Goal: Task Accomplishment & Management: Use online tool/utility

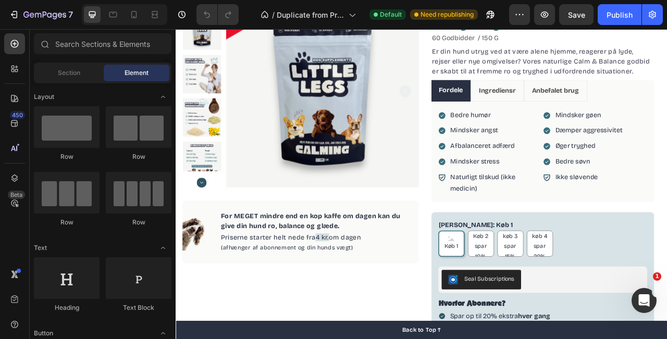
scroll to position [127, 0]
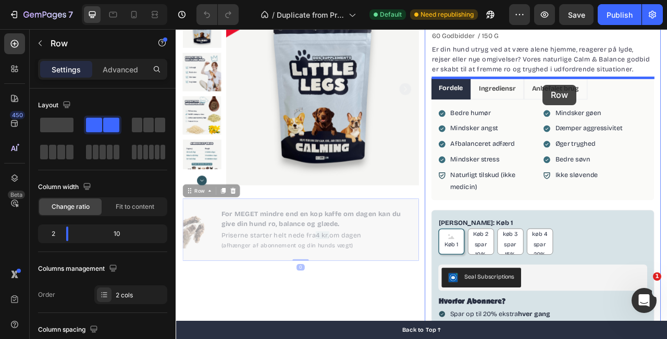
drag, startPoint x: 407, startPoint y: 254, endPoint x: 643, endPoint y: 100, distance: 282.1
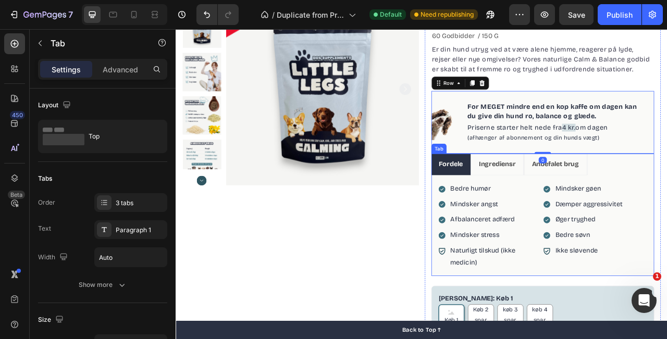
click at [667, 209] on ul "Fordele Ingrediensr Anbefalet brug" at bounding box center [643, 202] width 284 height 28
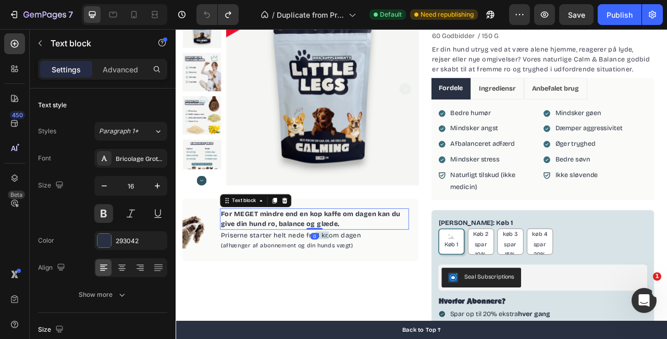
click at [301, 265] on p "For MEGET mindre end en kop kaffe om dagen kan du give din hund ro, balance og …" at bounding box center [352, 271] width 238 height 25
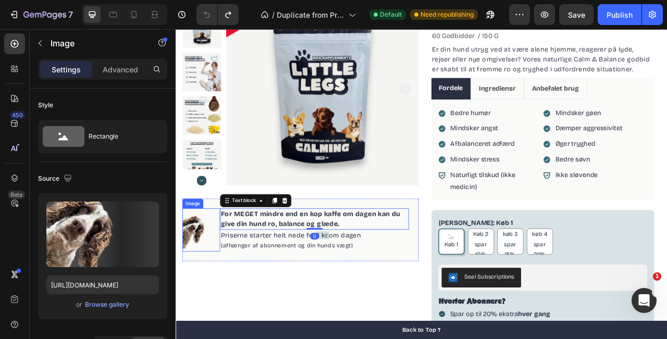
click at [211, 259] on img at bounding box center [208, 285] width 48 height 55
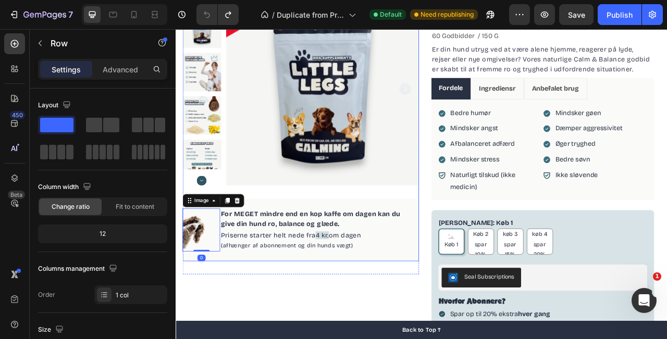
click at [289, 232] on div "Product Images Image 0 For MEGET mindre end en kop kaffe om dagen kan du give d…" at bounding box center [334, 153] width 301 height 341
click at [286, 240] on div "Product Images Image For MEGET mindre end en kop kaffe om dagen kan du give din…" at bounding box center [334, 153] width 301 height 341
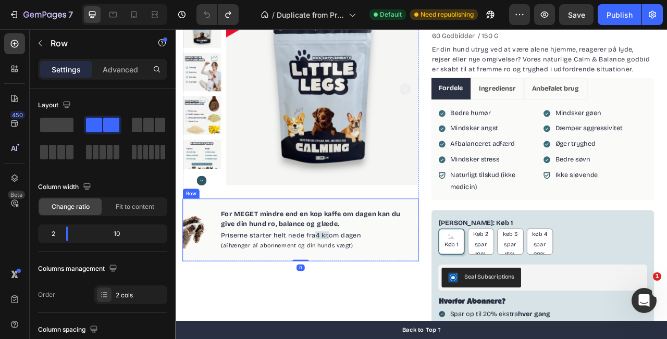
click at [279, 248] on div "Image For MEGET mindre end en kop kaffe om dagen kan du give din hund ro, balan…" at bounding box center [334, 285] width 301 height 80
click at [206, 235] on div "Row" at bounding box center [205, 234] width 17 height 9
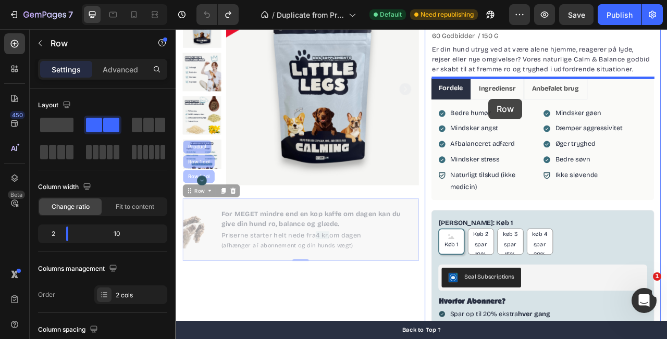
drag, startPoint x: 274, startPoint y: 250, endPoint x: 573, endPoint y: 118, distance: 327.7
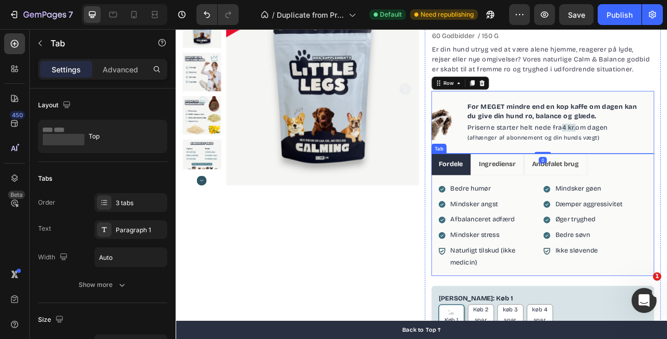
click at [667, 194] on ul "Fordele Ingrediensr Anbefalet brug" at bounding box center [643, 202] width 284 height 28
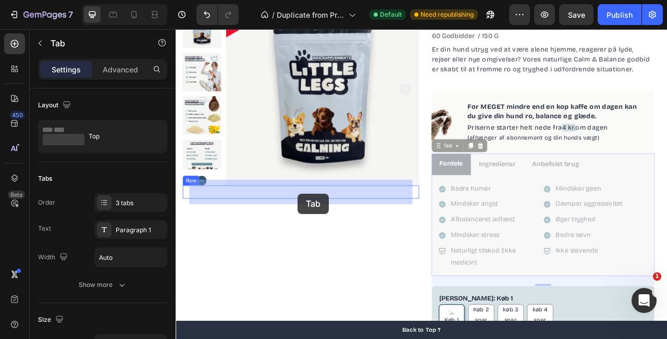
drag, startPoint x: 508, startPoint y: 178, endPoint x: 331, endPoint y: 239, distance: 187.4
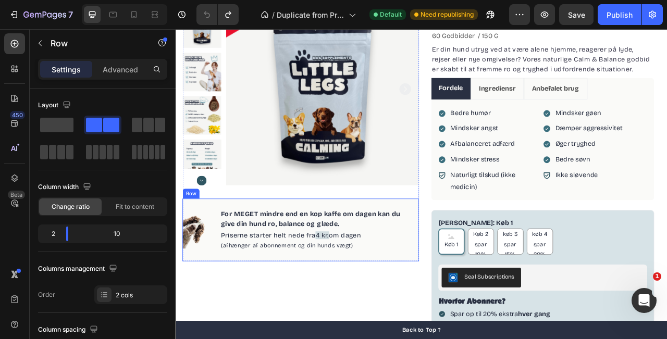
click at [244, 318] on div "Image For MEGET mindre end en kop kaffe om dagen kan du give din hund ro, balan…" at bounding box center [334, 285] width 301 height 80
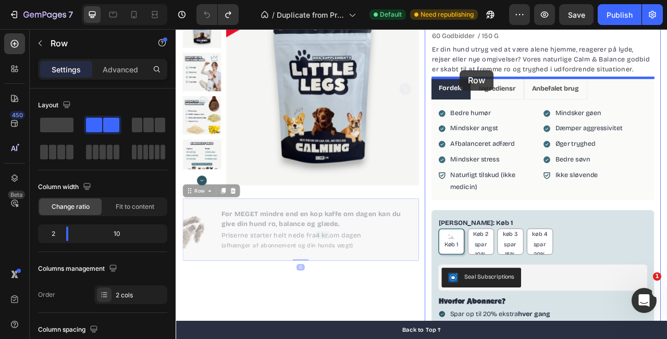
drag, startPoint x: 192, startPoint y: 239, endPoint x: 538, endPoint y: 81, distance: 380.5
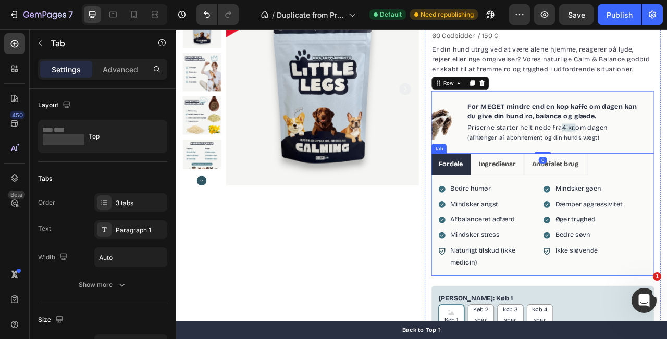
click at [667, 200] on ul "Fordele Ingrediensr Anbefalet brug" at bounding box center [643, 202] width 284 height 28
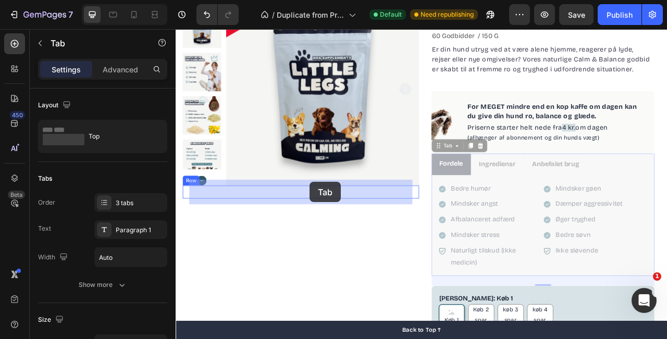
drag, startPoint x: 510, startPoint y: 180, endPoint x: 346, endPoint y: 224, distance: 169.4
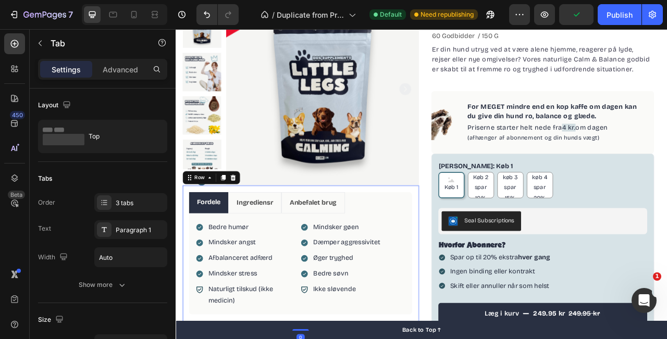
click at [481, 277] on div "Image For MEGET mindre end en kop kaffe om dagen kan du give din hund ro, balan…" at bounding box center [334, 321] width 301 height 186
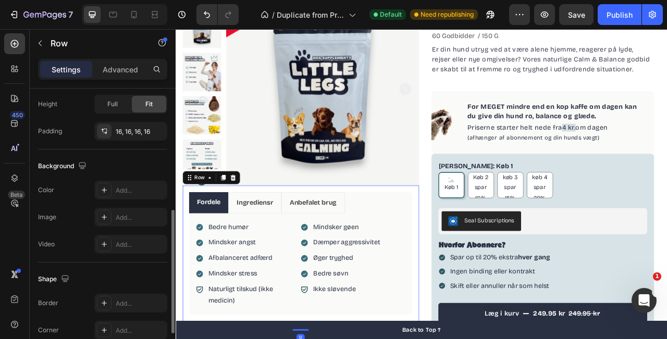
scroll to position [277, 0]
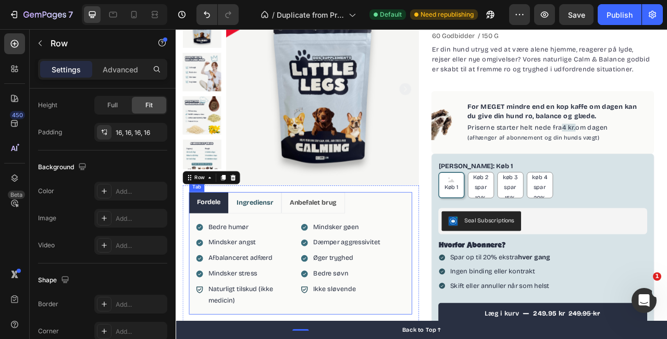
click at [261, 239] on li "Ingrediensr" at bounding box center [276, 251] width 68 height 28
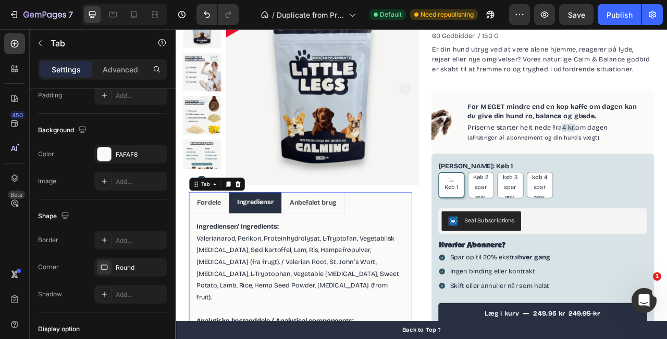
scroll to position [0, 0]
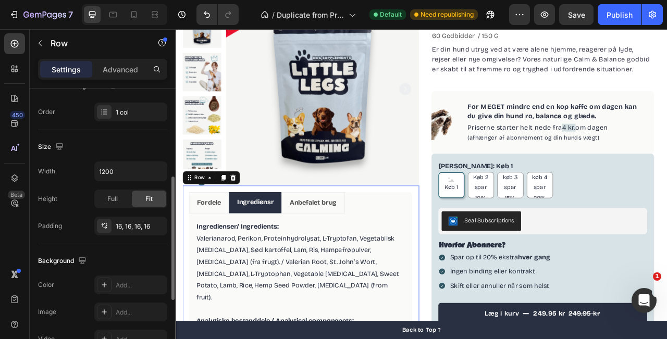
scroll to position [189, 0]
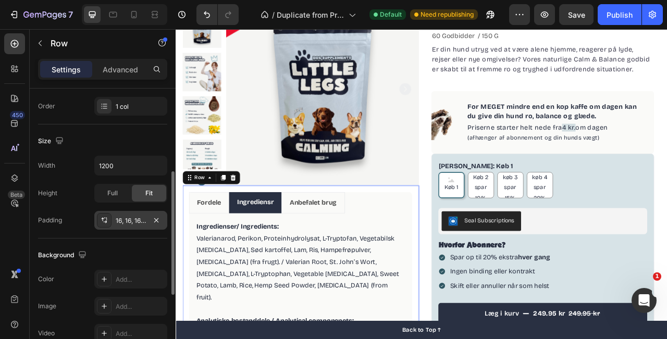
click at [107, 229] on div "16, 16, 16, 16" at bounding box center [130, 220] width 73 height 19
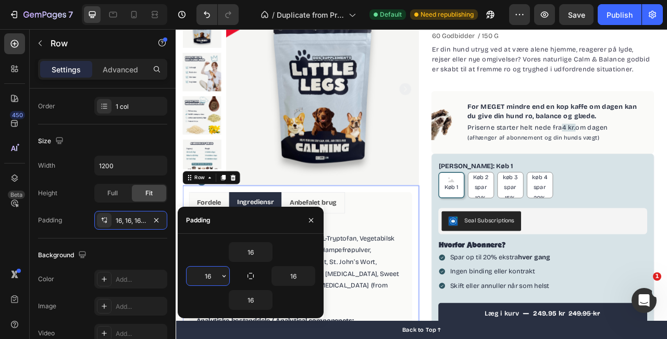
click at [209, 277] on input "16" at bounding box center [208, 276] width 43 height 19
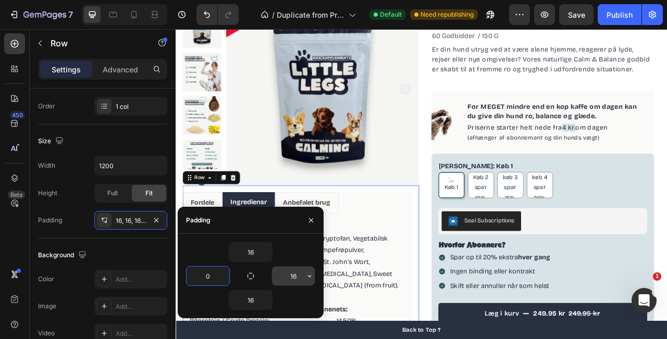
type input "0"
click at [291, 274] on input "16" at bounding box center [293, 276] width 43 height 19
type input "0"
click at [492, 241] on div "Product Images Row Image For MEGET mindre end en kop kaffe om dagen kan du give…" at bounding box center [489, 233] width 626 height 517
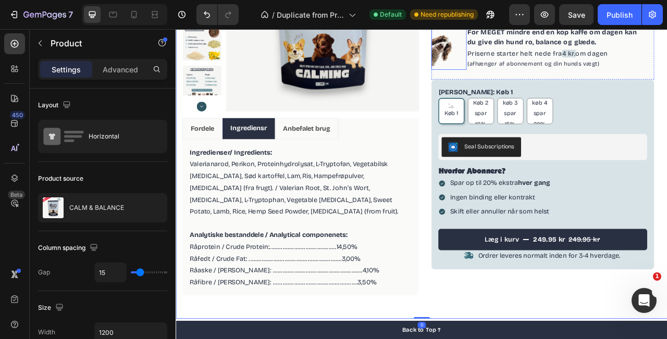
scroll to position [223, 0]
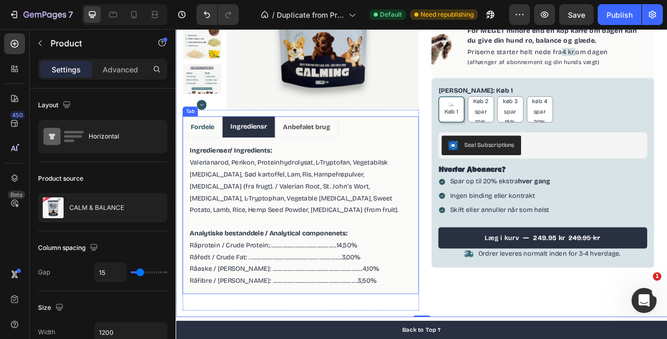
click at [218, 142] on li "Fordele" at bounding box center [209, 154] width 51 height 28
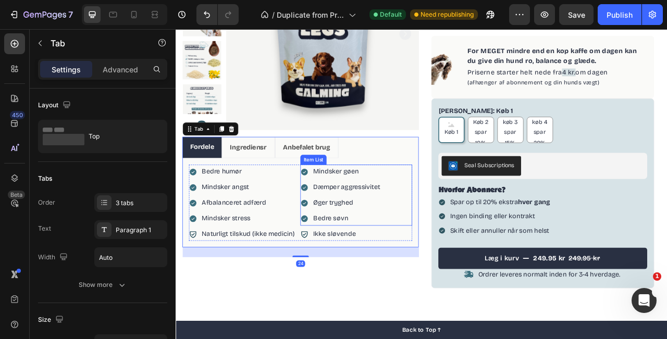
scroll to position [160, 0]
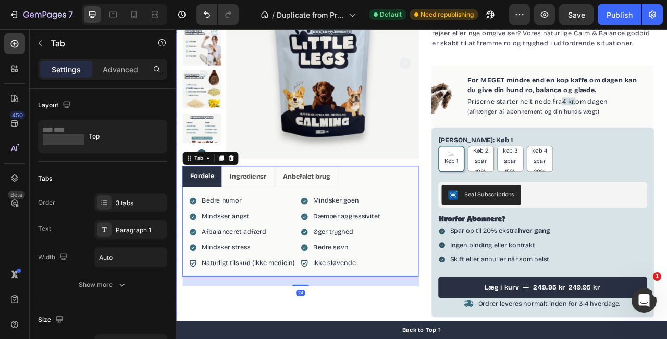
click at [492, 165] on div "Product Images Row Image For MEGET mindre end en kop kaffe om dagen kan du give…" at bounding box center [489, 180] width 626 height 476
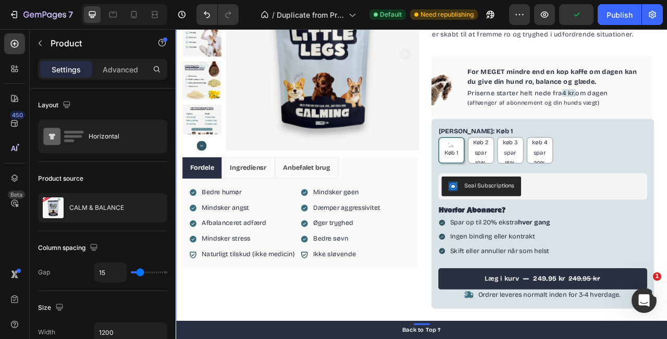
scroll to position [175, 0]
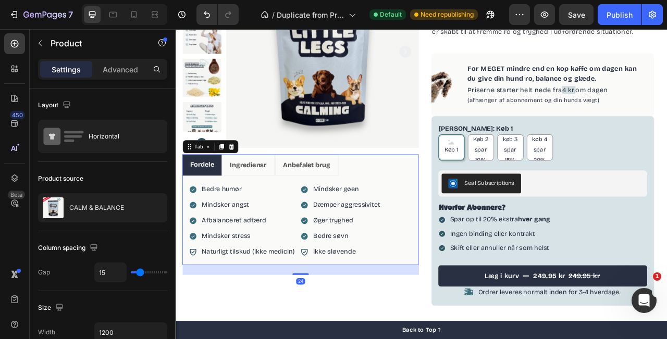
click at [393, 204] on ul "Fordele Ingrediensr Anbefalet brug" at bounding box center [334, 203] width 301 height 28
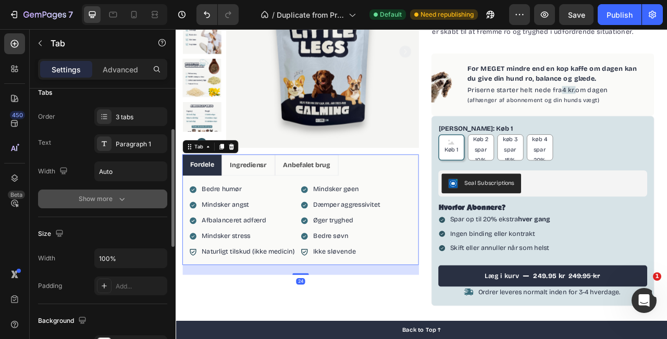
scroll to position [89, 0]
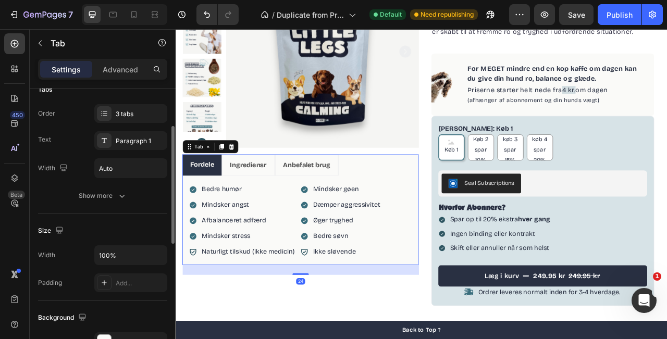
click at [123, 182] on div "Order 3 tabs Text Paragraph 1 Width Auto Show more" at bounding box center [102, 154] width 129 height 101
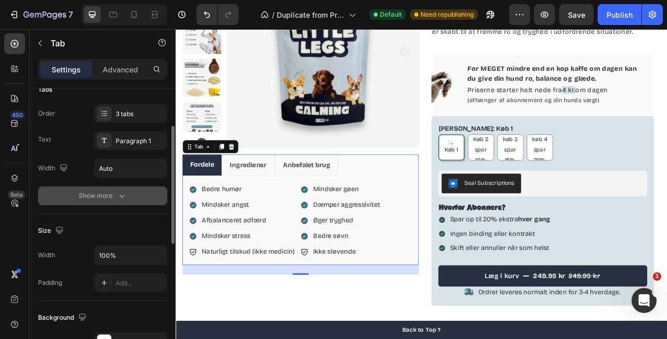
click at [125, 190] on button "Show more" at bounding box center [102, 196] width 129 height 19
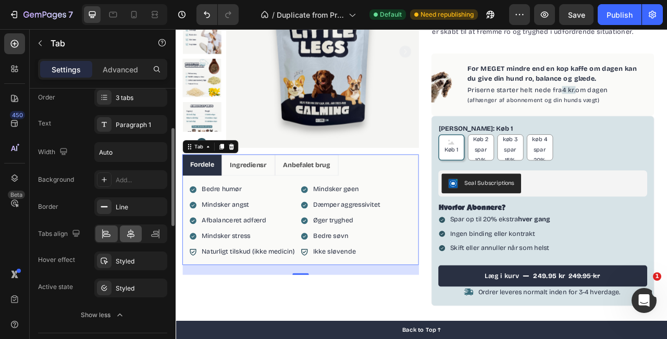
scroll to position [107, 0]
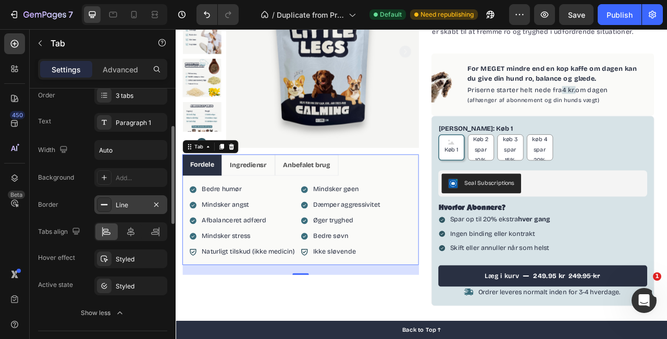
click at [102, 204] on rect at bounding box center [104, 204] width 7 height 1
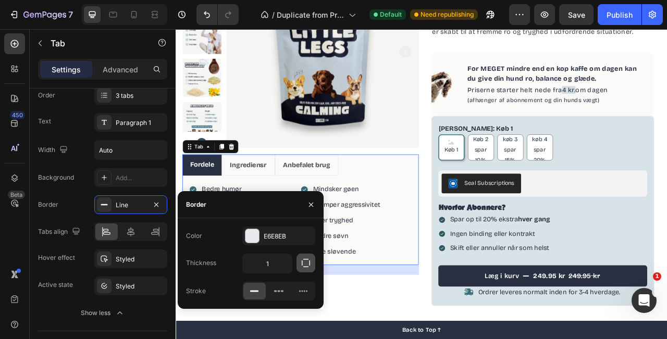
click at [306, 266] on icon "button" at bounding box center [306, 263] width 8 height 8
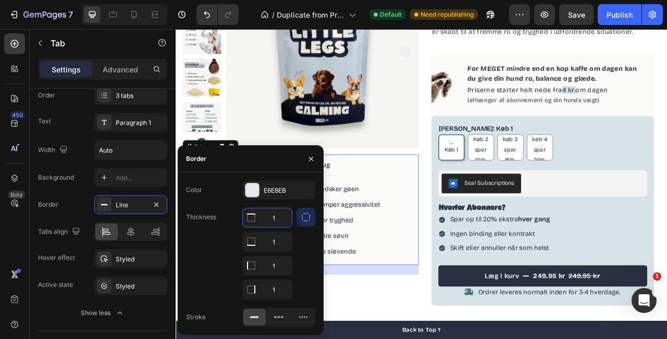
click at [271, 224] on input "1" at bounding box center [267, 218] width 49 height 19
type input "0"
click at [280, 239] on input "1" at bounding box center [267, 241] width 49 height 19
click at [277, 227] on input "1" at bounding box center [267, 218] width 49 height 19
click at [279, 227] on input "1" at bounding box center [267, 218] width 49 height 19
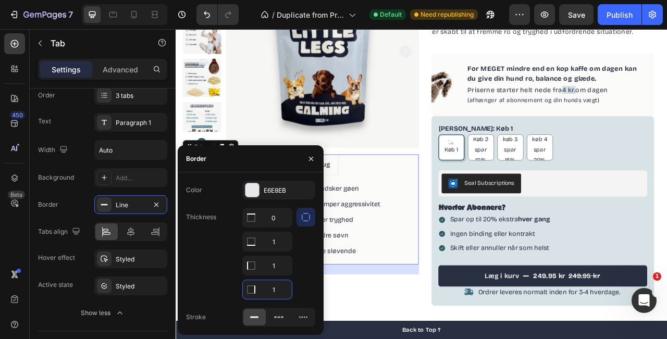
type input "0"
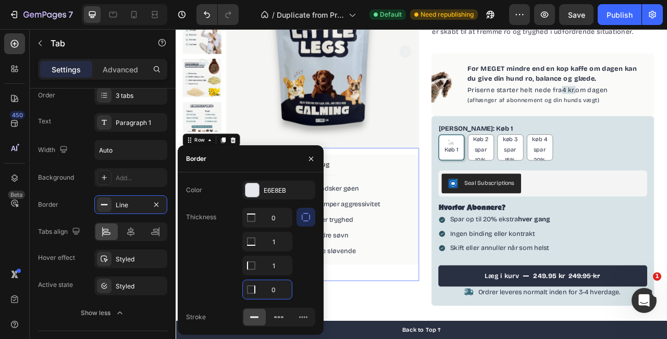
click at [477, 188] on div "Image For MEGET mindre end en kop kaffe om dagen kan du give din hund ro, balan…" at bounding box center [334, 265] width 301 height 170
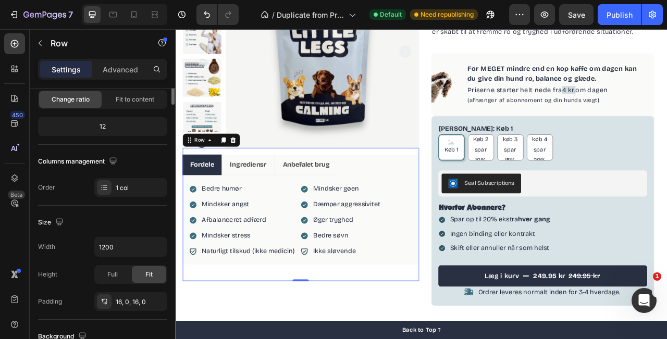
scroll to position [0, 0]
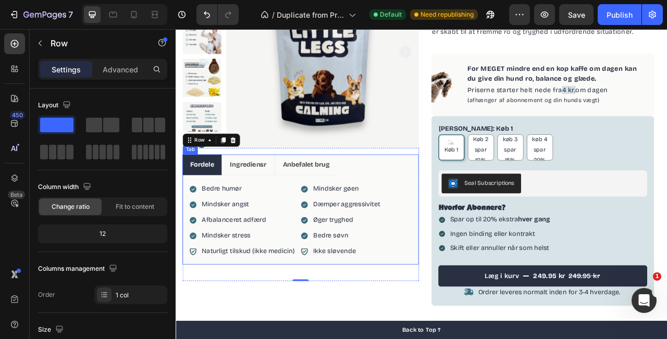
click at [414, 205] on ul "Fordele Ingrediensr Anbefalet brug" at bounding box center [334, 202] width 301 height 27
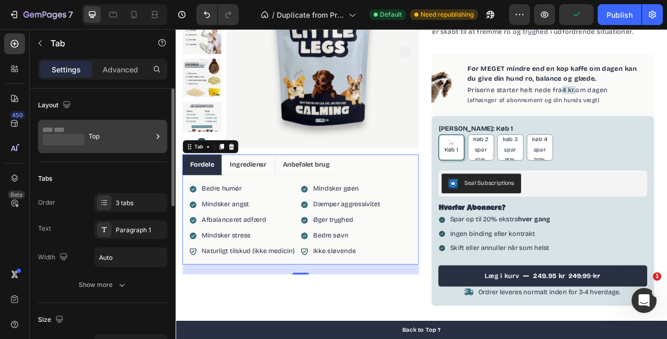
click at [133, 144] on div "Top" at bounding box center [121, 137] width 64 height 24
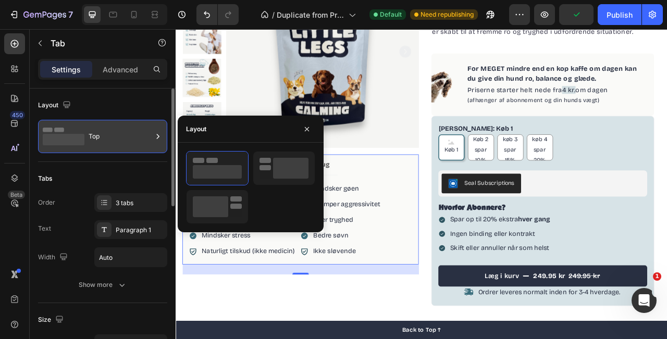
click at [133, 144] on div "Top" at bounding box center [121, 137] width 64 height 24
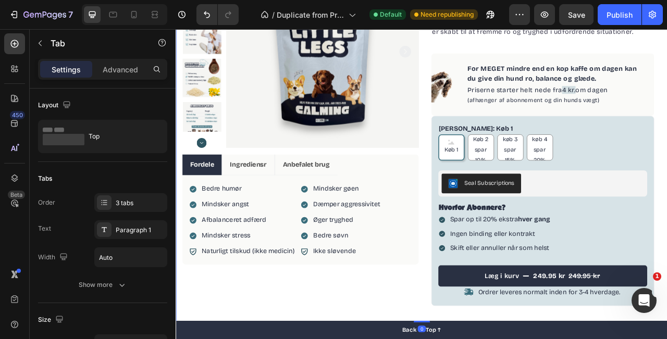
click at [392, 339] on div "Product Images Row Image For MEGET mindre end en kop kaffe om dagen kan du give…" at bounding box center [334, 164] width 301 height 459
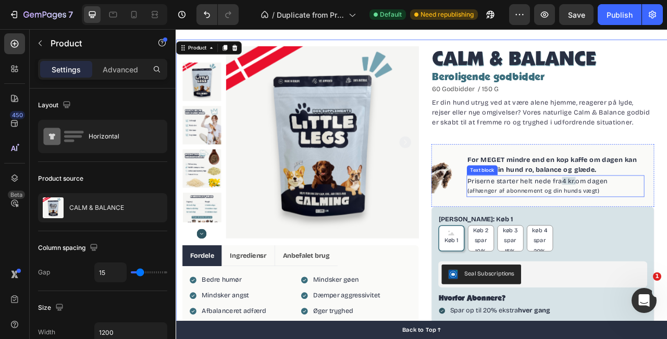
scroll to position [35, 0]
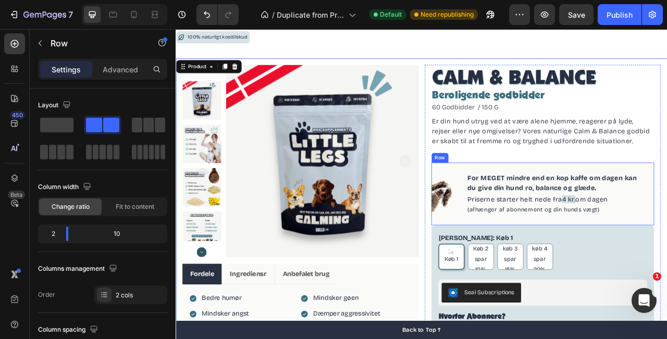
click at [667, 202] on div "Image For MEGET mindre end en kop kaffe om dagen kan du give din hund ro, balan…" at bounding box center [643, 239] width 284 height 80
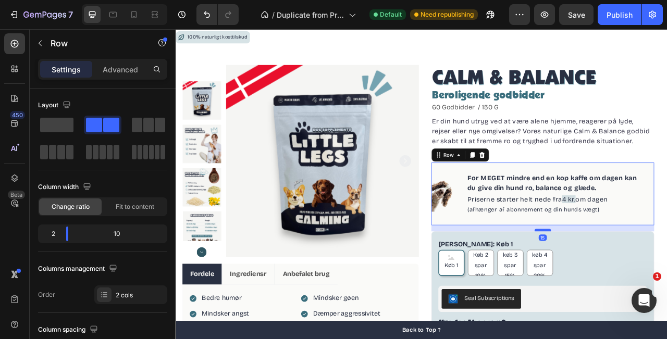
drag, startPoint x: 647, startPoint y: 277, endPoint x: 647, endPoint y: 285, distance: 7.8
click at [647, 285] on div at bounding box center [642, 285] width 21 height 3
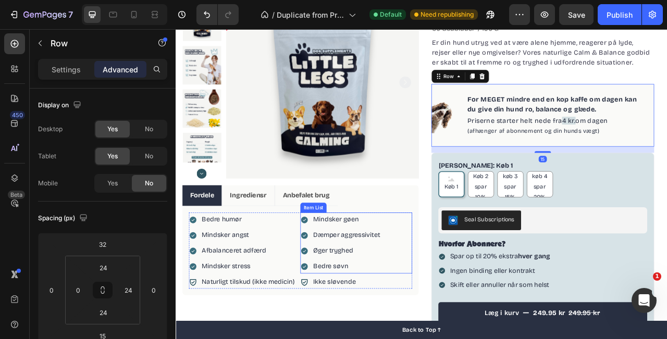
scroll to position [141, 0]
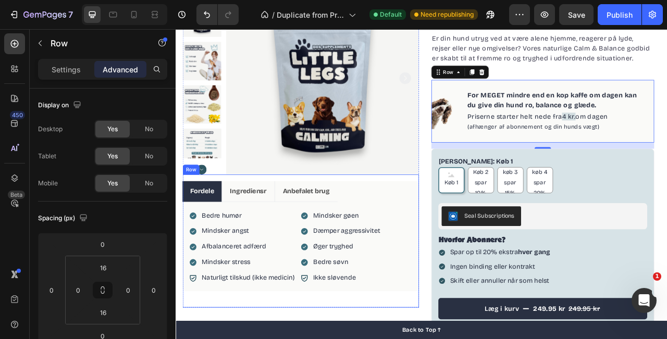
click at [470, 339] on div "Image For MEGET mindre end en kop kaffe om dagen kan du give din hund ro, balan…" at bounding box center [334, 299] width 301 height 153
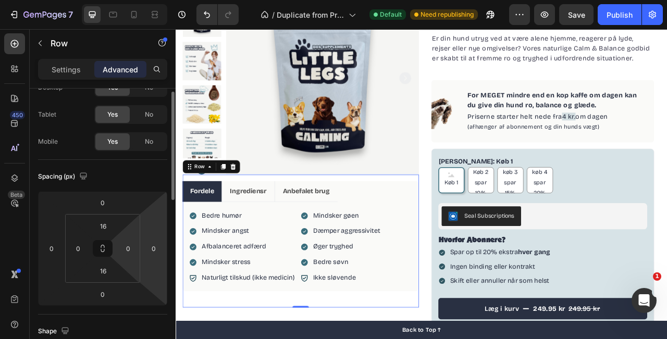
scroll to position [50, 0]
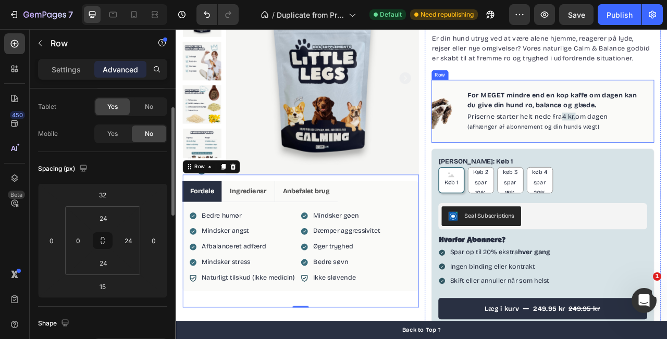
click at [667, 170] on div "Image For MEGET mindre end en kop kaffe om dagen kan du give din hund ro, balan…" at bounding box center [643, 134] width 284 height 80
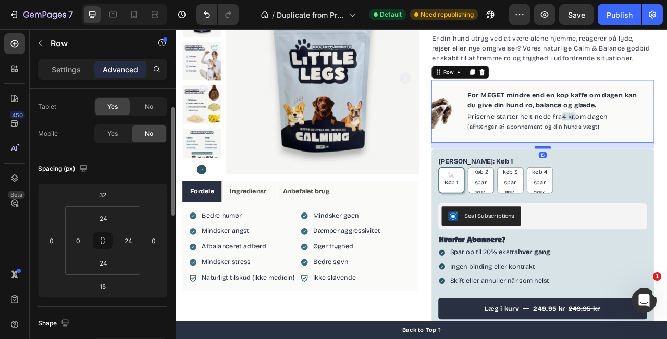
click at [647, 179] on div at bounding box center [642, 179] width 21 height 3
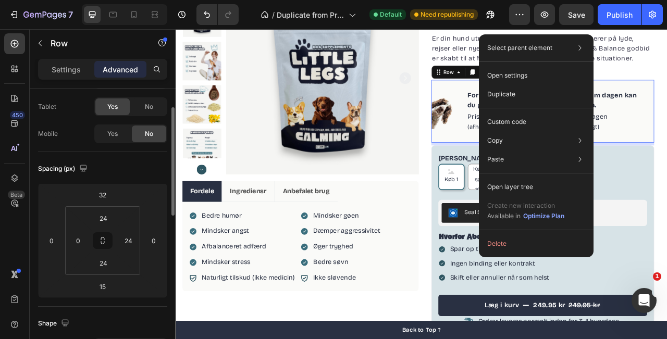
drag, startPoint x: 647, startPoint y: 179, endPoint x: 712, endPoint y: 177, distance: 64.1
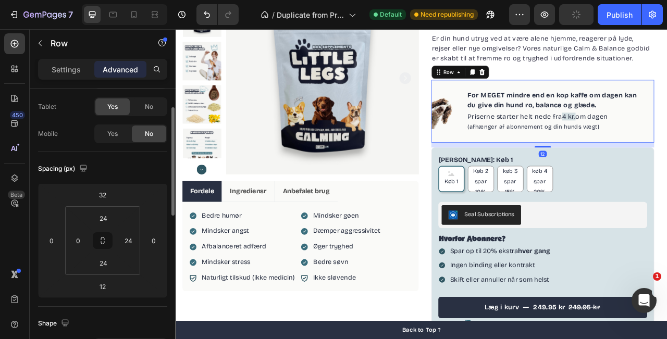
click at [667, 170] on div "Image For MEGET mindre end en kop kaffe om dagen kan du give din hund ro, balan…" at bounding box center [643, 134] width 284 height 80
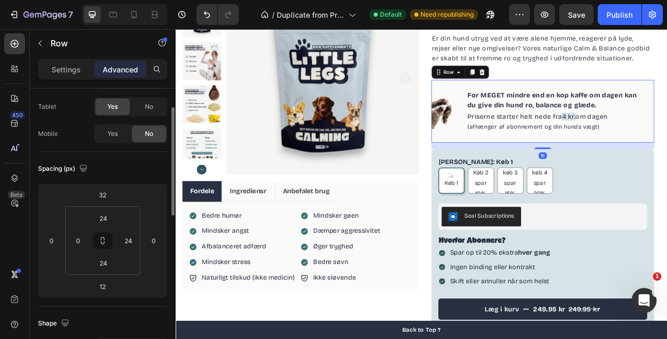
click at [648, 174] on div "16" at bounding box center [643, 174] width 284 height 0
type input "16"
click at [667, 184] on div "CALM & BALANCE Product Title Beroligende godbidder Heading 60 Godbidder / 150 G…" at bounding box center [643, 203] width 301 height 468
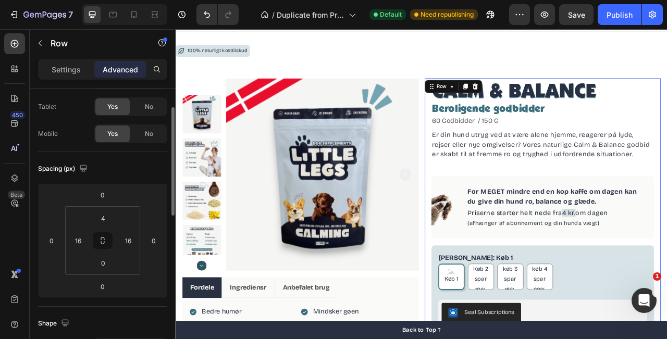
scroll to position [17, 0]
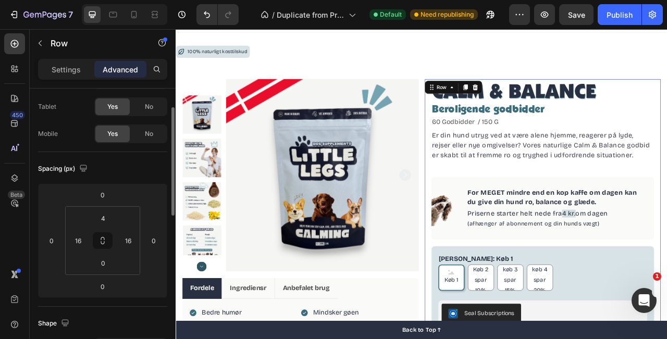
click at [659, 208] on div "CALM & BALANCE Product Title Beroligende godbidder Heading 60 Godbidder / 150 G…" at bounding box center [643, 328] width 284 height 466
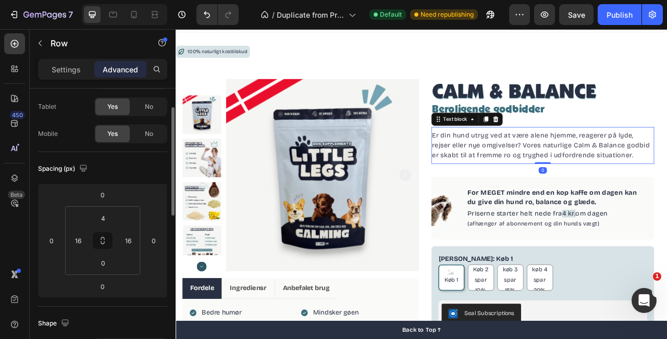
click at [652, 197] on div "Er din hund utryg ved at være alene hjemme, reagerer på lyde, rejser eller nye …" at bounding box center [643, 177] width 284 height 47
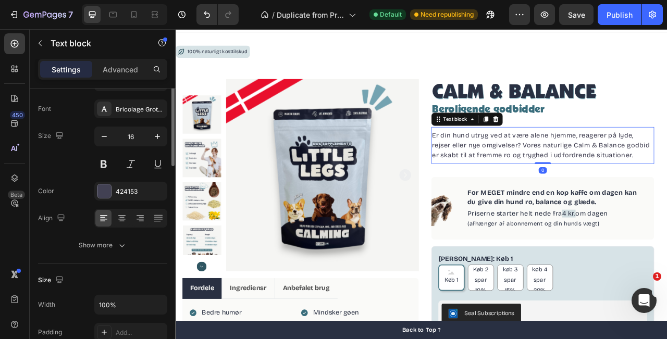
scroll to position [0, 0]
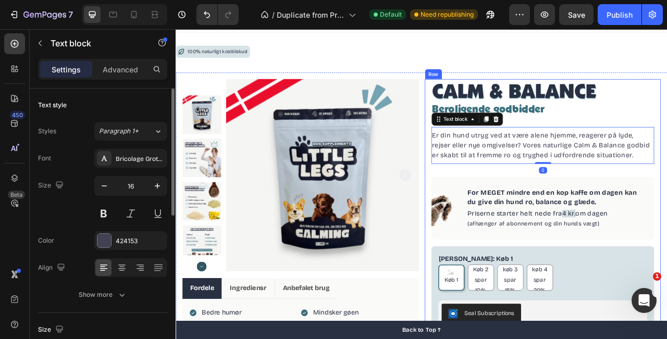
click at [655, 209] on div "CALM & BALANCE Product Title Beroligende godbidder Heading 60 Godbidder / 150 G…" at bounding box center [643, 328] width 284 height 466
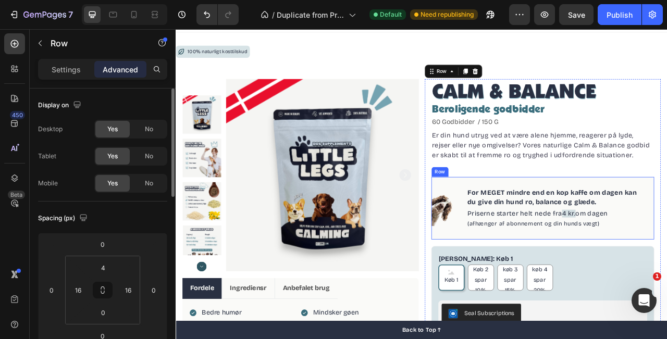
click at [659, 226] on div "Image For MEGET mindre end en kop kaffe om dagen kan du give din hund ro, balan…" at bounding box center [643, 257] width 284 height 80
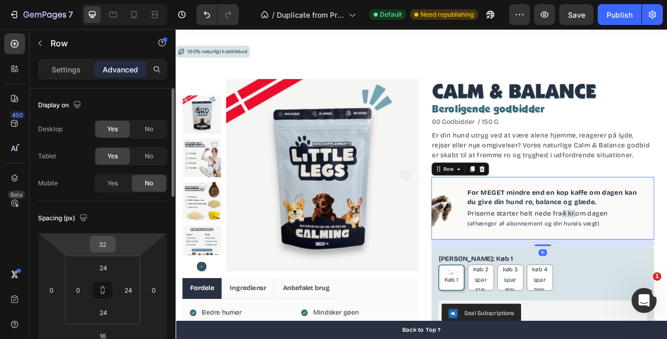
click at [103, 243] on input "32" at bounding box center [102, 245] width 21 height 16
type input "0"
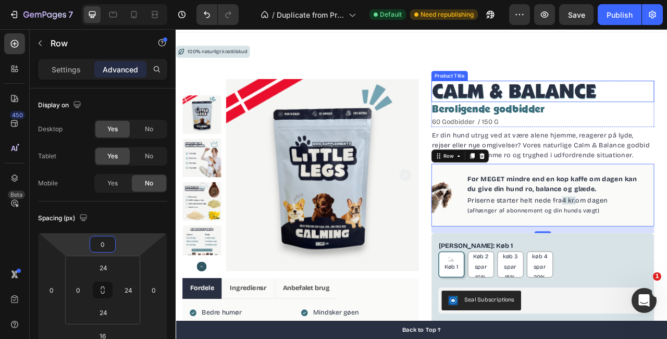
click at [667, 102] on h1 "CALM & BALANCE" at bounding box center [643, 108] width 284 height 27
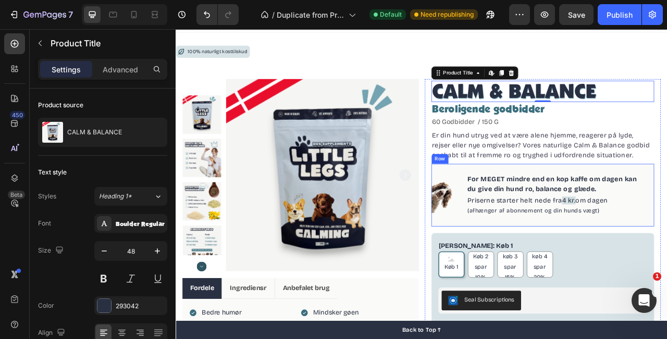
click at [651, 206] on div "Image For MEGET mindre end en kop kaffe om dagen kan du give din hund ro, balan…" at bounding box center [643, 241] width 284 height 80
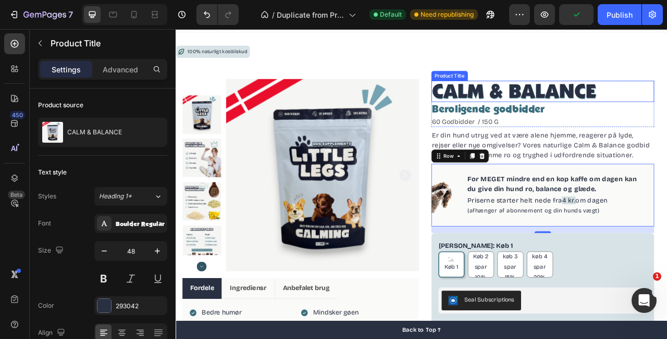
click at [667, 112] on h1 "CALM & BALANCE" at bounding box center [643, 108] width 284 height 27
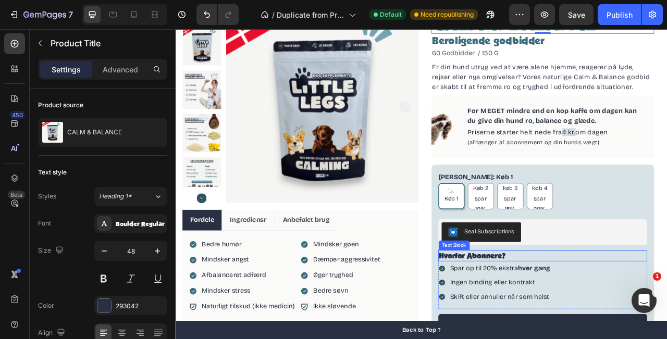
scroll to position [96, 0]
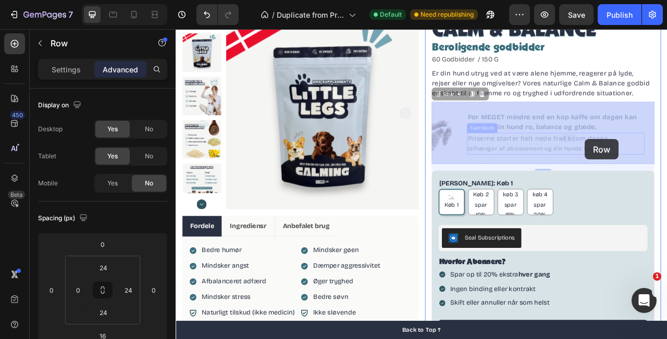
drag, startPoint x: 729, startPoint y: 198, endPoint x: 696, endPoint y: 169, distance: 43.3
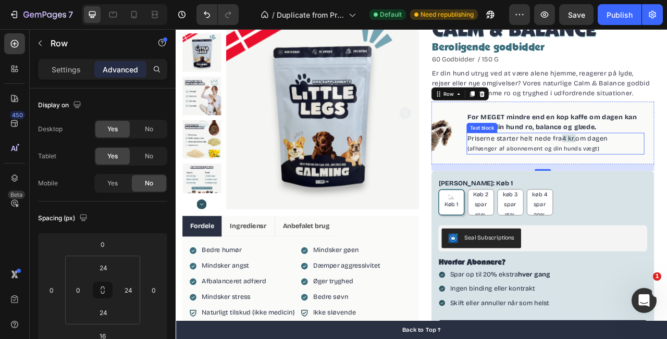
type input "32"
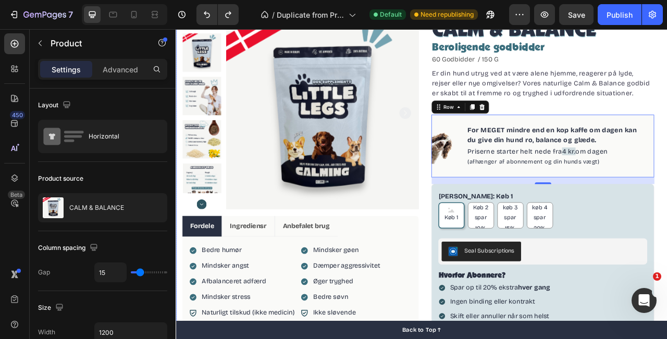
click at [667, 145] on div "Product Images Row Image For MEGET mindre end en kop kaffe om dagen kan du give…" at bounding box center [489, 247] width 626 height 484
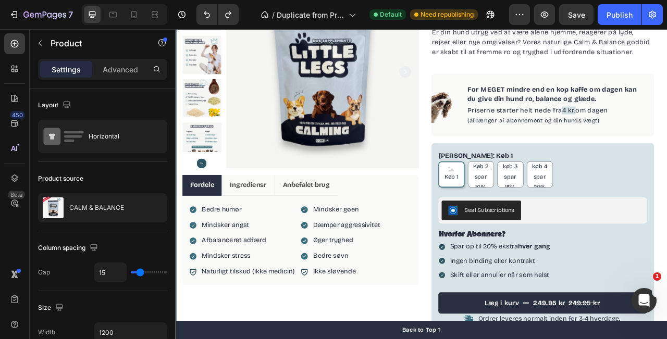
scroll to position [167, 0]
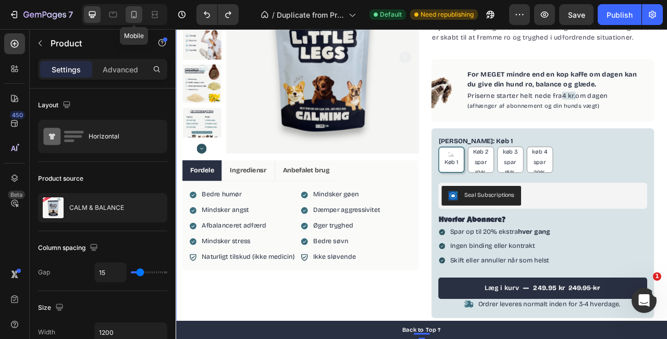
click at [136, 21] on div at bounding box center [134, 14] width 17 height 17
type input "0"
type input "100%"
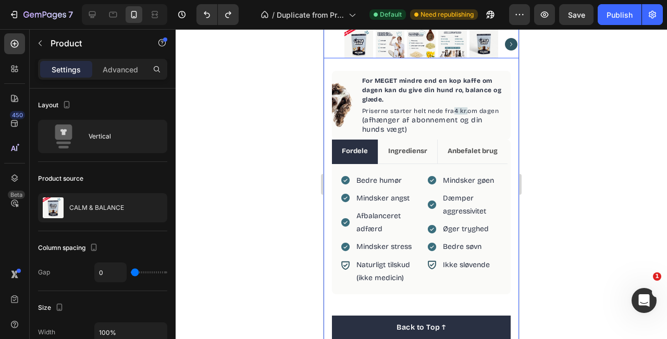
scroll to position [278, 0]
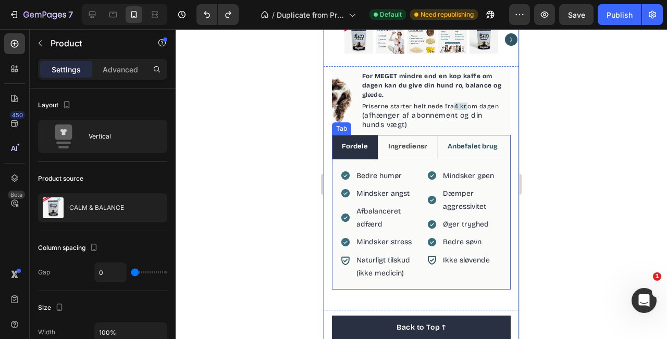
click at [454, 139] on li "Anbefalet brug" at bounding box center [472, 147] width 70 height 24
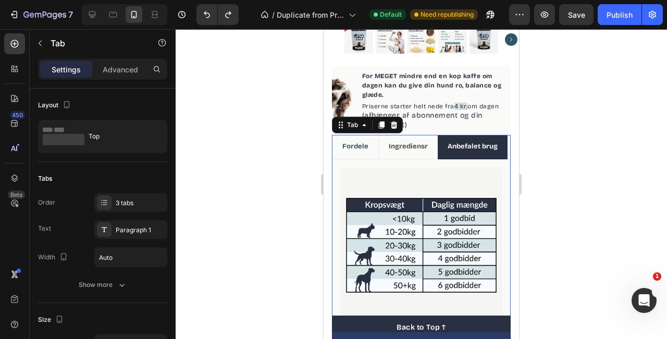
click at [349, 152] on p "Fordele" at bounding box center [355, 147] width 26 height 12
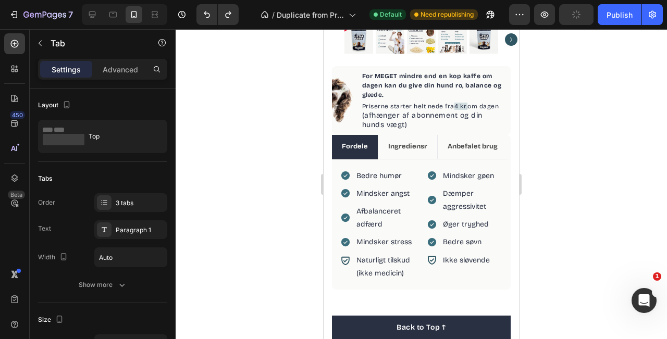
click at [408, 163] on div "Bedre humør Mindsker angst Afbalanceret adfærd Mindsker stress Item List Naturl…" at bounding box center [421, 225] width 179 height 130
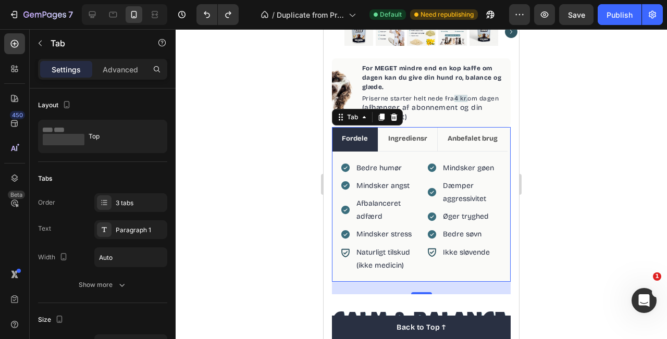
scroll to position [280, 0]
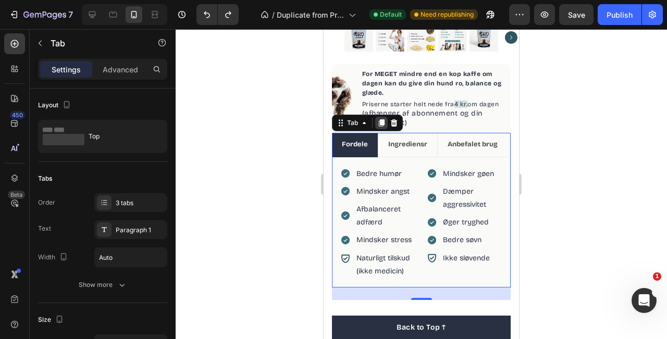
click at [379, 124] on icon at bounding box center [381, 123] width 8 height 8
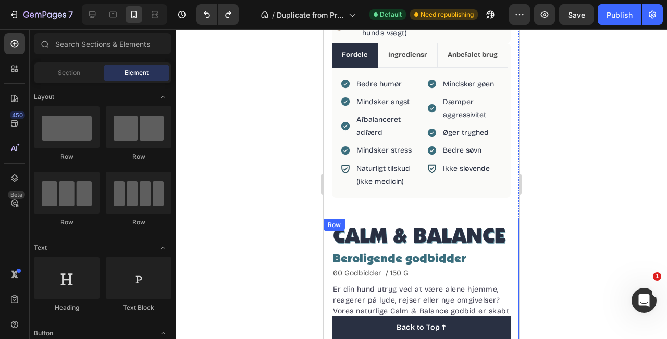
scroll to position [369, 0]
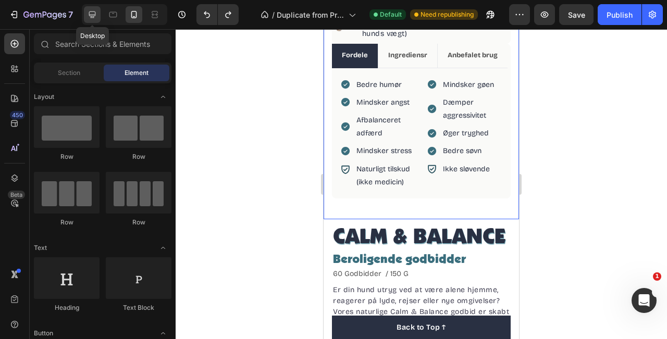
click at [95, 15] on icon at bounding box center [92, 14] width 10 height 10
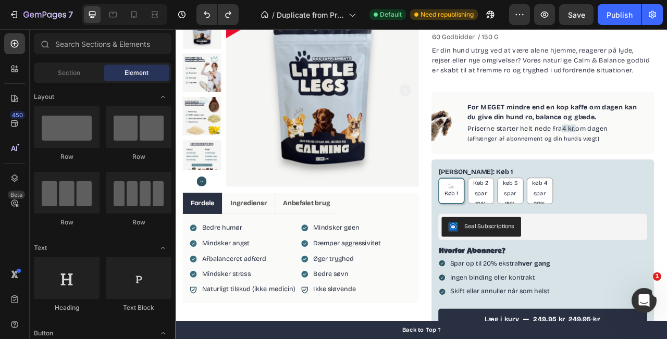
scroll to position [128, 0]
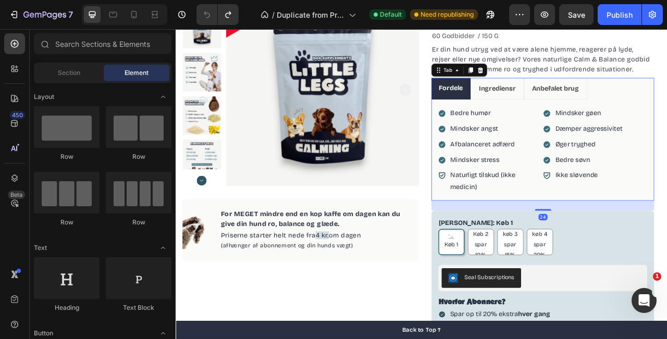
click at [667, 93] on ul "Fordele Ingrediensr Anbefalet brug" at bounding box center [643, 105] width 284 height 28
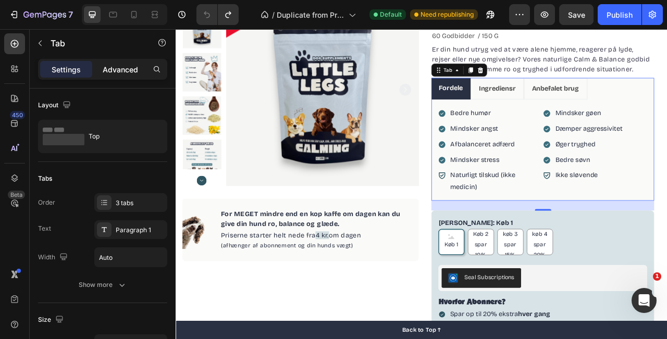
click at [121, 69] on p "Advanced" at bounding box center [120, 69] width 35 height 11
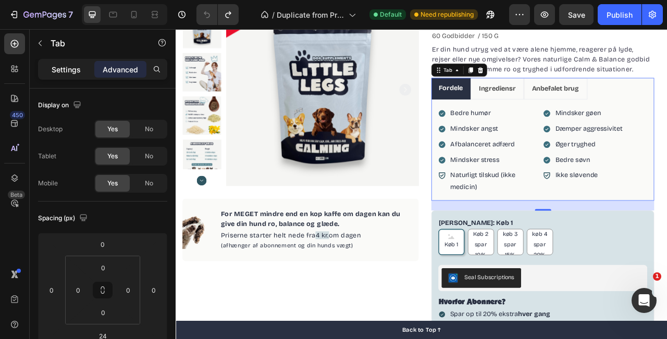
click at [72, 67] on p "Settings" at bounding box center [66, 69] width 29 height 11
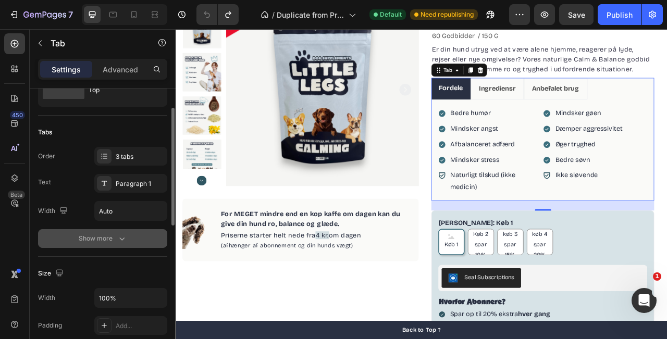
scroll to position [61, 0]
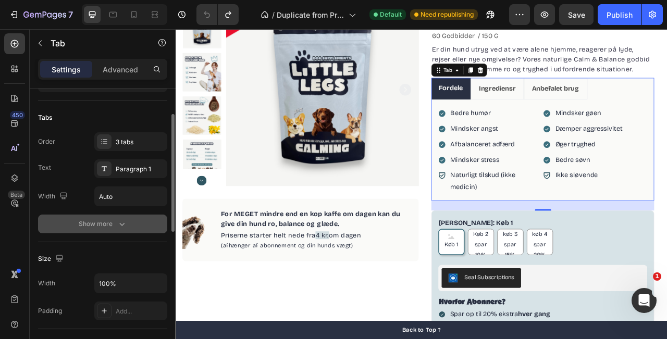
click at [136, 226] on button "Show more" at bounding box center [102, 224] width 129 height 19
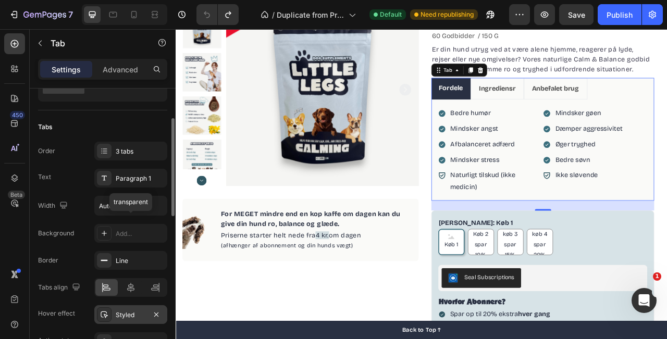
scroll to position [64, 0]
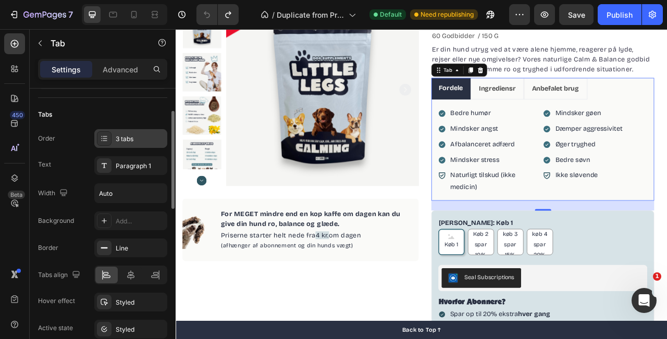
click at [105, 141] on icon at bounding box center [104, 138] width 8 height 8
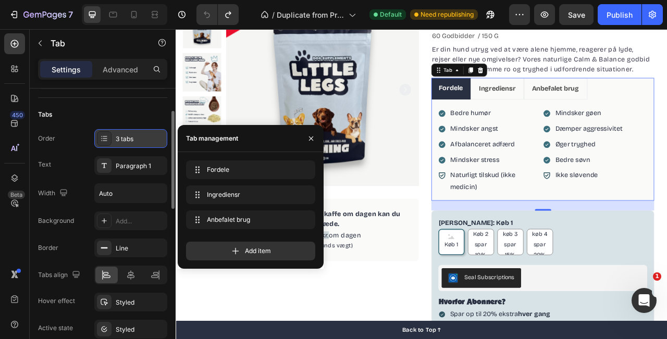
click at [105, 141] on icon at bounding box center [104, 138] width 8 height 8
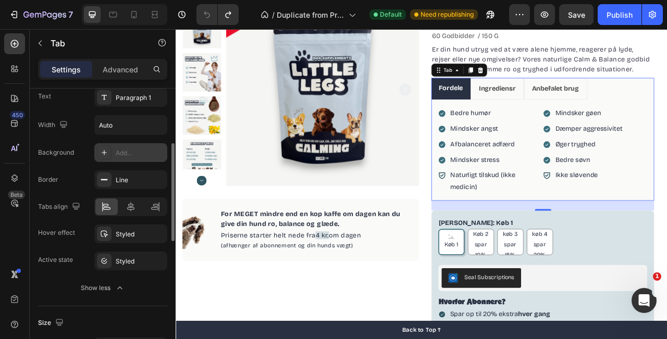
scroll to position [143, 0]
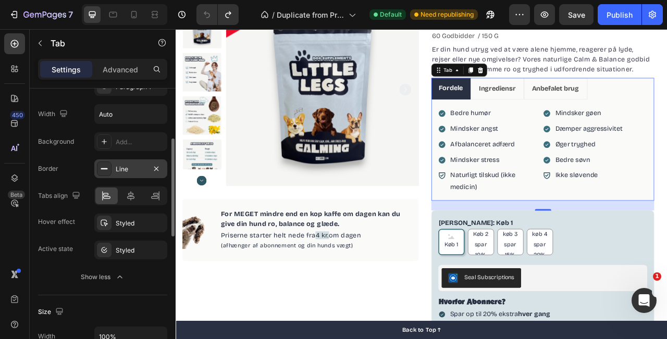
click at [107, 172] on icon at bounding box center [104, 169] width 8 height 8
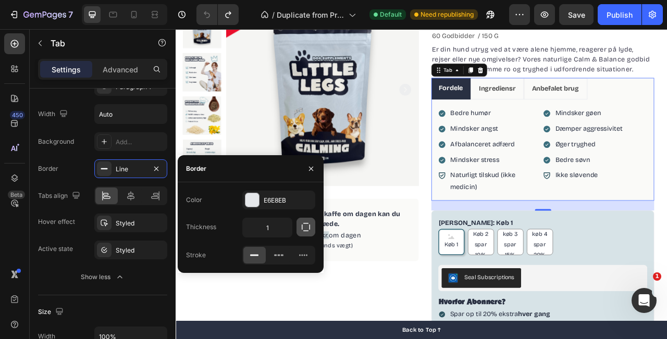
click at [308, 234] on button "button" at bounding box center [306, 227] width 19 height 19
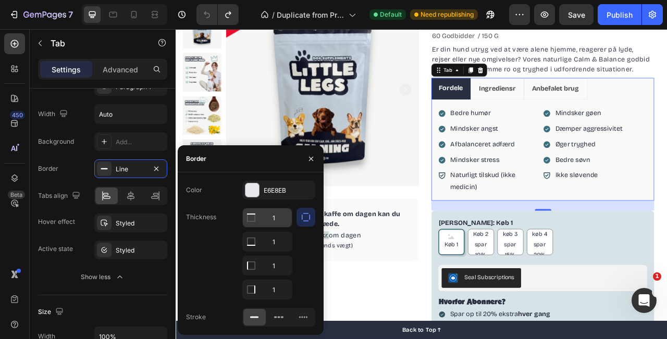
click at [278, 219] on input "1" at bounding box center [267, 218] width 49 height 19
type input "0"
click at [281, 251] on input "1" at bounding box center [267, 241] width 49 height 19
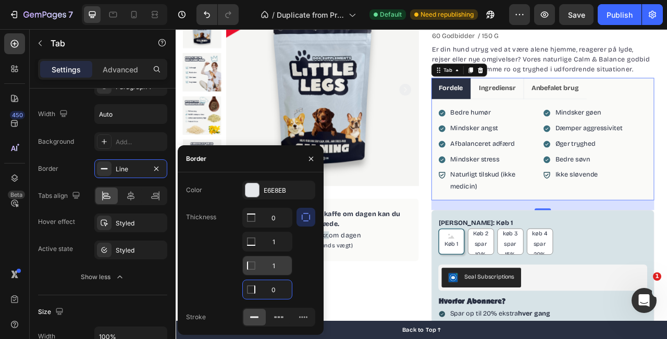
type input "0"
click at [278, 266] on input "1" at bounding box center [267, 265] width 49 height 19
type input "1"
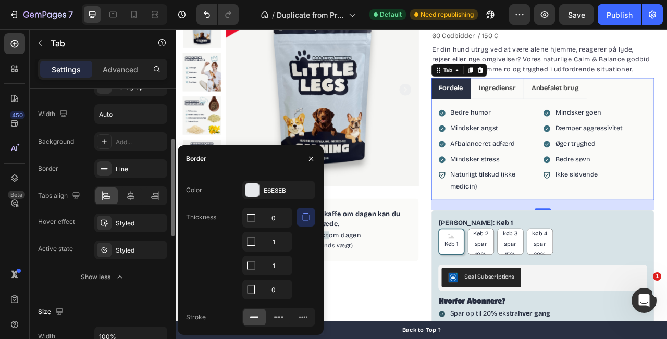
click at [144, 307] on div "Size" at bounding box center [102, 312] width 129 height 17
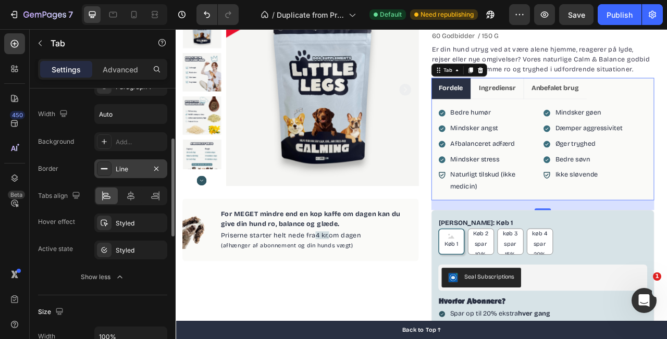
click at [140, 168] on div "Line" at bounding box center [131, 169] width 30 height 9
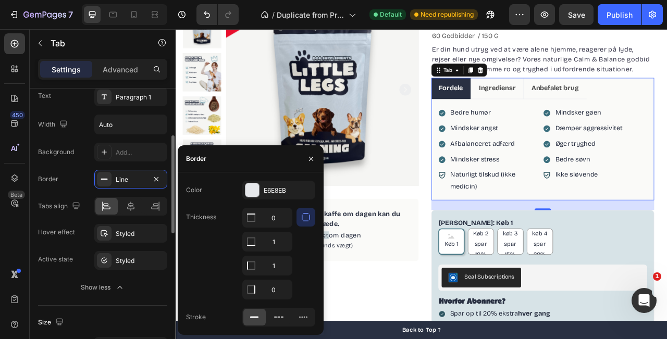
scroll to position [133, 0]
click at [100, 154] on icon at bounding box center [104, 152] width 8 height 8
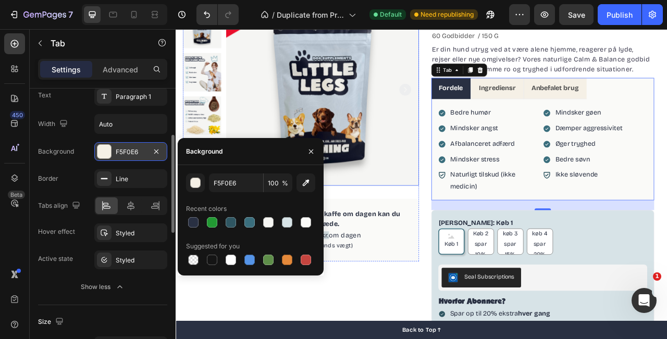
type input "000000"
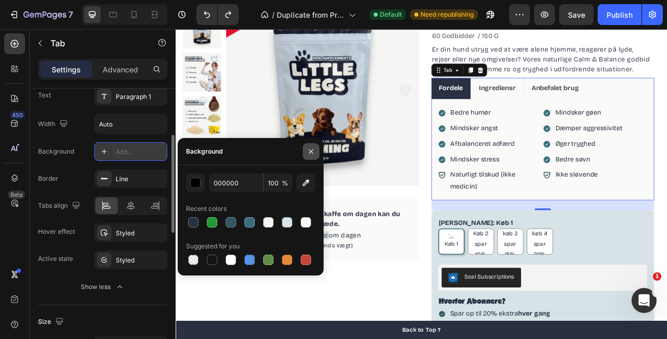
click at [310, 152] on icon "button" at bounding box center [311, 151] width 4 height 4
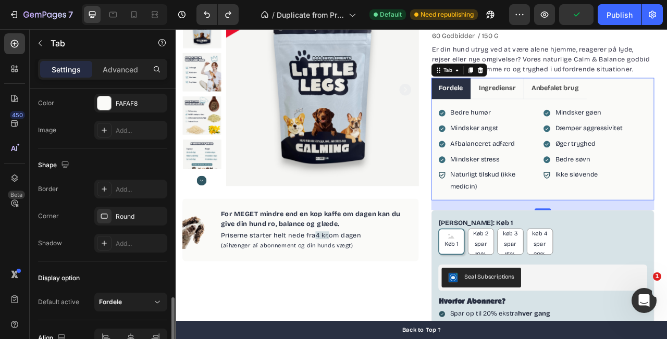
scroll to position [522, 0]
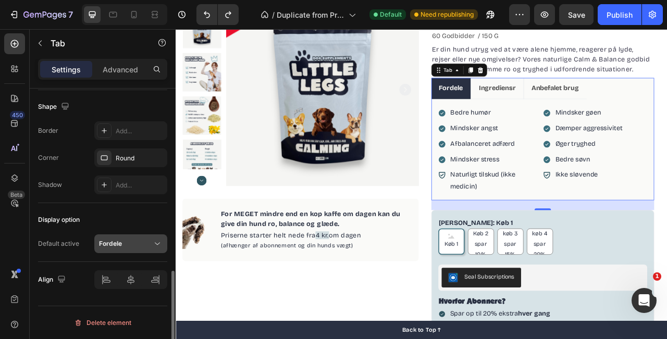
click at [129, 247] on div "Fordele" at bounding box center [125, 243] width 53 height 9
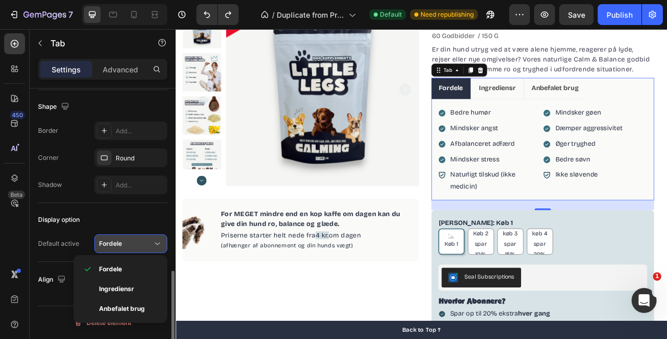
click at [129, 247] on div "Fordele" at bounding box center [125, 243] width 53 height 9
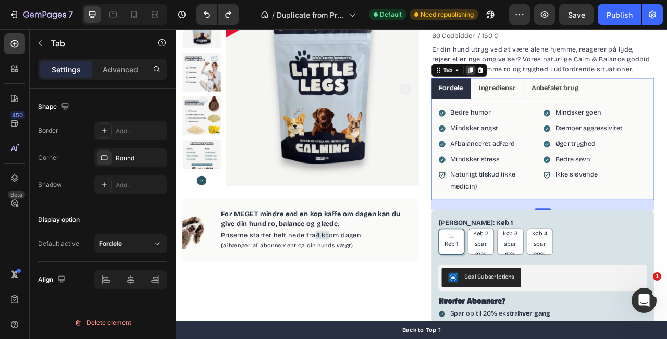
click at [547, 78] on icon at bounding box center [550, 81] width 8 height 8
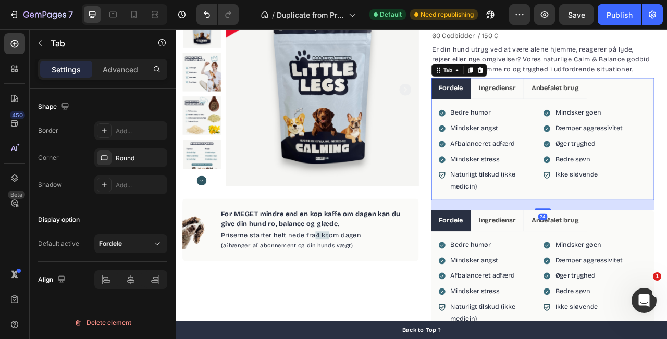
click at [667, 99] on ul "Fordele Ingrediensr Anbefalet brug" at bounding box center [643, 104] width 284 height 27
click at [118, 72] on p "Advanced" at bounding box center [120, 69] width 35 height 11
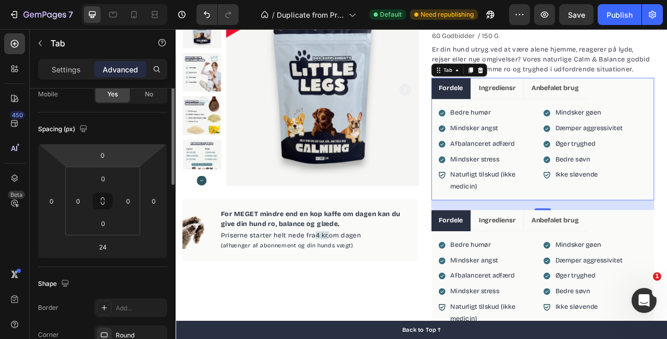
scroll to position [0, 0]
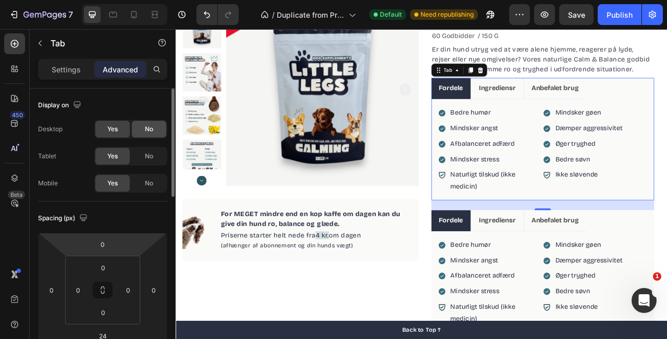
click at [141, 129] on div "No" at bounding box center [149, 129] width 34 height 17
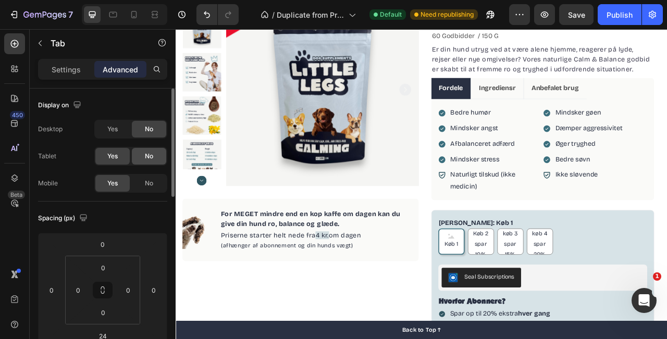
click at [149, 153] on span "No" at bounding box center [149, 156] width 8 height 9
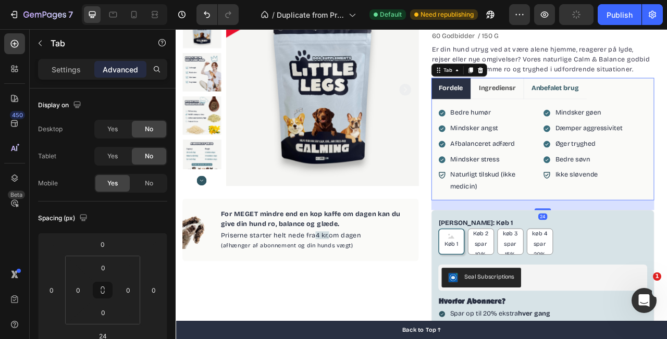
click at [667, 96] on li "Anbefalet brug" at bounding box center [658, 104] width 80 height 27
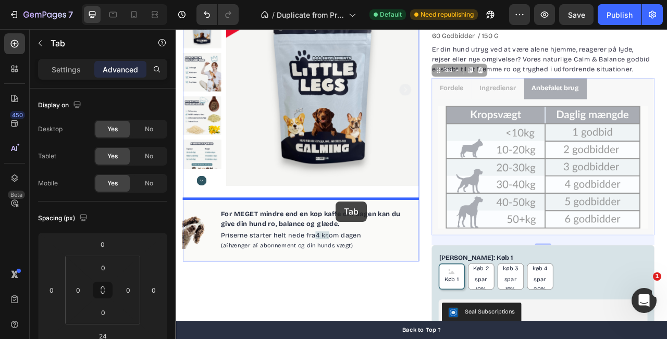
drag, startPoint x: 508, startPoint y: 83, endPoint x: 379, endPoint y: 249, distance: 209.5
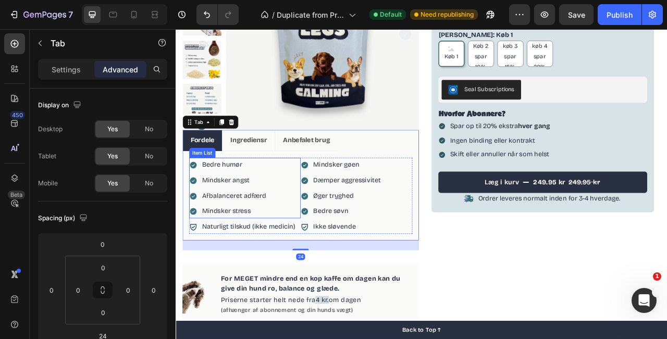
scroll to position [242, 0]
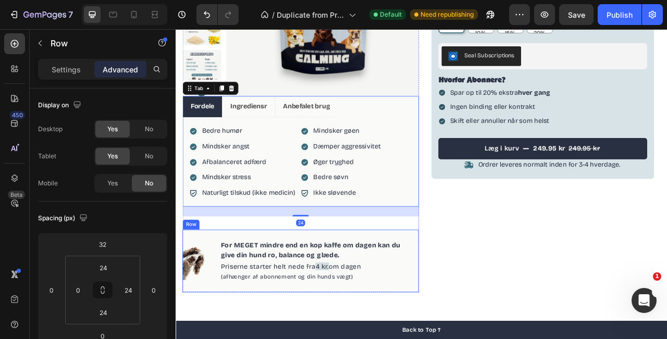
click at [344, 290] on div "Image For MEGET mindre end en kop kaffe om dagen kan du give din hund ro, balan…" at bounding box center [334, 325] width 301 height 80
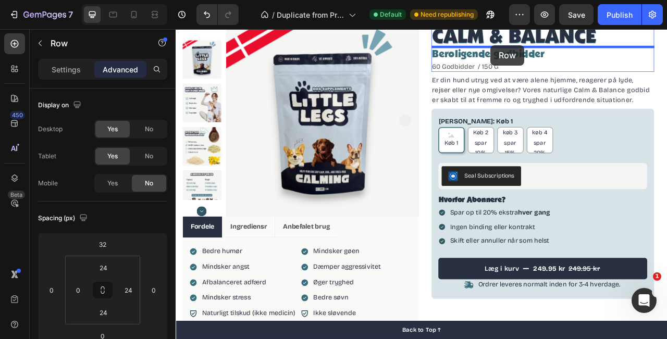
scroll to position [49, 0]
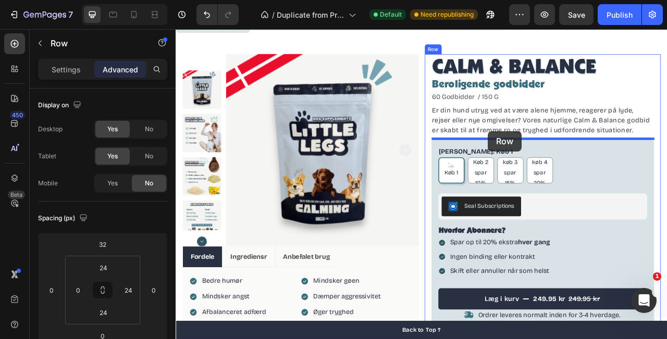
drag, startPoint x: 191, startPoint y: 335, endPoint x: 573, endPoint y: 159, distance: 420.5
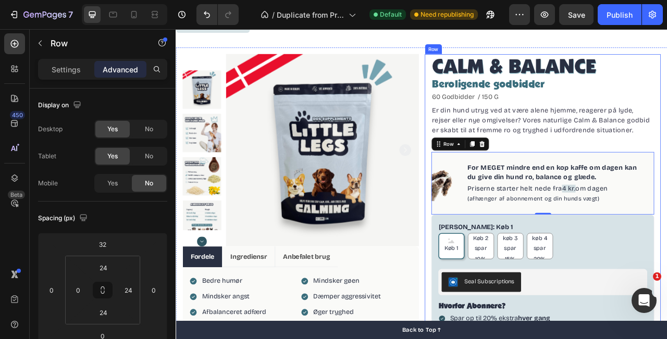
click at [667, 178] on div "CALM & BALANCE Product Title Beroligende godbidder Heading 60 Godbidder / 150 G…" at bounding box center [643, 290] width 301 height 459
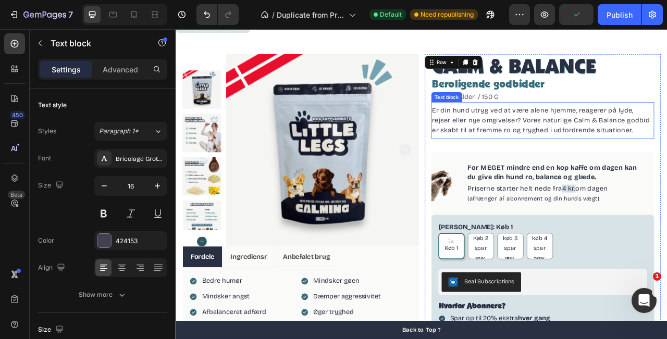
click at [657, 153] on p "Er din hund utryg ved at være alene hjemme, reagerer på lyde, rejser eller nye …" at bounding box center [643, 146] width 282 height 38
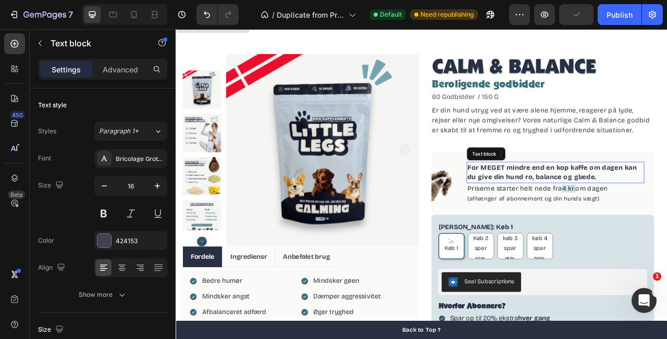
click at [666, 202] on p "For MEGET mindre end en kop kaffe om dagen kan du give din hund ro, balance og …" at bounding box center [659, 211] width 224 height 25
click at [659, 186] on div "Image For MEGET mindre end en kop kaffe om dagen kan du give din hund ro, balan…" at bounding box center [643, 226] width 284 height 80
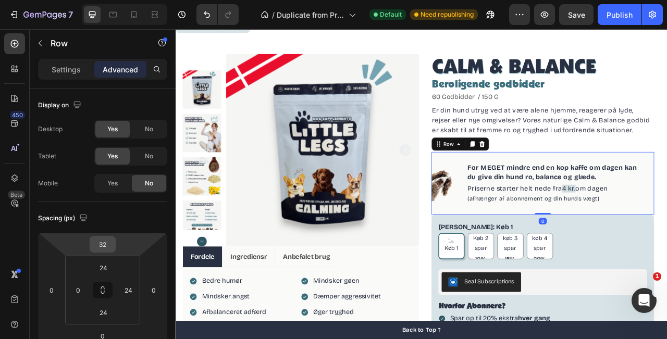
click at [104, 243] on input "32" at bounding box center [102, 245] width 21 height 16
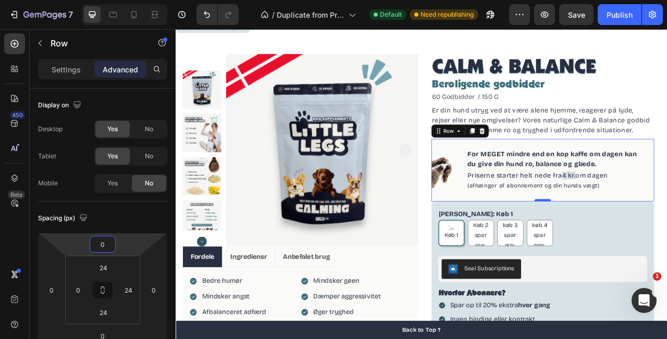
type input "0"
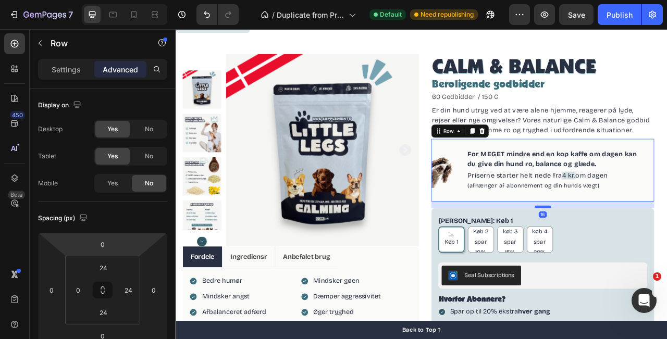
drag, startPoint x: 643, startPoint y: 246, endPoint x: 643, endPoint y: 254, distance: 8.3
click at [643, 254] on div at bounding box center [642, 255] width 21 height 3
type input "16"
click at [667, 116] on div "CALM & BALANCE Product Title Beroligende godbidder Heading 60 Godbidder / 150 G…" at bounding box center [643, 286] width 301 height 451
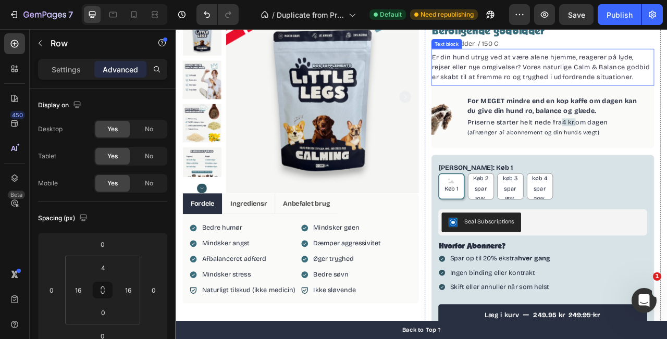
scroll to position [118, 0]
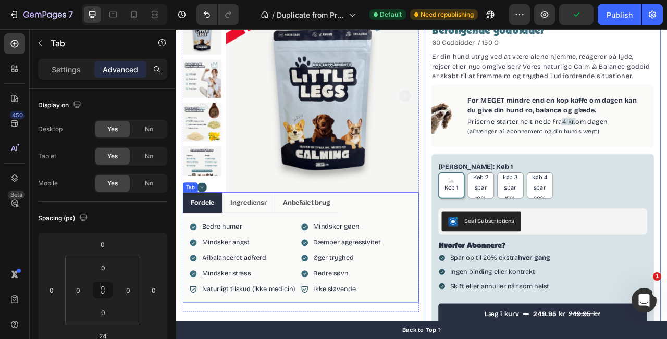
click at [459, 246] on ul "Fordele Ingrediensr Anbefalet brug" at bounding box center [334, 250] width 301 height 27
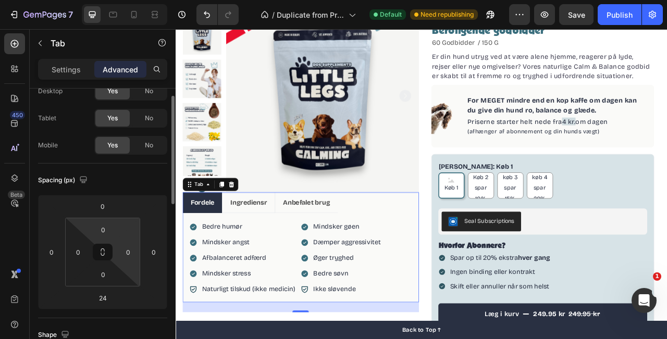
scroll to position [45, 0]
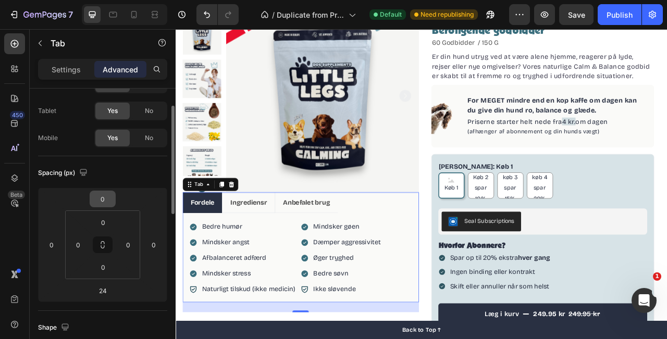
click at [109, 202] on input "0" at bounding box center [102, 199] width 21 height 16
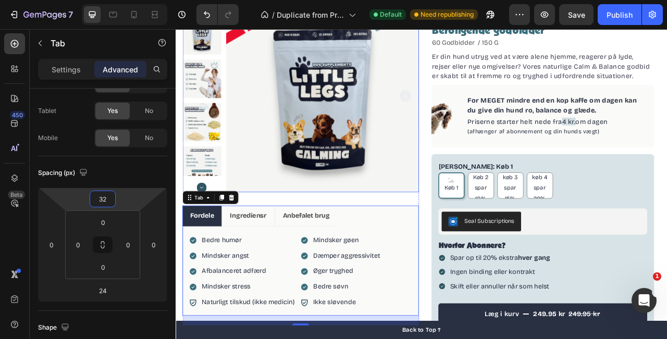
type input "3"
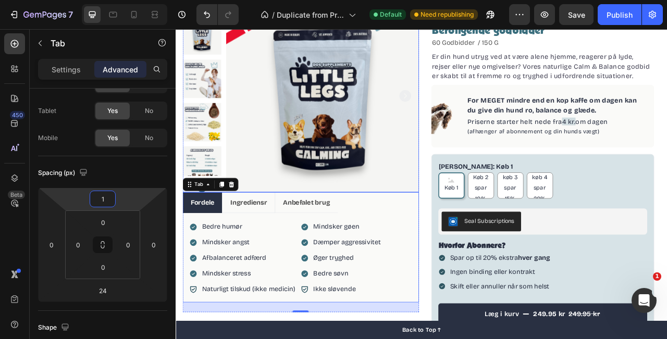
type input "16"
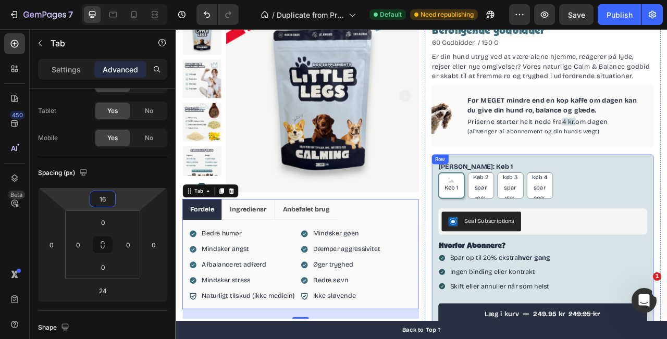
click at [498, 216] on div "CALM & BALANCE Product Title Beroligende godbidder Heading 60 Godbidder / 150 G…" at bounding box center [643, 217] width 301 height 451
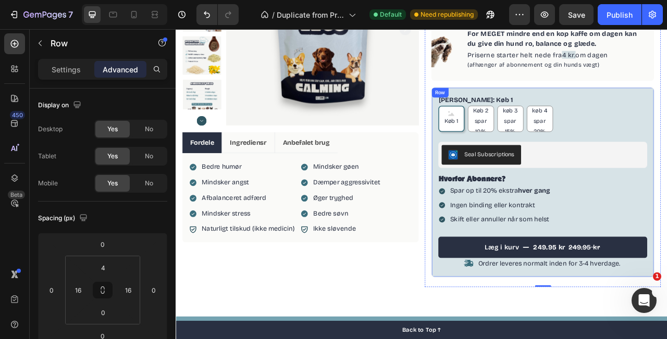
scroll to position [151, 0]
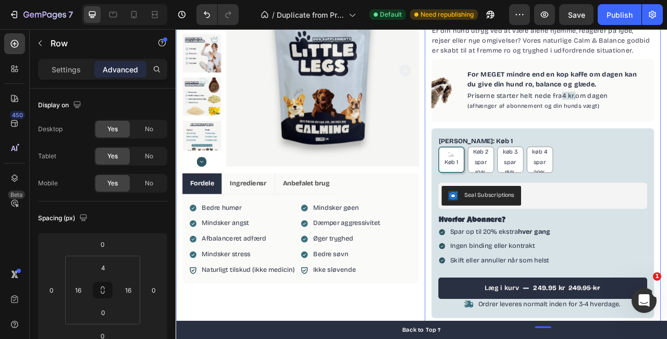
click at [473, 240] on div "Bedre humør Mindsker angst Afbalanceret adfærd Mindsker stress Item List Naturl…" at bounding box center [334, 296] width 301 height 114
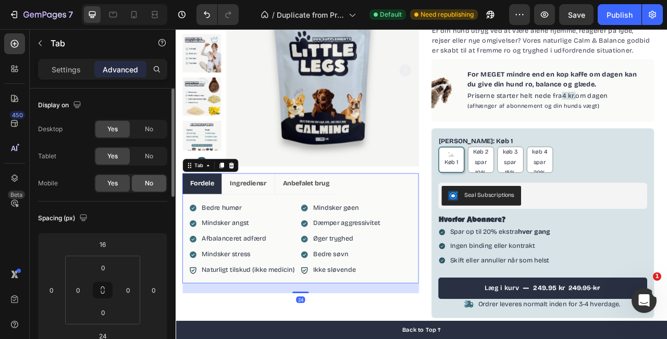
click at [152, 187] on span "No" at bounding box center [149, 183] width 8 height 9
click at [151, 155] on span "No" at bounding box center [149, 156] width 8 height 9
click at [115, 163] on div "Yes" at bounding box center [112, 156] width 34 height 17
click at [75, 71] on p "Settings" at bounding box center [66, 69] width 29 height 11
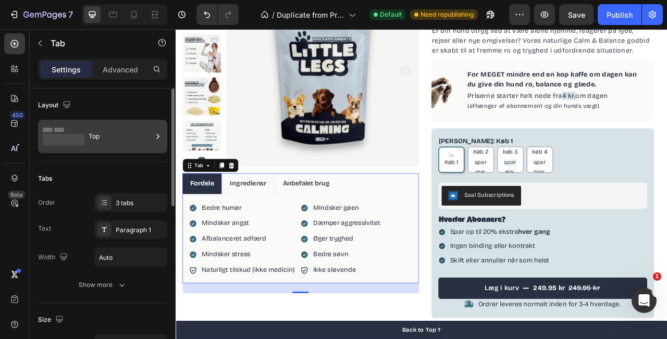
click at [104, 152] on div "Top" at bounding box center [102, 136] width 129 height 33
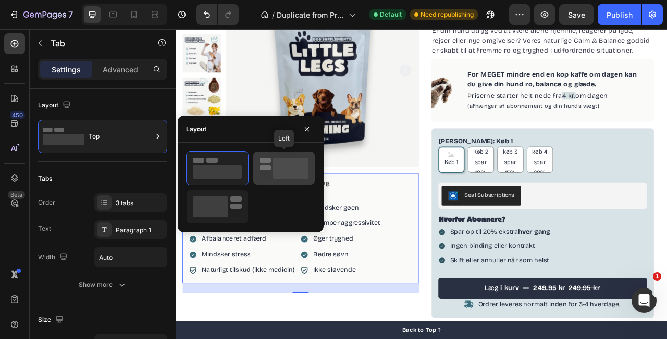
click at [268, 167] on rect at bounding box center [265, 167] width 11 height 5
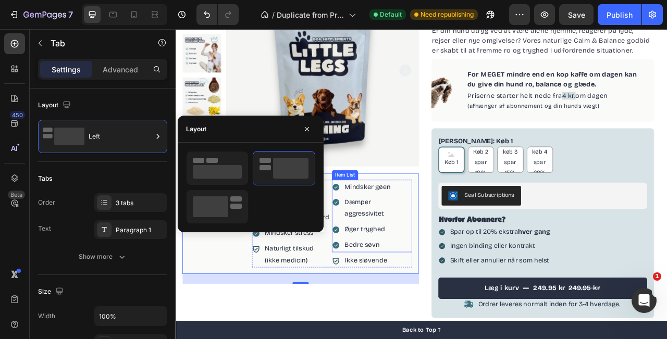
click at [413, 253] on p "Dæmper aggressivitet" at bounding box center [432, 257] width 84 height 30
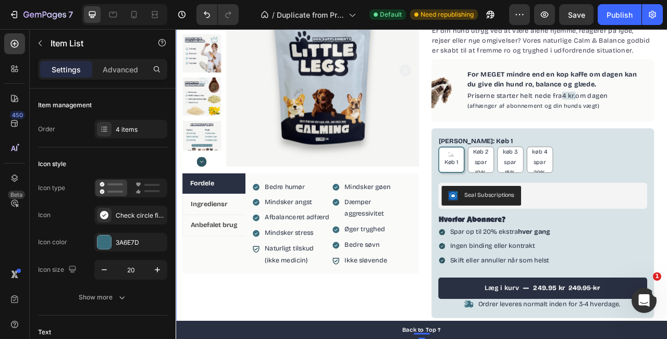
click at [487, 200] on div "Product Images Fordele Ingrediensr Anbefalet brug Bedre humør Mindsker angst Af…" at bounding box center [489, 185] width 626 height 468
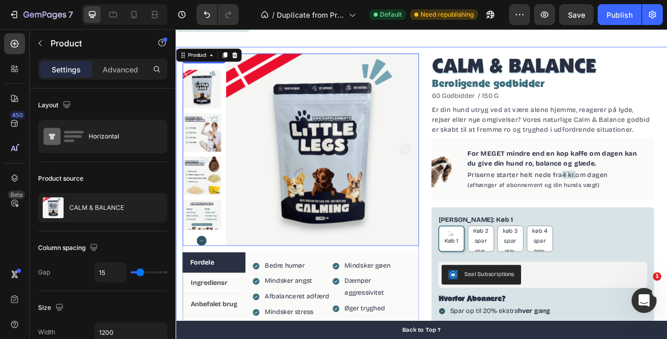
scroll to position [53, 0]
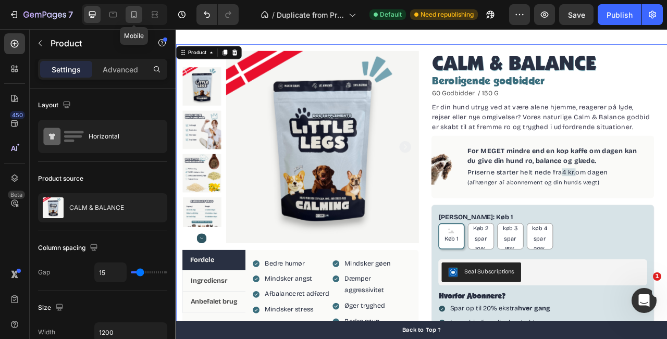
click at [138, 17] on icon at bounding box center [134, 14] width 10 height 10
type input "0"
type input "100%"
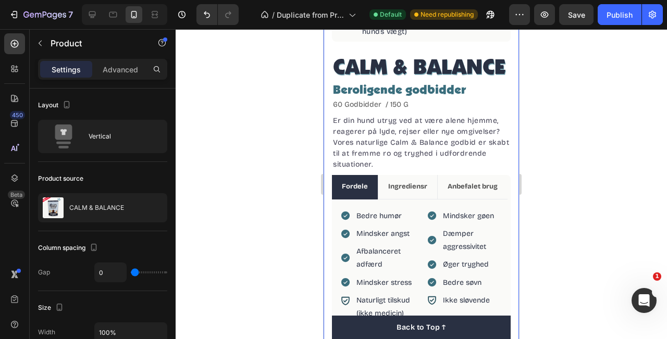
scroll to position [358, 0]
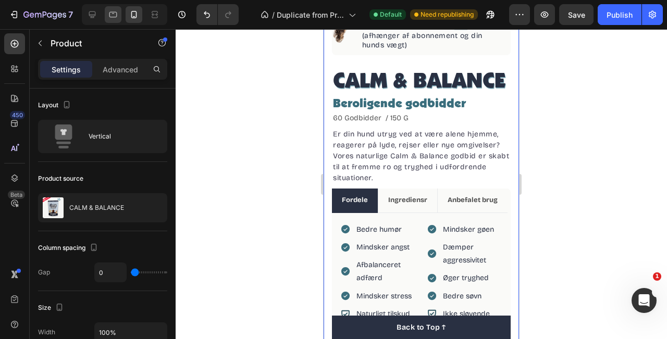
click at [118, 15] on div at bounding box center [113, 14] width 17 height 17
type input "15"
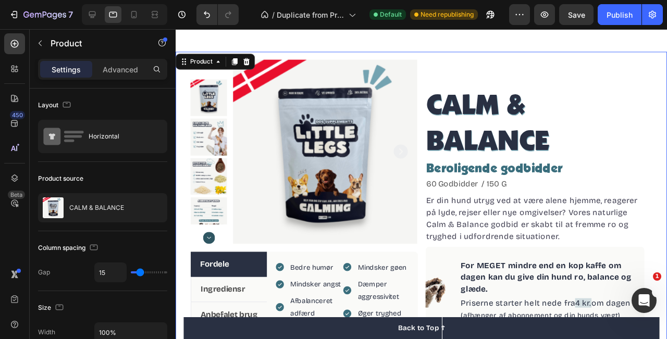
scroll to position [54, 0]
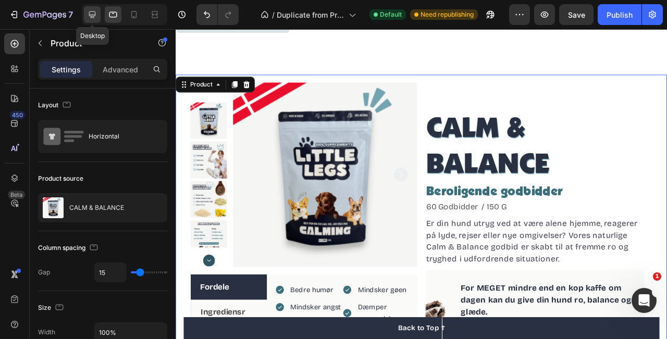
click at [89, 17] on icon at bounding box center [92, 14] width 10 height 10
type input "1200"
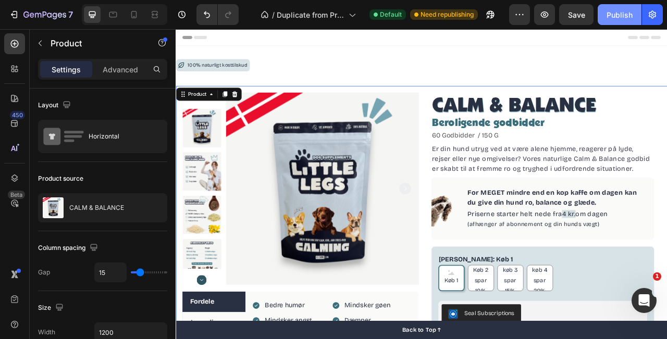
click at [620, 14] on div "Publish" at bounding box center [620, 14] width 26 height 11
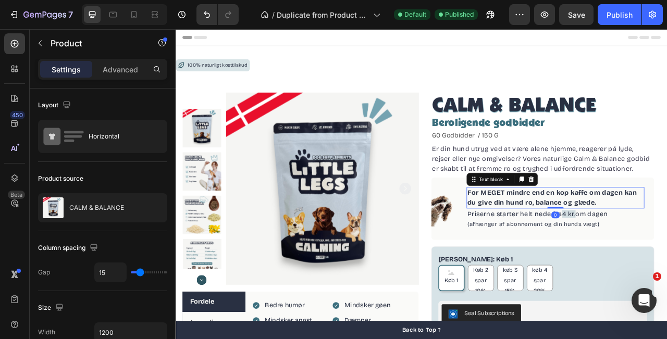
click at [595, 244] on p "For MEGET mindre end en kop kaffe om dagen kan du give din hund ro, balance og …" at bounding box center [659, 243] width 224 height 25
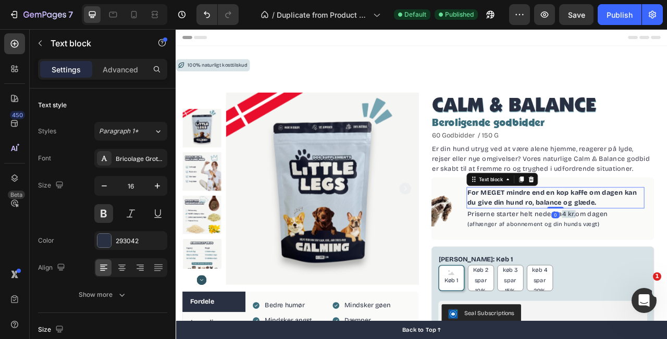
click at [595, 244] on p "For MEGET mindre end en kop kaffe om dagen kan du give din hund ro, balance og …" at bounding box center [659, 243] width 224 height 25
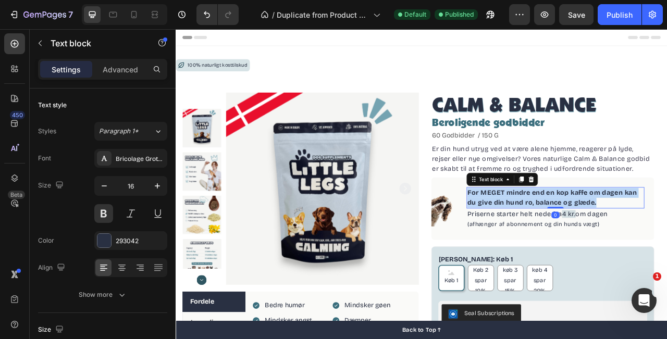
click at [595, 244] on p "For MEGET mindre end en kop kaffe om dagen kan du give din hund ro, balance og …" at bounding box center [659, 243] width 224 height 25
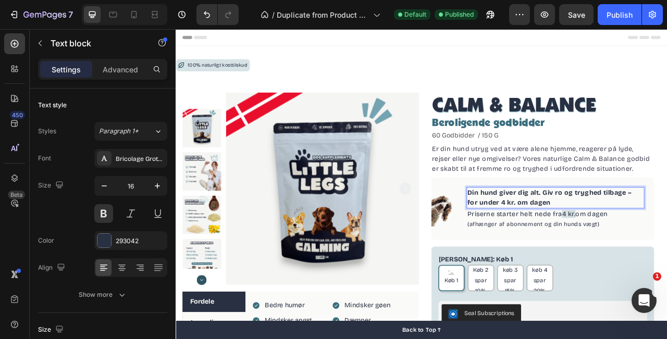
click at [640, 238] on p "Din hund giver dig alt. Giv ro og tryghed tilbage – for under 4 kr. om dagen" at bounding box center [659, 243] width 224 height 25
click at [667, 237] on p "Din hund giver dig alt! Giv ro og tryghed tilbage – for under 4 kr. om dagen" at bounding box center [659, 243] width 224 height 25
drag, startPoint x: 674, startPoint y: 251, endPoint x: 546, endPoint y: 236, distance: 128.5
click at [546, 236] on div "Din hund giver dig alt! Giv ro og tryghed tilbage – for under 4 kr. om dagen" at bounding box center [659, 243] width 226 height 27
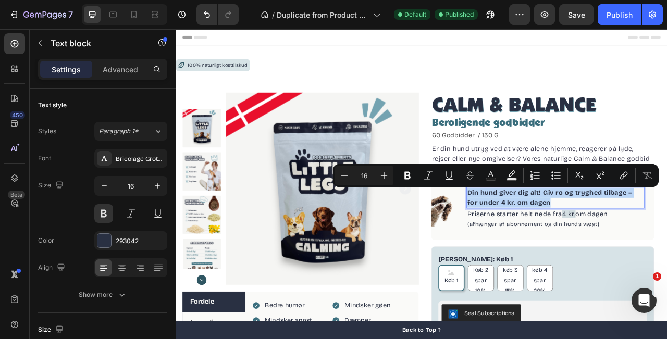
copy p "Din hund giver dig alt! Giv ro og tryghed tilbage – for under 4 kr. om dagen"
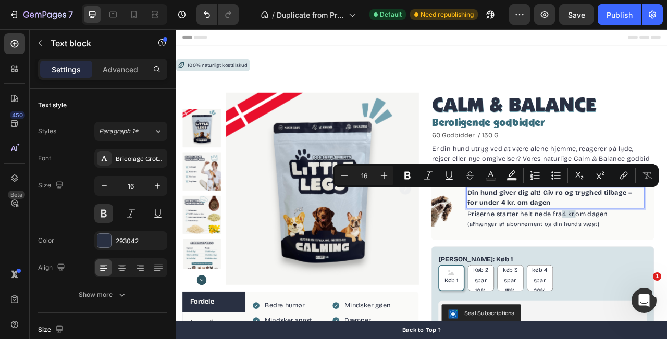
click at [667, 252] on p "Din hund giver dig alt! Giv ro og tryghed tilbage – for under 4 kr. om dagen" at bounding box center [659, 243] width 224 height 25
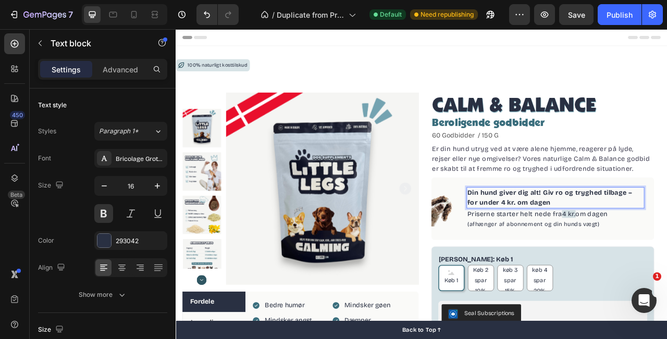
click at [667, 246] on p "Din hund giver dig alt! Giv ro og tryghed tilbage – for under 4 kr. om dagen" at bounding box center [659, 243] width 224 height 25
click at [618, 251] on p "Din hund giver dig alt! Giv ro og tryghed tilbage – for under 4 kr. om dagen" at bounding box center [659, 243] width 224 height 25
click at [616, 251] on p "Din hund giver dig alt! Giv ro og tryghed tilbage – for under 4 kr. om dagen" at bounding box center [659, 243] width 224 height 25
click at [617, 251] on p "Din hund giver dig alt! Giv ro og tryghed tilbage – for under 4 kr. om dagen" at bounding box center [659, 243] width 224 height 25
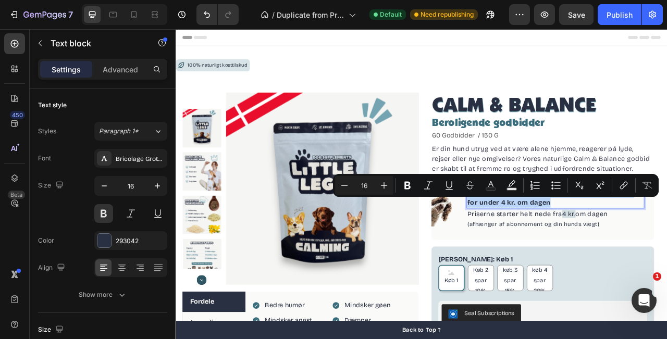
click at [617, 251] on p "Din hund giver dig alt! Giv ro og tryghed tilbage – for under 4 kr. om dagen" at bounding box center [659, 243] width 224 height 25
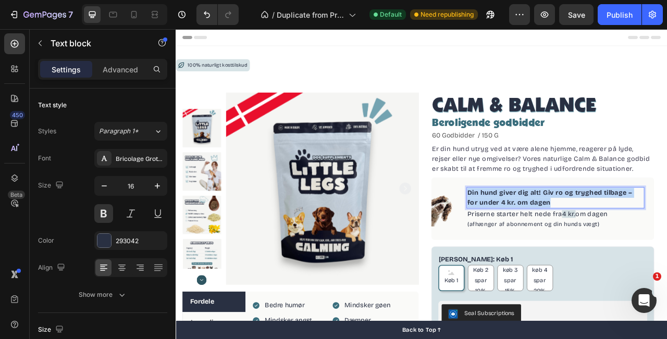
click at [617, 251] on p "Din hund giver dig alt! Giv ro og tryghed tilbage – for under 4 kr. om dagen" at bounding box center [659, 243] width 224 height 25
click at [613, 250] on p "Din hund giver dig alt! Giv ro og tryghed tilbage fra så lidt som 4 kr. om dagen" at bounding box center [659, 243] width 224 height 25
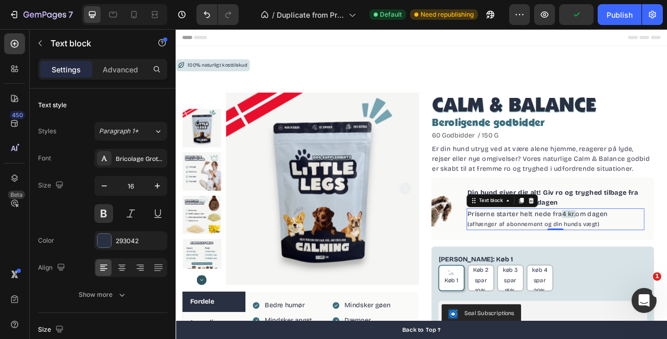
click at [667, 268] on p "Priserne starter helt nede fra 4 kr. om dagen" at bounding box center [659, 265] width 224 height 13
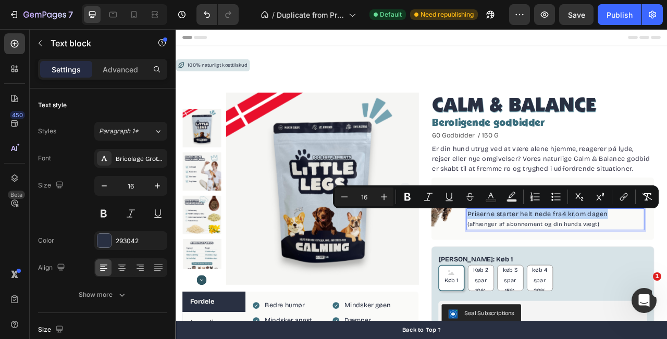
click at [667, 268] on p "Priserne starter helt nede fra 4 kr. om dagen" at bounding box center [659, 265] width 224 height 13
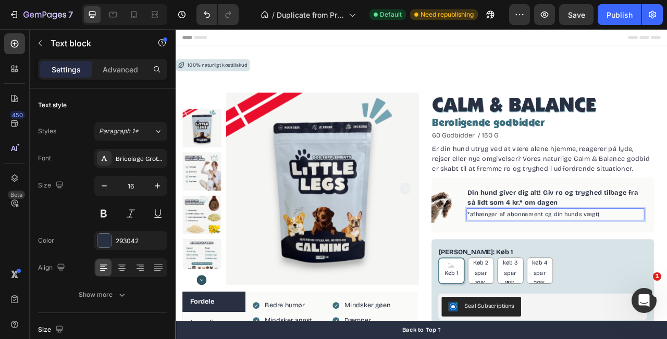
click at [667, 266] on p "*afhænger af abonnement og din hunds vægt)" at bounding box center [659, 265] width 224 height 13
click at [667, 230] on div "Din hund giver dig alt! Giv ro og tryghed tilbage fra så lidt som 4 kr.* om dag…" at bounding box center [659, 243] width 226 height 27
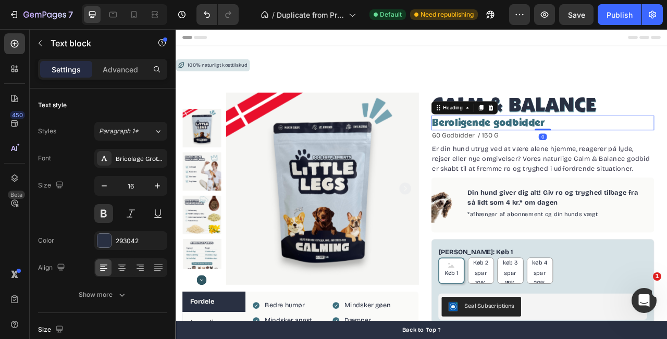
click at [667, 150] on h2 "Beroligende godbidder" at bounding box center [643, 148] width 284 height 19
click at [667, 251] on p "Din hund giver dig alt! Giv ro og tryghed tilbage fra så lidt som 4 kr.* om dag…" at bounding box center [659, 243] width 224 height 25
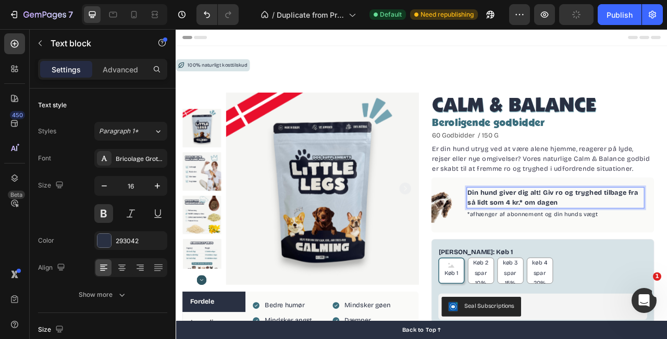
click at [645, 238] on p "Din hund giver dig alt! Giv ro og tryghed tilbage fra så lidt som 4 kr.* om dag…" at bounding box center [659, 243] width 224 height 25
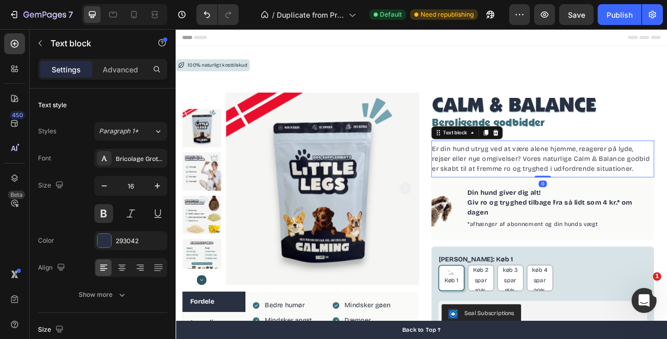
click at [667, 205] on p "Er din hund utryg ved at være alene hjemme, reagerer på lyde, rejser eller nye …" at bounding box center [643, 195] width 282 height 38
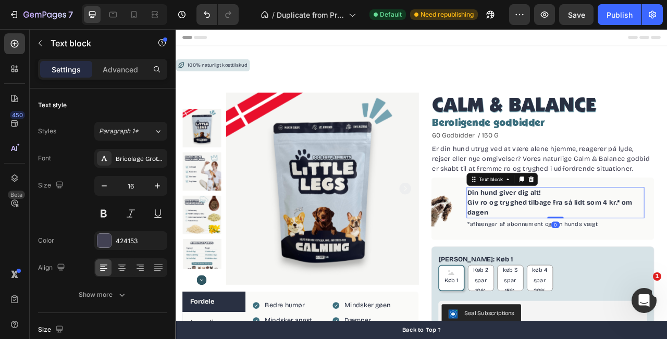
click at [549, 250] on p "Giv ro og tryghed tilbage fra så lidt som 4 kr.* om dagen" at bounding box center [659, 256] width 224 height 25
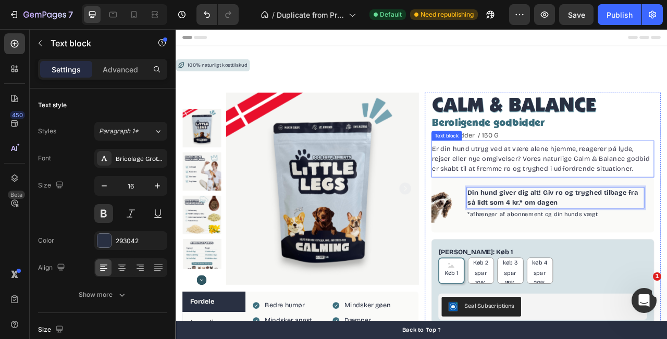
click at [667, 191] on p "Er din hund utryg ved at være alene hjemme, reagerer på lyde, rejser eller nye …" at bounding box center [643, 195] width 282 height 38
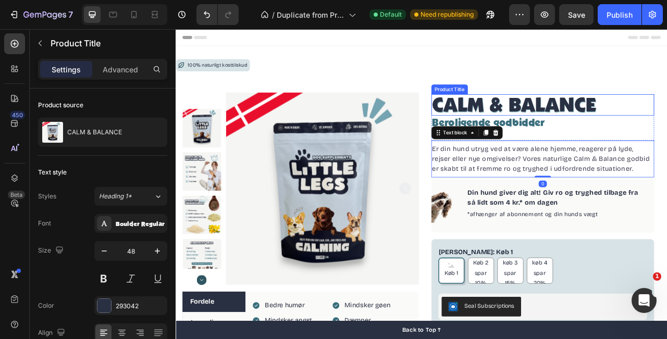
click at [667, 112] on h1 "CALM & BALANCE" at bounding box center [643, 125] width 284 height 27
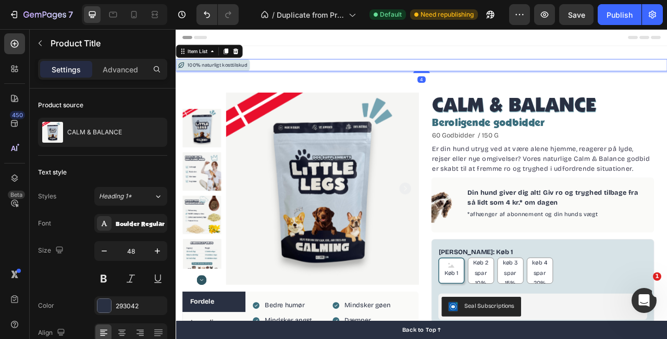
click at [667, 68] on div "100% naturligt kosttilskud" at bounding box center [489, 75] width 626 height 16
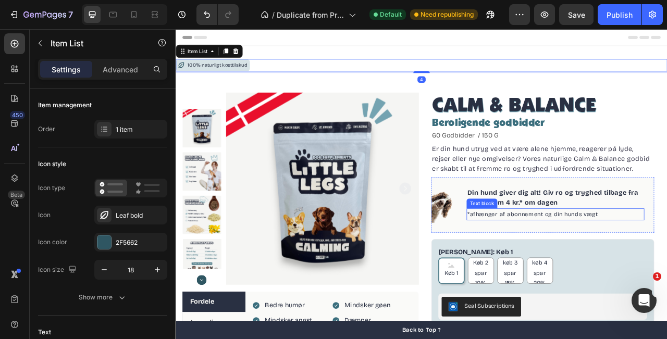
click at [667, 259] on p "*afhænger af abonnement og din hunds vægt" at bounding box center [659, 265] width 224 height 13
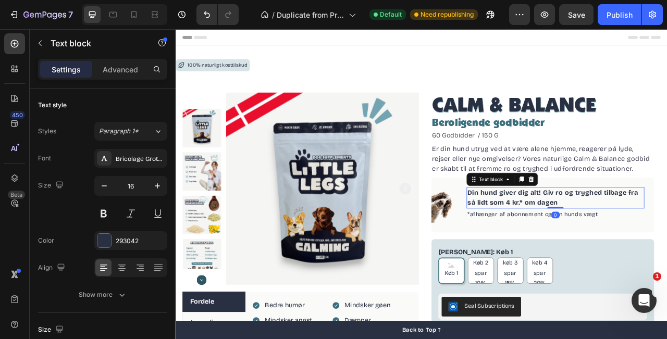
click at [667, 247] on p "Din hund giver dig alt! Giv ro og tryghed tilbage fra så lidt som 4 kr.* om dag…" at bounding box center [659, 243] width 224 height 25
click at [667, 268] on span "*afhænger af abonnement og din hunds vægt" at bounding box center [630, 265] width 166 height 9
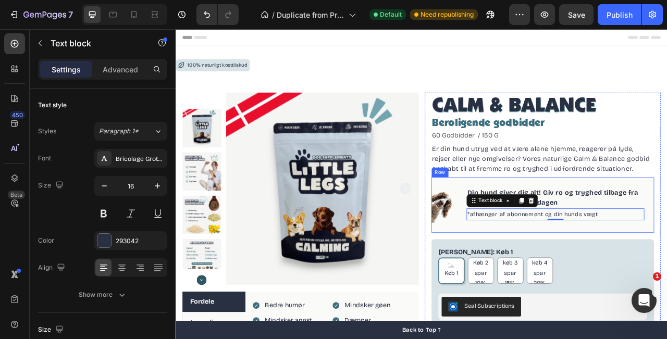
click at [598, 280] on div "Image Din hund giver dig alt! Giv ro og tryghed tilbage fra så lidt som 4 kr.* …" at bounding box center [643, 253] width 284 height 70
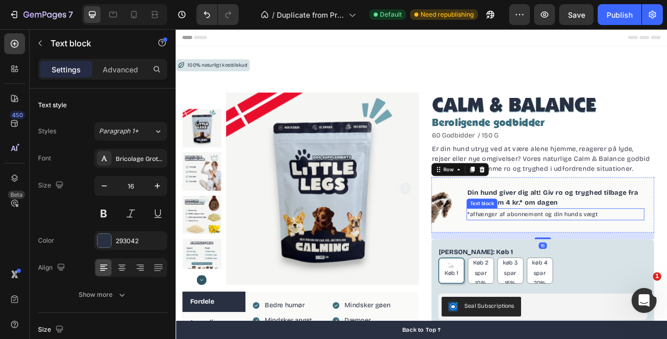
click at [615, 260] on p "*afhænger af abonnement og din hunds vægt" at bounding box center [659, 265] width 224 height 13
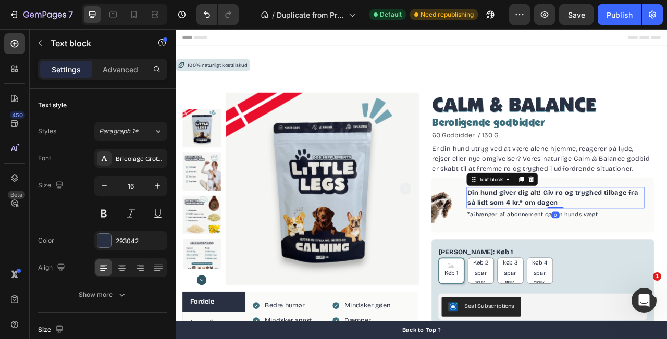
click at [648, 255] on p "Din hund giver dig alt! Giv ro og tryghed tilbage fra så lidt som 4 kr.* om dag…" at bounding box center [659, 243] width 224 height 25
click at [659, 252] on div "Din hund giver dig alt! Giv ro og tryghed tilbage fra så lidt som 4 kr.* om dag…" at bounding box center [659, 243] width 226 height 27
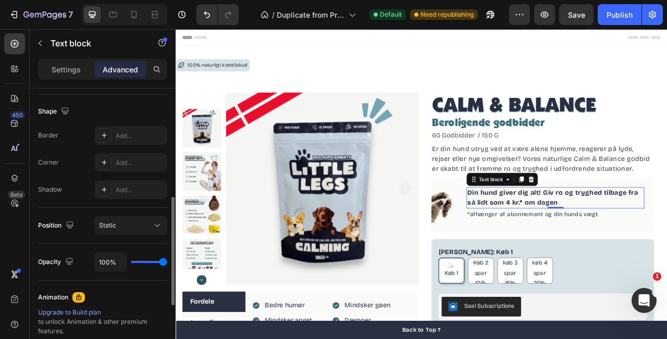
scroll to position [292, 0]
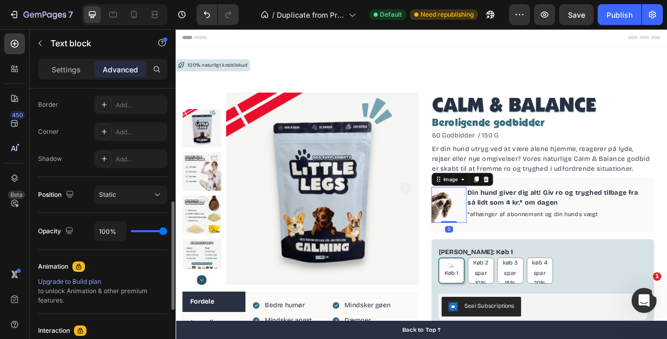
click at [537, 239] on img at bounding box center [523, 252] width 45 height 45
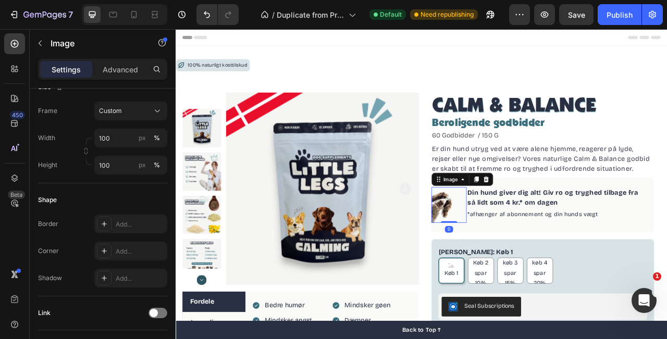
scroll to position [0, 0]
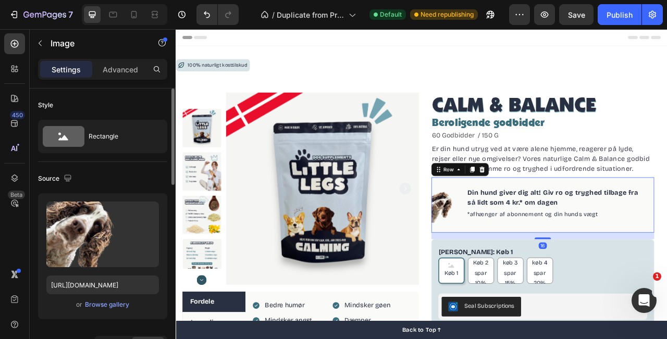
click at [558, 281] on div "Image Din hund giver dig alt! Giv ro og tryghed tilbage fra så lidt som 4 kr.* …" at bounding box center [643, 253] width 284 height 70
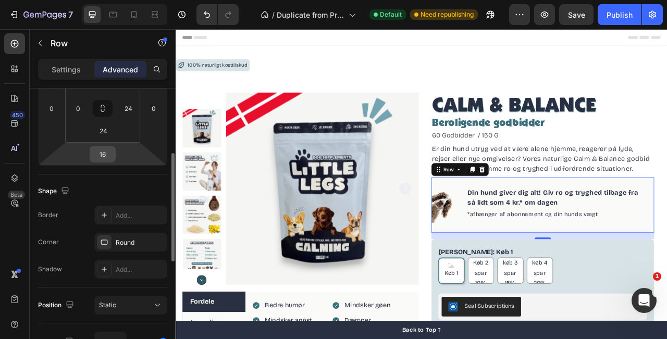
scroll to position [169, 0]
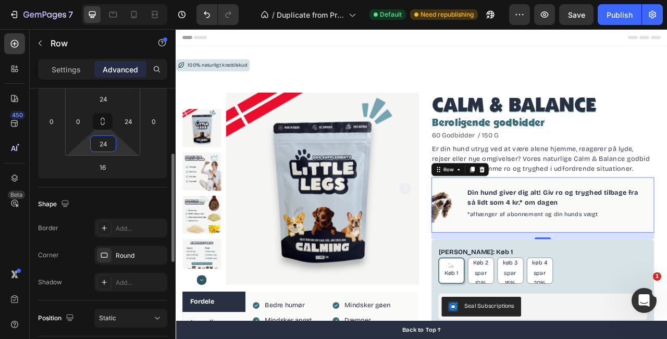
click at [104, 145] on input "24" at bounding box center [103, 144] width 21 height 16
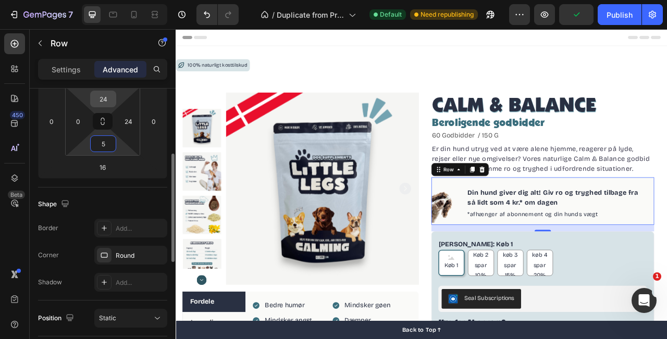
type input "5"
click at [108, 101] on input "24" at bounding box center [103, 99] width 21 height 16
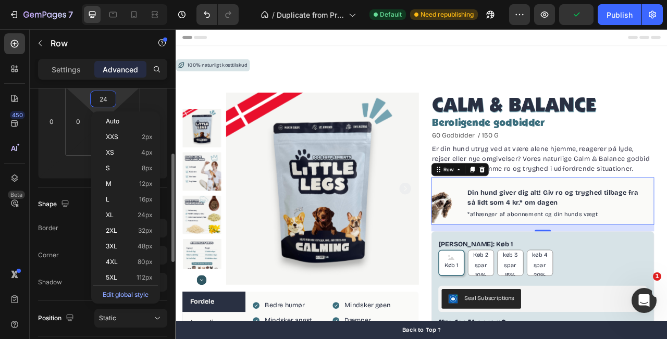
type input "5"
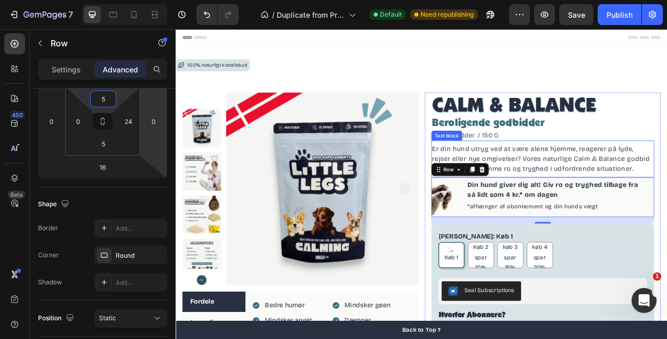
click at [667, 174] on div "Er din hund utryg ved at være alene hjemme, reagerer på lyde, rejser eller nye …" at bounding box center [643, 194] width 284 height 47
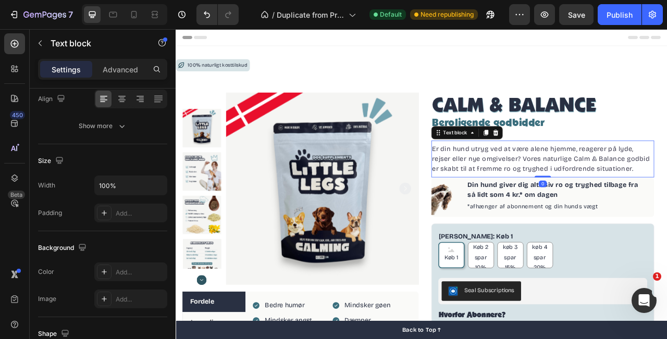
scroll to position [0, 0]
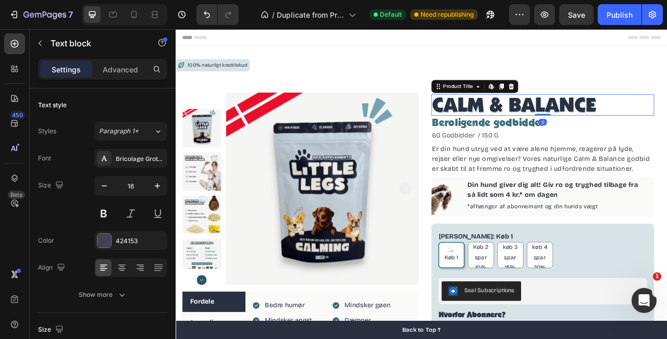
click at [667, 124] on h1 "CALM & BALANCE" at bounding box center [643, 125] width 284 height 27
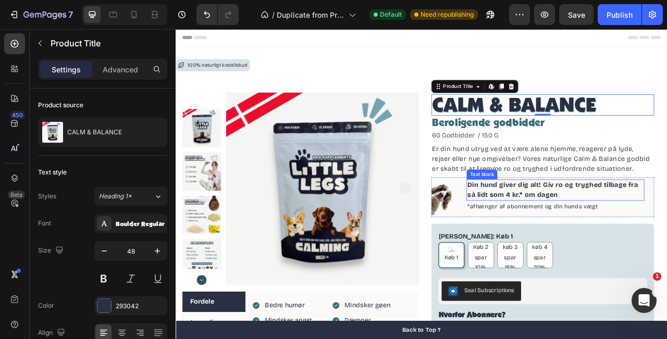
click at [632, 232] on p "Din hund giver dig alt! Giv ro og tryghed tilbage fra så lidt som 4 kr.* om dag…" at bounding box center [659, 234] width 224 height 25
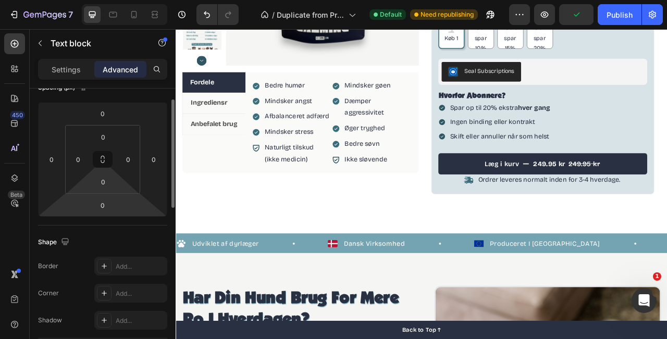
scroll to position [102, 0]
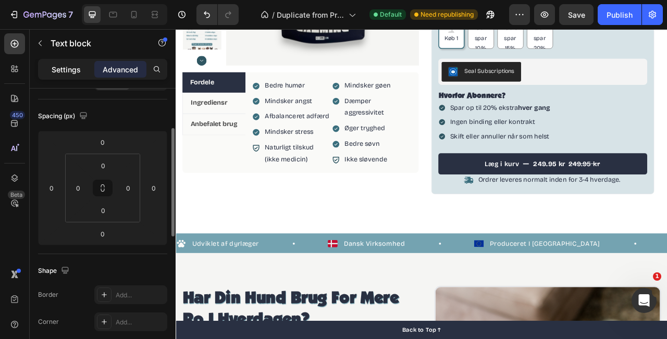
click at [71, 71] on p "Settings" at bounding box center [66, 69] width 29 height 11
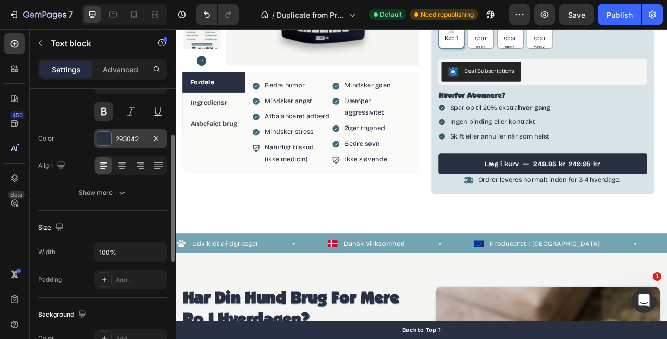
click at [100, 138] on div at bounding box center [104, 139] width 14 height 14
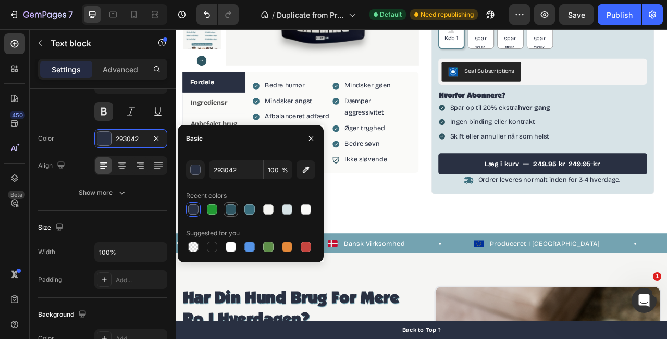
click at [232, 210] on div at bounding box center [231, 209] width 10 height 10
click at [247, 210] on div at bounding box center [249, 209] width 10 height 10
type input "3A6E7D"
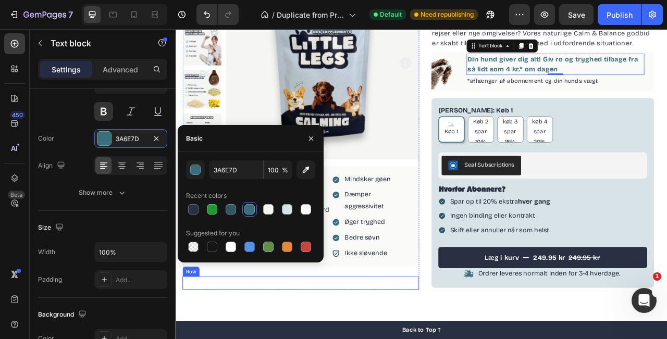
scroll to position [153, 0]
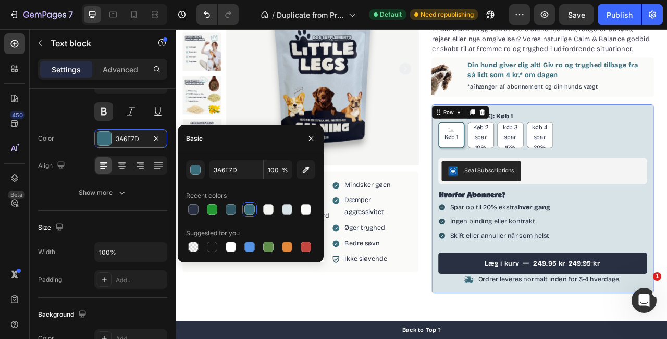
click at [646, 129] on div "Antal Pakker: Køb 1 Køb 1 Køb 1 Køb 1 Køb 2 spar 10% Køb 2 spar 10% Køb 2 spar …" at bounding box center [643, 245] width 284 height 242
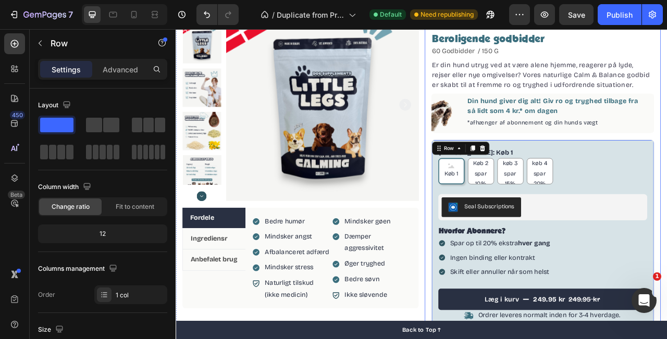
scroll to position [105, 0]
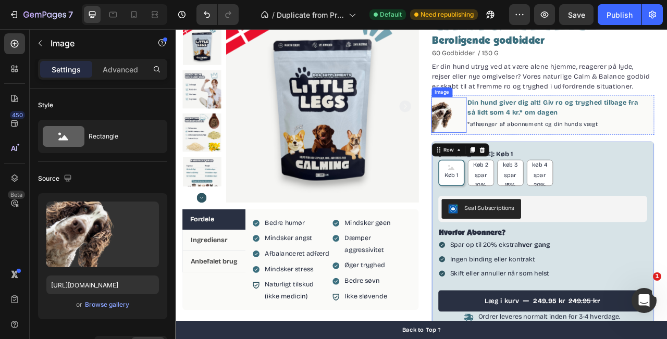
click at [521, 130] on img at bounding box center [523, 138] width 45 height 45
click at [498, 157] on div "CALM & BALANCE Product Title Beroligende godbidder Heading 60 Godbidder / 150 G…" at bounding box center [643, 216] width 301 height 422
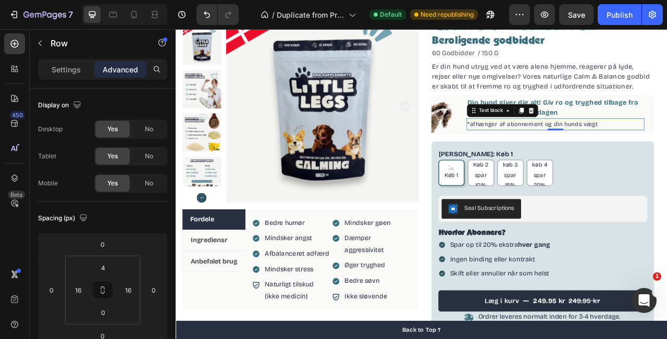
click at [667, 145] on p "*afhænger af abonnement og din hunds vægt" at bounding box center [659, 150] width 224 height 13
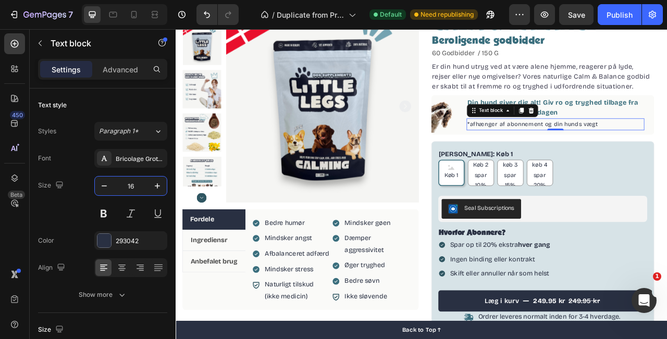
click at [128, 188] on input "16" at bounding box center [131, 186] width 34 height 19
click at [578, 147] on span "*afhænger af abonnement og din hunds vægt" at bounding box center [630, 148] width 166 height 9
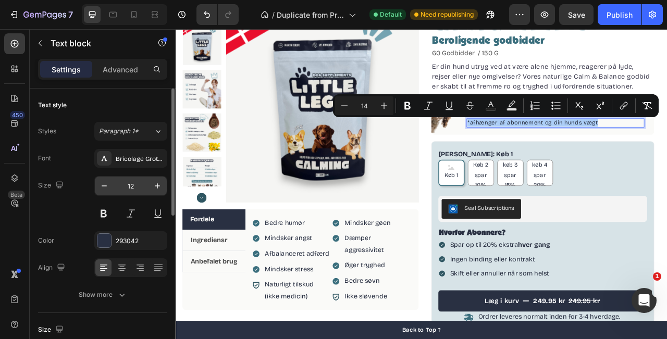
click at [127, 185] on input "12" at bounding box center [131, 186] width 34 height 19
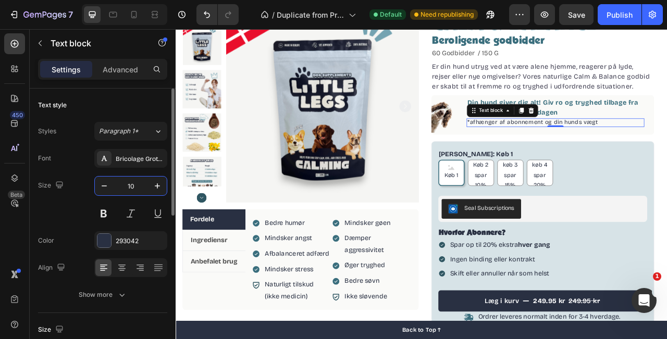
type input "1"
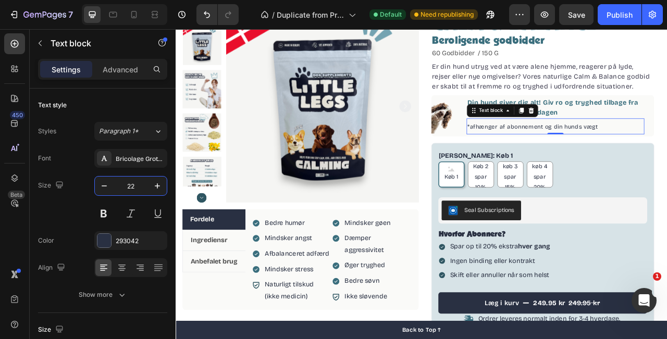
type input "22"
click at [667, 163] on div "*afhænger af abonnement og din hunds vægt" at bounding box center [659, 153] width 226 height 20
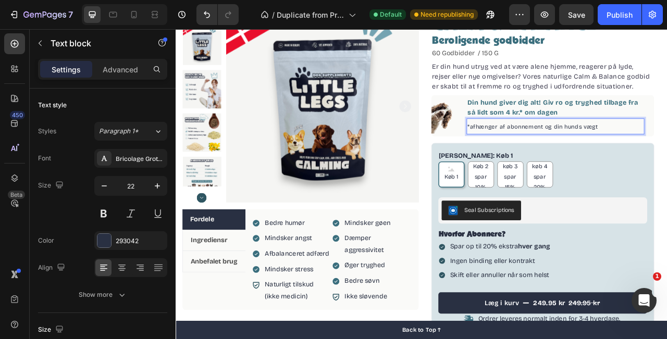
click at [667, 153] on span "*afhænger af abonnement og din hunds vægt" at bounding box center [630, 153] width 166 height 9
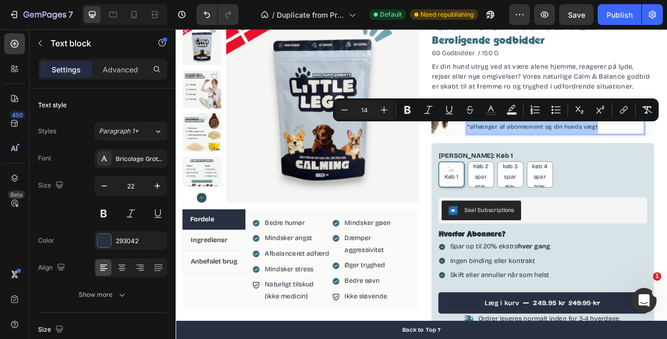
click at [368, 107] on input "14" at bounding box center [364, 110] width 21 height 13
type input "1"
type input "12"
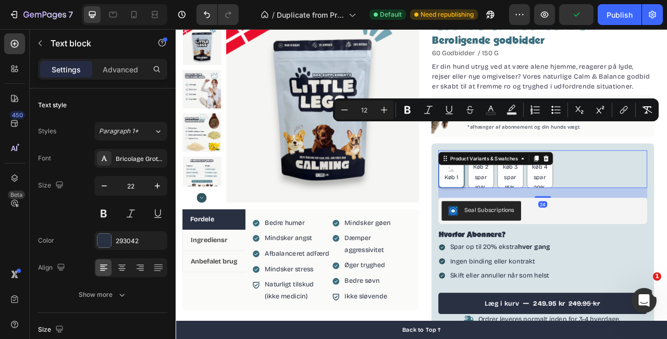
click at [667, 183] on div "Antal Pakker: Køb 1 Køb 1 Køb 1 Køb 1 Køb 2 spar 10% Køb 2 spar 10% Køb 2 spar …" at bounding box center [643, 207] width 266 height 48
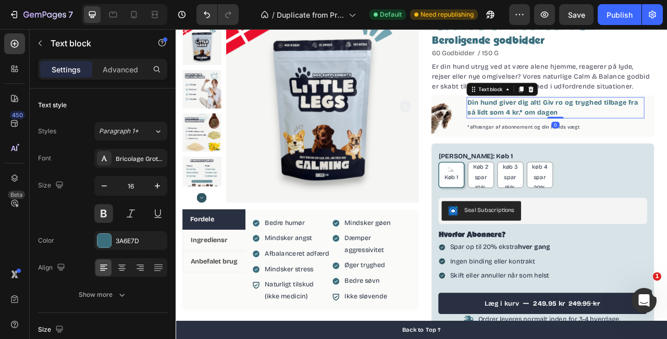
click at [664, 140] on p "Din hund giver dig alt! Giv ro og tryghed tilbage fra så lidt som 4 kr.* om dag…" at bounding box center [659, 129] width 224 height 25
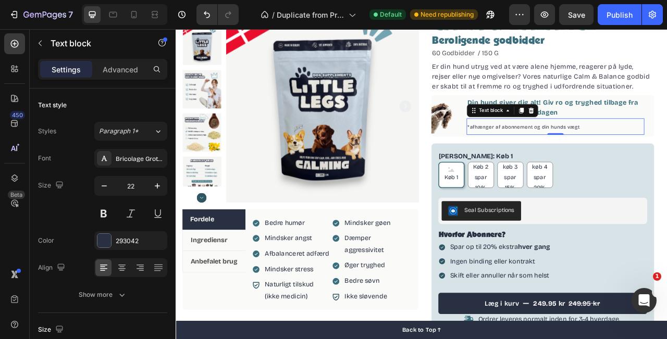
click at [667, 147] on p "*afhænger af abonnement og din hunds vægt" at bounding box center [659, 153] width 224 height 19
click at [130, 189] on input "22" at bounding box center [131, 186] width 34 height 19
type input "2"
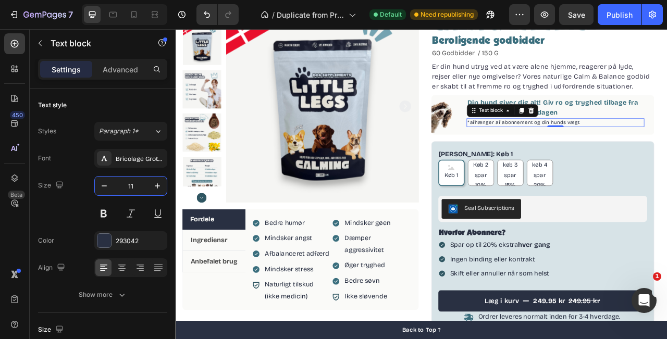
type input "11"
click at [667, 153] on div "*afhænger af abonnement og din hunds vægt" at bounding box center [659, 148] width 226 height 11
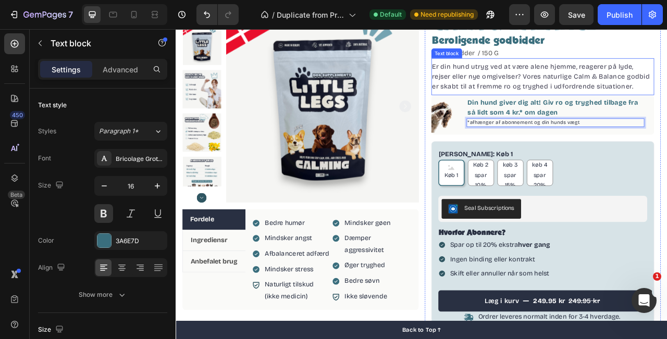
click at [667, 124] on p "Din hund giver dig alt! Giv ro og tryghed tilbage fra så lidt som 4 kr.* om dag…" at bounding box center [659, 129] width 224 height 25
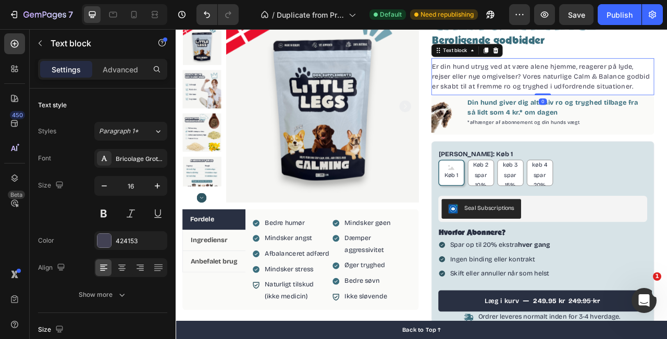
click at [667, 83] on p "Er din hund utryg ved at være alene hjemme, reagerer på lyde, rejser eller nye …" at bounding box center [643, 90] width 282 height 38
click at [667, 143] on div "*afhænger af abonnement og din hunds vægt" at bounding box center [659, 148] width 226 height 11
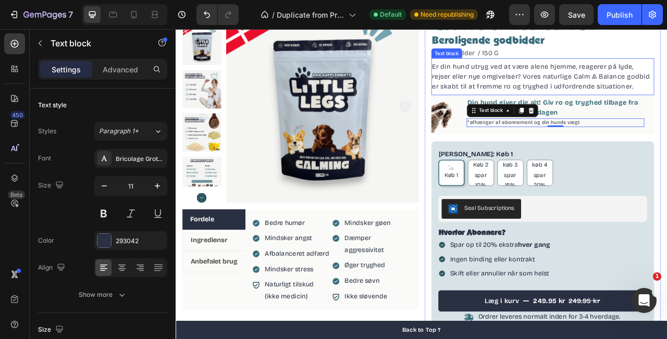
click at [667, 81] on p "Er din hund utryg ved at være alene hjemme, reagerer på lyde, rejser eller nye …" at bounding box center [643, 90] width 282 height 38
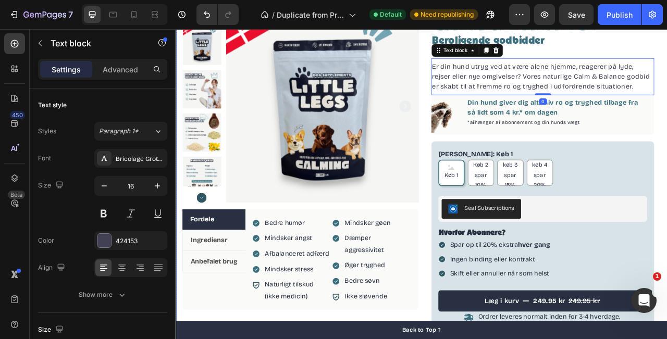
click at [667, 83] on div "Product Images Fordele Ingrediensr Anbefalet brug Bedre humør Mindsker angst Af…" at bounding box center [489, 216] width 626 height 438
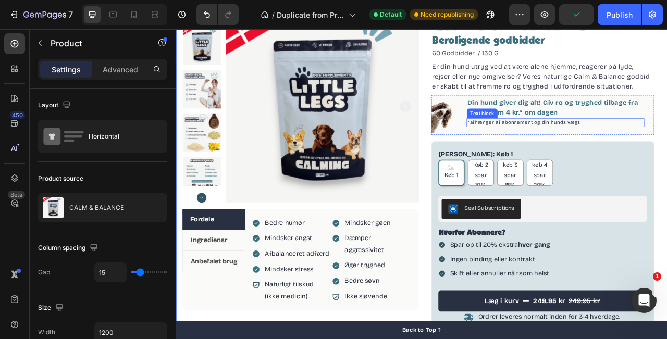
click at [641, 150] on span "*afhænger af abonnement og din hunds vægt" at bounding box center [618, 147] width 143 height 7
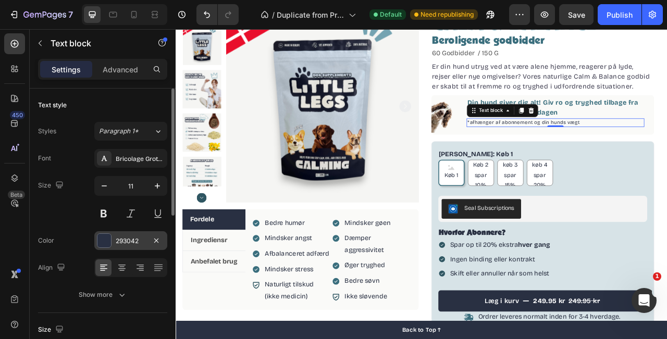
click at [107, 236] on div at bounding box center [104, 241] width 14 height 14
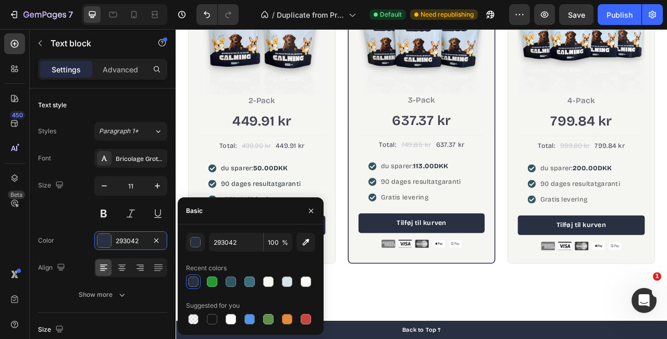
scroll to position [2138, 0]
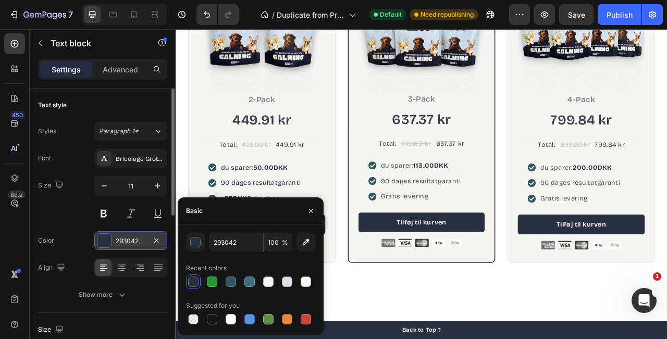
click at [139, 238] on div "293042" at bounding box center [131, 241] width 30 height 9
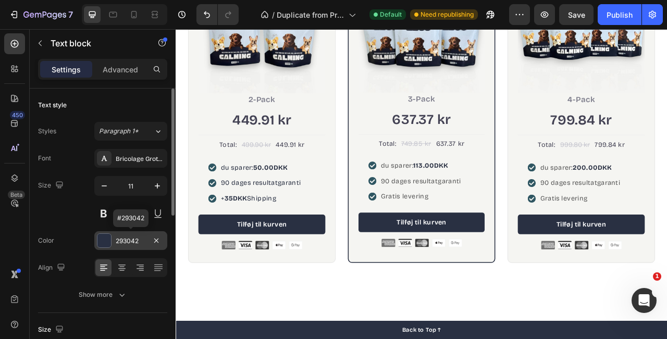
click at [127, 241] on div "293042" at bounding box center [131, 241] width 30 height 9
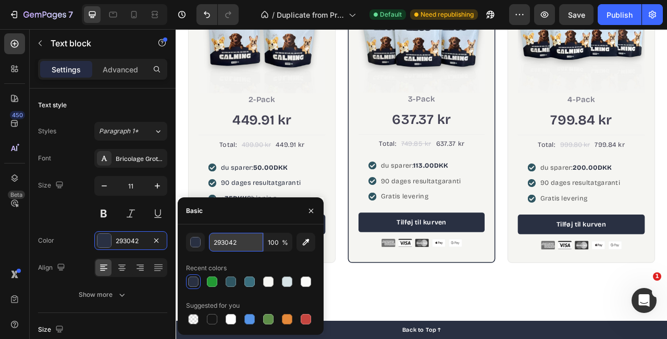
click at [241, 244] on input "293042" at bounding box center [236, 242] width 54 height 19
paste input "#8A9099"
type input "#8A9099"
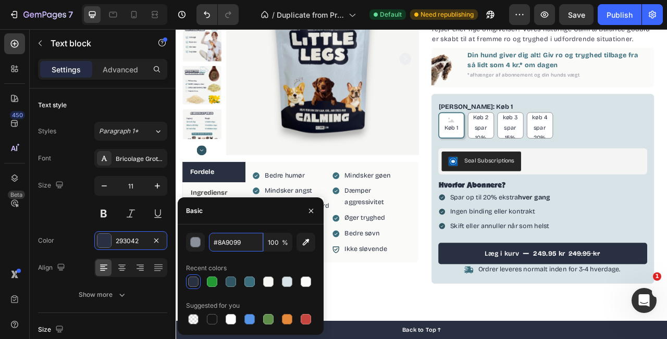
scroll to position [0, 0]
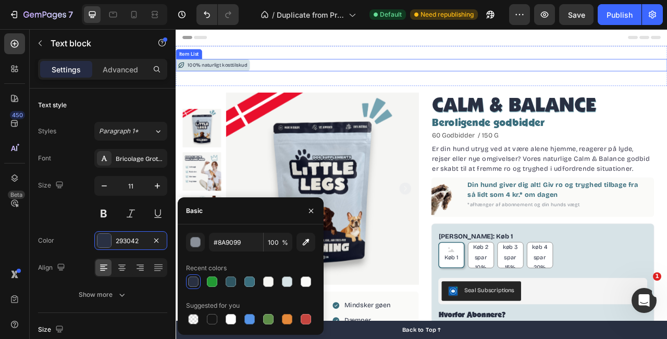
click at [667, 72] on div "100% naturligt kosttilskud" at bounding box center [489, 75] width 626 height 16
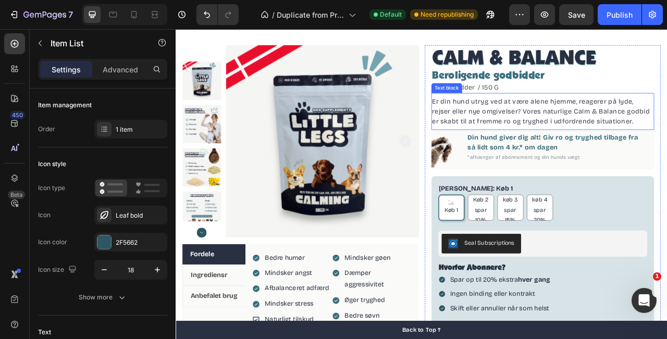
scroll to position [82, 0]
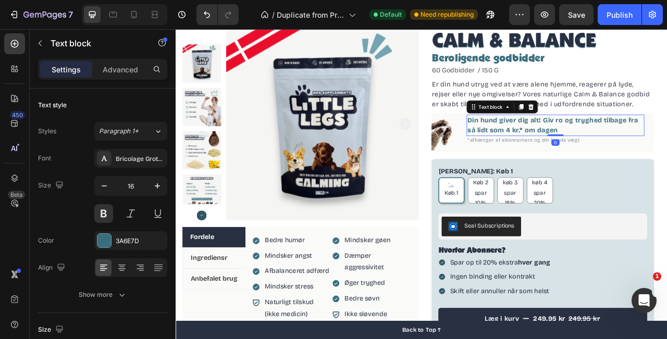
click at [625, 152] on p "Din hund giver dig alt! Giv ro og tryghed tilbage fra så lidt som 4 kr.* om dag…" at bounding box center [659, 151] width 224 height 25
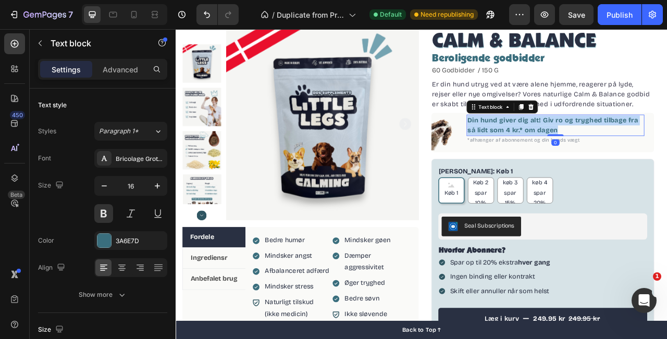
click at [625, 152] on p "Din hund giver dig alt! Giv ro og tryghed tilbage fra så lidt som 4 kr.* om dag…" at bounding box center [659, 151] width 224 height 25
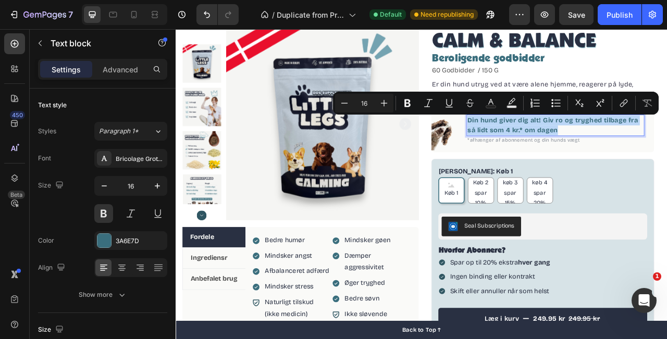
copy p "Din hund giver dig alt! Giv ro og tryghed tilbage fra så lidt som 4 kr.* om dag…"
click at [135, 16] on icon at bounding box center [134, 14] width 10 height 10
type input "12"
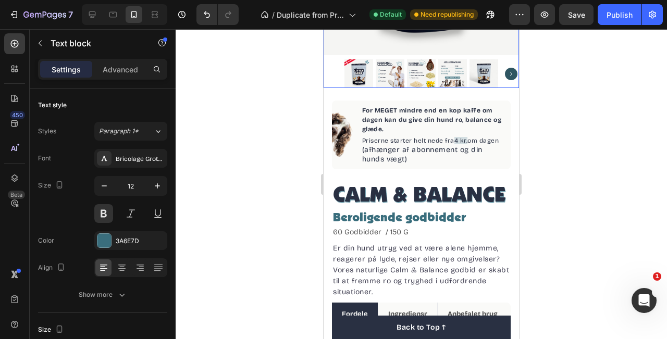
scroll to position [258, 0]
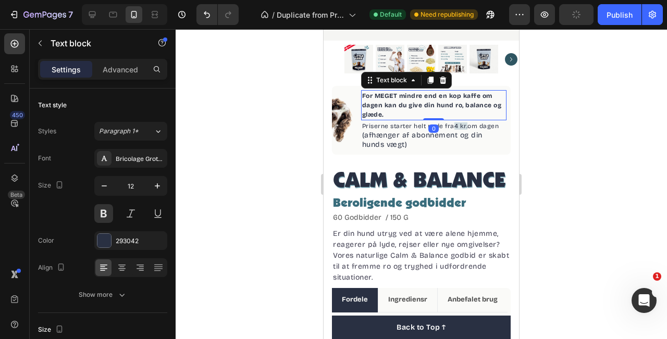
click at [409, 101] on p "For MEGET mindre end en kop kaffe om dagen kan du give din hund ro, balance og …" at bounding box center [433, 105] width 143 height 28
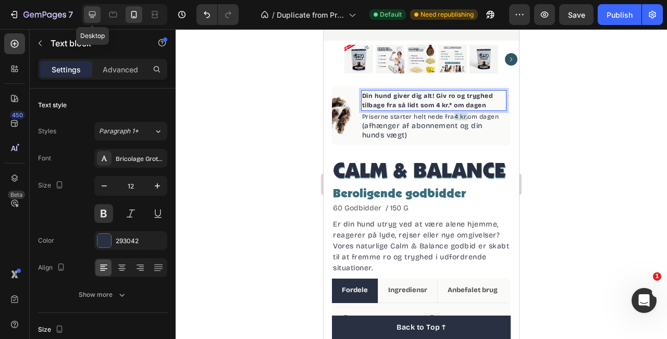
click at [95, 18] on icon at bounding box center [92, 14] width 10 height 10
type input "16"
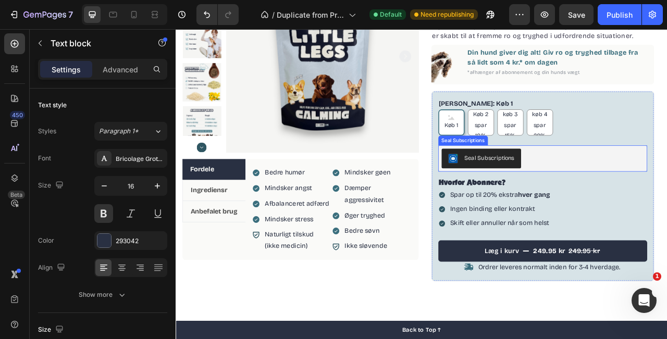
scroll to position [101, 0]
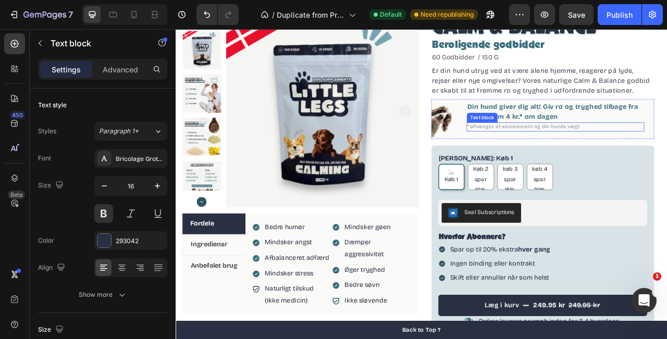
click at [596, 156] on span "*afhænger af abonnement og din hunds vægt" at bounding box center [618, 153] width 143 height 7
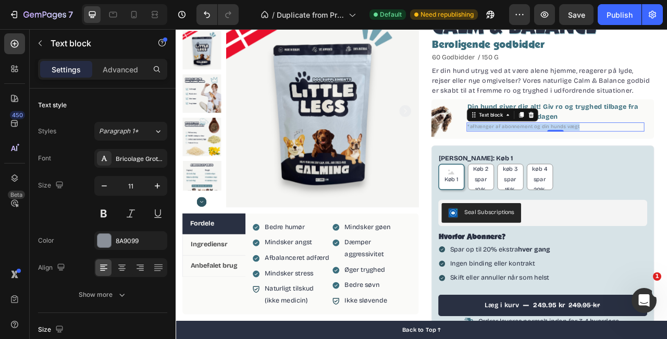
click at [596, 156] on span "*afhænger af abonnement og din hunds vægt" at bounding box center [618, 153] width 143 height 7
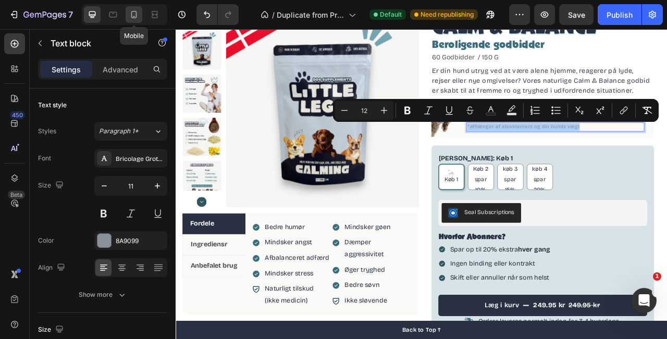
click at [134, 12] on icon at bounding box center [134, 14] width 10 height 10
type input "12"
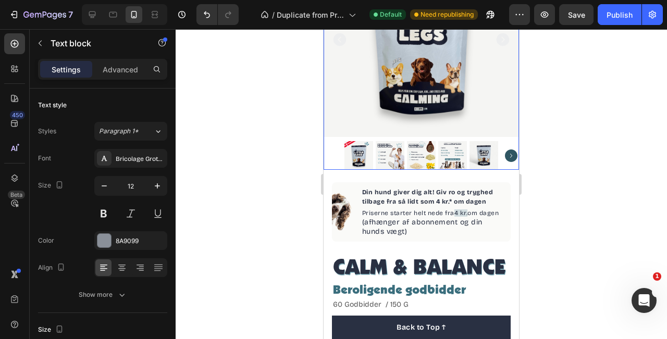
scroll to position [184, 0]
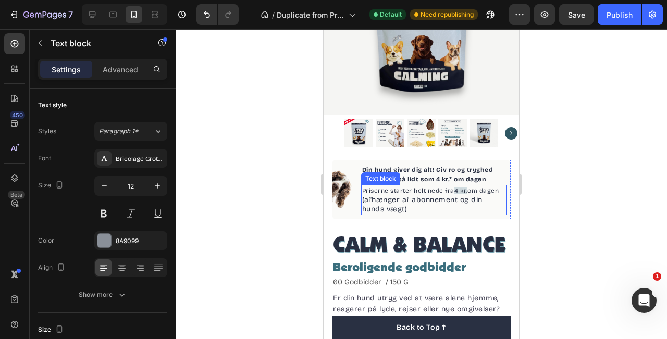
click at [422, 208] on p "(afhænger af abonnement og din hunds vægt)" at bounding box center [433, 204] width 143 height 19
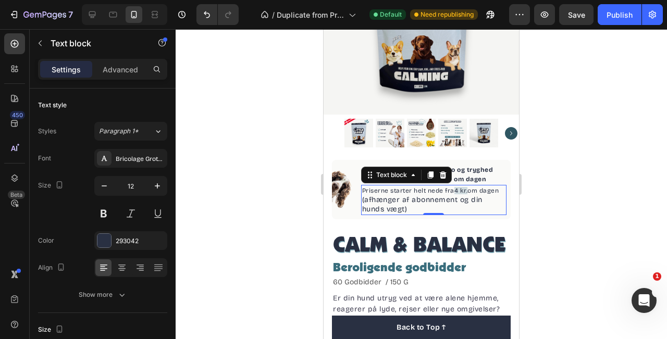
click at [422, 208] on p "(afhænger af abonnement og din hunds vægt)" at bounding box center [433, 204] width 143 height 19
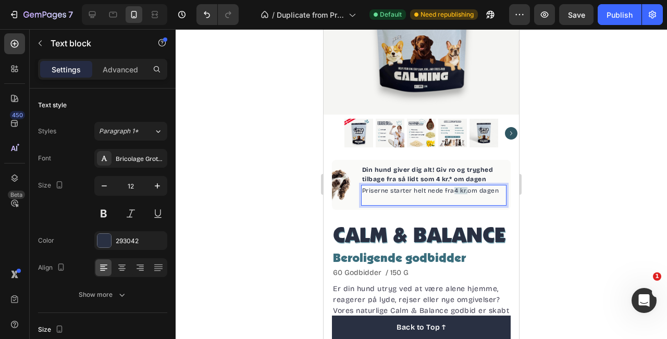
click at [415, 192] on p "Priserne starter helt nede fra 4 kr. om dagen" at bounding box center [433, 190] width 143 height 9
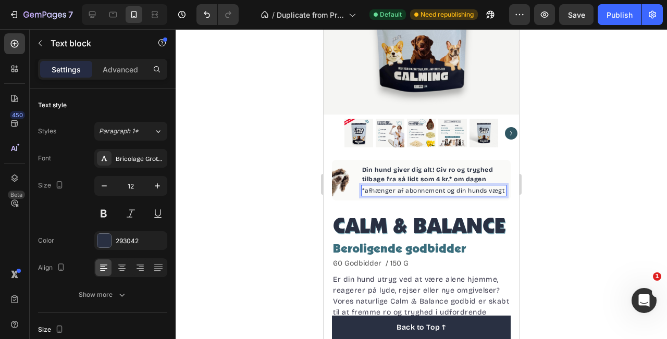
click at [391, 195] on p "*afhænger af abonnement og din hunds vægt" at bounding box center [433, 190] width 143 height 9
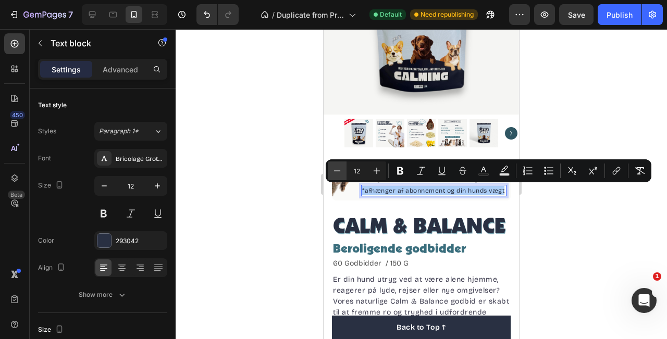
click at [336, 171] on icon "Editor contextual toolbar" at bounding box center [337, 170] width 7 height 1
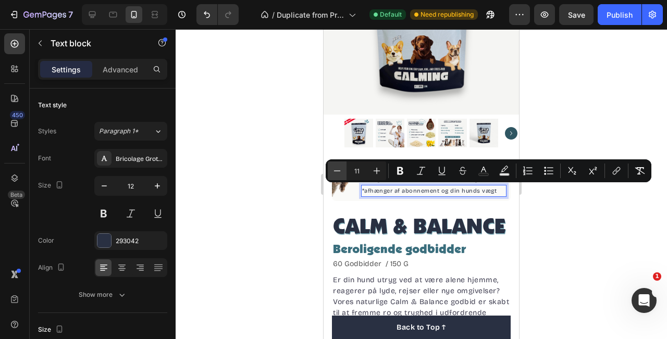
click at [336, 171] on icon "Editor contextual toolbar" at bounding box center [337, 170] width 7 height 1
type input "10"
click at [543, 229] on div at bounding box center [422, 184] width 492 height 310
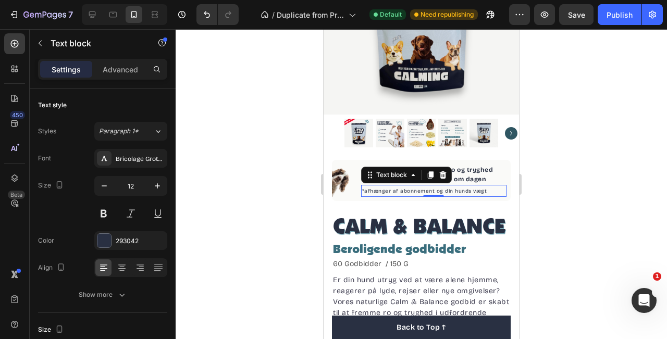
click at [439, 195] on div "*afhænger af abonnement og din hunds vægt Text block 0" at bounding box center [433, 191] width 145 height 12
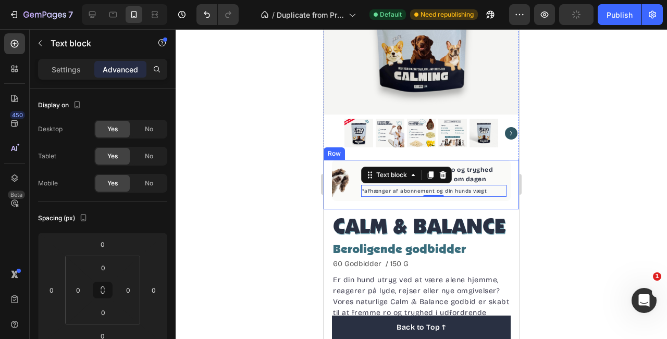
click at [545, 171] on div at bounding box center [422, 184] width 492 height 310
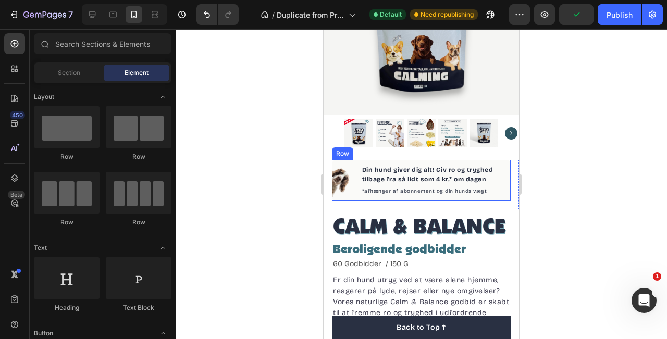
click at [508, 182] on div "Image Din hund giver dig alt! Giv ro og tryghed tilbage fra så lidt som 4 kr.* …" at bounding box center [421, 180] width 179 height 41
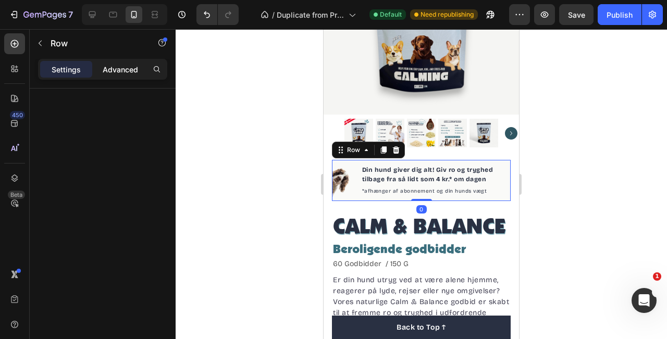
click at [112, 69] on p "Advanced" at bounding box center [120, 69] width 35 height 11
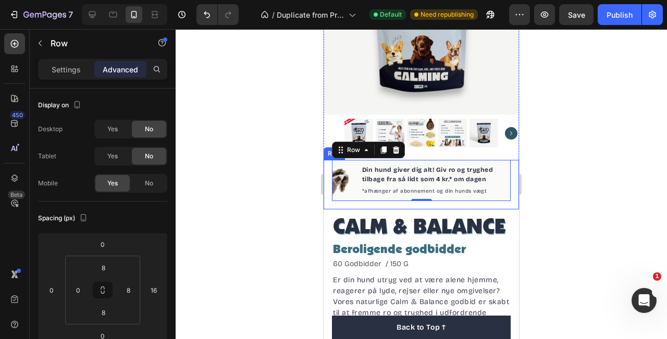
click at [551, 163] on div at bounding box center [422, 184] width 492 height 310
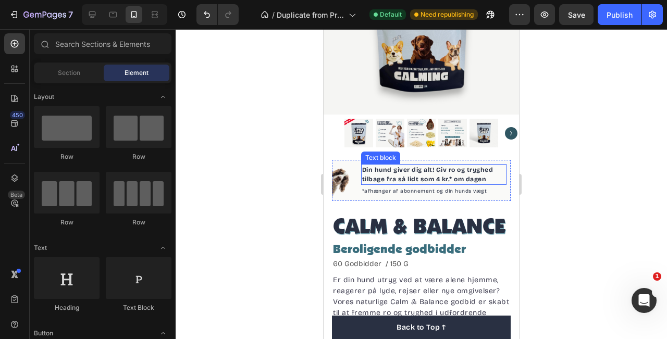
click at [437, 172] on p "Din hund giver dig alt! Giv ro og tryghed tilbage fra så lidt som 4 kr.* om dag…" at bounding box center [433, 174] width 143 height 19
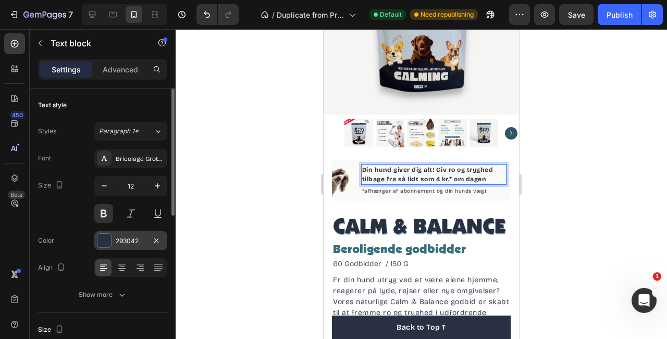
click at [103, 244] on div at bounding box center [104, 241] width 14 height 14
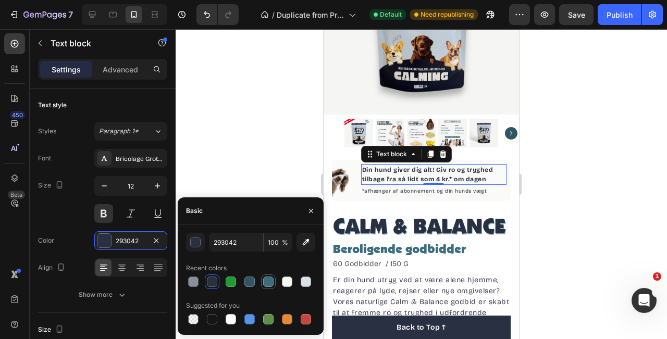
click at [270, 283] on div at bounding box center [268, 282] width 10 height 10
type input "3A6E7D"
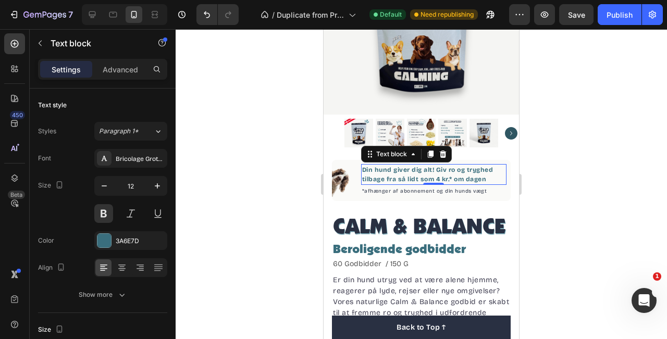
click at [553, 139] on div at bounding box center [422, 184] width 492 height 310
click at [442, 174] on p "Din hund giver dig alt! Giv ro og tryghed tilbage fra så lidt som 4 kr.* om dag…" at bounding box center [433, 174] width 143 height 19
click at [406, 170] on p "Din hund giver dig alt! Giv ro og tryghed tilbage fra så lidt som 4 kr.* om dag…" at bounding box center [433, 174] width 143 height 19
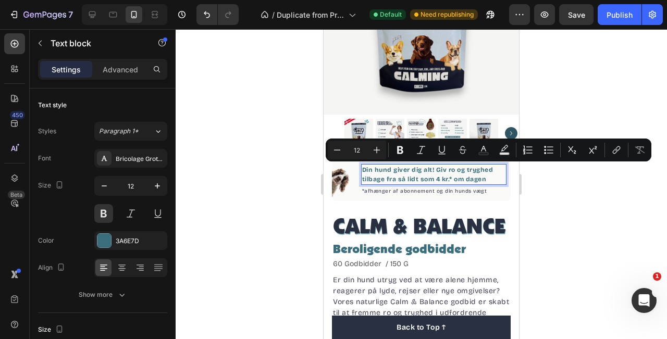
click at [432, 169] on p "Din hund giver dig alt! Giv ro og tryghed tilbage fra så lidt som 4 kr.* om dag…" at bounding box center [433, 174] width 143 height 19
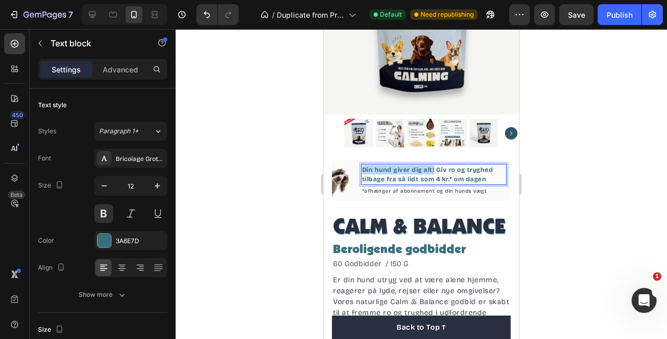
drag, startPoint x: 434, startPoint y: 169, endPoint x: 362, endPoint y: 169, distance: 71.4
click at [362, 169] on p "Din hund giver dig alt! Giv ro og tryghed tilbage fra så lidt som 4 kr.* om dag…" at bounding box center [433, 174] width 143 height 19
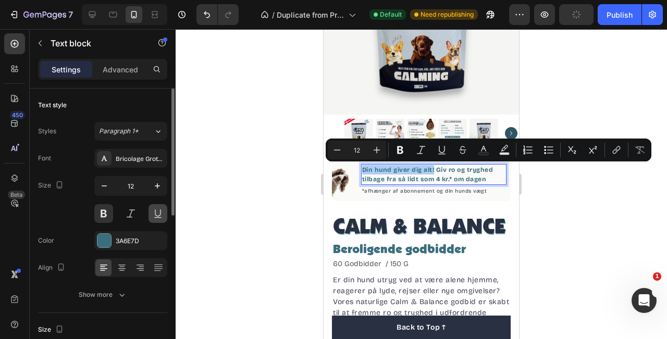
click at [160, 211] on button at bounding box center [158, 213] width 19 height 19
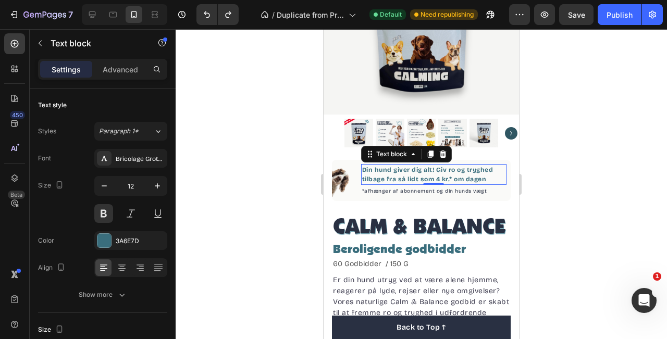
click at [431, 172] on p "Din hund giver dig alt! Giv ro og tryghed tilbage fra så lidt som 4 kr.* om dag…" at bounding box center [433, 174] width 143 height 19
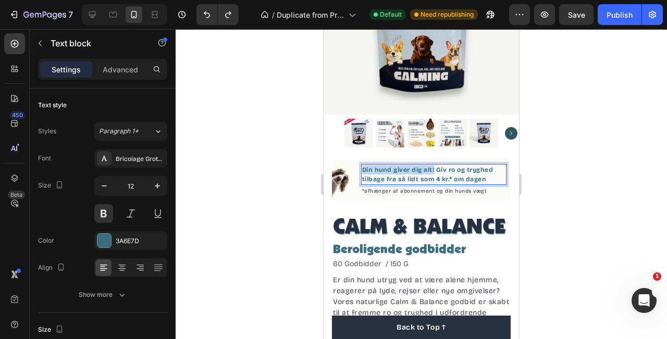
drag, startPoint x: 434, startPoint y: 170, endPoint x: 363, endPoint y: 169, distance: 70.4
click at [363, 169] on p "Din hund giver dig alt! Giv ro og tryghed tilbage fra så lidt som 4 kr.* om dag…" at bounding box center [433, 174] width 143 height 19
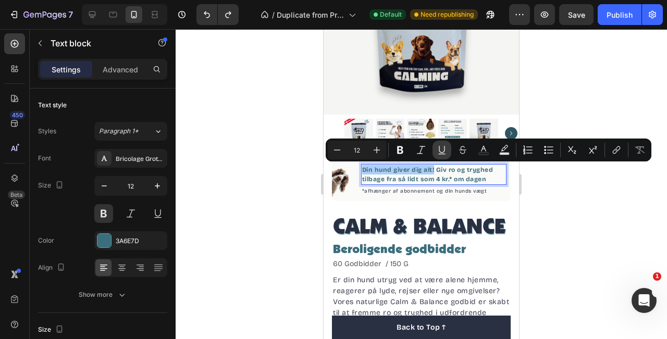
click at [442, 151] on icon "Editor contextual toolbar" at bounding box center [442, 150] width 10 height 10
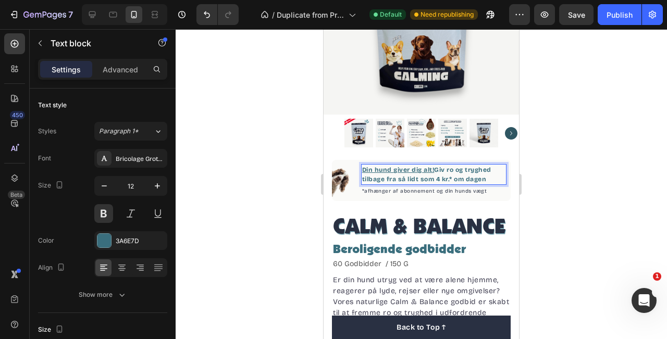
click at [500, 181] on p "Din hund giver dig alt! Giv ro og tryghed tilbage fra så lidt som 4 kr.* om dag…" at bounding box center [433, 174] width 143 height 19
click at [516, 131] on icon "Carousel Next Arrow" at bounding box center [511, 133] width 13 height 13
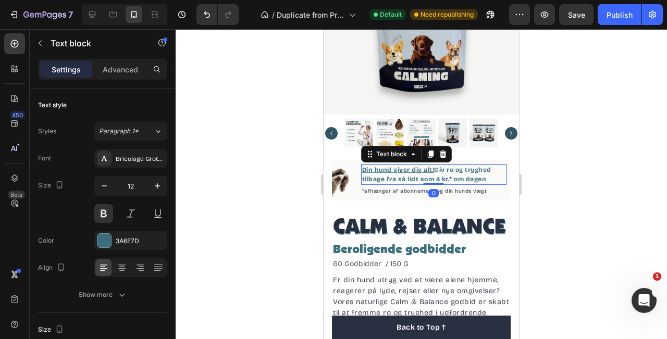
click at [435, 180] on p "Din hund giver dig alt! Giv ro og tryghed tilbage fra så lidt som 4 kr.* om dag…" at bounding box center [433, 174] width 143 height 19
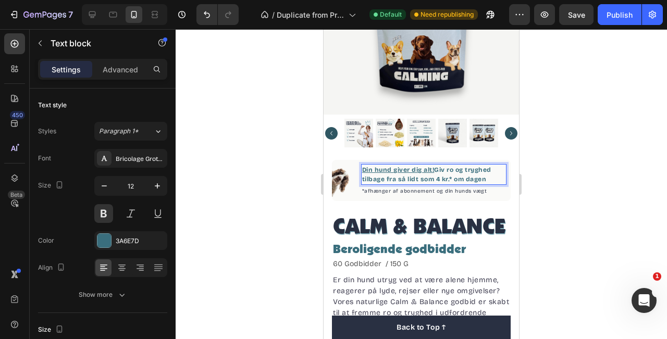
click at [480, 173] on p "Din hund giver dig alt! Giv ro og tryghed tilbage fra så lidt som 4 kr.* om dag…" at bounding box center [433, 174] width 143 height 19
drag, startPoint x: 491, startPoint y: 168, endPoint x: 449, endPoint y: 169, distance: 42.2
click at [449, 169] on p "Din hund giver dig alt! Giv ro og tryghed tilbage fra så lidt som 4 kr.* om dag…" at bounding box center [433, 174] width 143 height 19
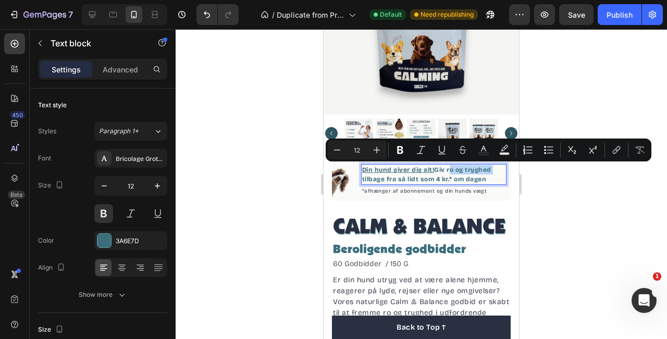
type input "16"
click at [476, 172] on p "Din hund giver dig alt! Giv ro og tryghed tilbage fra så lidt som 4 kr.* om dag…" at bounding box center [433, 174] width 143 height 19
click at [488, 172] on p "Din hund giver dig alt! Giv ro og tryghed tilbage fra så lidt som 4 kr.* om dag…" at bounding box center [433, 174] width 143 height 19
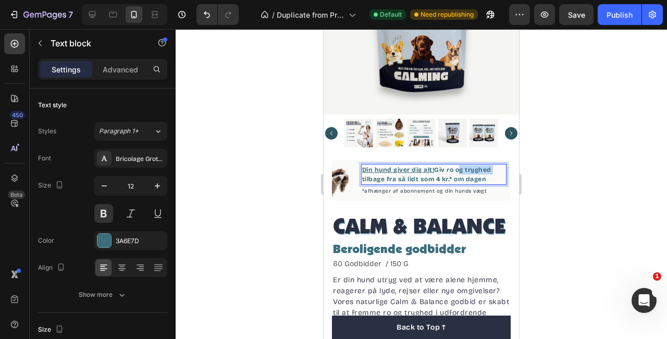
drag, startPoint x: 493, startPoint y: 171, endPoint x: 459, endPoint y: 172, distance: 34.4
click at [459, 172] on p "Din hund giver dig alt! Giv ro og tryghed tilbage fra så lidt som 4 kr.* om dag…" at bounding box center [433, 174] width 143 height 19
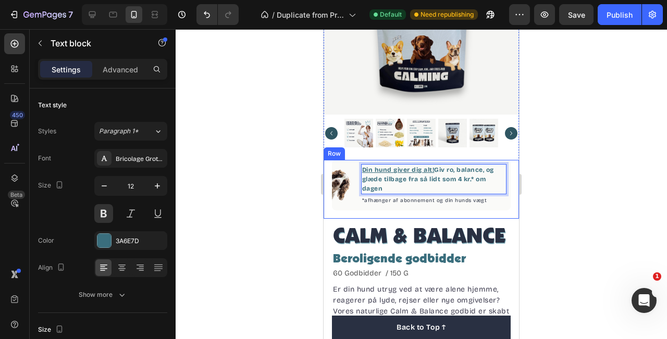
click at [543, 176] on div at bounding box center [422, 184] width 492 height 310
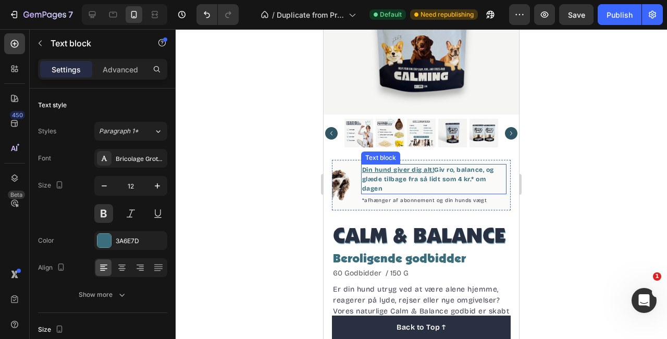
click at [467, 174] on p "Din hund giver dig alt! Giv ro, balance, og glæde tilbage fra så lidt som 4 kr.…" at bounding box center [433, 179] width 143 height 28
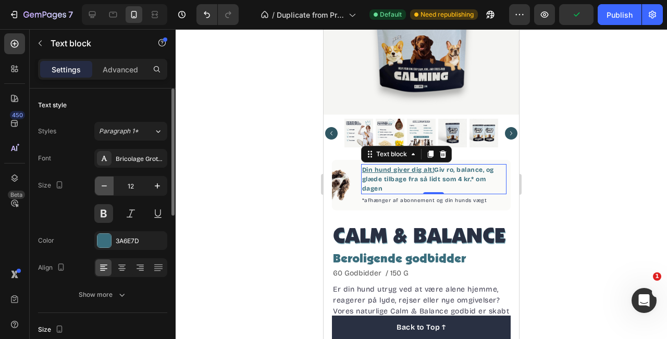
click at [108, 186] on icon "button" at bounding box center [104, 186] width 10 height 10
type input "11"
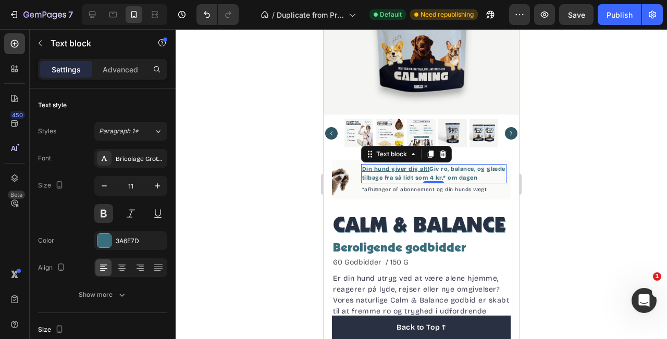
click at [528, 140] on div at bounding box center [422, 184] width 492 height 310
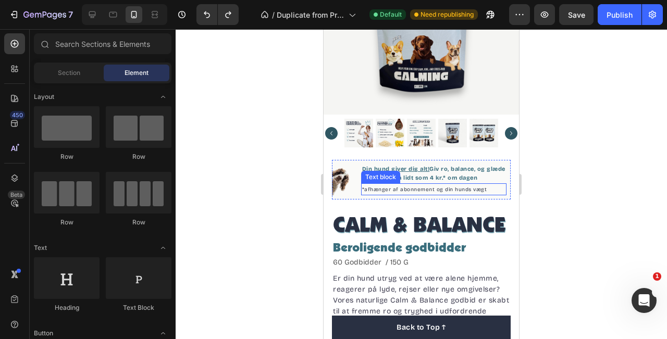
click at [375, 185] on p "*afhænger af abonnement og din hunds vægt" at bounding box center [433, 190] width 143 height 10
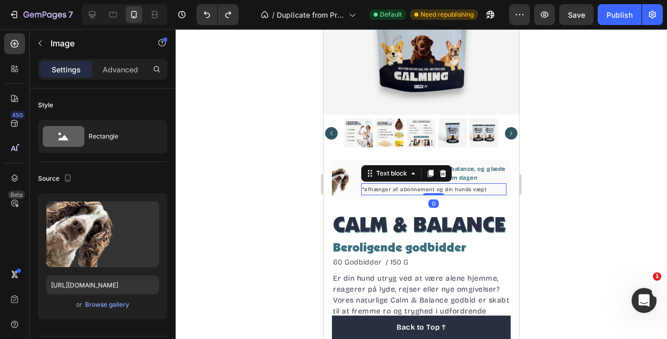
click at [358, 177] on img at bounding box center [346, 179] width 29 height 31
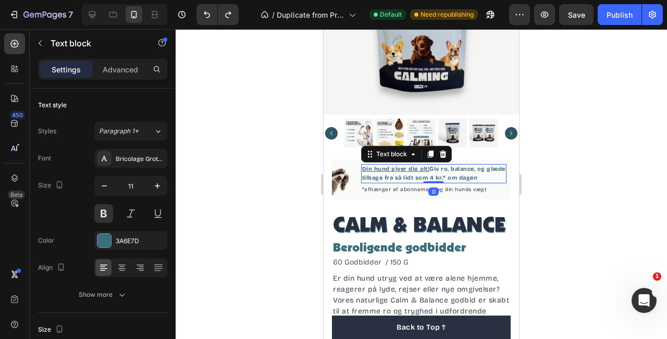
click at [480, 175] on p "Din hund giver dig alt! Giv ro, balance, og glæde tilbage fra så lidt som 4 kr.…" at bounding box center [433, 173] width 143 height 17
click at [150, 185] on button "button" at bounding box center [157, 186] width 19 height 19
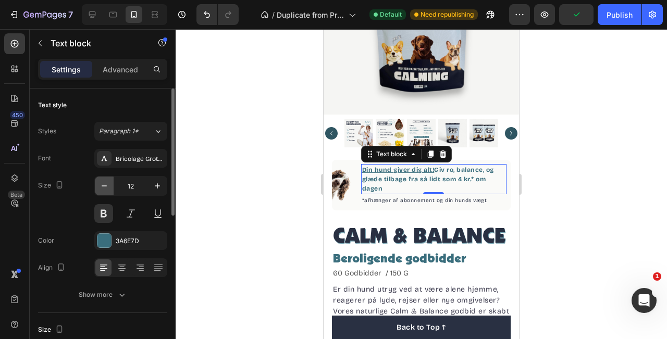
click at [111, 191] on button "button" at bounding box center [104, 186] width 19 height 19
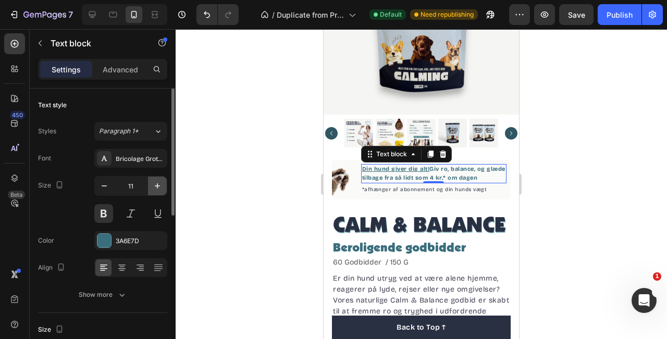
click at [160, 189] on icon "button" at bounding box center [157, 186] width 10 height 10
type input "12"
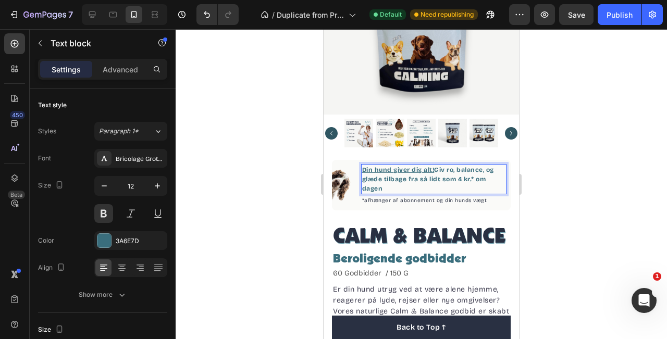
click at [481, 186] on p "Din hund giver dig alt! Giv ro, balance, og glæde tilbage fra så lidt som 4 kr.…" at bounding box center [433, 179] width 143 height 28
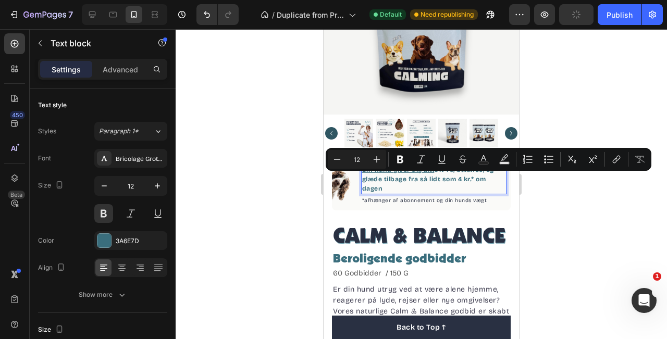
drag, startPoint x: 481, startPoint y: 186, endPoint x: 476, endPoint y: 179, distance: 7.5
click at [476, 179] on p "Din hund giver dig alt! Giv ro, balance, og glæde tilbage fra så lidt som 4 kr.…" at bounding box center [433, 179] width 143 height 28
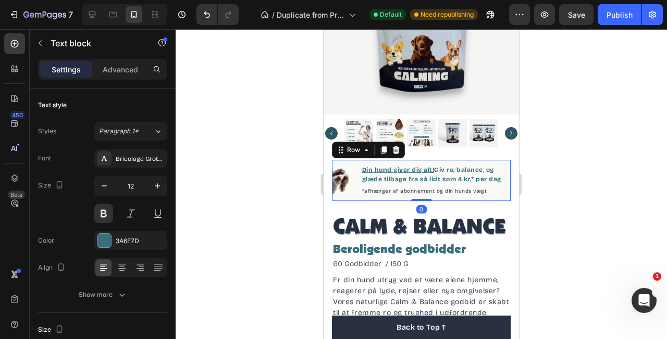
click at [496, 199] on div "Image Din hund giver dig alt! Giv ro, balance, og glæde tilbage fra så lidt som…" at bounding box center [421, 180] width 179 height 41
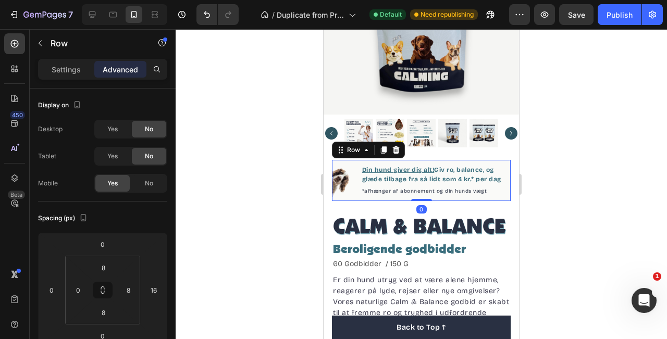
click at [575, 125] on div at bounding box center [422, 184] width 492 height 310
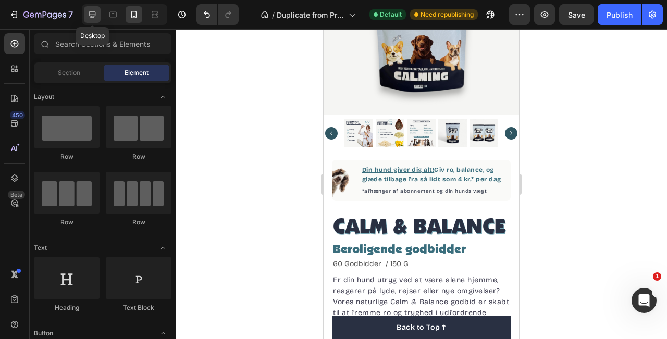
click at [98, 20] on div at bounding box center [92, 14] width 17 height 17
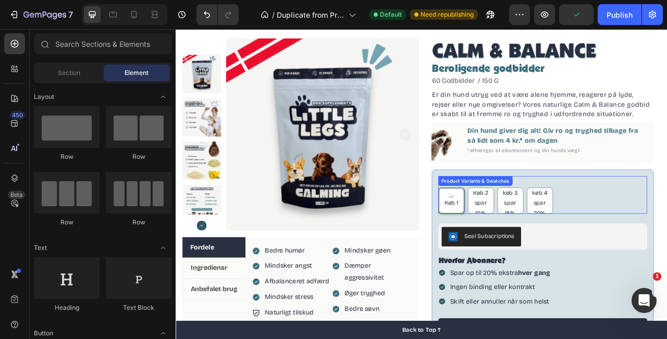
scroll to position [68, 0]
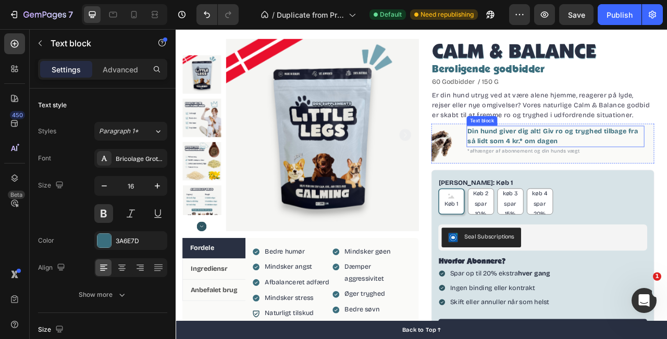
click at [667, 166] on p "Din hund giver dig alt! Giv ro og tryghed tilbage fra så lidt som 4 kr.* om dag…" at bounding box center [659, 165] width 224 height 25
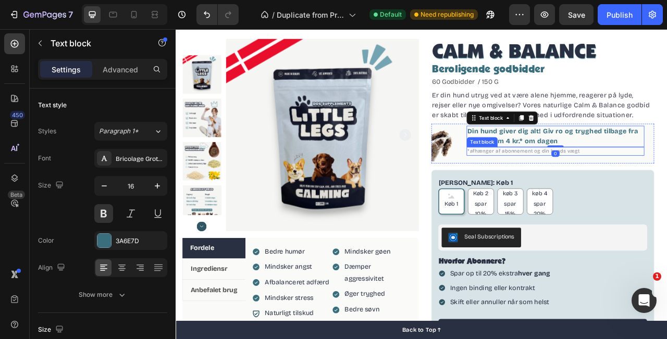
click at [603, 182] on span "*afhænger af abonnement og din hunds vægt" at bounding box center [618, 184] width 143 height 7
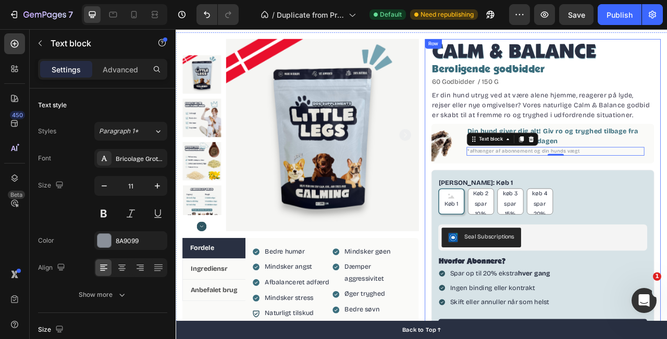
click at [667, 200] on div "CALM & BALANCE Product Title Beroligende godbidder Heading 60 Godbidder / 150 G…" at bounding box center [643, 254] width 284 height 420
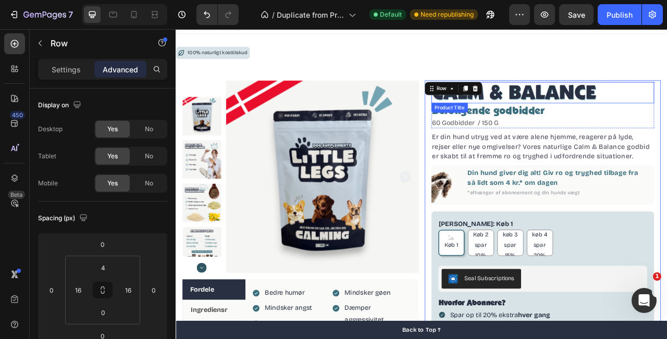
scroll to position [0, 0]
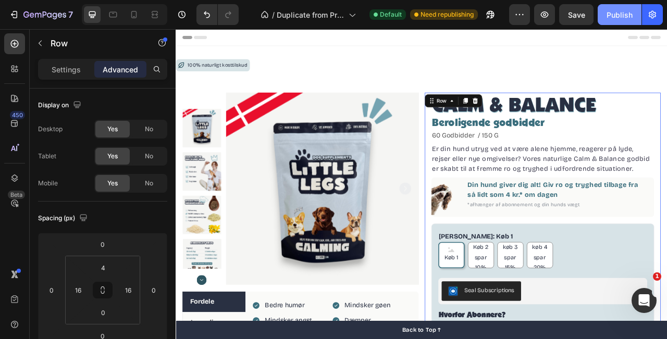
click at [632, 22] on button "Publish" at bounding box center [620, 14] width 44 height 21
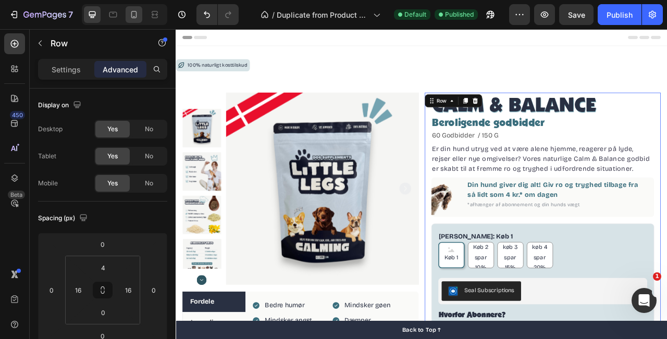
click at [131, 16] on icon at bounding box center [134, 14] width 6 height 7
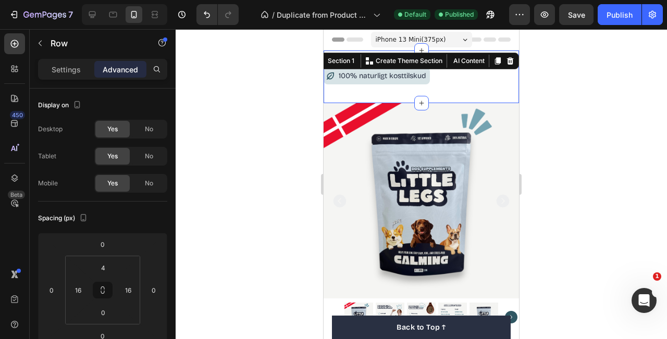
click at [358, 92] on div "100% naturligt kosttilskud Item List Section 1 You can create reusable sections…" at bounding box center [421, 77] width 195 height 53
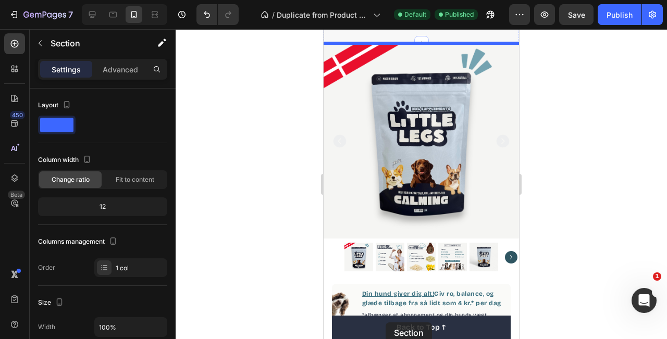
scroll to position [134, 0]
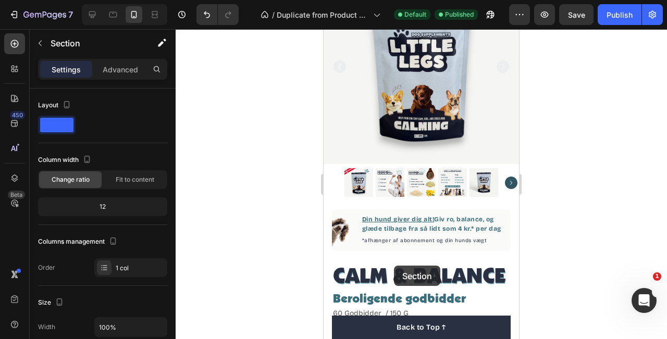
drag, startPoint x: 327, startPoint y: 60, endPoint x: 394, endPoint y: 266, distance: 216.4
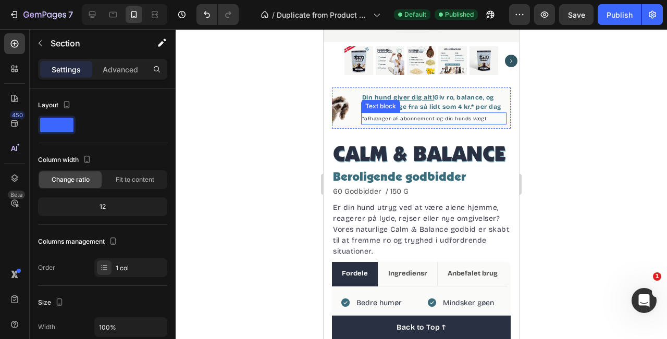
scroll to position [0, 0]
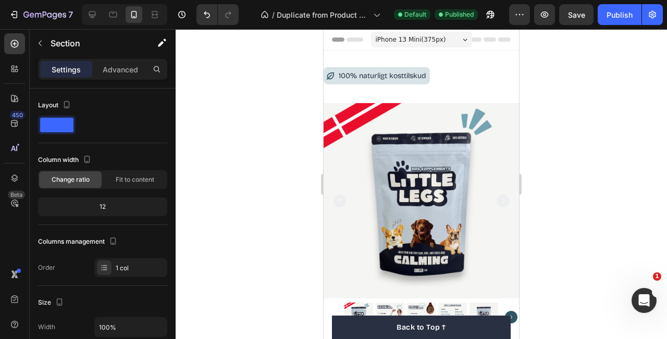
click at [385, 96] on div "100% naturligt kosttilskud Item List Section 1" at bounding box center [421, 77] width 195 height 53
click at [96, 15] on icon at bounding box center [92, 14] width 10 height 10
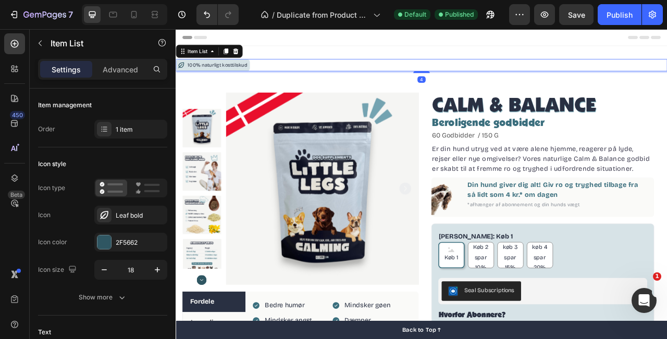
click at [297, 72] on div "100% naturligt kosttilskud" at bounding box center [489, 75] width 626 height 16
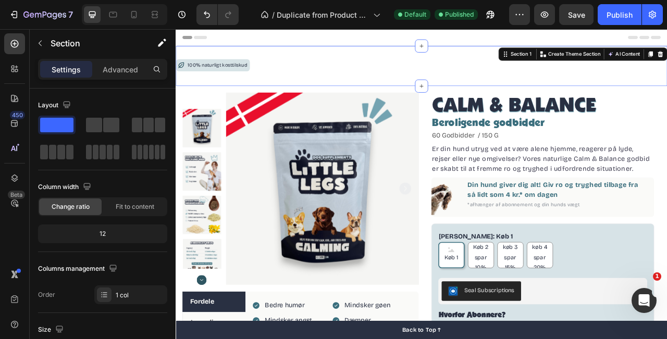
click at [265, 90] on div "100% naturligt kosttilskud Item List Section 1 You can create reusable sections…" at bounding box center [489, 76] width 626 height 51
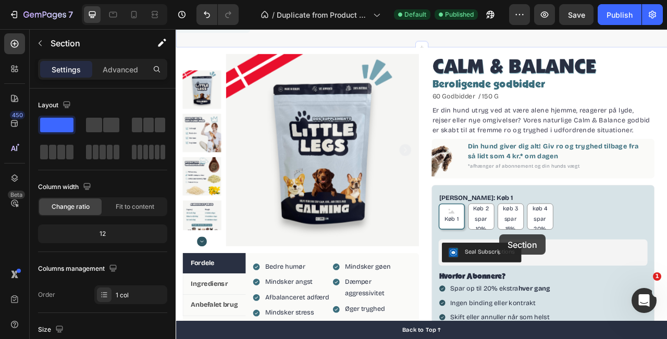
scroll to position [63, 0]
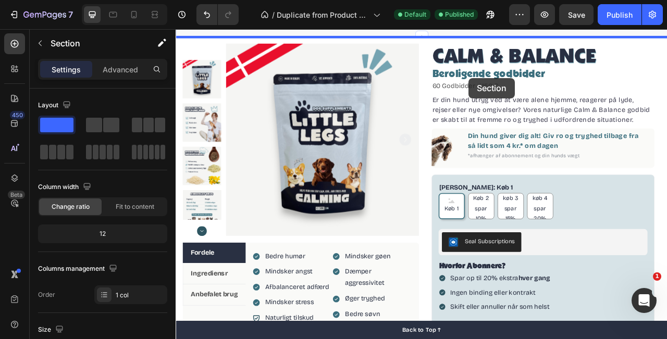
drag, startPoint x: 595, startPoint y: 60, endPoint x: 548, endPoint y: 91, distance: 55.7
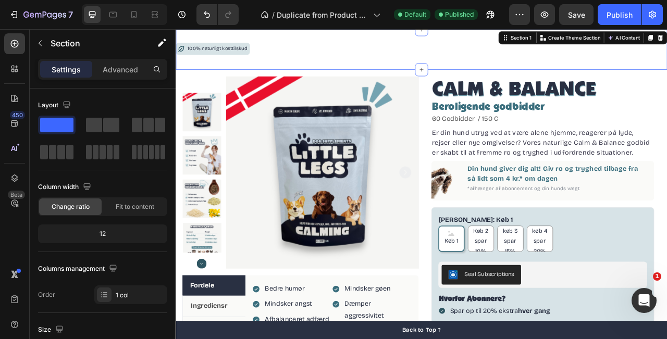
scroll to position [0, 0]
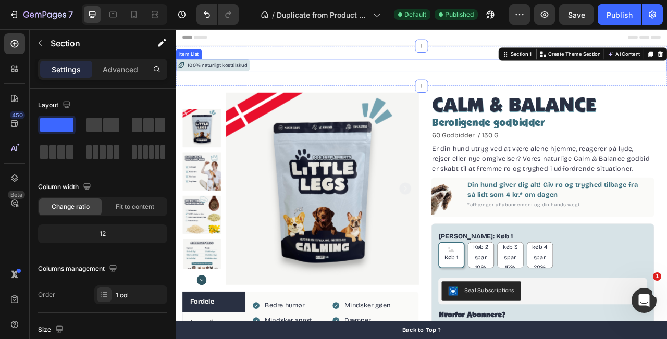
click at [299, 70] on div "100% naturligt kosttilskud" at bounding box center [489, 75] width 626 height 16
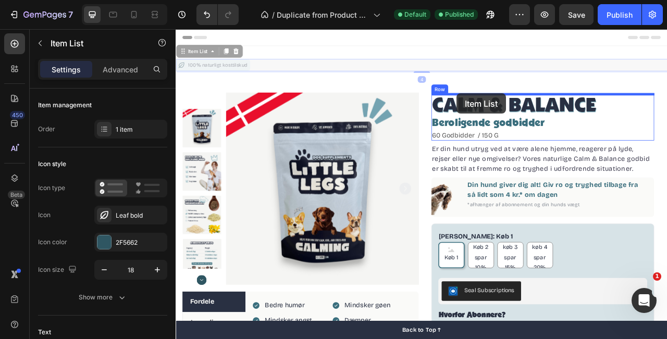
drag, startPoint x: 182, startPoint y: 60, endPoint x: 533, endPoint y: 111, distance: 355.0
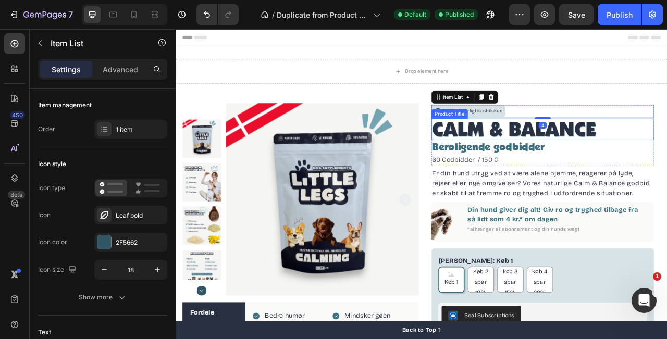
click at [667, 171] on h2 "Beroligende godbidder" at bounding box center [643, 179] width 284 height 19
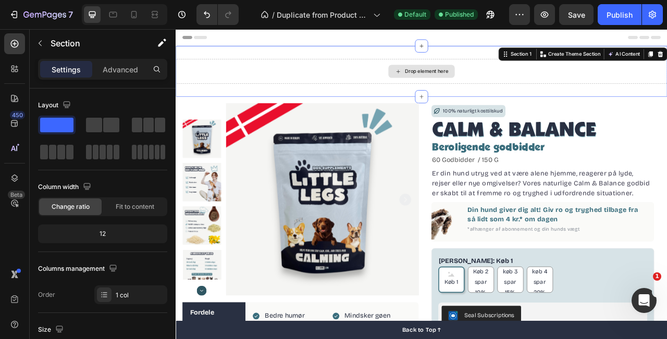
click at [644, 79] on div "Drop element here" at bounding box center [489, 82] width 626 height 31
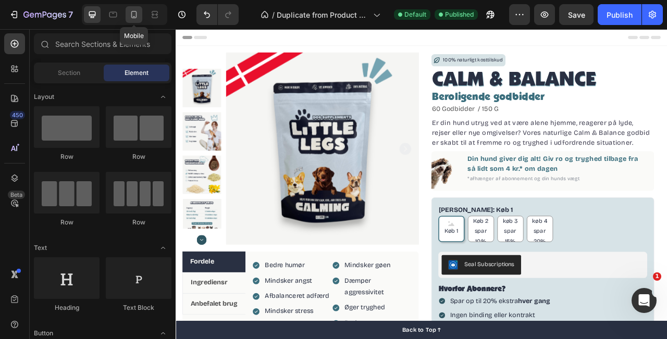
click at [133, 20] on div at bounding box center [134, 14] width 17 height 17
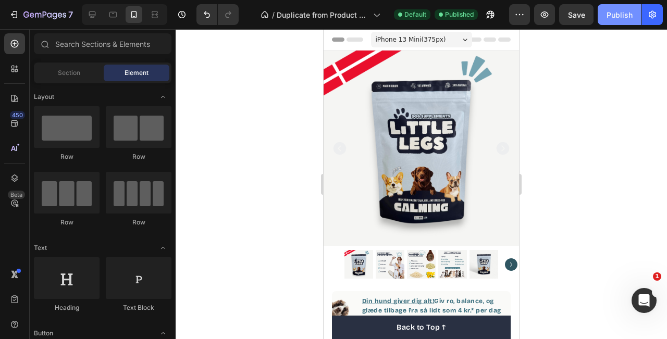
click at [615, 22] on button "Publish" at bounding box center [620, 14] width 44 height 21
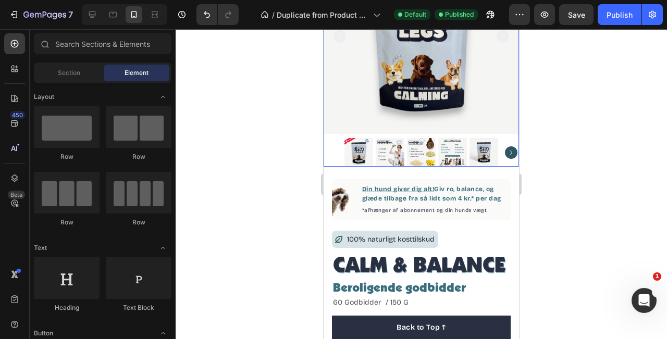
scroll to position [117, 0]
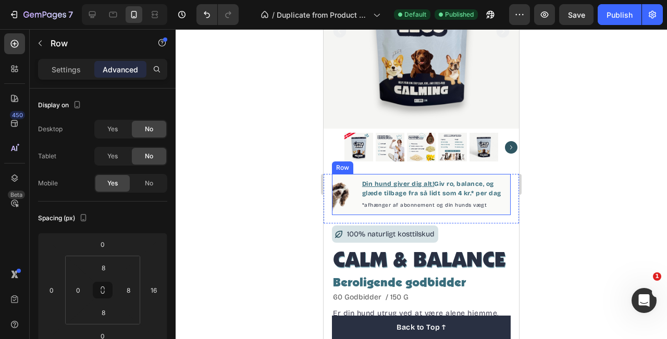
click at [507, 207] on div "Image Din hund giver dig alt! Giv ro, balance, og glæde tilbage fra så lidt som…" at bounding box center [421, 194] width 179 height 41
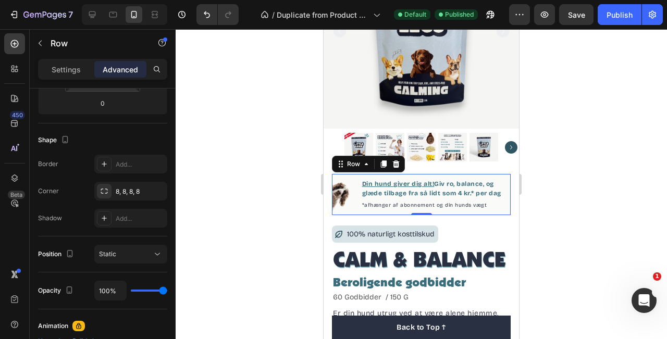
scroll to position [0, 0]
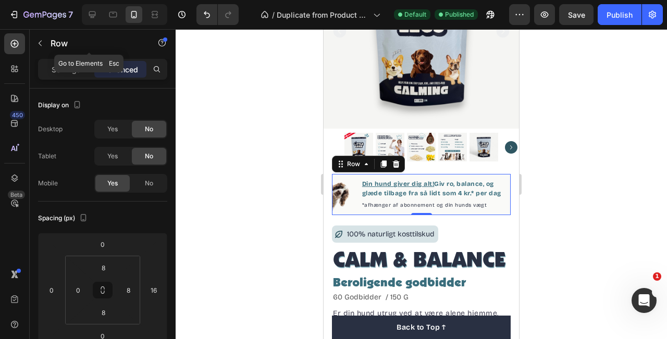
click at [63, 57] on div "Row" at bounding box center [89, 44] width 119 height 30
click at [65, 71] on p "Settings" at bounding box center [66, 69] width 29 height 11
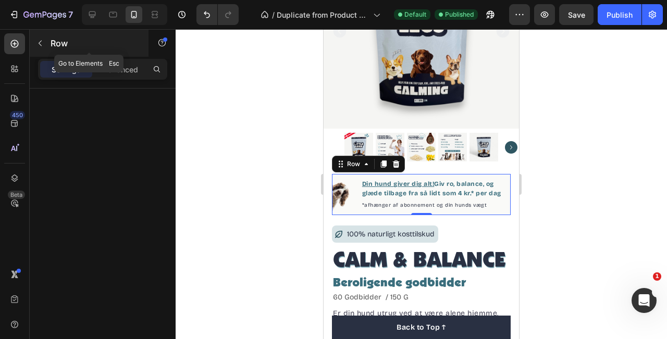
click at [39, 43] on icon "button" at bounding box center [40, 43] width 8 height 8
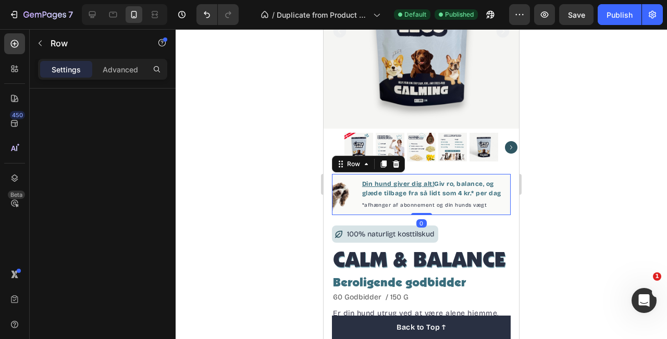
click at [359, 212] on div "Image Din hund giver dig alt! Giv ro, balance, og glæde tilbage fra så lidt som…" at bounding box center [421, 194] width 179 height 41
click at [115, 75] on p "Advanced" at bounding box center [120, 69] width 35 height 11
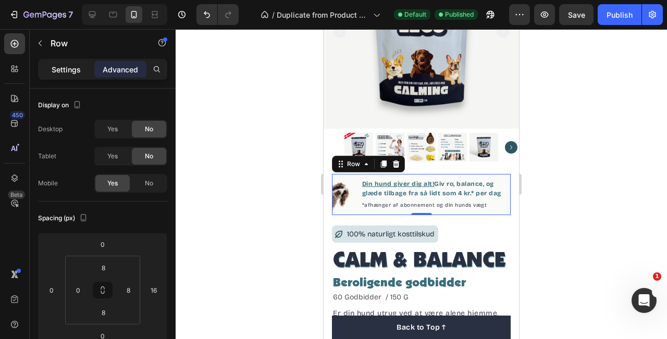
click at [69, 69] on p "Settings" at bounding box center [66, 69] width 29 height 11
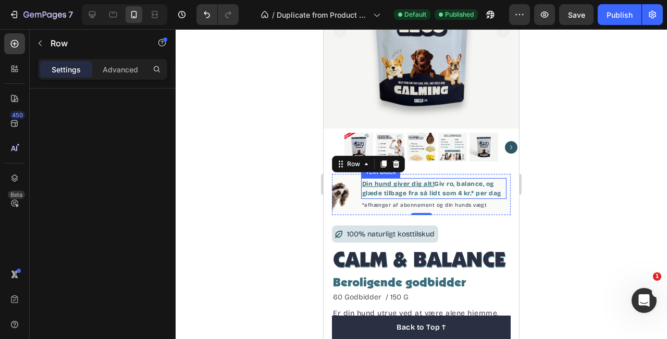
click at [506, 197] on div "Din hund giver dig alt! Giv ro, balance, og glæde tilbage fra så lidt som 4 kr.…" at bounding box center [433, 188] width 145 height 21
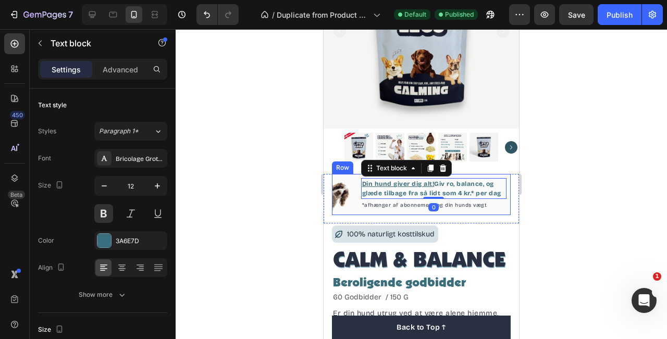
click at [508, 198] on div "Image Din hund giver dig alt! Giv ro, balance, og glæde tilbage fra så lidt som…" at bounding box center [421, 194] width 179 height 41
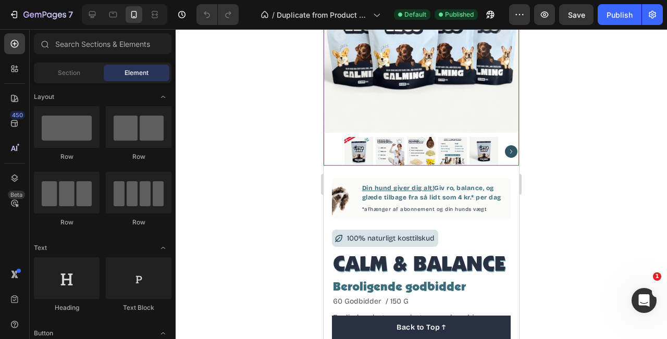
scroll to position [121, 0]
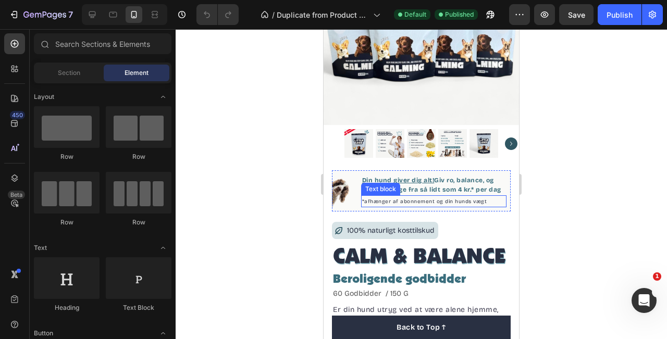
click at [501, 204] on p "*afhænger af abonnement og din hunds vægt" at bounding box center [433, 202] width 143 height 10
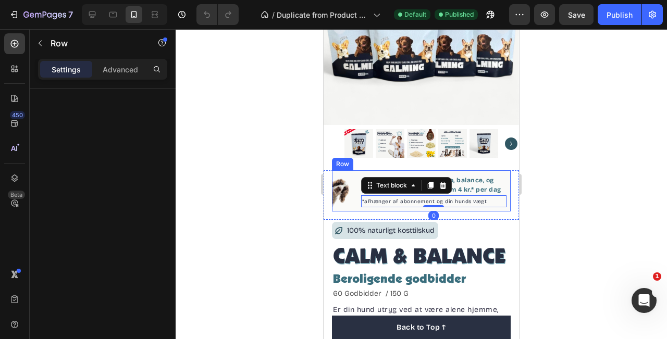
click at [507, 191] on div "Image Din hund giver dig alt! Giv ro, balance, og glæde tilbage fra så lidt som…" at bounding box center [421, 190] width 179 height 41
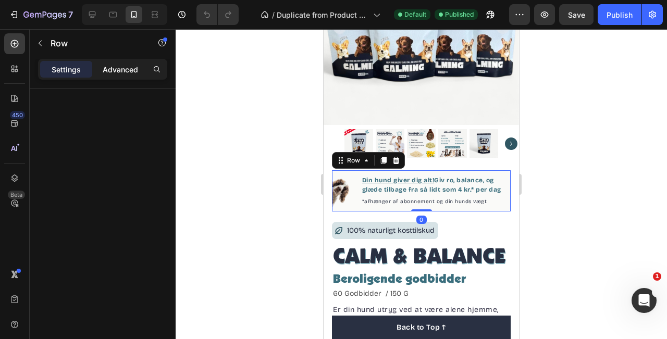
click at [118, 77] on div "Advanced" at bounding box center [120, 69] width 52 height 17
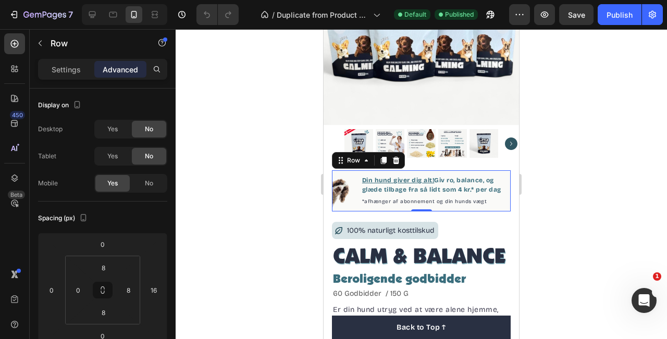
click at [144, 225] on div "Spacing (px)" at bounding box center [102, 218] width 129 height 17
click at [371, 203] on span "*afhænger af abonnement og din hunds vægt" at bounding box center [424, 202] width 125 height 6
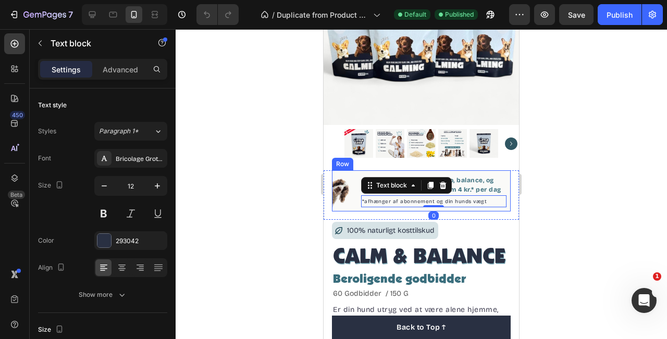
click at [510, 194] on div "Image Din hund giver dig alt! Giv ro, balance, og glæde tilbage fra så lidt som…" at bounding box center [421, 190] width 179 height 41
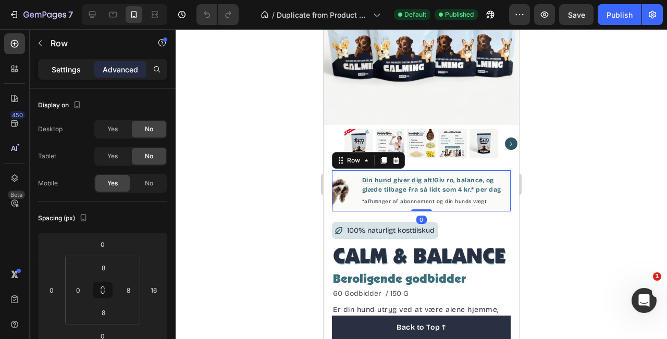
click at [69, 72] on p "Settings" at bounding box center [66, 69] width 29 height 11
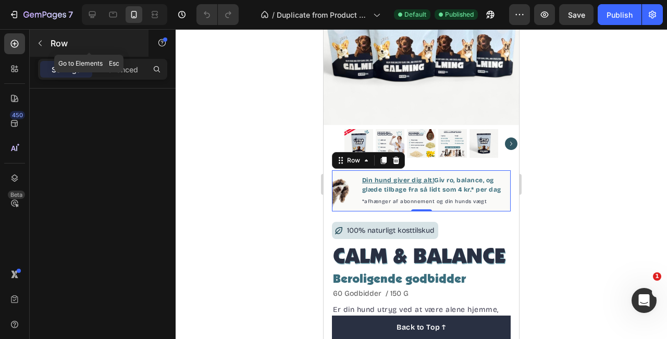
click at [42, 44] on icon "button" at bounding box center [40, 43] width 8 height 8
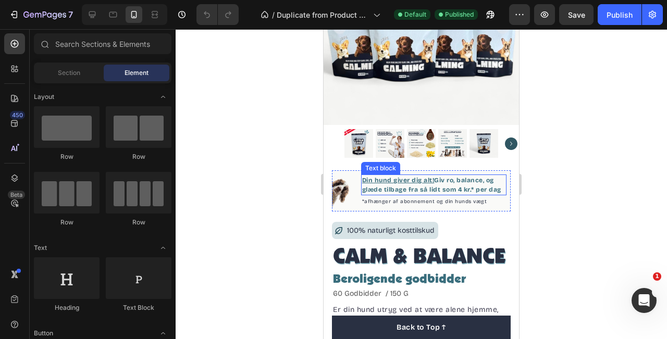
click at [364, 172] on div "Text block" at bounding box center [380, 168] width 39 height 13
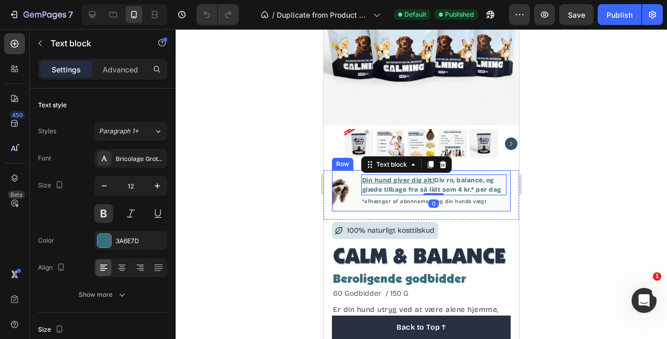
click at [355, 171] on div "Image Din hund giver dig alt! Giv ro, balance, og glæde tilbage fra så lidt som…" at bounding box center [421, 190] width 179 height 41
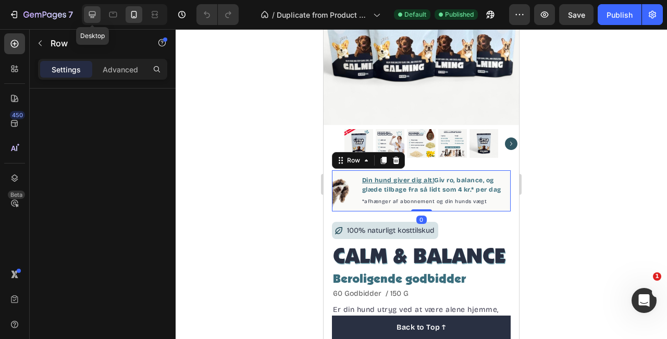
click at [88, 13] on icon at bounding box center [92, 14] width 10 height 10
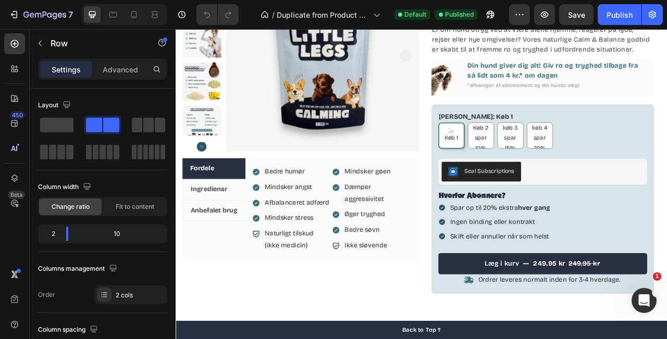
scroll to position [117, 0]
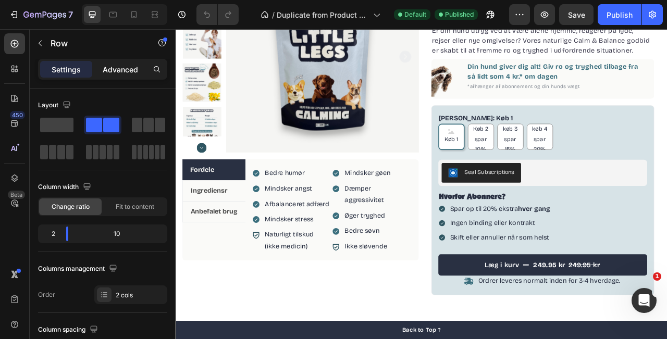
click at [122, 61] on div "Advanced" at bounding box center [120, 69] width 52 height 17
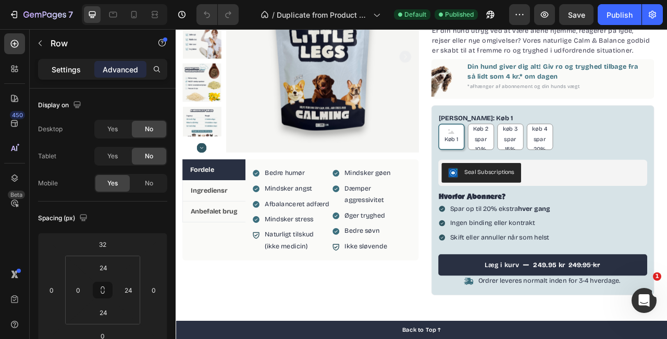
click at [70, 77] on div "Settings" at bounding box center [66, 69] width 52 height 17
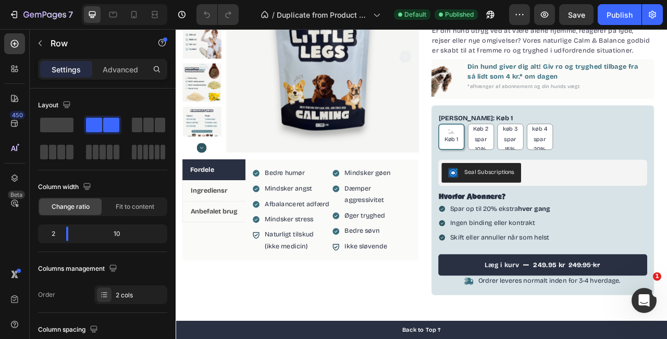
click at [136, 281] on div "Columns management Order 2 cols" at bounding box center [102, 283] width 129 height 44
click at [115, 16] on icon at bounding box center [113, 14] width 10 height 10
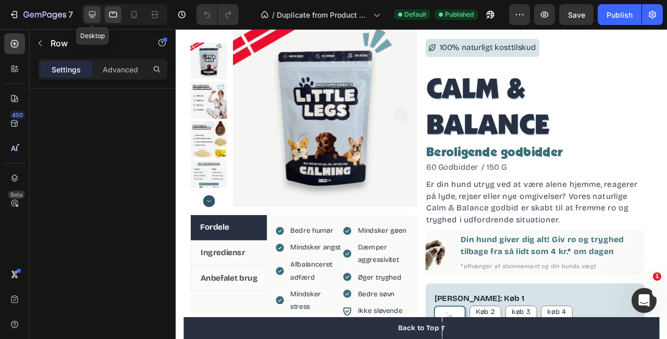
click at [96, 14] on icon at bounding box center [92, 14] width 10 height 10
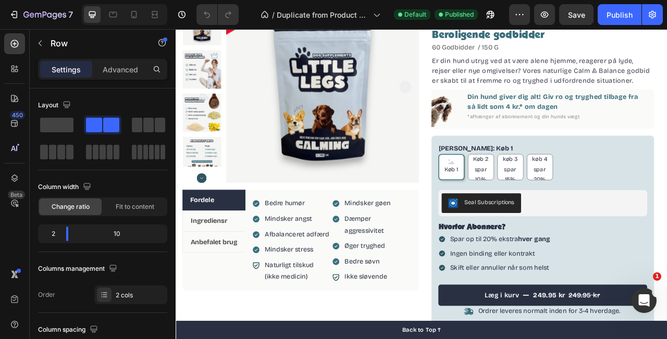
scroll to position [42, 0]
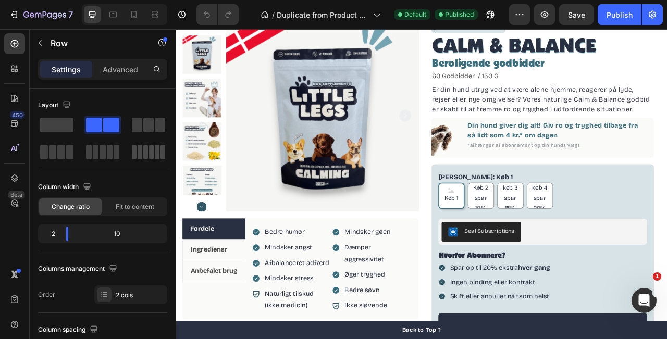
click at [141, 146] on span at bounding box center [140, 152] width 5 height 15
click at [104, 129] on span at bounding box center [111, 125] width 16 height 15
click at [139, 16] on icon at bounding box center [134, 14] width 10 height 10
type input "100%"
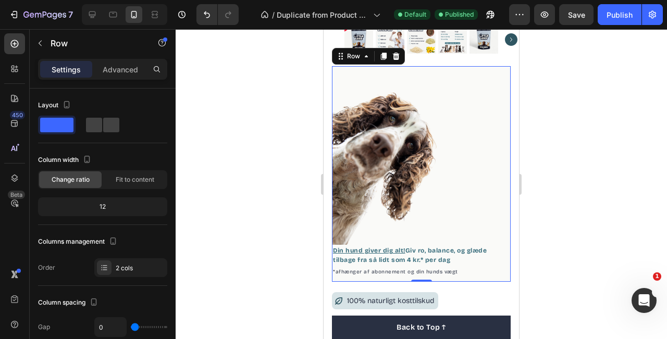
scroll to position [226, 0]
click at [206, 16] on icon "Undo/Redo" at bounding box center [207, 14] width 10 height 10
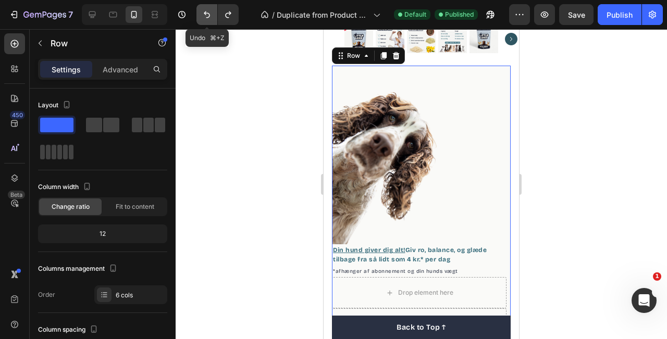
click at [206, 16] on icon "Undo/Redo" at bounding box center [207, 14] width 10 height 10
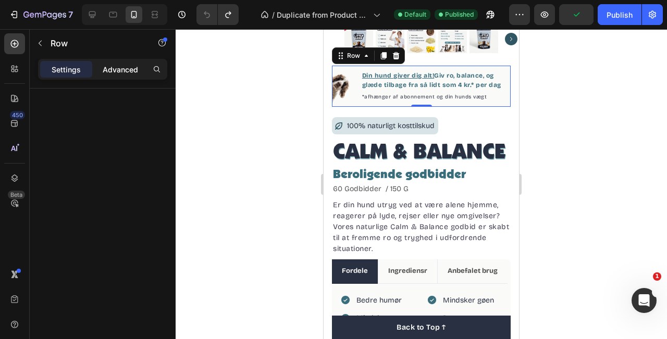
click at [119, 69] on p "Advanced" at bounding box center [120, 69] width 35 height 11
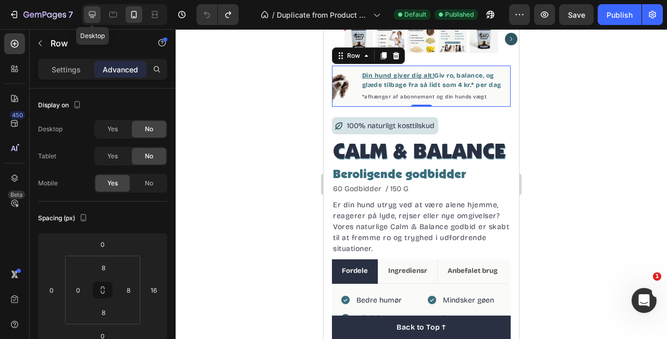
click at [90, 16] on icon at bounding box center [92, 14] width 7 height 7
type input "32"
type input "0"
type input "24"
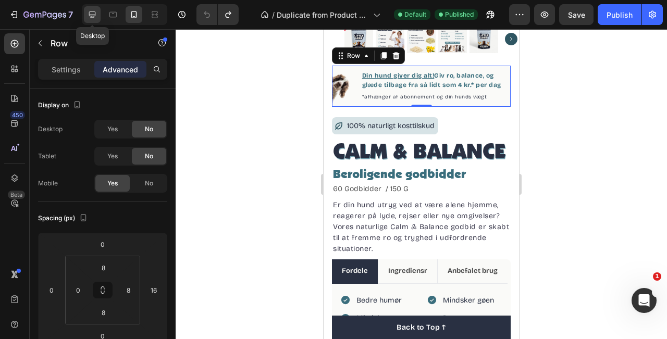
type input "24"
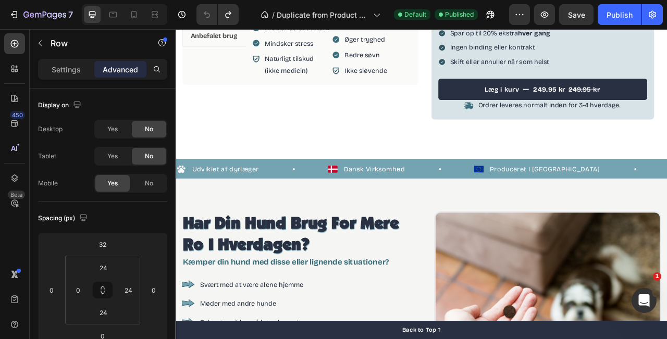
scroll to position [304, 0]
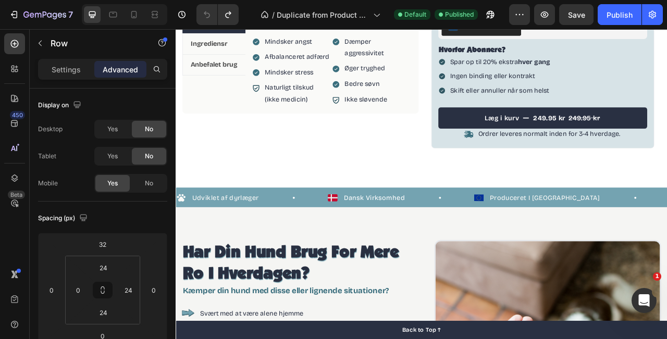
click at [102, 210] on div "Spacing (px)" at bounding box center [102, 218] width 129 height 17
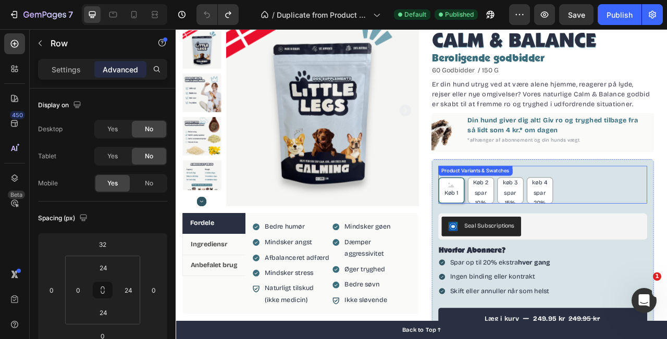
scroll to position [45, 0]
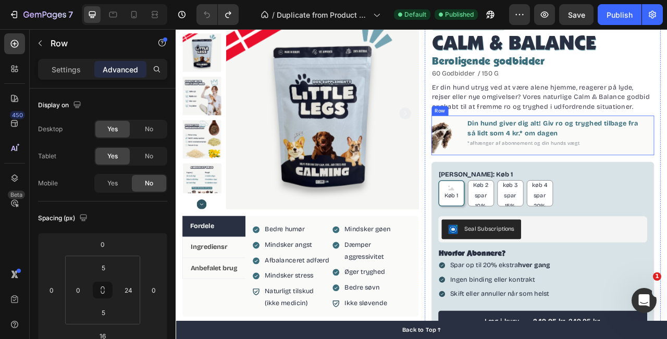
click at [667, 181] on div "Din hund giver dig alt! Giv ro og tryghed tilbage fra så lidt som 4 kr.* om dag…" at bounding box center [659, 164] width 226 height 45
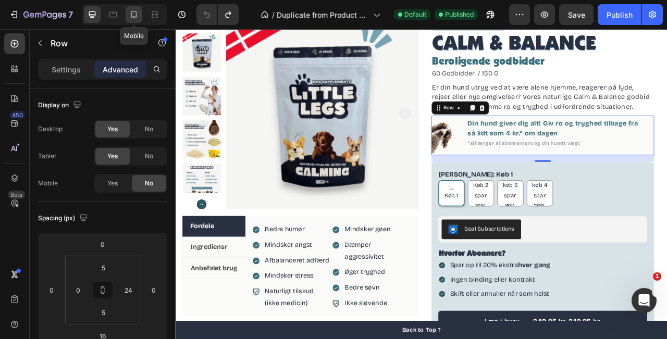
click at [134, 22] on div at bounding box center [134, 14] width 17 height 17
type input "32"
type input "0"
type input "8"
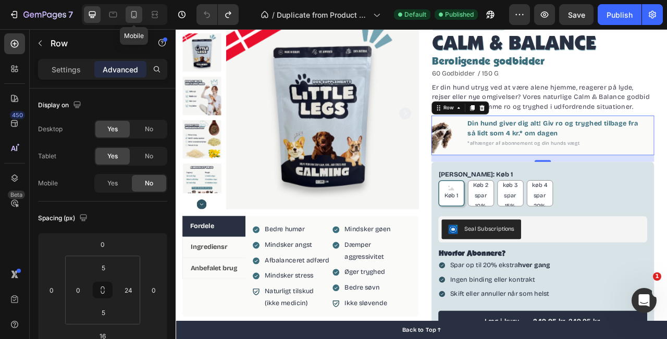
type input "8"
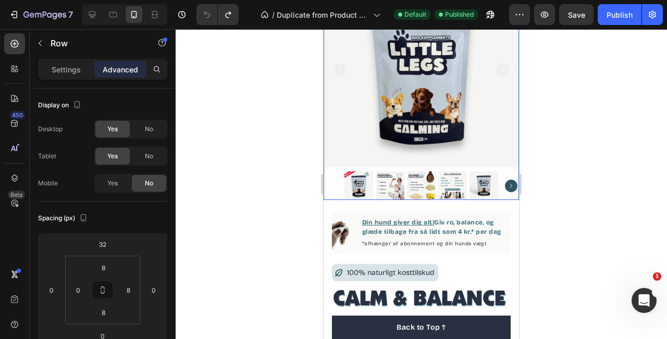
scroll to position [97, 0]
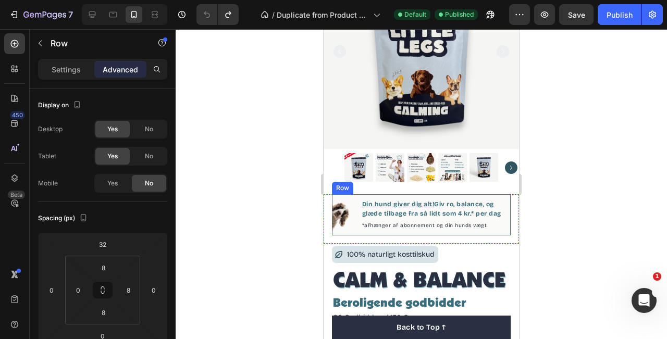
click at [507, 228] on div "Image Din hund giver dig alt! Giv ro, balance, og glæde tilbage fra så lidt som…" at bounding box center [421, 214] width 179 height 41
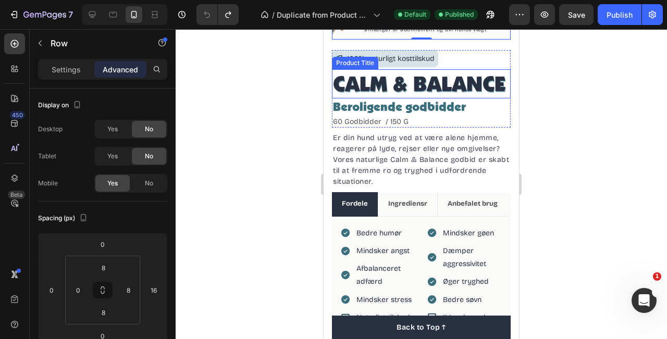
scroll to position [292, 0]
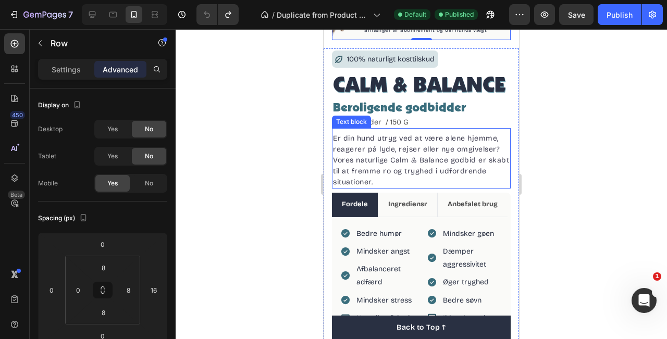
click at [448, 134] on p "Er din hund utryg ved at være alene hjemme, reagerer på lyde, rejser eller nye …" at bounding box center [421, 160] width 177 height 55
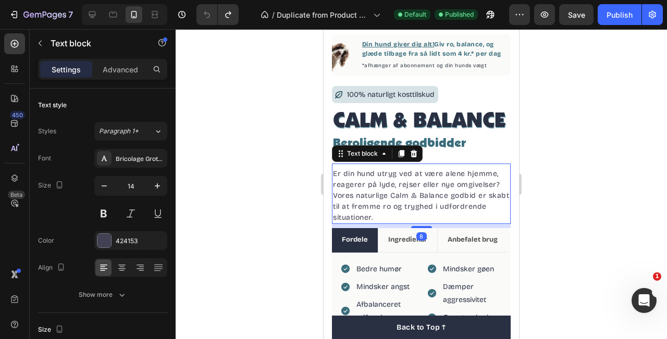
scroll to position [246, 0]
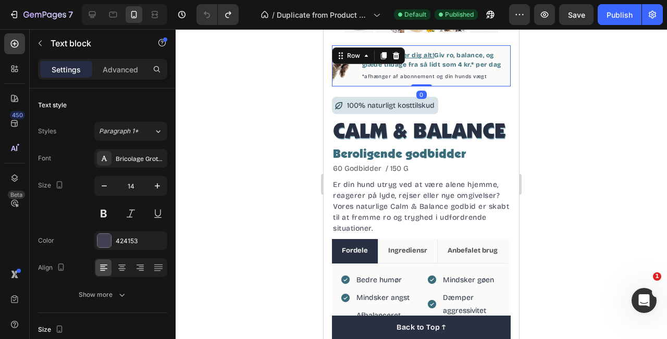
click at [482, 82] on div "Image Din hund giver dig alt! Giv ro, balance, og glæde tilbage fra så lidt som…" at bounding box center [421, 65] width 179 height 41
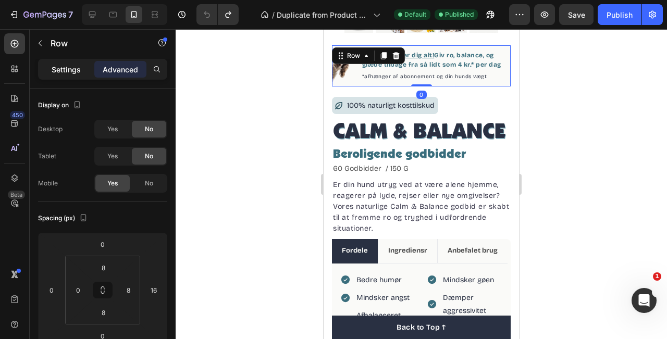
click at [64, 71] on p "Settings" at bounding box center [66, 69] width 29 height 11
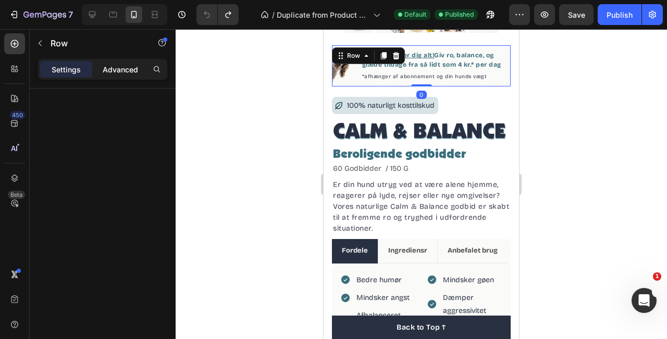
click at [107, 67] on p "Advanced" at bounding box center [120, 69] width 35 height 11
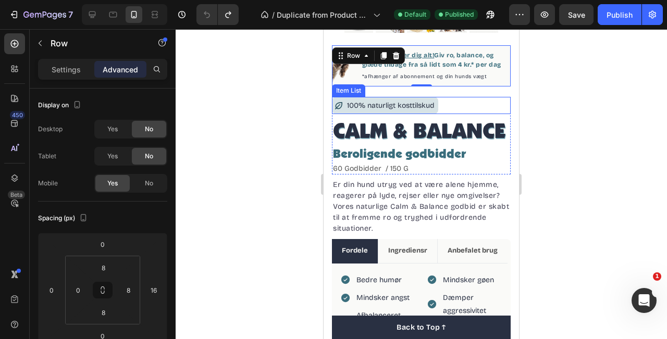
click at [363, 111] on p "100% naturligt kosttilskud" at bounding box center [391, 105] width 88 height 13
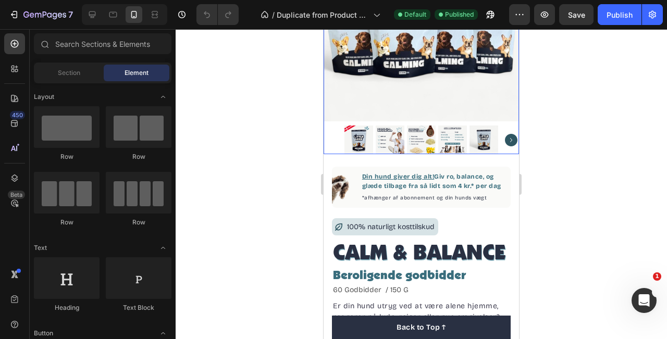
scroll to position [142, 0]
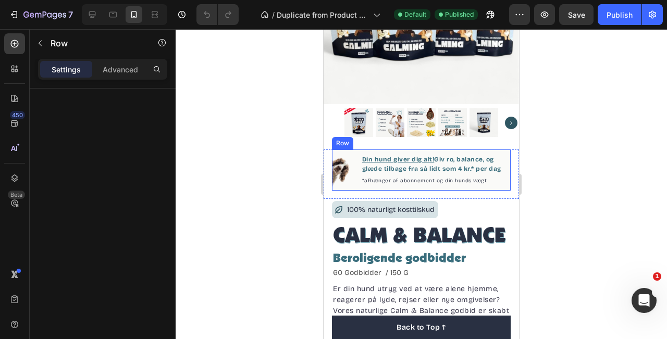
click at [469, 188] on div "Image Din hund giver dig alt! Giv ro, balance, og glæde tilbage fra så lidt som…" at bounding box center [421, 170] width 179 height 41
click at [116, 70] on p "Advanced" at bounding box center [120, 69] width 35 height 11
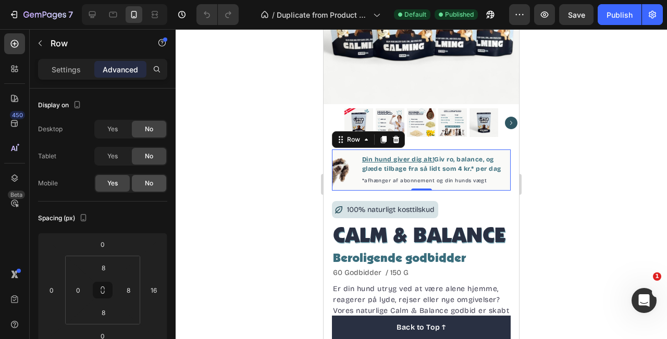
click at [166, 186] on div "No" at bounding box center [149, 183] width 34 height 17
click at [110, 130] on span "Yes" at bounding box center [112, 129] width 10 height 9
click at [61, 63] on div "Settings" at bounding box center [66, 69] width 52 height 17
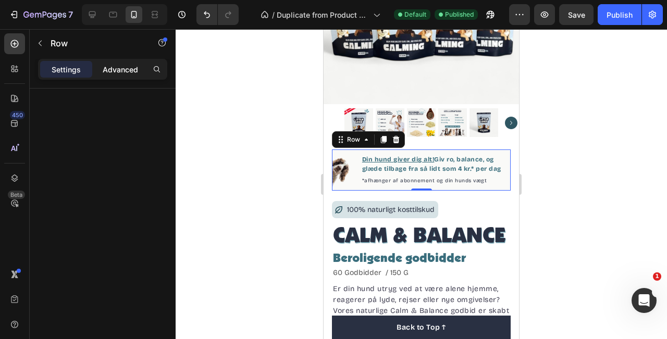
click at [106, 68] on p "Advanced" at bounding box center [120, 69] width 35 height 11
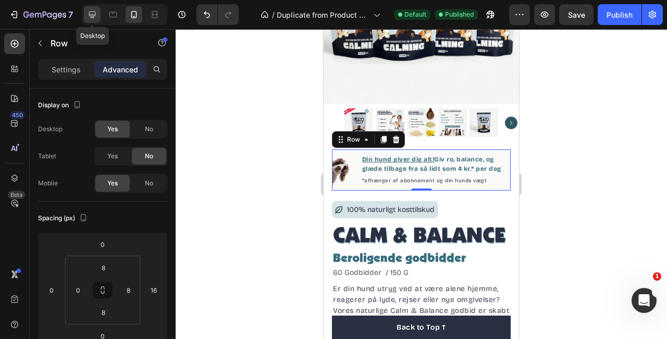
click at [96, 12] on icon at bounding box center [92, 14] width 10 height 10
type input "32"
type input "0"
type input "24"
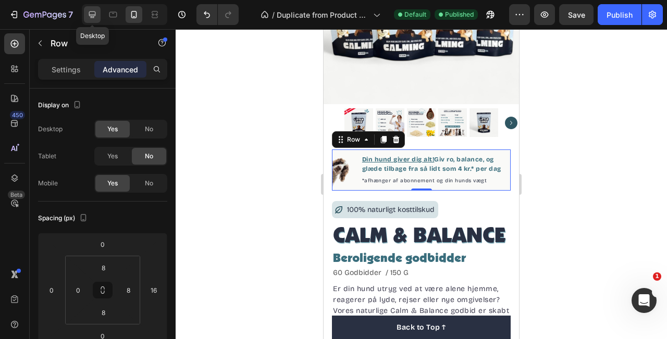
type input "24"
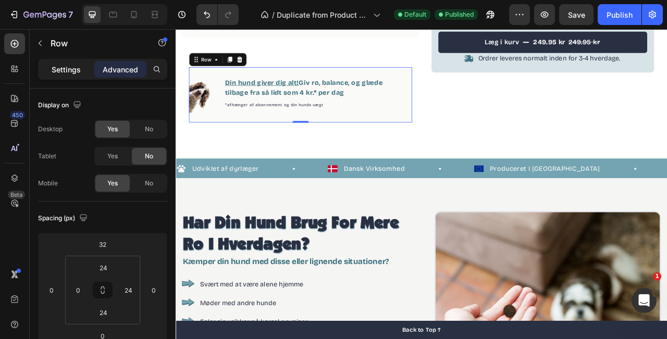
click at [71, 66] on p "Settings" at bounding box center [66, 69] width 29 height 11
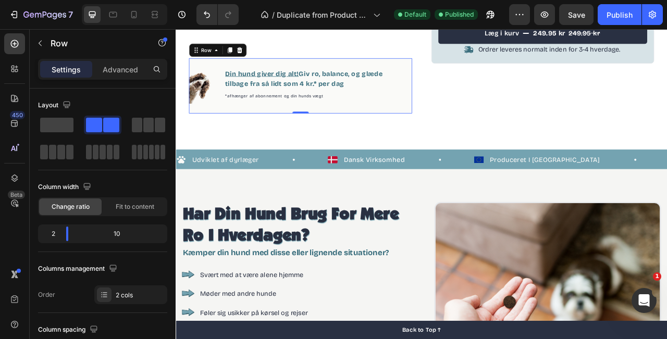
scroll to position [413, 0]
click at [142, 263] on div "Columns management" at bounding box center [102, 269] width 129 height 17
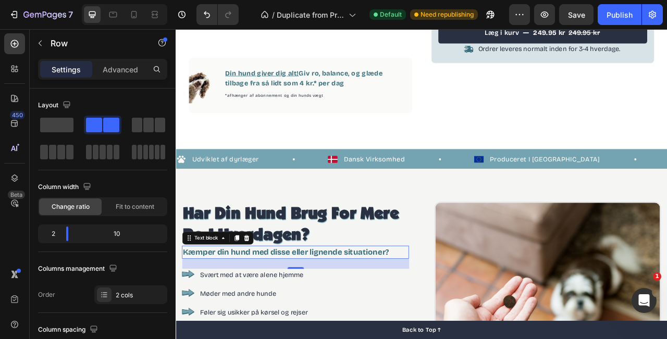
click at [338, 320] on p "Kæmper din hund med disse eller lignende situationer?" at bounding box center [328, 313] width 287 height 15
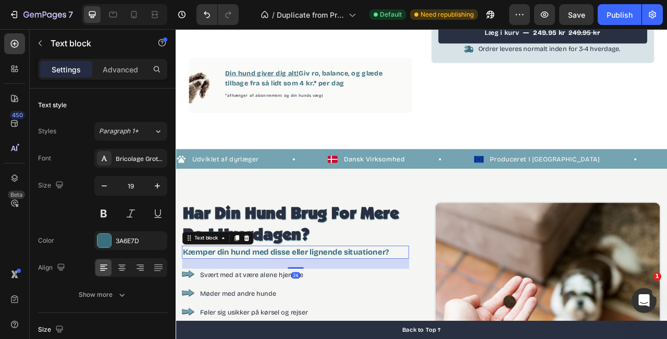
click at [88, 227] on div "Font Bricolage Grotesque Size 19 Color 3A6E7D Align Show more" at bounding box center [102, 226] width 129 height 155
click at [101, 301] on button "Show more" at bounding box center [102, 295] width 129 height 19
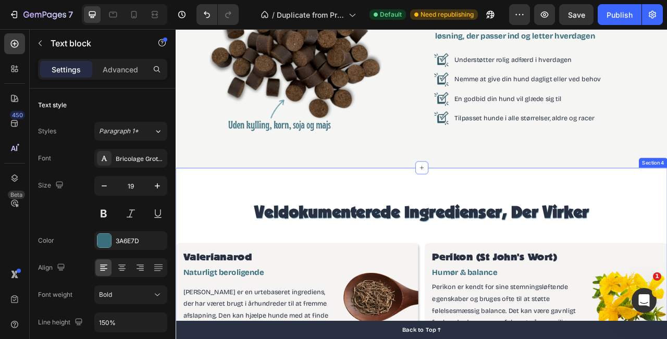
scroll to position [980, 0]
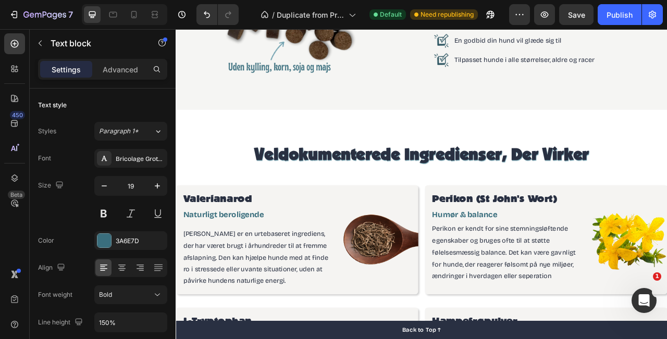
click at [83, 225] on div "Font Bricolage Grotesque Size 19 Color 3A6E7D Align Font weight Bold Line heigh…" at bounding box center [102, 295] width 129 height 293
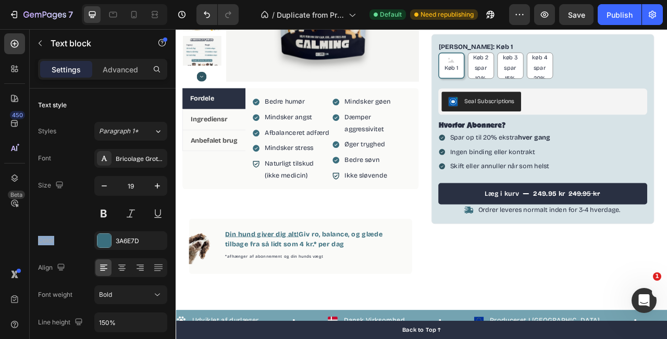
scroll to position [0, 0]
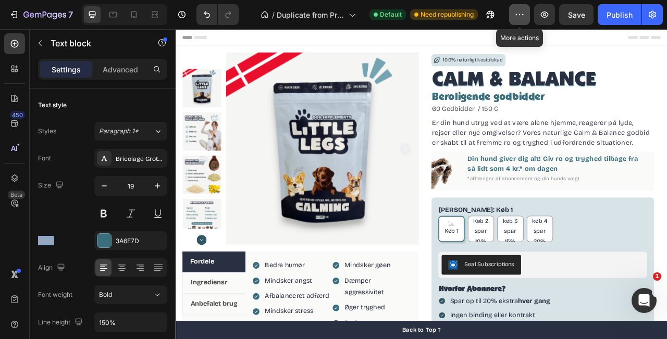
click at [522, 23] on button "button" at bounding box center [519, 14] width 21 height 21
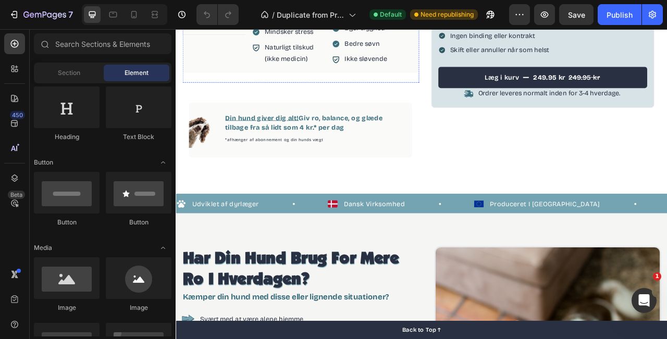
scroll to position [351, 0]
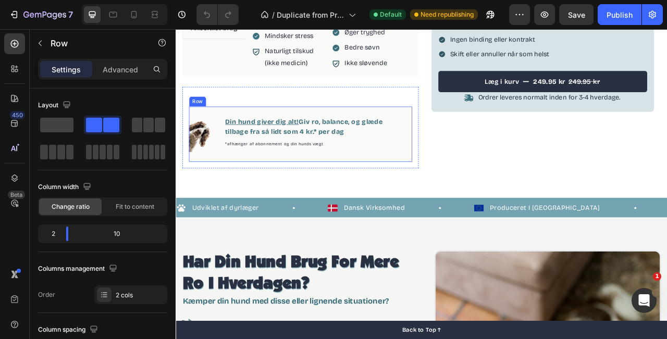
click at [464, 188] on div "Image Din hund giver dig alt! Giv ro, balance, og glæde tilbage fra så lidt som…" at bounding box center [334, 163] width 284 height 70
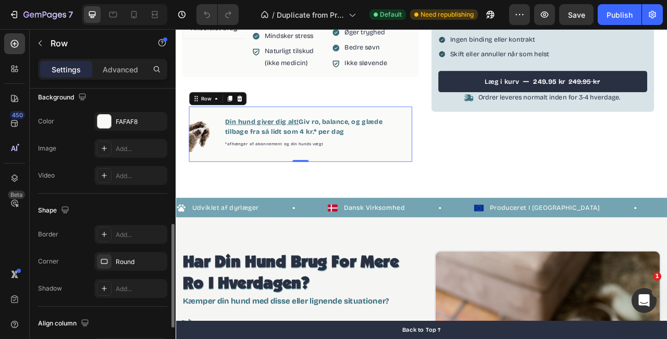
scroll to position [381, 0]
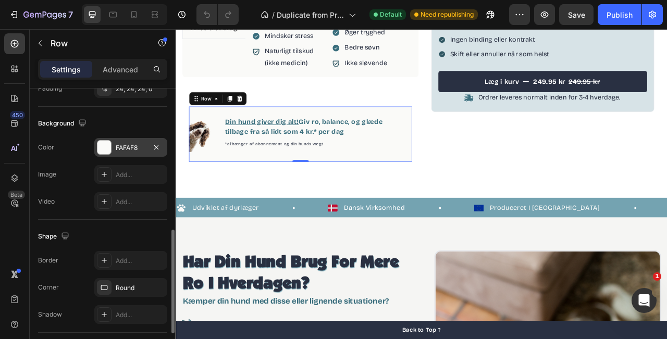
click at [106, 152] on div at bounding box center [104, 148] width 14 height 14
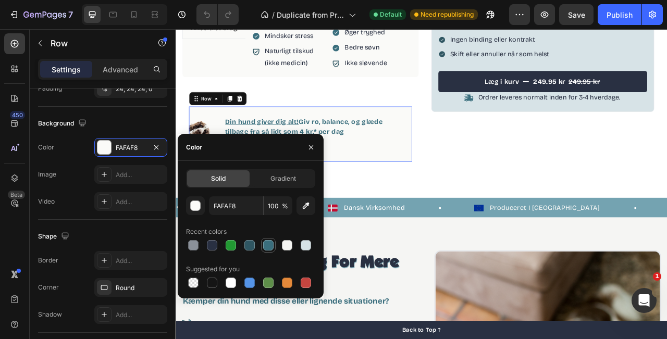
click at [268, 246] on div at bounding box center [268, 245] width 10 height 10
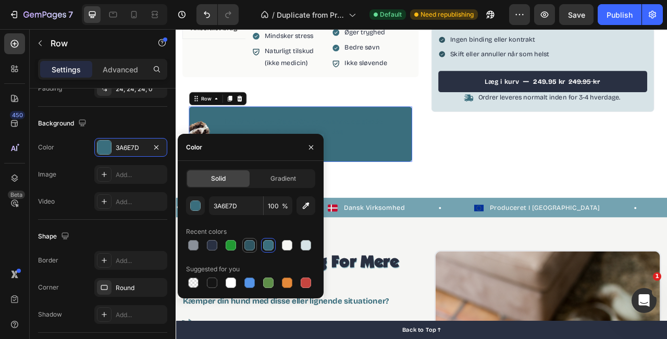
click at [249, 246] on div at bounding box center [249, 245] width 10 height 10
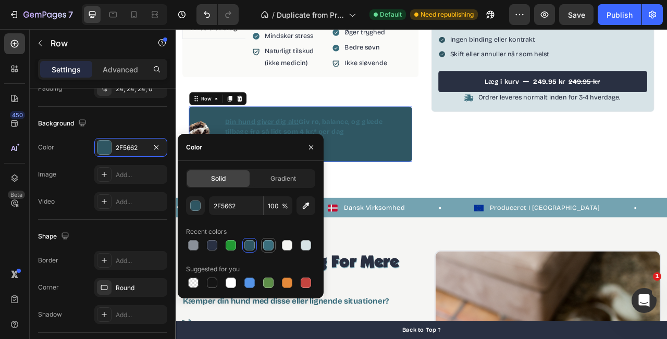
click at [262, 248] on div at bounding box center [268, 245] width 13 height 13
type input "3A6E7D"
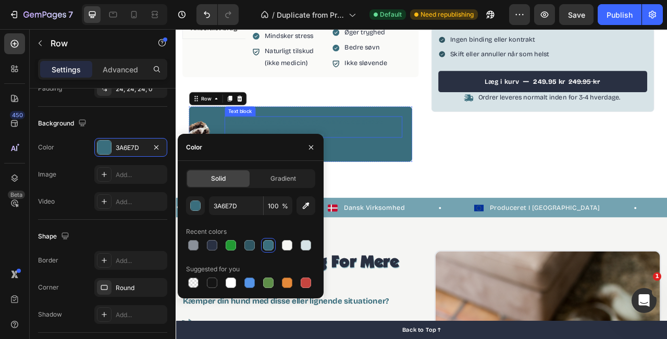
click at [358, 149] on p "Din hund giver dig alt! Giv ro, balance, og glæde tilbage fra så lidt som 4 kr.…" at bounding box center [351, 153] width 224 height 25
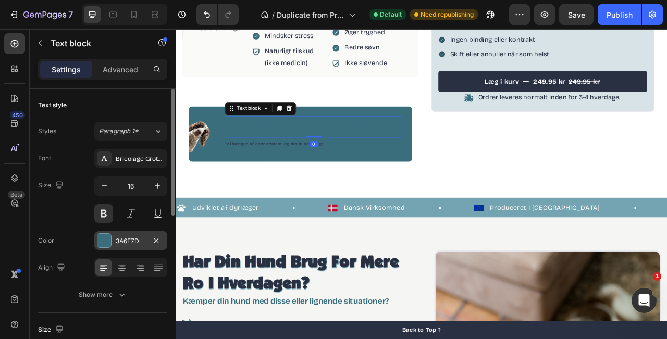
click at [108, 241] on div at bounding box center [104, 241] width 14 height 14
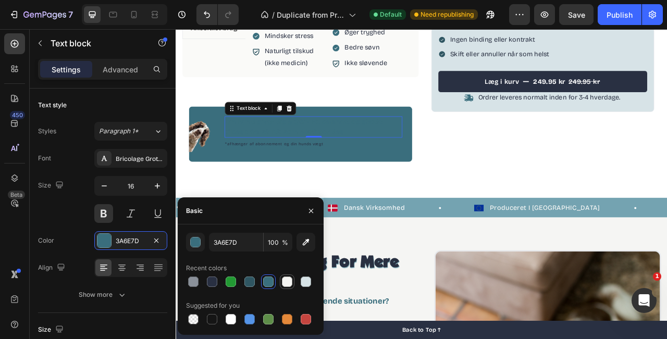
click at [287, 279] on div at bounding box center [287, 282] width 10 height 10
type input "F5F5F2"
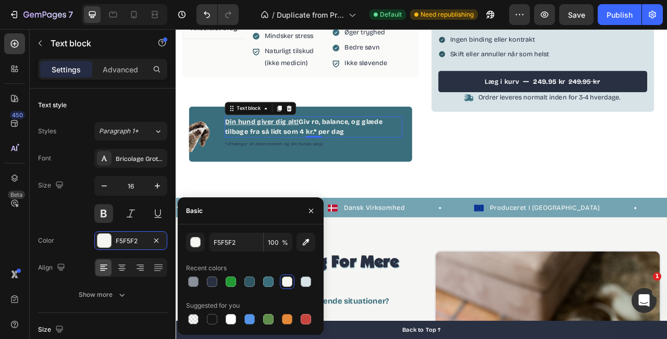
click at [352, 178] on div "0" at bounding box center [351, 176] width 10 height 8
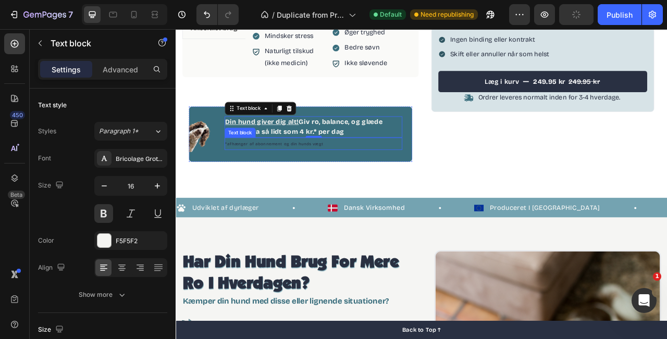
click at [309, 177] on span "*afhænger af abonnement og din hunds vægt" at bounding box center [301, 176] width 125 height 6
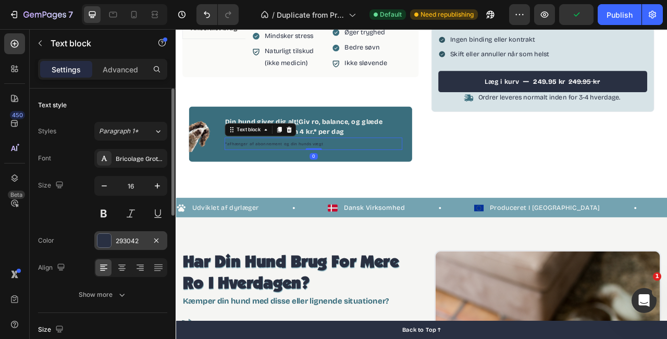
click at [105, 246] on div at bounding box center [104, 241] width 14 height 14
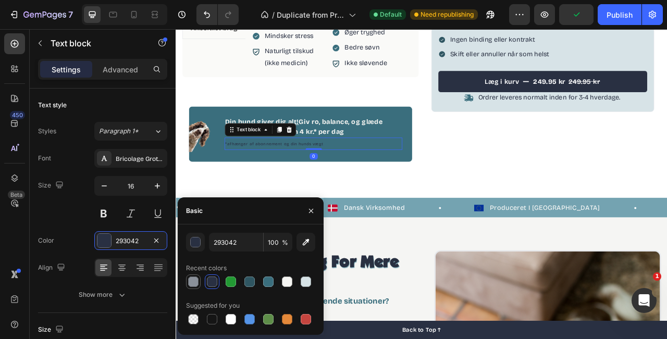
click at [193, 283] on div at bounding box center [193, 282] width 10 height 10
click at [291, 283] on div at bounding box center [287, 282] width 10 height 10
click at [301, 283] on div at bounding box center [306, 282] width 10 height 10
type input "D7E3E6"
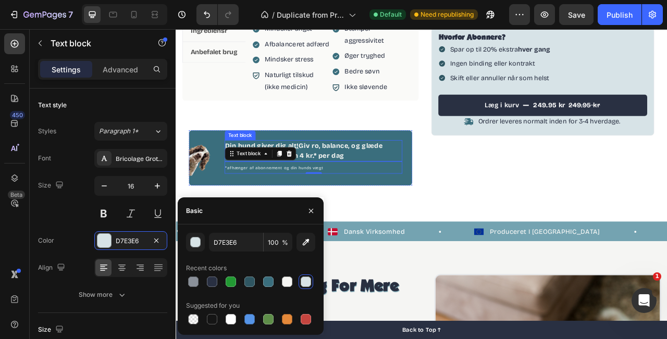
scroll to position [321, 0]
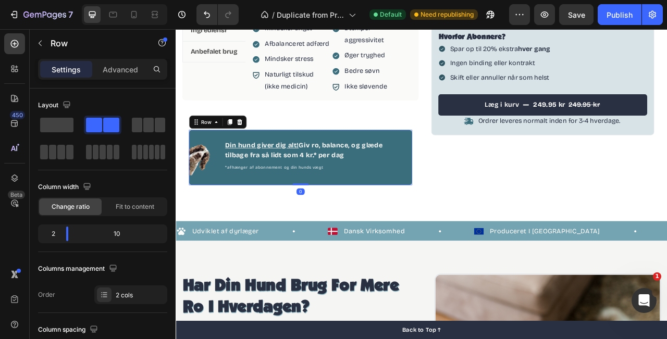
click at [460, 161] on div "Image Din hund giver dig alt! Giv ro, balance, og glæde tilbage fra så lidt som…" at bounding box center [334, 192] width 284 height 70
click at [115, 67] on p "Advanced" at bounding box center [120, 69] width 35 height 11
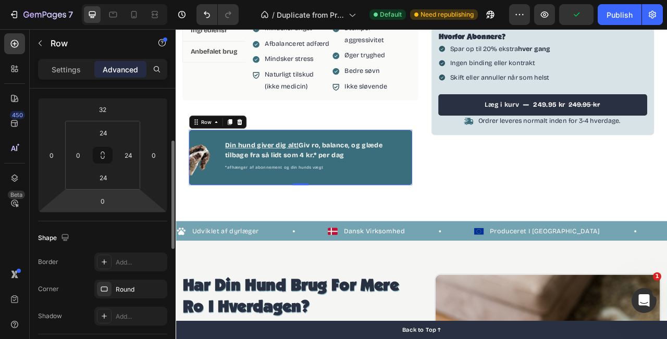
scroll to position [0, 0]
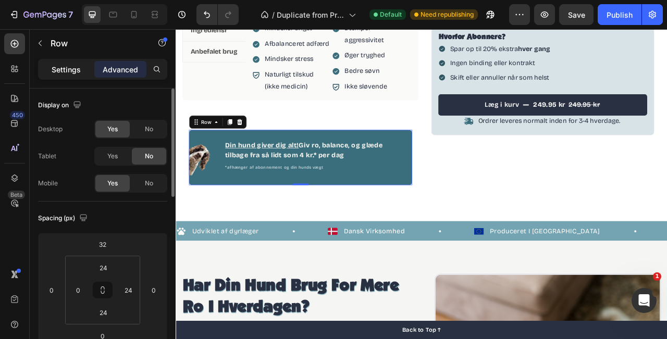
click at [76, 71] on p "Settings" at bounding box center [66, 69] width 29 height 11
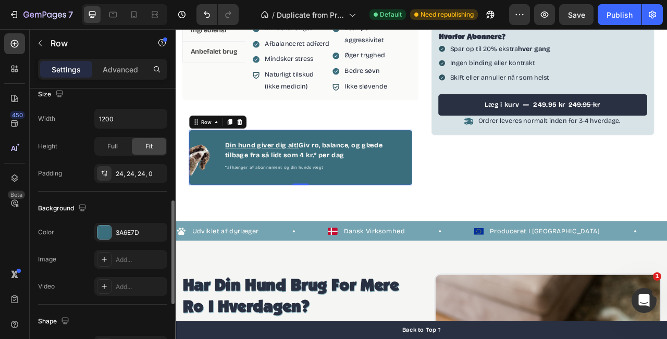
scroll to position [297, 0]
click at [107, 228] on div at bounding box center [104, 231] width 14 height 14
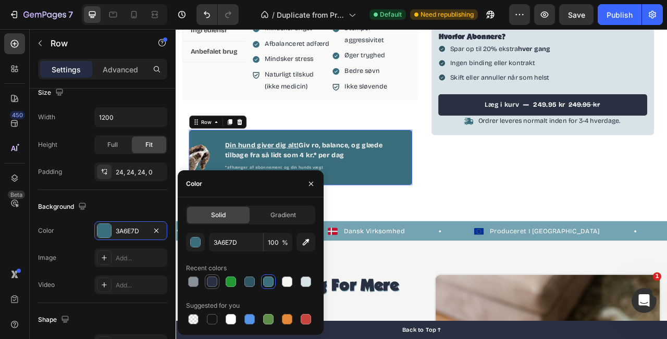
click at [210, 286] on div at bounding box center [212, 282] width 10 height 10
type input "293042"
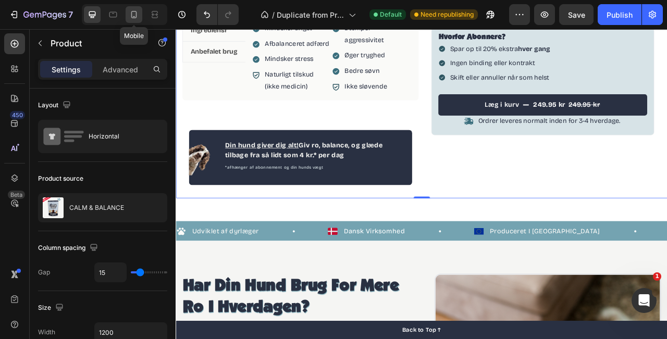
click at [132, 16] on icon at bounding box center [134, 14] width 10 height 10
type input "0"
type input "100%"
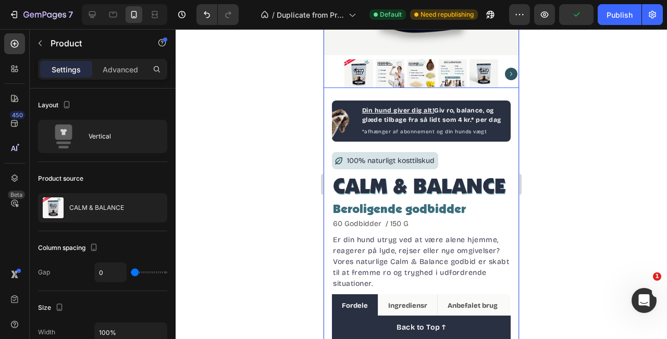
scroll to position [192, 0]
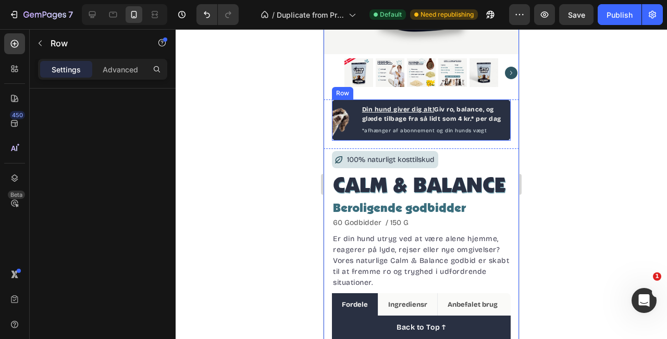
click at [498, 137] on div "Image Din hund giver dig alt! Giv ro, balance, og glæde tilbage fra så lidt som…" at bounding box center [421, 120] width 179 height 41
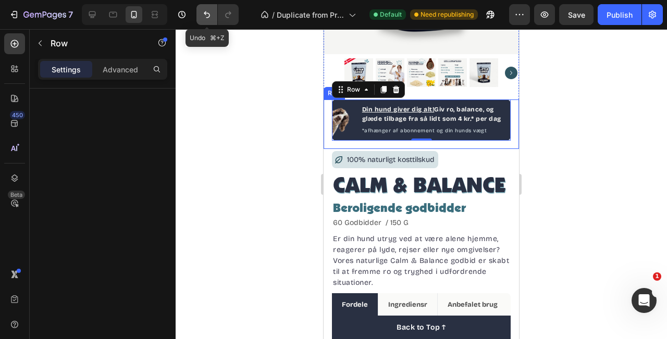
click at [212, 14] on button "Undo/Redo" at bounding box center [207, 14] width 21 height 21
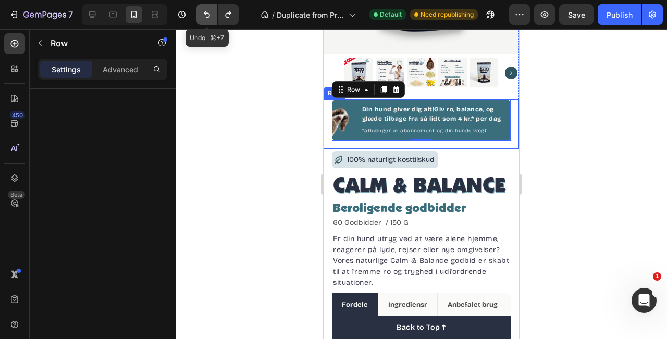
click at [212, 14] on button "Undo/Redo" at bounding box center [207, 14] width 21 height 21
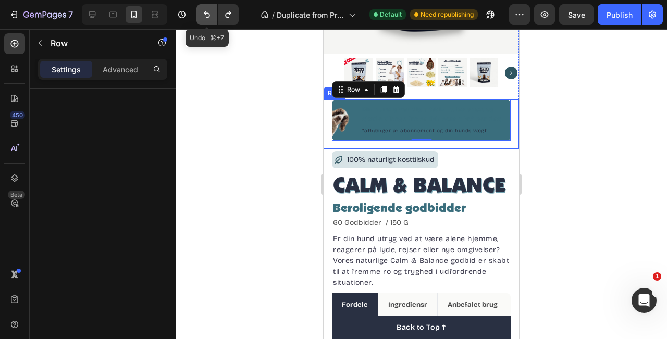
click at [212, 14] on button "Undo/Redo" at bounding box center [207, 14] width 21 height 21
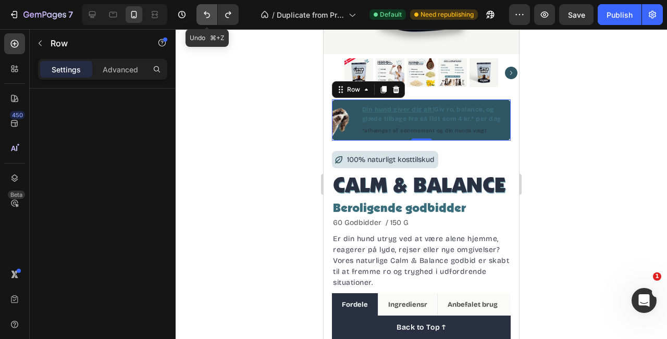
click at [203, 17] on icon "Undo/Redo" at bounding box center [207, 14] width 10 height 10
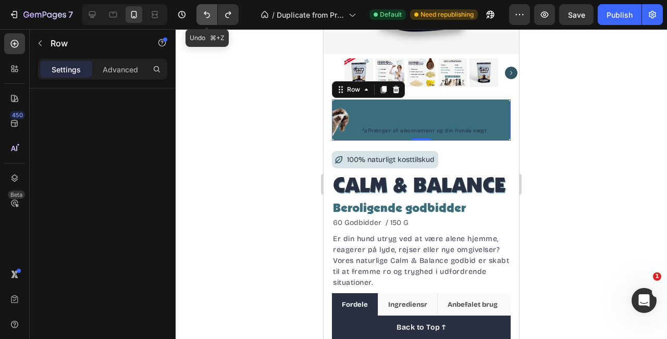
click at [203, 17] on icon "Undo/Redo" at bounding box center [207, 14] width 10 height 10
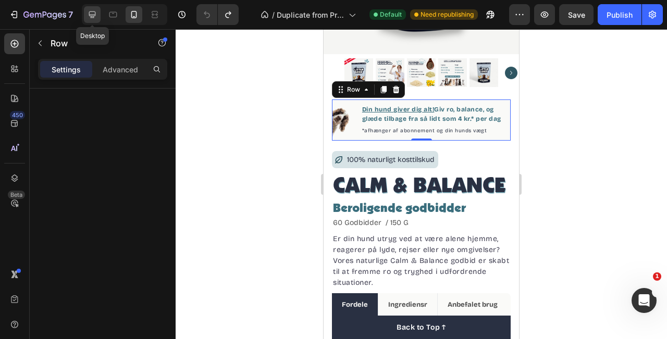
click at [91, 15] on icon at bounding box center [92, 14] width 10 height 10
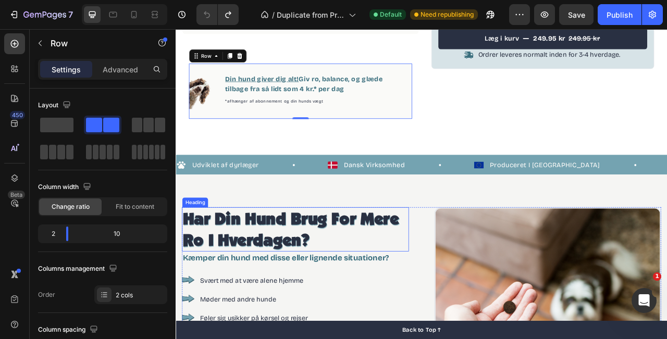
scroll to position [413, 0]
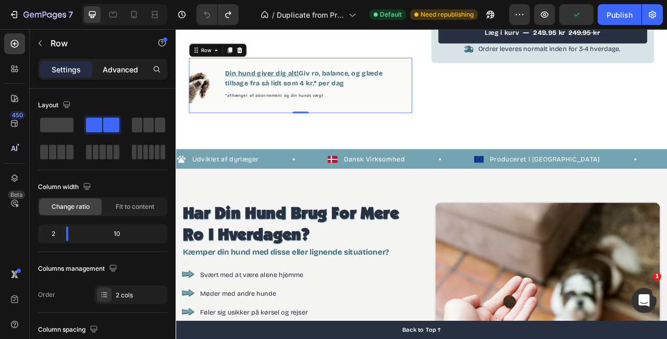
click at [114, 65] on p "Advanced" at bounding box center [120, 69] width 35 height 11
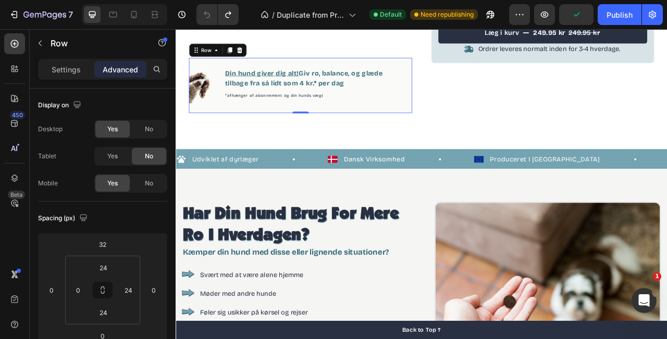
click at [452, 134] on div "Image Din hund giver dig alt! Giv ro, balance, og glæde tilbage fra så lidt som…" at bounding box center [334, 101] width 284 height 70
click at [5, 70] on div at bounding box center [14, 68] width 21 height 21
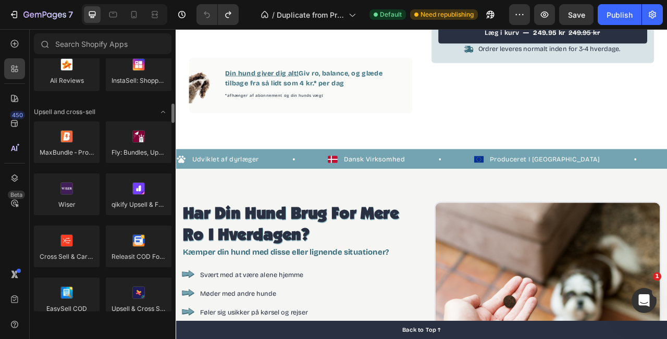
scroll to position [415, 0]
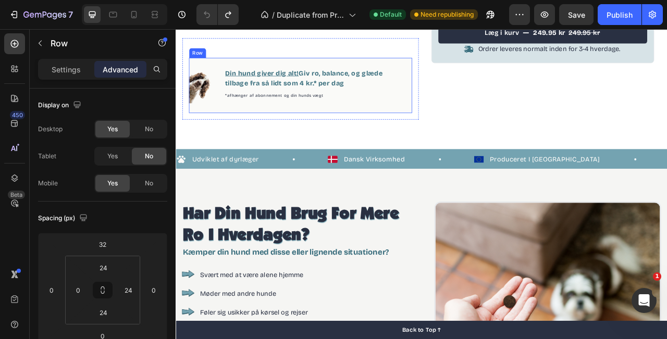
click at [425, 132] on div "Image Din hund giver dig alt! Giv ro, balance, og glæde tilbage fra så lidt som…" at bounding box center [334, 101] width 284 height 70
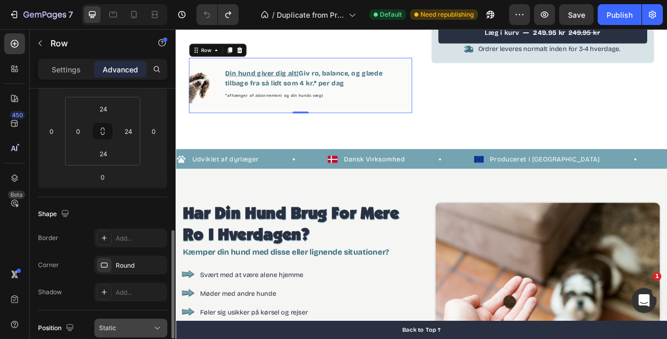
scroll to position [150, 0]
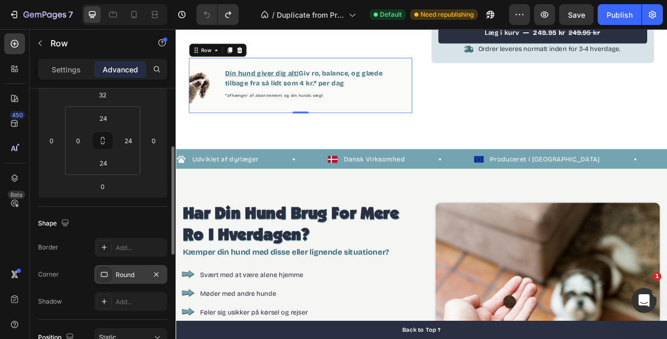
click at [114, 276] on div "Round" at bounding box center [130, 274] width 73 height 19
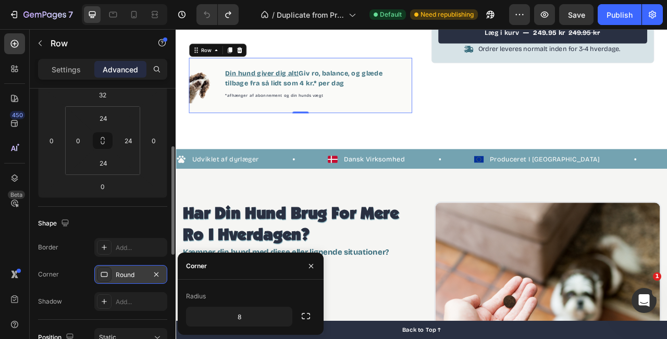
click at [114, 276] on div "Round" at bounding box center [130, 274] width 73 height 19
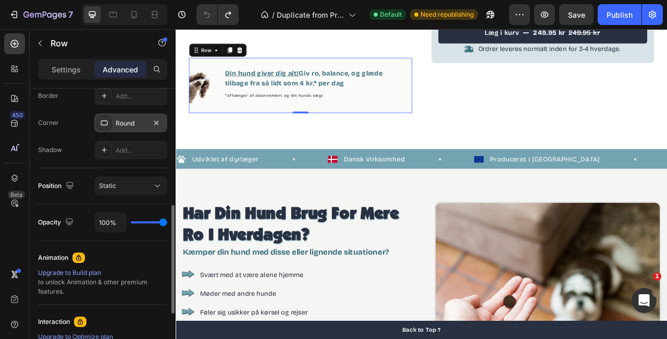
scroll to position [0, 0]
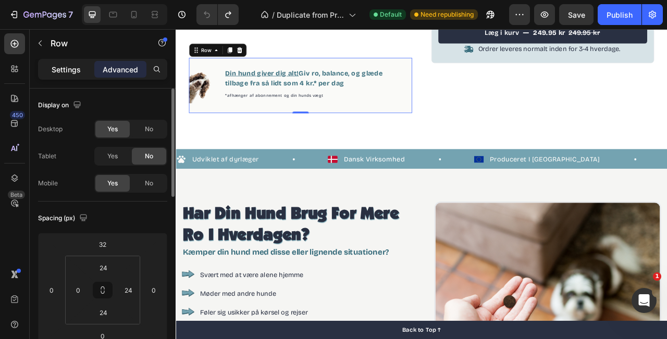
click at [63, 67] on p "Settings" at bounding box center [66, 69] width 29 height 11
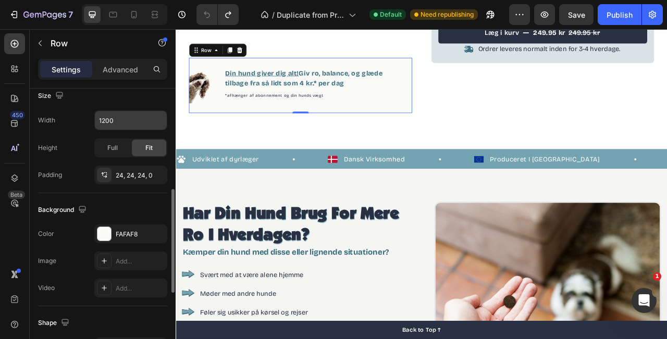
scroll to position [302, 0]
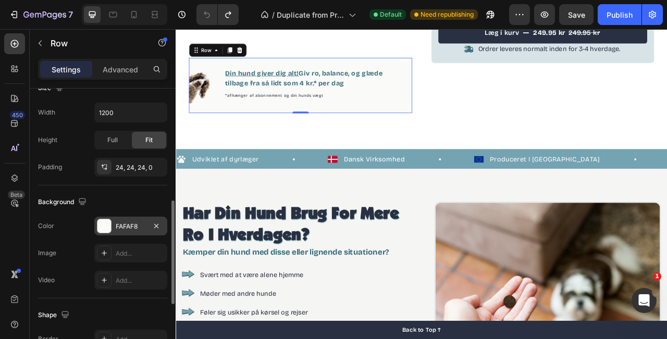
click at [104, 230] on div at bounding box center [104, 226] width 14 height 14
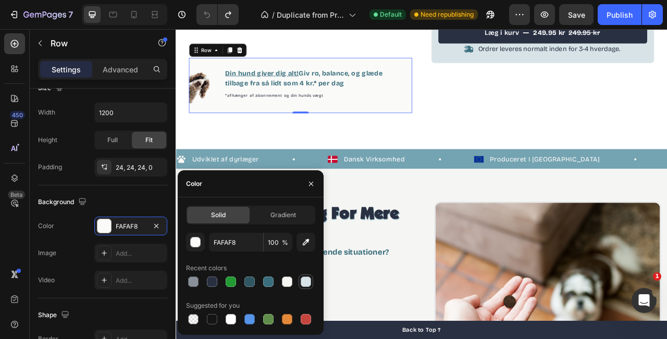
click at [308, 281] on div at bounding box center [306, 282] width 10 height 10
type input "D7E3E6"
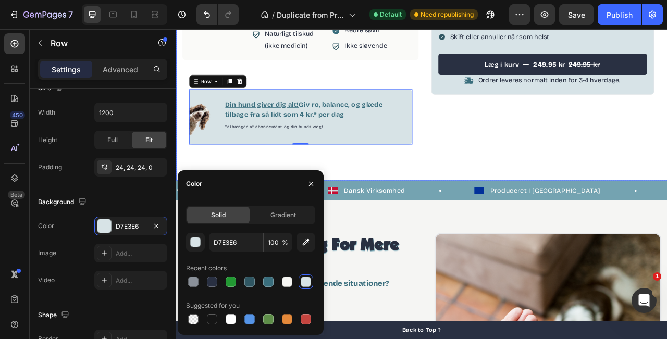
scroll to position [358, 0]
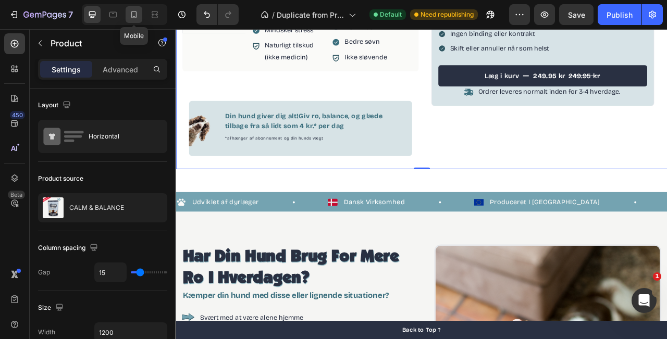
click at [136, 14] on icon at bounding box center [134, 14] width 10 height 10
type input "0"
type input "100%"
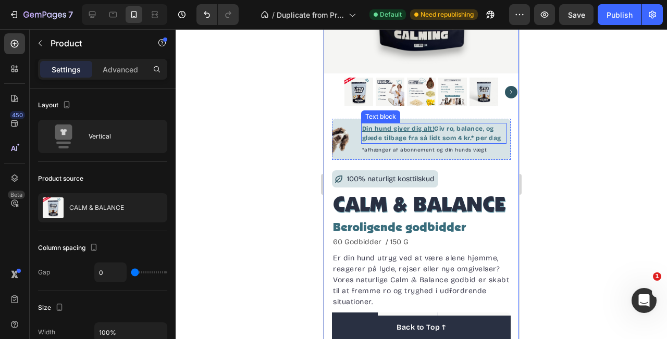
scroll to position [184, 0]
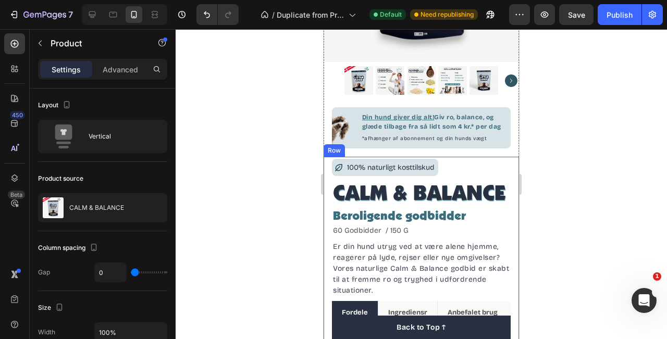
click at [576, 101] on div at bounding box center [422, 184] width 492 height 310
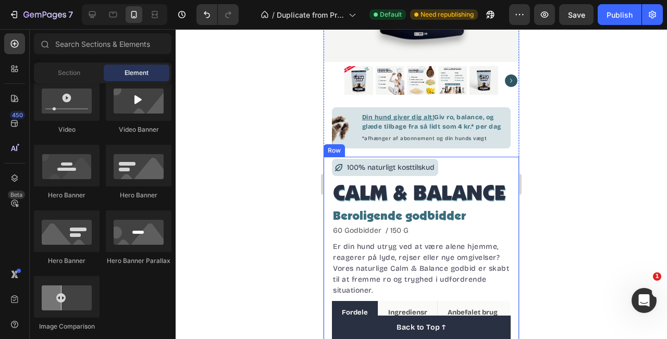
click at [538, 126] on div at bounding box center [422, 184] width 492 height 310
click at [509, 95] on div "Product Images Fordele Ingrediensr Anbefalet brug Bedre humør Mindsker angst Af…" at bounding box center [421, 12] width 195 height 290
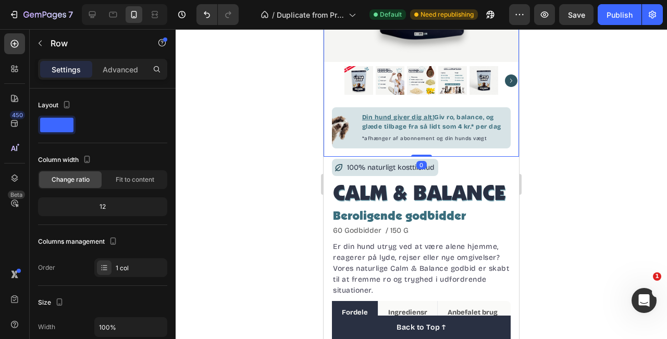
click at [571, 92] on div at bounding box center [422, 184] width 492 height 310
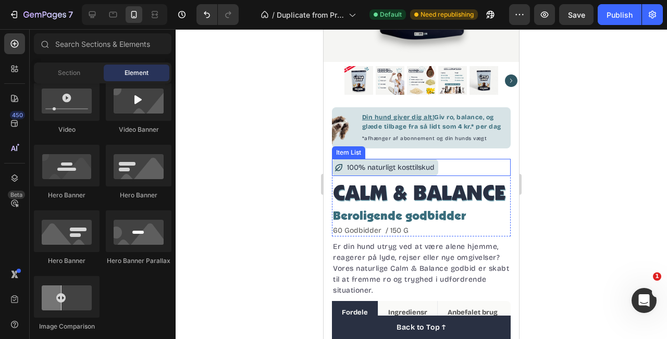
click at [459, 165] on div "100% naturligt kosttilskud" at bounding box center [421, 167] width 179 height 17
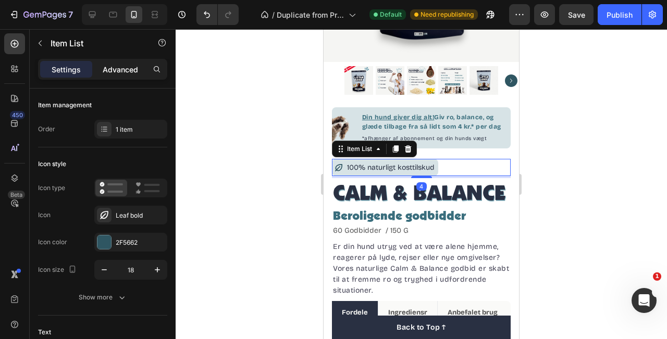
click at [121, 72] on p "Advanced" at bounding box center [120, 69] width 35 height 11
type input "100%"
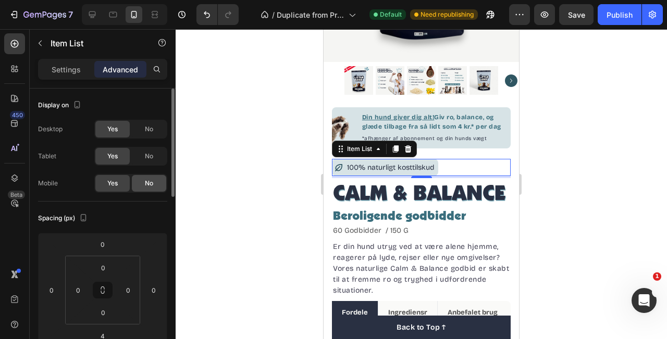
click at [153, 188] on div "No" at bounding box center [149, 183] width 34 height 17
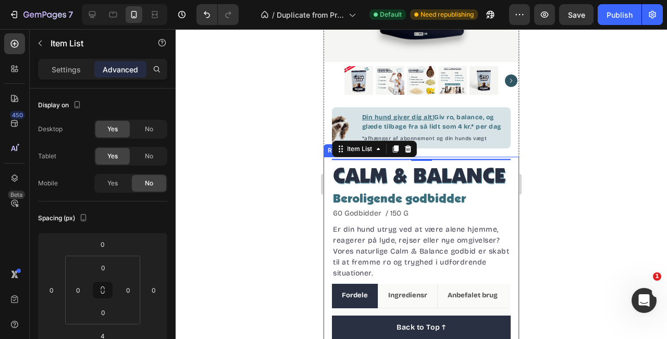
click at [591, 165] on div at bounding box center [422, 184] width 492 height 310
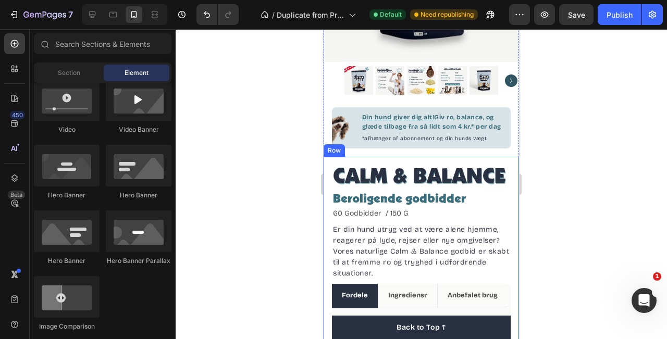
click at [591, 165] on div at bounding box center [422, 184] width 492 height 310
click at [543, 130] on div at bounding box center [422, 184] width 492 height 310
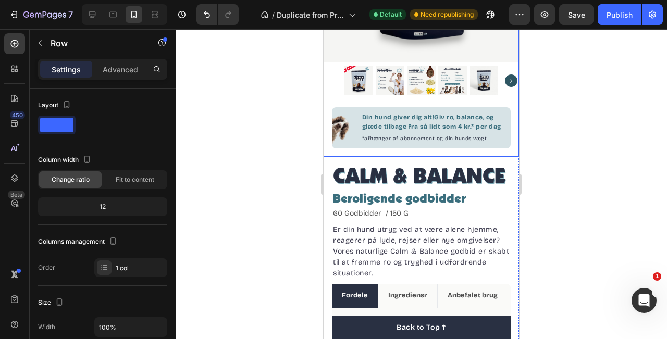
click at [506, 104] on div "Product Images Fordele Ingrediensr Anbefalet brug Bedre humør Mindsker angst Af…" at bounding box center [421, 12] width 195 height 290
click at [334, 78] on div at bounding box center [421, 80] width 195 height 29
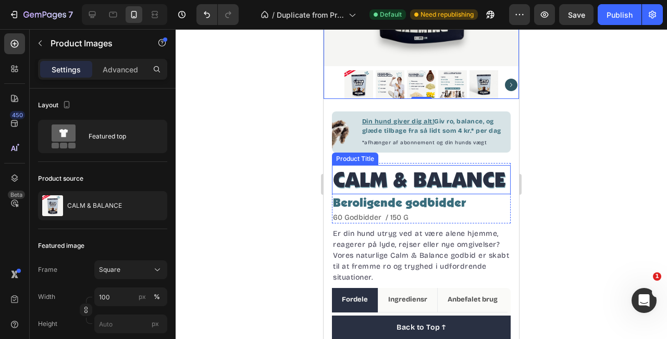
scroll to position [174, 0]
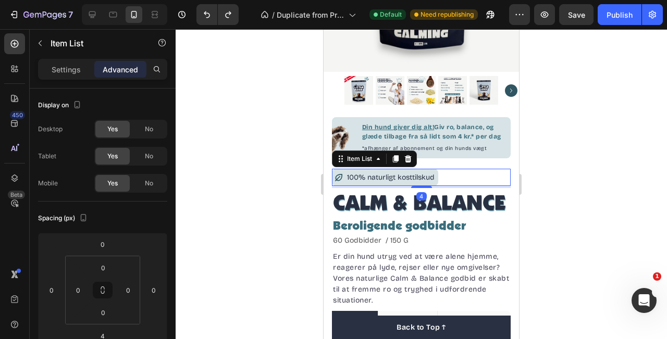
click at [429, 185] on div "100% naturligt kosttilskud" at bounding box center [391, 177] width 91 height 16
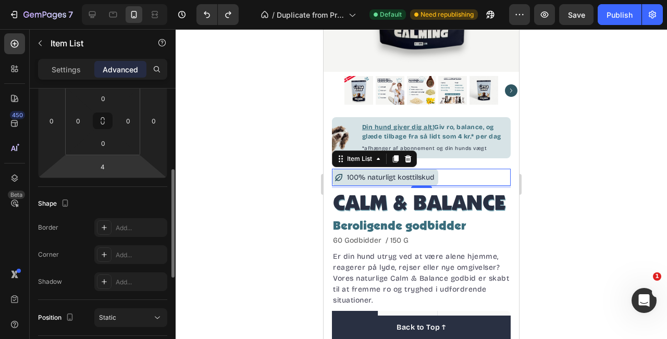
scroll to position [370, 0]
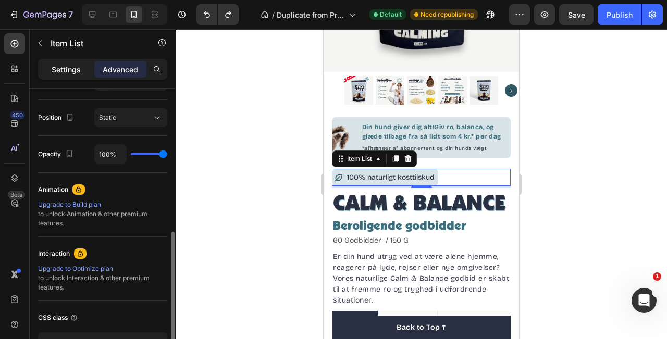
click at [62, 75] on div "Settings" at bounding box center [66, 69] width 52 height 17
type input "4"
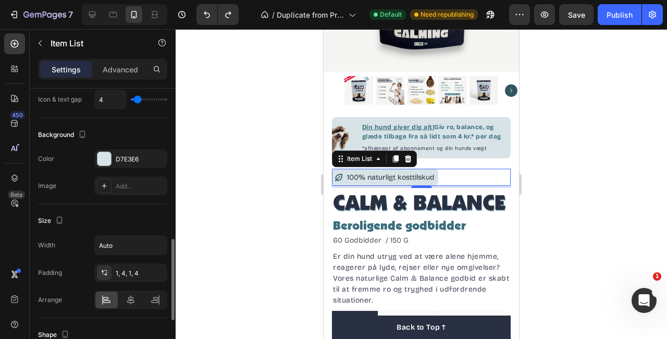
scroll to position [514, 0]
click at [103, 153] on div at bounding box center [104, 158] width 14 height 14
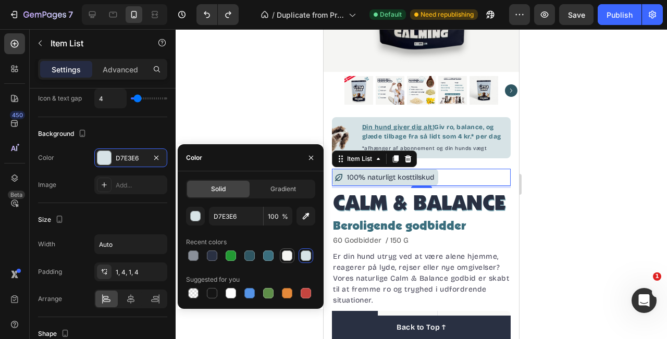
click at [289, 256] on div at bounding box center [287, 256] width 10 height 10
type input "F5F5F2"
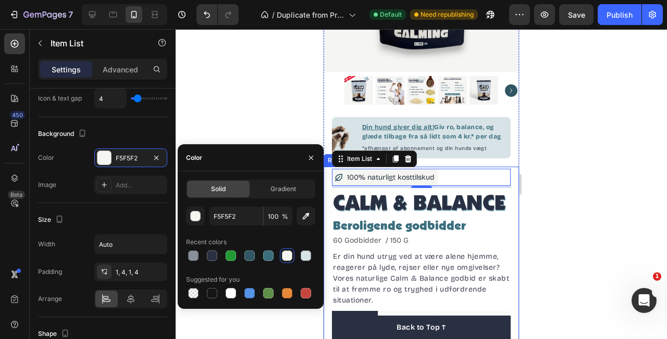
click at [536, 231] on div at bounding box center [422, 184] width 492 height 310
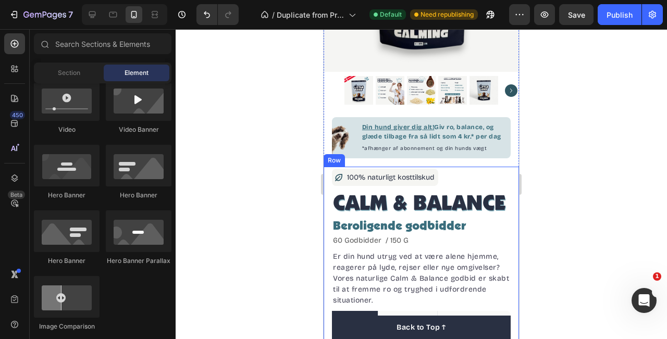
click at [548, 100] on div at bounding box center [422, 184] width 492 height 310
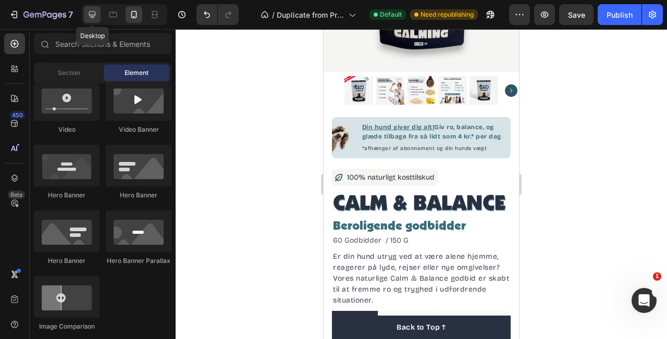
click at [97, 20] on div at bounding box center [92, 14] width 17 height 17
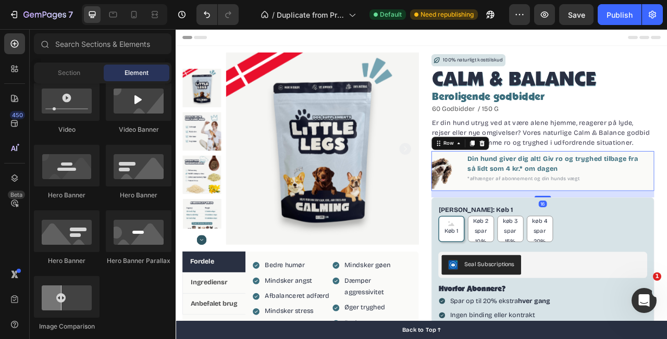
click at [667, 192] on div "Image Din hund giver dig alt! Giv ro og tryghed tilbage fra så lidt som 4 kr.* …" at bounding box center [643, 210] width 284 height 51
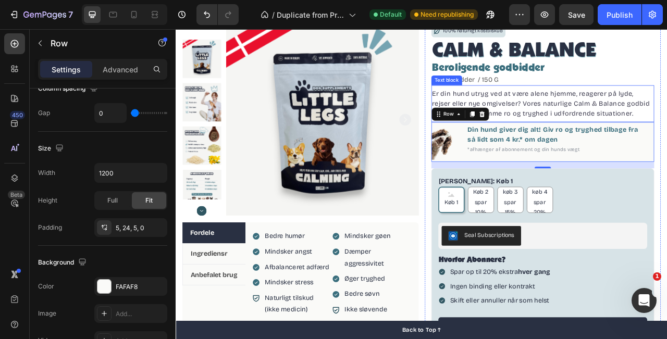
scroll to position [38, 0]
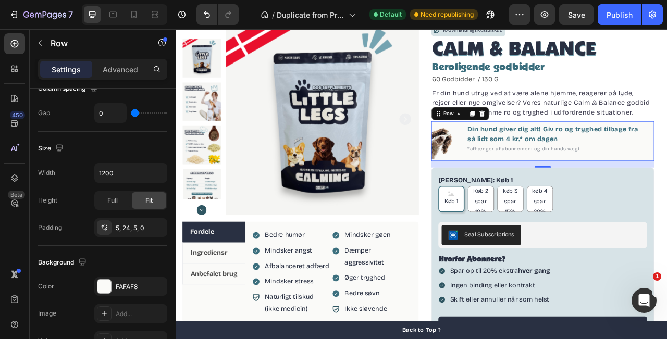
click at [629, 191] on div "Din hund giver dig alt! Giv ro og tryghed tilbage fra så lidt som 4 kr.* om dag…" at bounding box center [659, 171] width 226 height 45
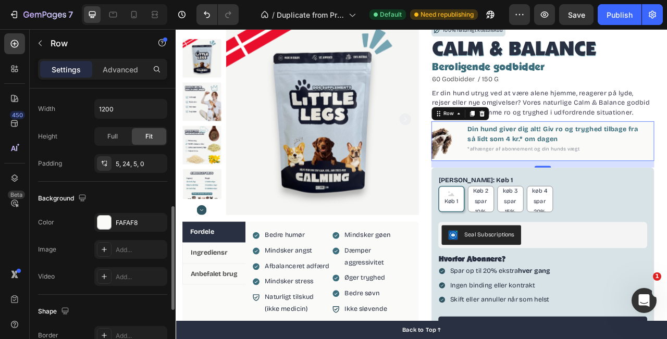
scroll to position [318, 0]
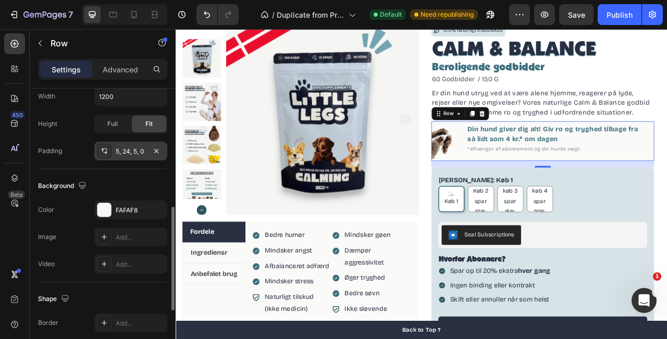
click at [109, 152] on div at bounding box center [104, 151] width 15 height 15
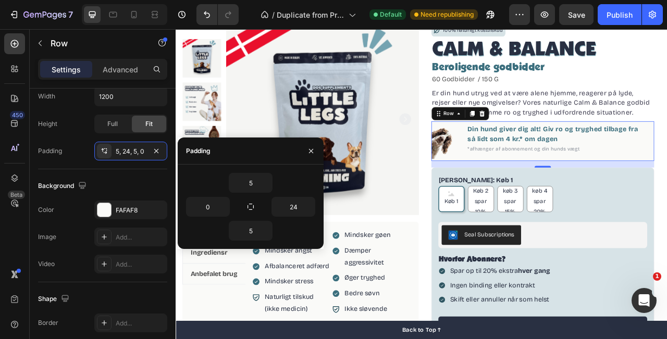
click at [631, 189] on div "Din hund giver dig alt! Giv ro og tryghed tilbage fra så lidt som 4 kr.* om dag…" at bounding box center [659, 171] width 226 height 45
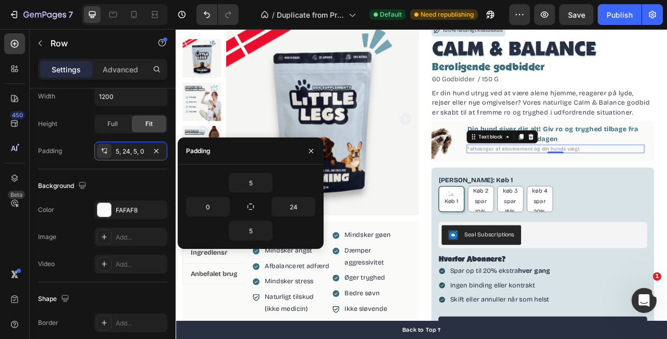
click at [633, 185] on p "*afhænger af abonnement og din hunds vægt" at bounding box center [659, 181] width 224 height 9
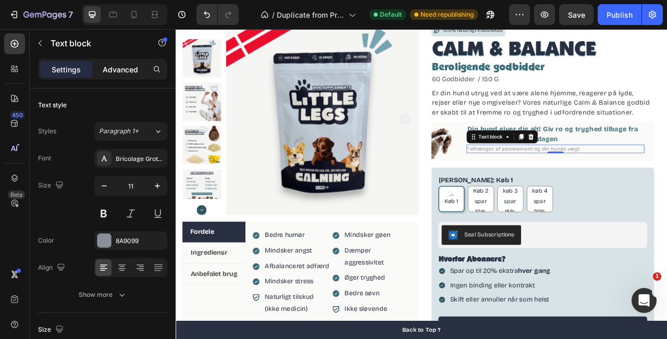
click at [117, 68] on p "Advanced" at bounding box center [120, 69] width 35 height 11
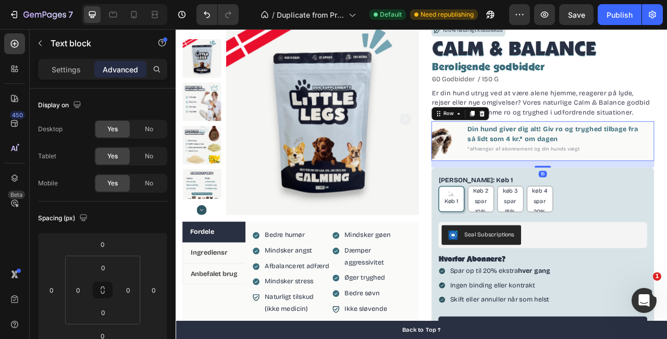
click at [667, 195] on div "Image Din hund giver dig alt! Giv ro og tryghed tilbage fra så lidt som 4 kr.* …" at bounding box center [643, 171] width 284 height 51
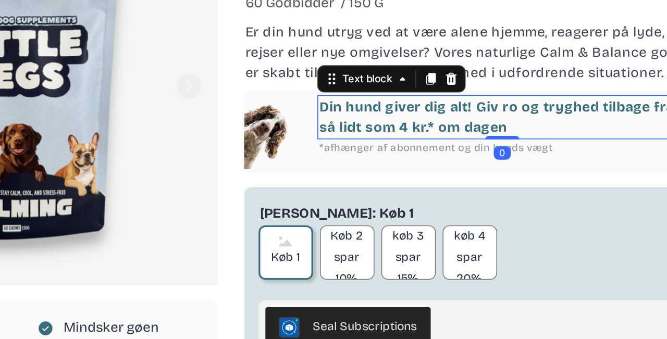
click at [201, 19] on div "Din hund giver dig alt! Giv ro og tryghed tilbage fra så lidt som 4 kr.* om dag…" at bounding box center [195, 32] width 226 height 27
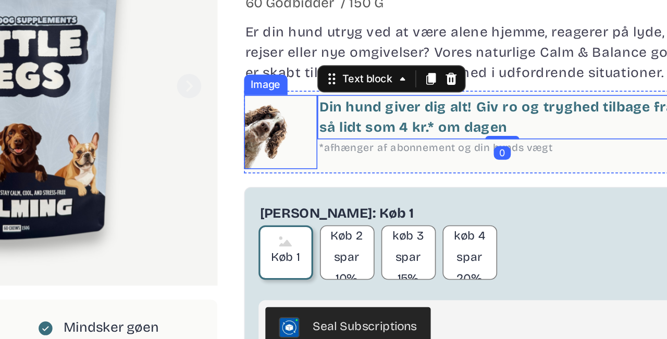
click at [75, 22] on img at bounding box center [59, 41] width 45 height 45
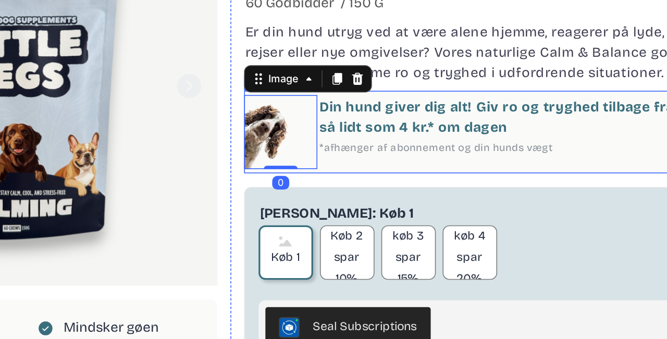
click at [99, 58] on div "Din hund giver dig alt! Giv ro og tryghed tilbage fra så lidt som 4 kr.* om dag…" at bounding box center [195, 41] width 226 height 45
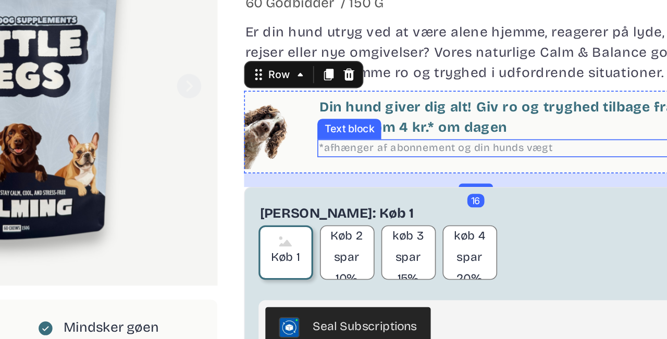
click at [125, 54] on span "*afhænger af abonnement og din hunds vægt" at bounding box center [154, 51] width 143 height 7
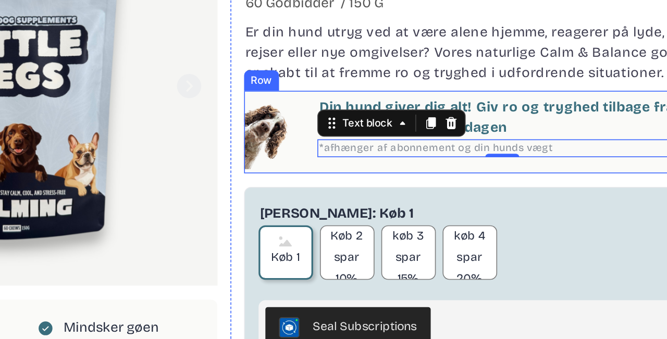
click at [129, 63] on div "Din hund giver dig alt! Giv ro og tryghed tilbage fra så lidt som 4 kr.* om dag…" at bounding box center [195, 41] width 226 height 45
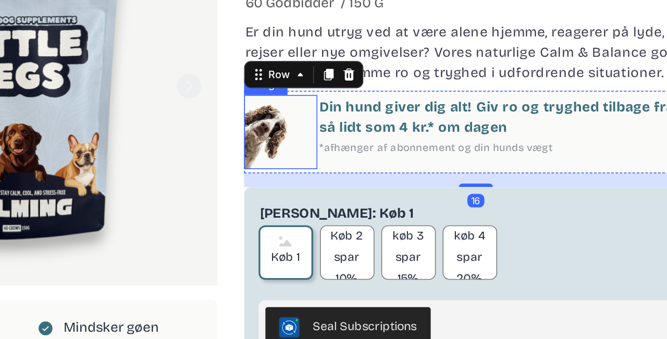
click at [55, 52] on img at bounding box center [59, 41] width 45 height 45
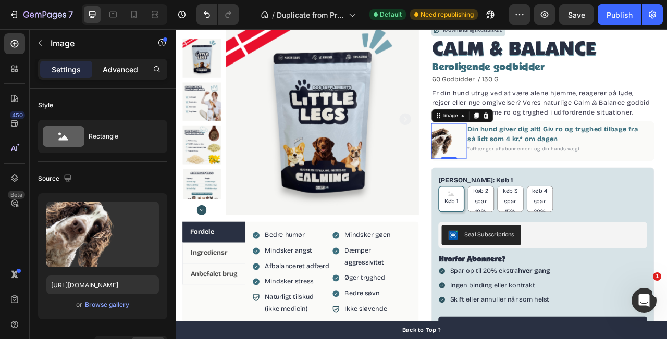
click at [109, 68] on p "Advanced" at bounding box center [120, 69] width 35 height 11
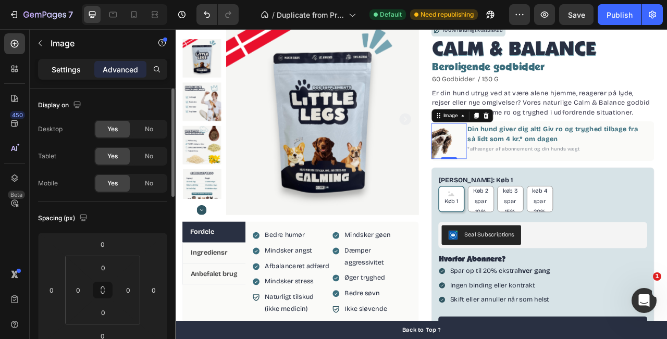
click at [68, 75] on div "Settings" at bounding box center [66, 69] width 52 height 17
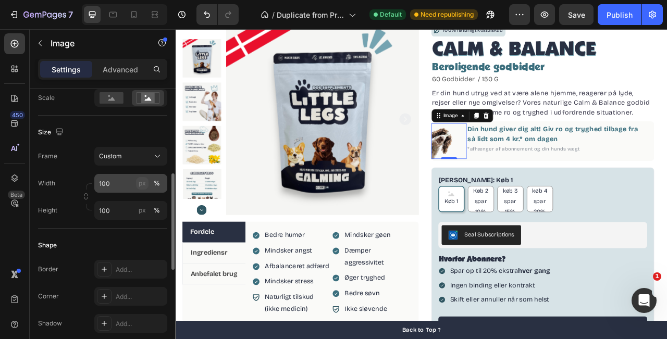
scroll to position [248, 0]
click at [153, 156] on icon at bounding box center [157, 156] width 10 height 10
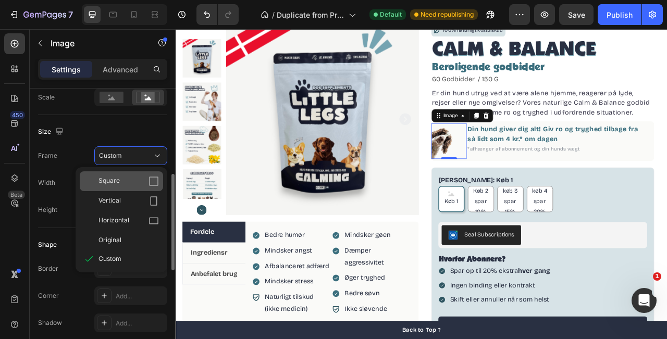
click at [150, 187] on div "Square" at bounding box center [121, 182] width 83 height 20
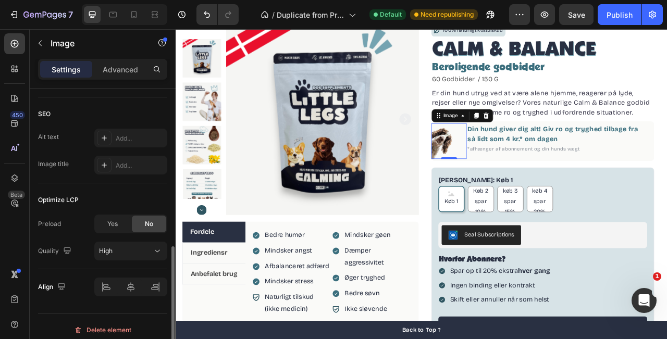
scroll to position [533, 0]
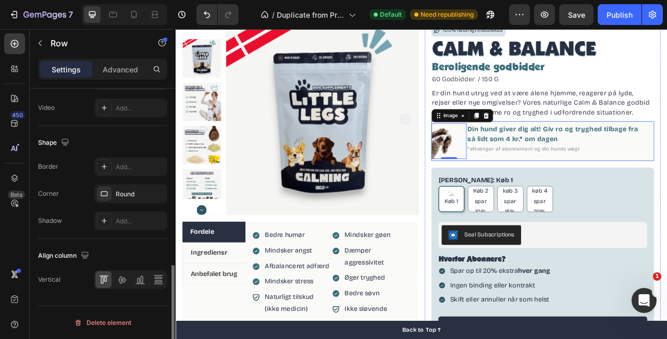
click at [667, 189] on div "Din hund giver dig alt! Giv ro og tryghed tilbage fra så lidt som 4 kr.* om dag…" at bounding box center [659, 171] width 226 height 45
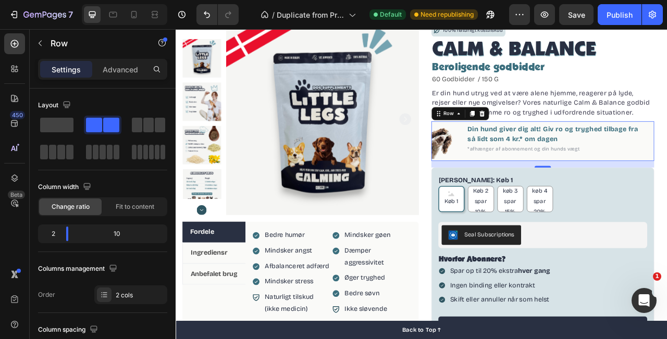
click at [667, 187] on div "Din hund giver dig alt! Giv ro og tryghed tilbage fra så lidt som 4 kr.* om dag…" at bounding box center [659, 171] width 226 height 45
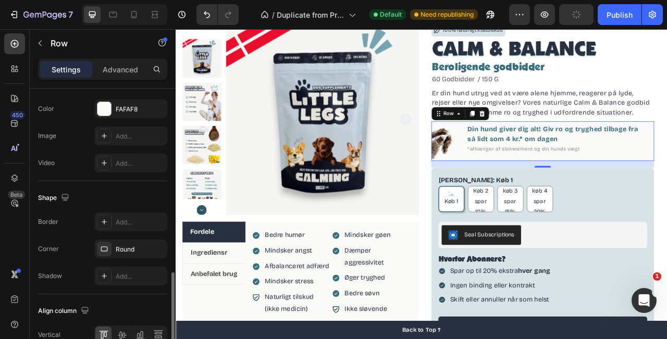
scroll to position [474, 0]
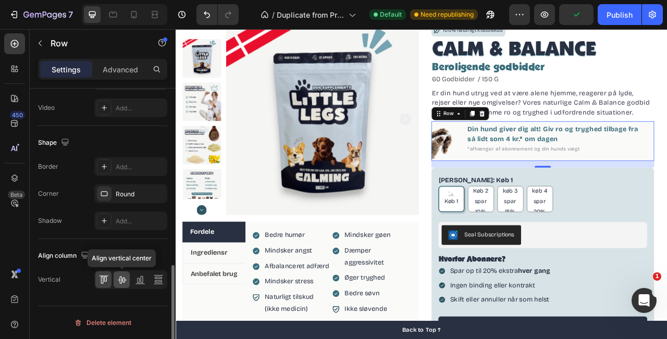
click at [123, 283] on icon at bounding box center [122, 280] width 10 height 10
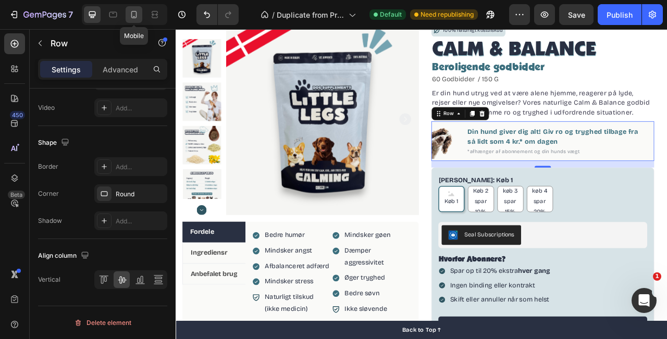
click at [133, 15] on icon at bounding box center [134, 14] width 10 height 10
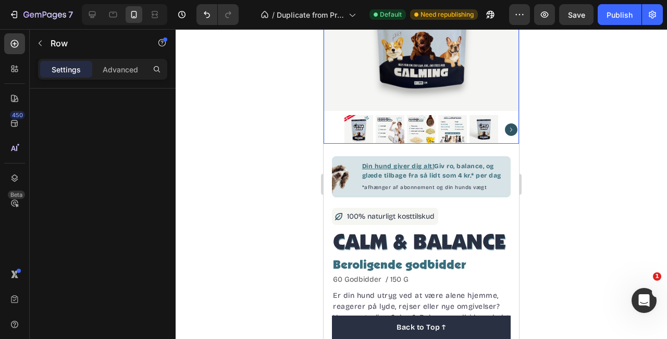
scroll to position [139, 0]
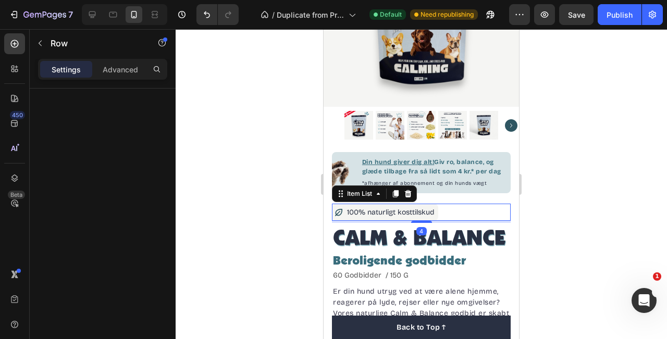
click at [384, 219] on div "100% naturligt kosttilskud" at bounding box center [391, 212] width 91 height 16
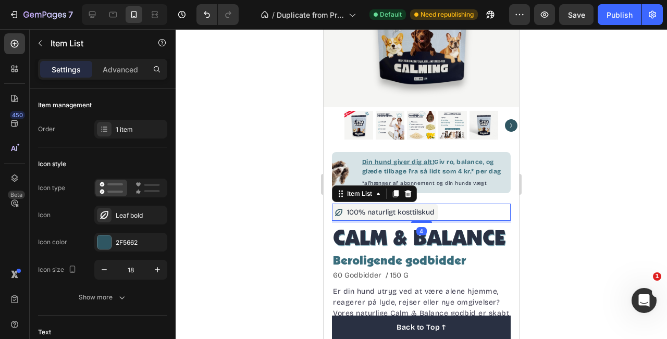
click at [339, 217] on div "100% naturligt kosttilskud" at bounding box center [385, 212] width 102 height 16
click at [116, 77] on div "Advanced" at bounding box center [120, 69] width 52 height 17
type input "100%"
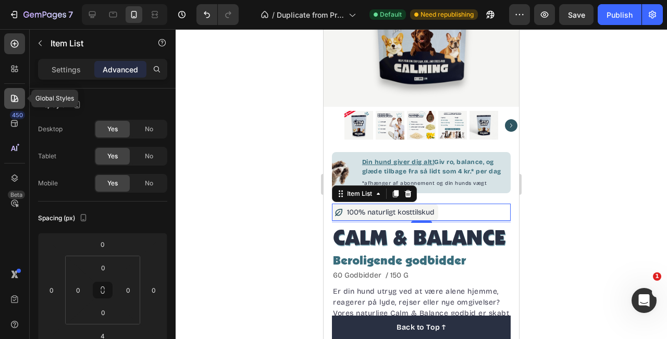
click at [17, 88] on div at bounding box center [14, 98] width 21 height 21
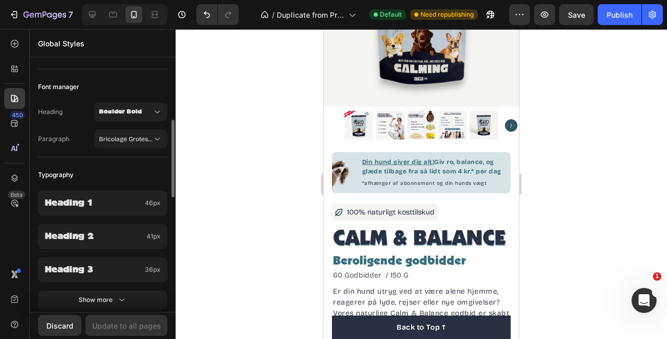
scroll to position [206, 0]
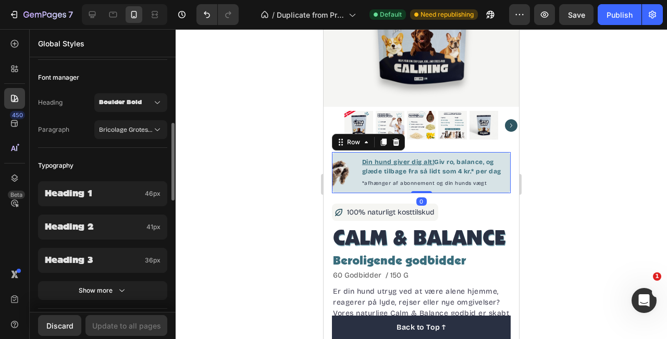
click at [348, 192] on div "Image Din hund giver dig alt! Giv ro, balance, og glæde tilbage fra så lidt som…" at bounding box center [421, 172] width 179 height 41
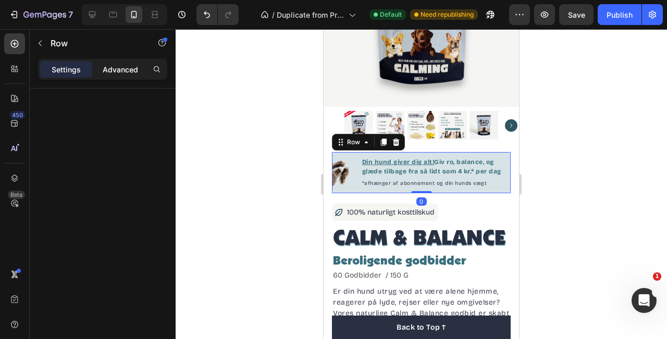
click at [103, 70] on p "Advanced" at bounding box center [120, 69] width 35 height 11
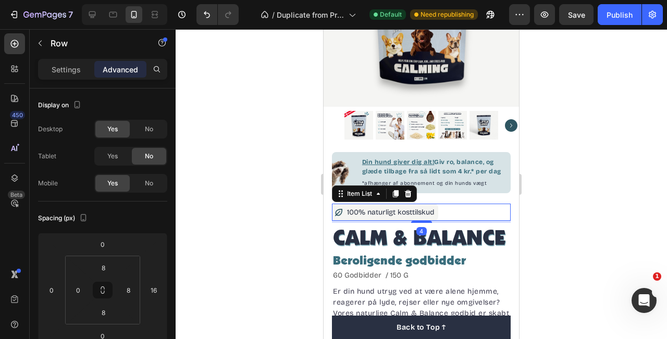
click at [341, 218] on div "100% naturligt kosttilskud" at bounding box center [385, 212] width 102 height 16
click at [53, 73] on p "Settings" at bounding box center [66, 69] width 29 height 11
type input "4"
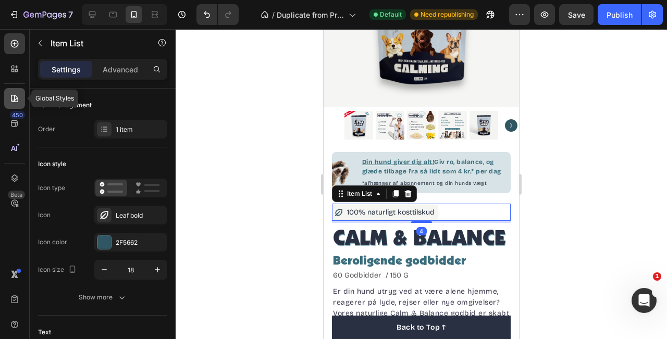
click at [10, 105] on div at bounding box center [14, 98] width 21 height 21
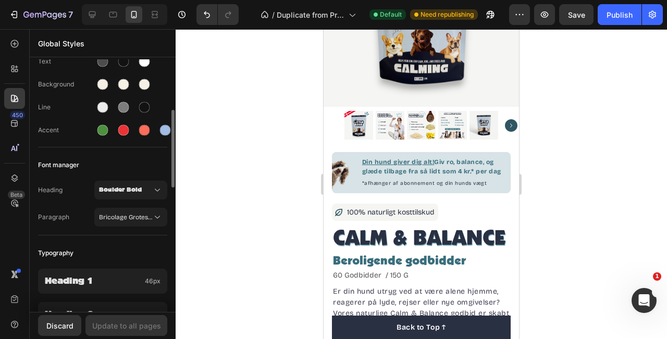
scroll to position [139, 0]
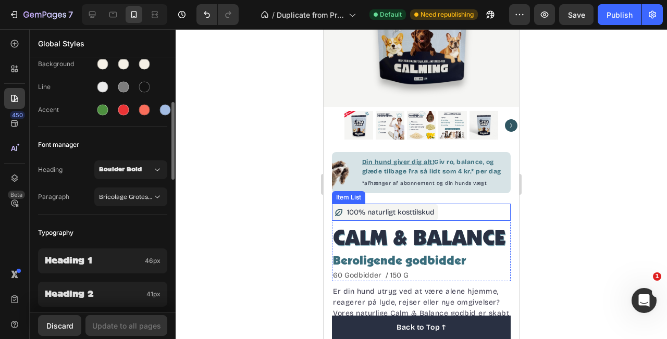
click at [342, 218] on div "100% naturligt kosttilskud" at bounding box center [385, 212] width 102 height 16
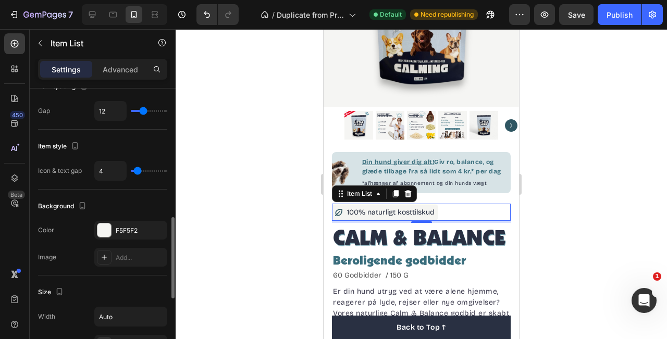
scroll to position [443, 0]
click at [100, 232] on div at bounding box center [104, 230] width 14 height 14
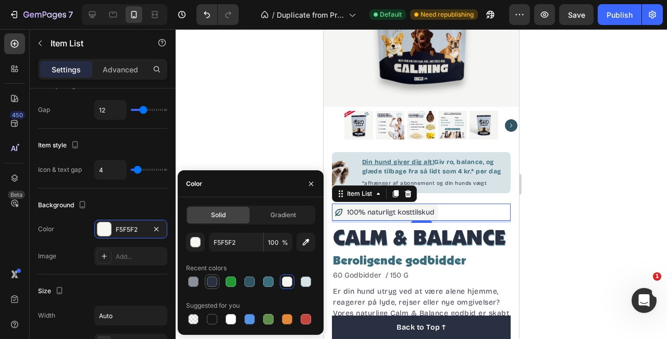
click at [212, 282] on div at bounding box center [212, 282] width 10 height 10
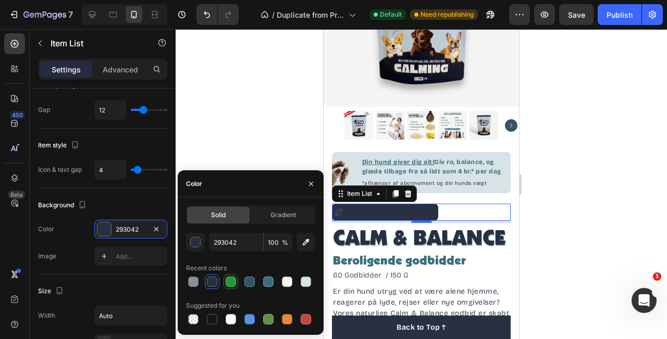
click at [236, 281] on div at bounding box center [231, 282] width 13 height 13
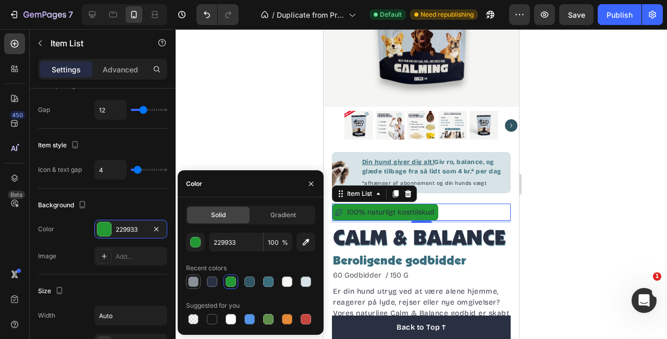
click at [199, 281] on div at bounding box center [193, 282] width 13 height 13
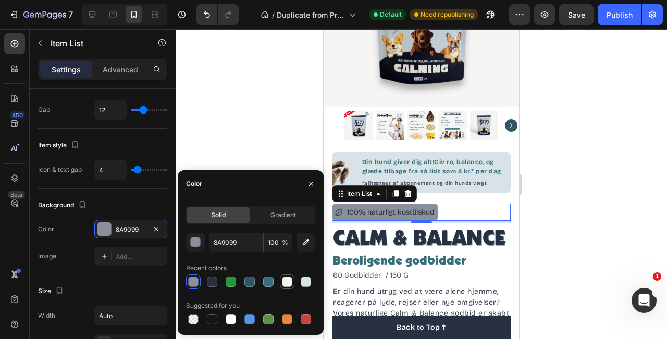
click at [289, 286] on div at bounding box center [287, 282] width 10 height 10
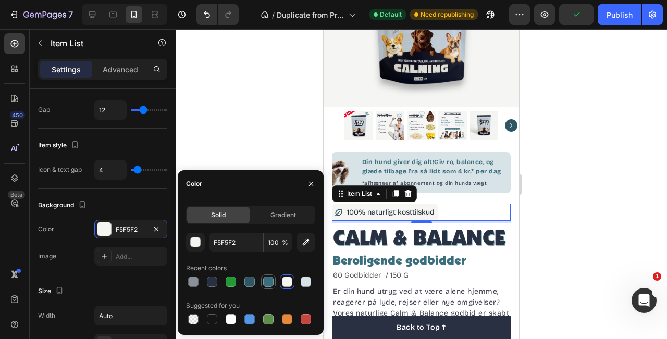
click at [268, 283] on div at bounding box center [268, 282] width 10 height 10
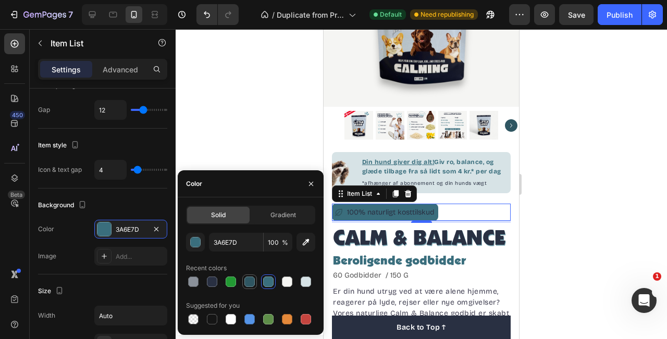
click at [249, 286] on div at bounding box center [249, 282] width 10 height 10
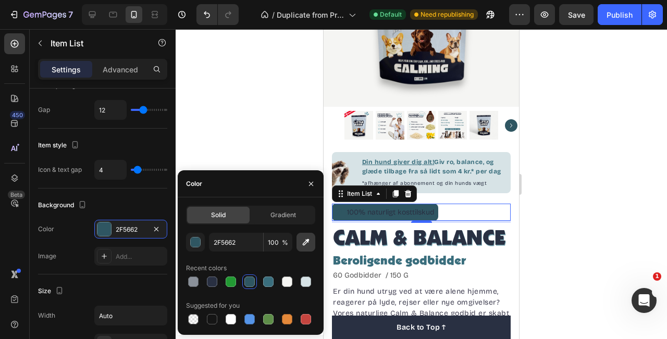
click at [301, 240] on icon "button" at bounding box center [306, 242] width 10 height 10
type input "D7E3E6"
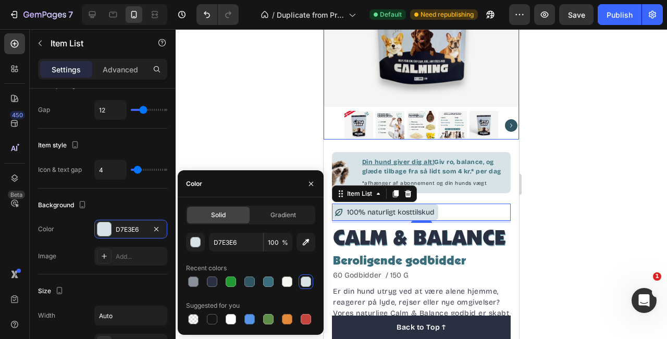
click at [505, 133] on div at bounding box center [421, 125] width 195 height 29
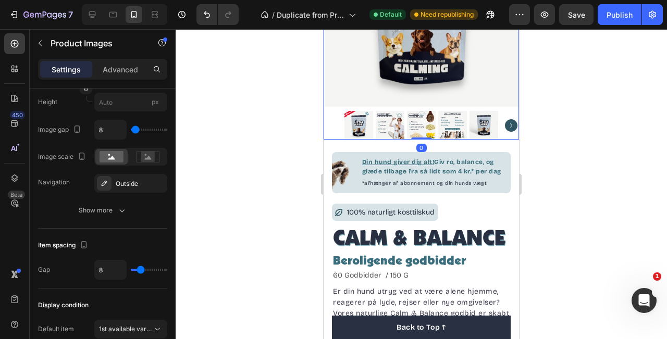
scroll to position [0, 0]
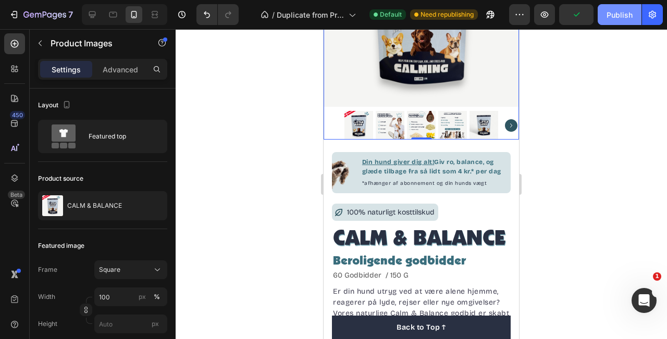
click at [614, 14] on div "Publish" at bounding box center [620, 14] width 26 height 11
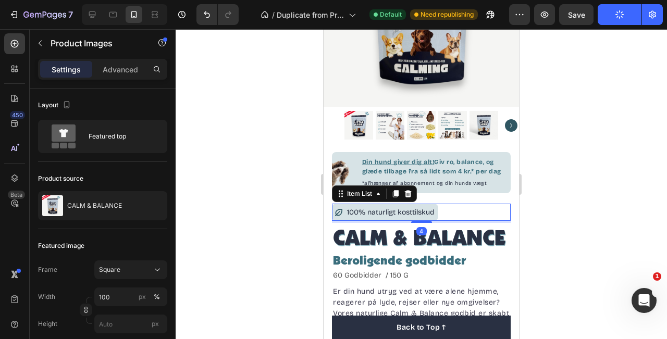
click at [429, 217] on p "100% naturligt kosttilskud" at bounding box center [391, 212] width 88 height 13
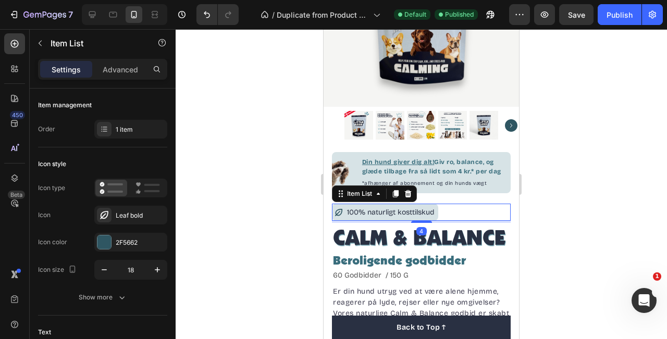
click at [438, 217] on div "100% naturligt kosttilskud" at bounding box center [385, 212] width 106 height 17
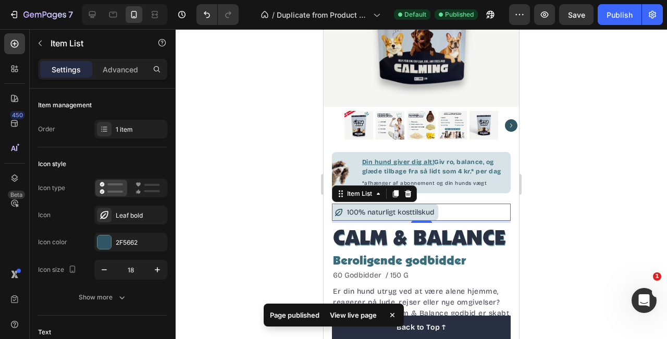
click at [335, 220] on div "100% naturligt kosttilskud" at bounding box center [385, 212] width 102 height 16
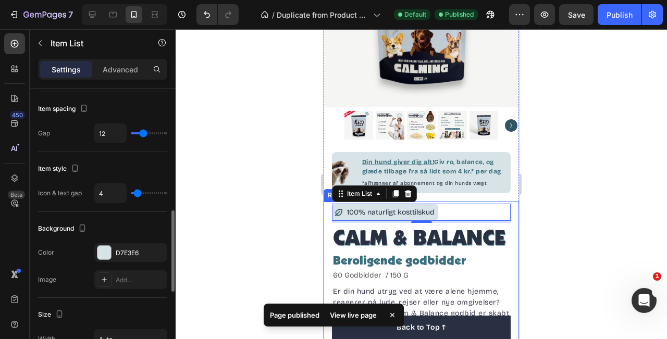
scroll to position [454, 0]
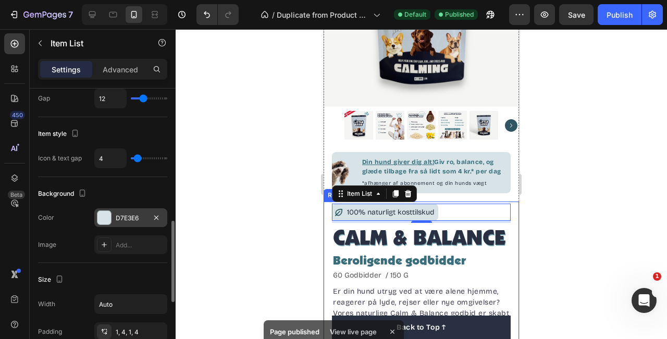
click at [99, 226] on div "D7E3E6" at bounding box center [130, 218] width 73 height 19
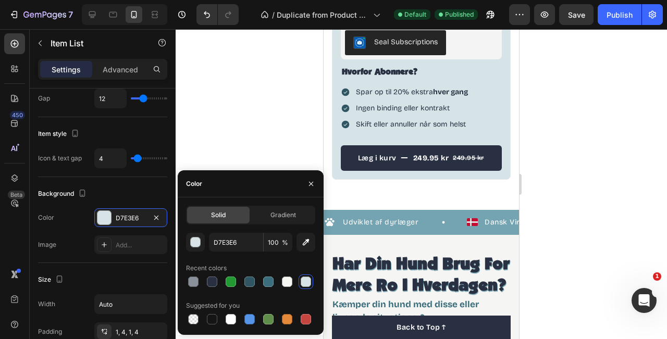
scroll to position [666, 0]
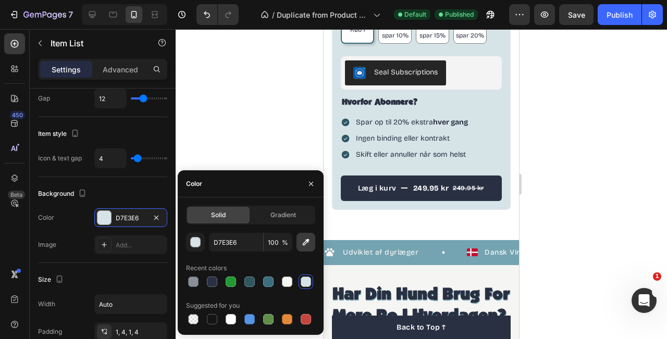
click at [304, 241] on icon "button" at bounding box center [306, 242] width 10 height 10
type input "74A3B1"
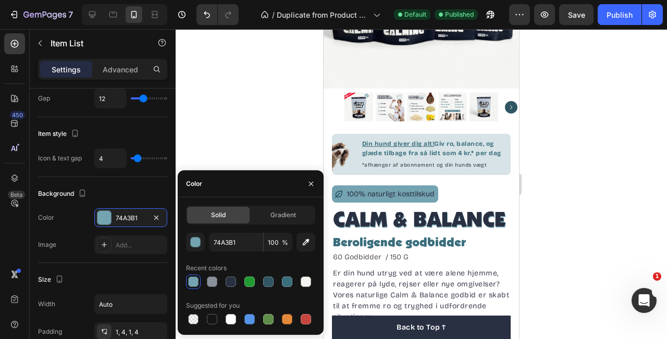
scroll to position [160, 0]
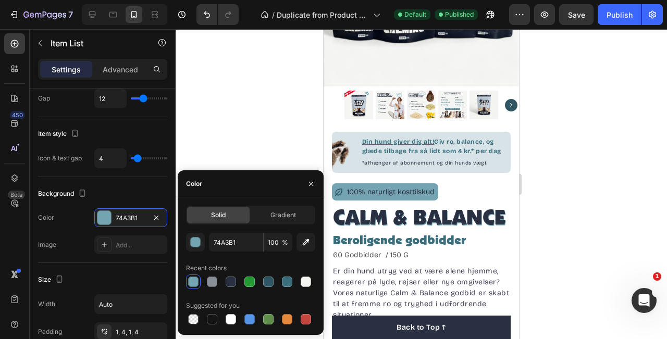
type input "D7E3E6"
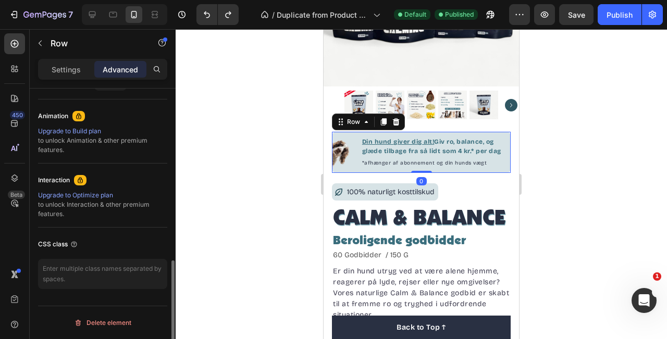
scroll to position [0, 0]
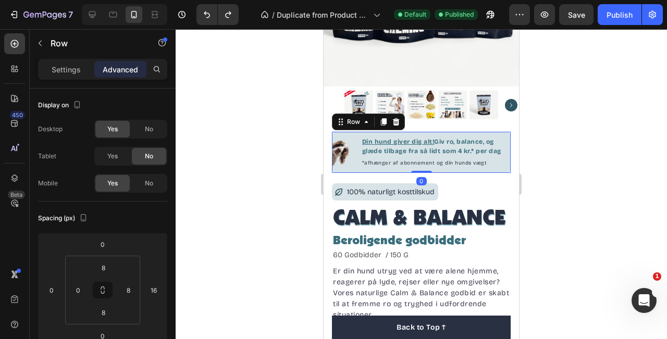
click at [359, 170] on div "Image Din hund giver dig alt! Giv ro, balance, og glæde tilbage fra så lidt som…" at bounding box center [421, 152] width 179 height 41
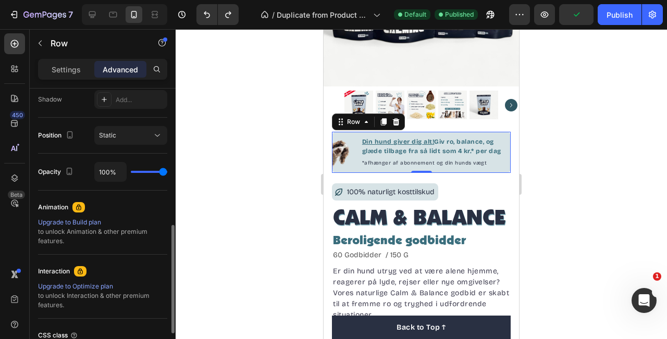
scroll to position [124, 0]
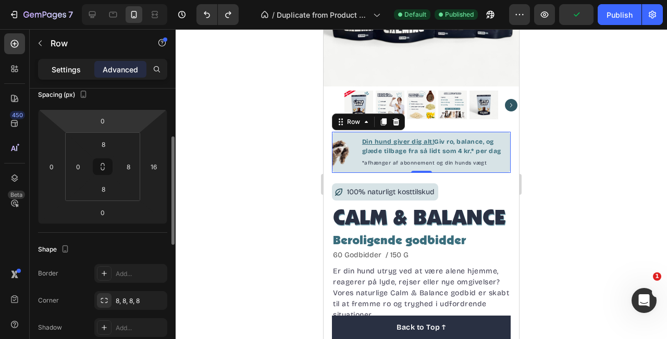
click at [75, 70] on p "Settings" at bounding box center [66, 69] width 29 height 11
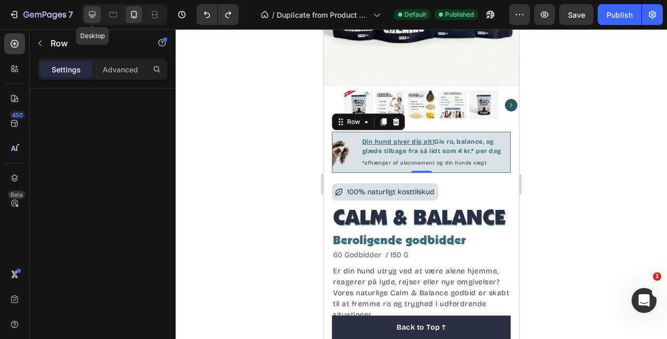
click at [89, 18] on icon at bounding box center [92, 14] width 10 height 10
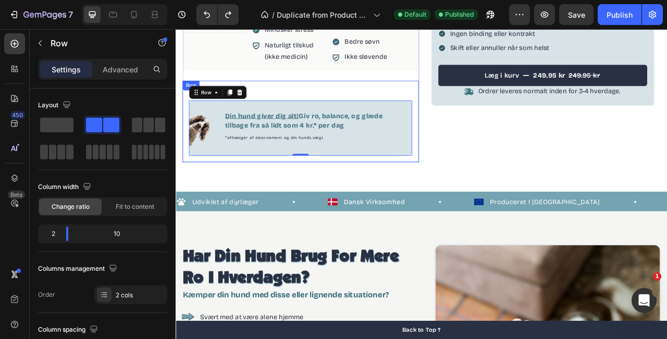
scroll to position [358, 0]
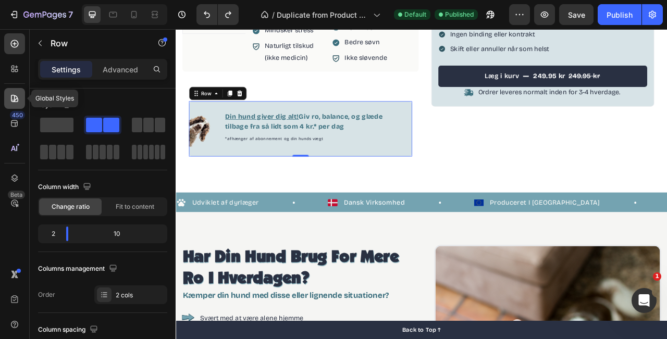
click at [10, 101] on icon at bounding box center [14, 98] width 10 height 10
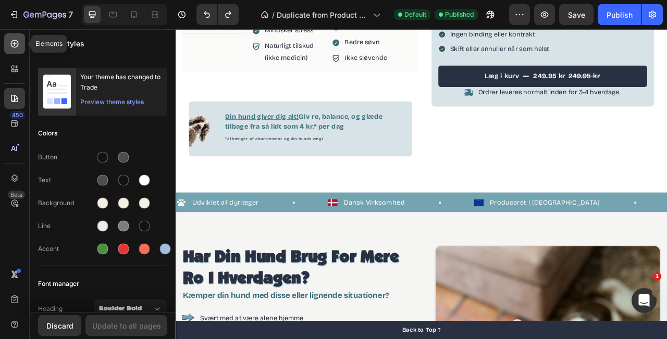
click at [10, 51] on div at bounding box center [14, 43] width 21 height 21
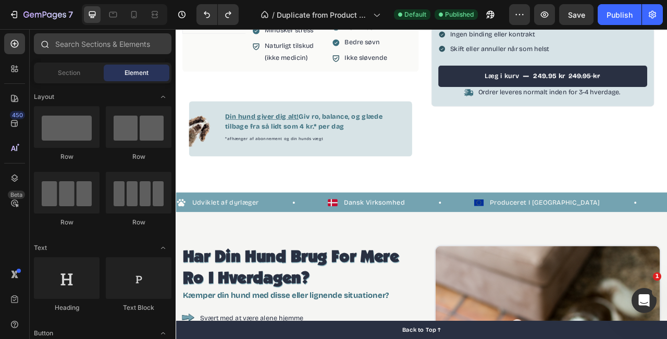
scroll to position [415, 0]
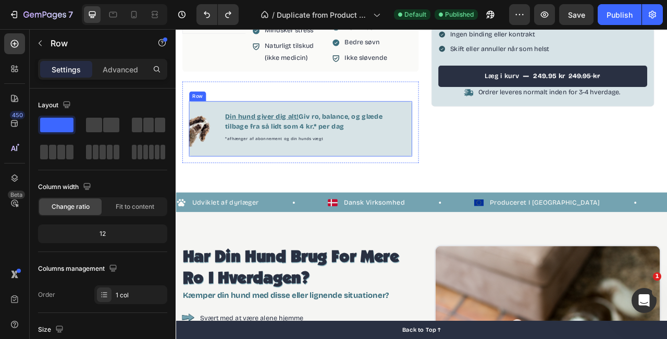
click at [249, 192] on div "Image Din hund giver dig alt! Giv ro, balance, og glæde tilbage fra så lidt som…" at bounding box center [334, 148] width 301 height 104
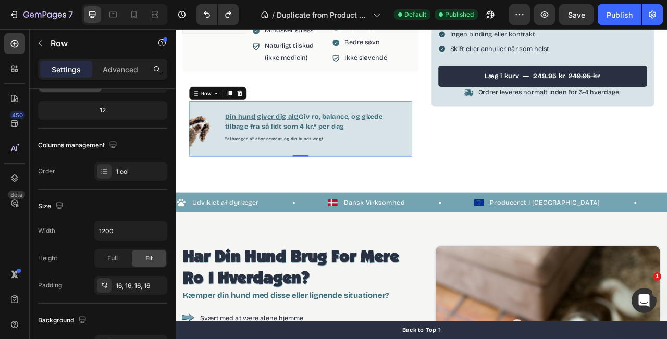
click at [243, 182] on div "Image Din hund giver dig alt! Giv ro, balance, og glæde tilbage fra så lidt som…" at bounding box center [334, 156] width 284 height 70
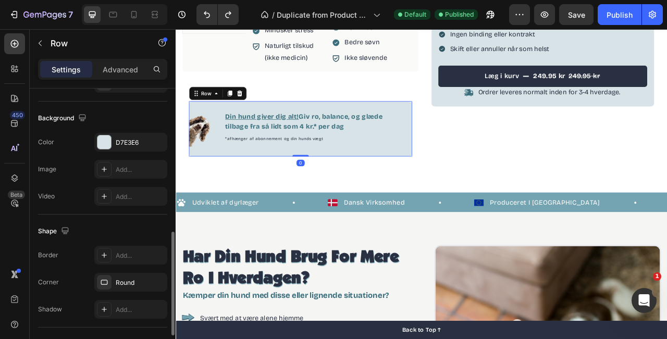
scroll to position [437, 0]
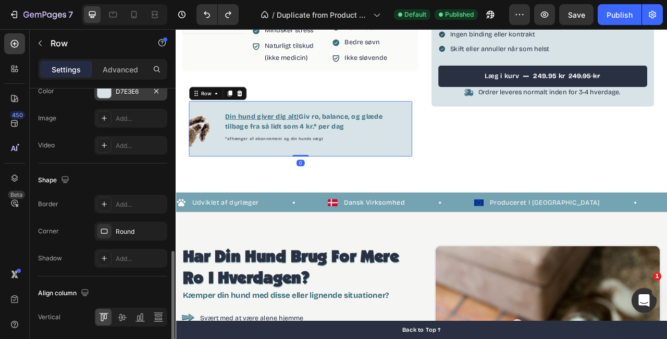
click at [103, 95] on div at bounding box center [104, 91] width 14 height 14
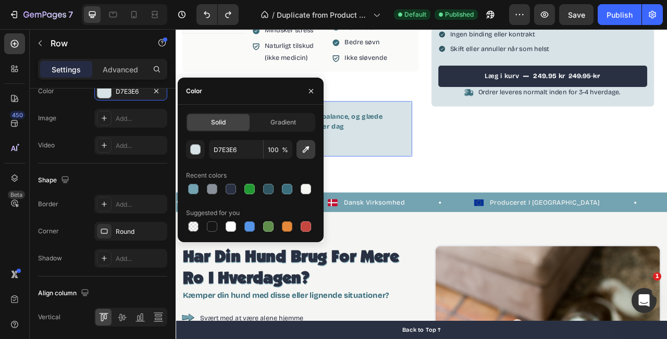
click at [305, 153] on icon "button" at bounding box center [306, 149] width 10 height 10
type input "74A3B1"
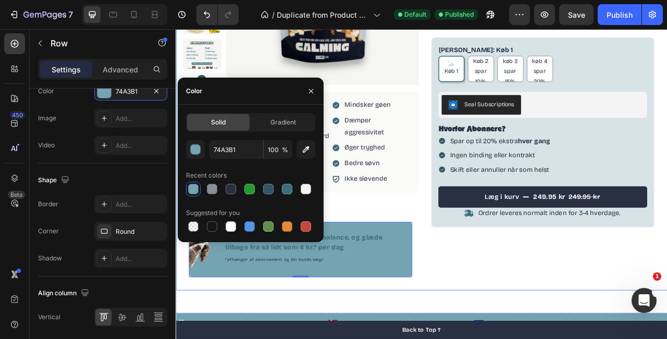
scroll to position [203, 0]
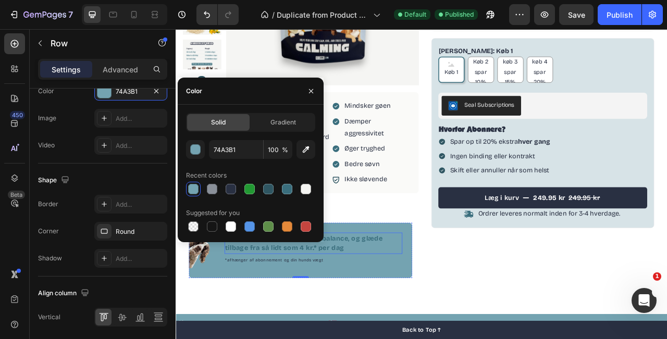
click at [397, 297] on p "Din hund giver dig alt! Giv ro, balance, og glæde tilbage fra så lidt som 4 kr.…" at bounding box center [351, 301] width 224 height 25
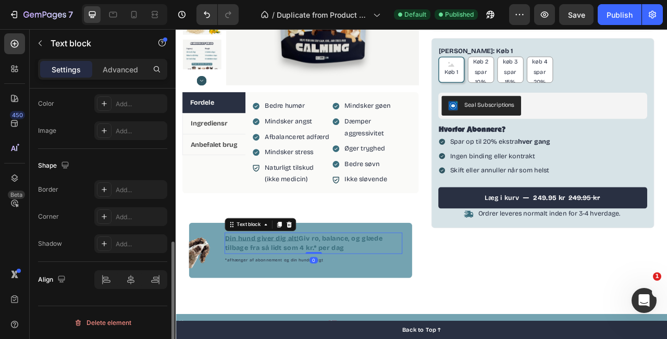
scroll to position [0, 0]
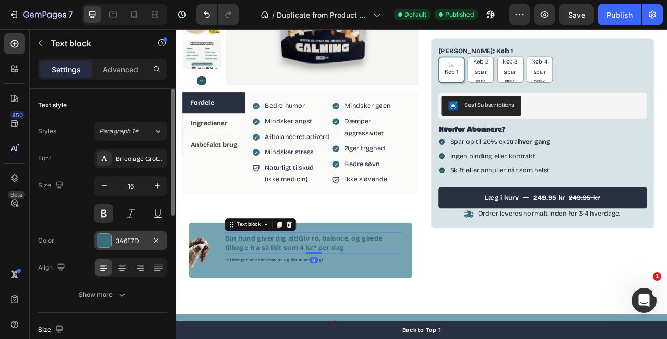
click at [108, 234] on div at bounding box center [104, 241] width 15 height 15
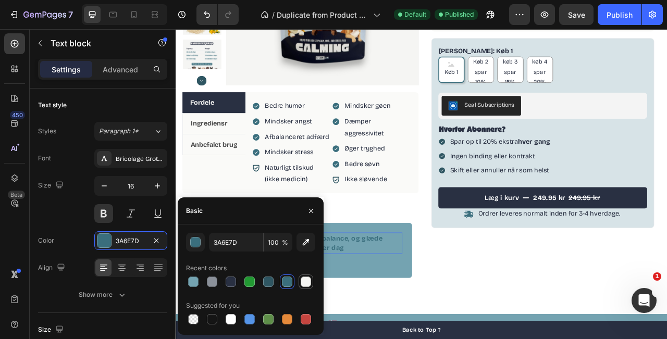
click at [302, 281] on div at bounding box center [306, 282] width 10 height 10
type input "F5F5F2"
click at [312, 207] on icon "button" at bounding box center [311, 211] width 8 height 8
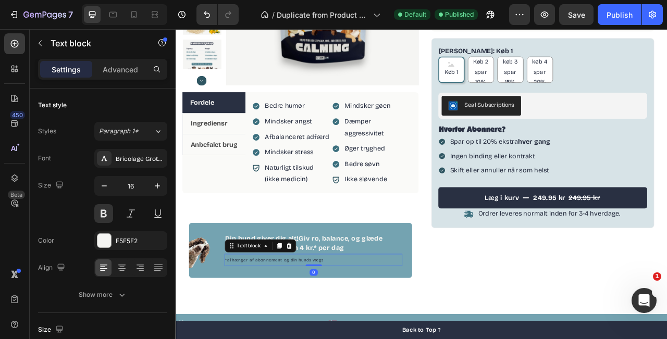
click at [365, 323] on p "*afhænger af abonnement og din hunds vægt" at bounding box center [351, 323] width 224 height 14
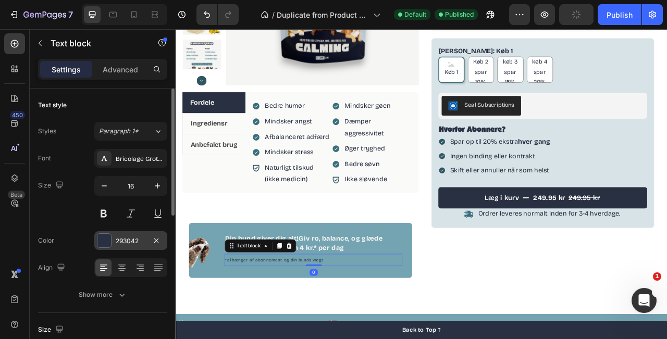
click at [109, 248] on div "293042" at bounding box center [130, 240] width 73 height 19
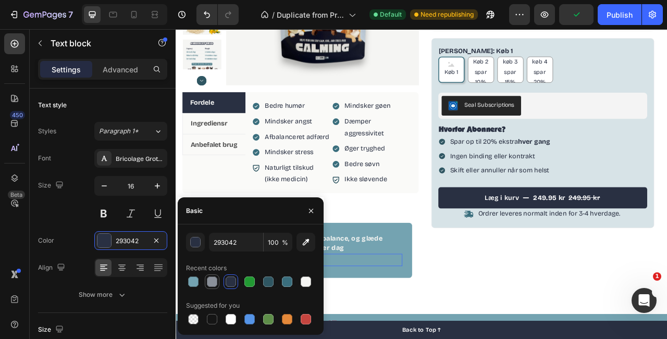
click at [215, 285] on div at bounding box center [212, 282] width 10 height 10
type input "8A9099"
click at [516, 301] on div "100% naturligt kosttilskud Item List CALM & BALANCE Product Title Beroligende g…" at bounding box center [643, 105] width 301 height 498
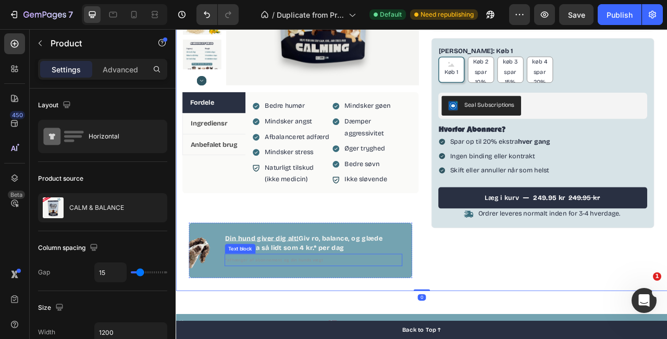
click at [333, 328] on p "*afhænger af abonnement og din hunds vægt" at bounding box center [351, 323] width 224 height 14
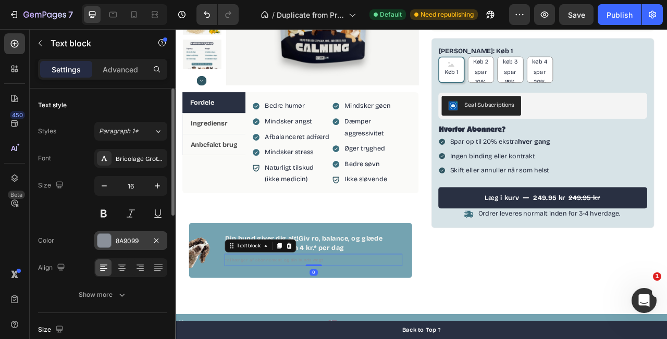
click at [106, 244] on div at bounding box center [104, 241] width 14 height 14
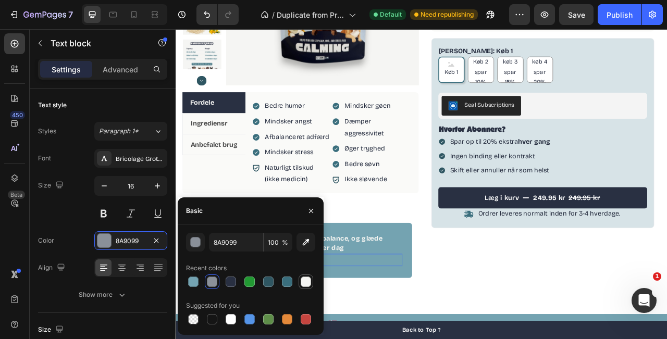
click at [307, 285] on div at bounding box center [306, 282] width 10 height 10
type input "F5F5F2"
click at [537, 311] on div "100% naturligt kosttilskud Item List CALM & BALANCE Product Title Beroligende g…" at bounding box center [643, 105] width 301 height 498
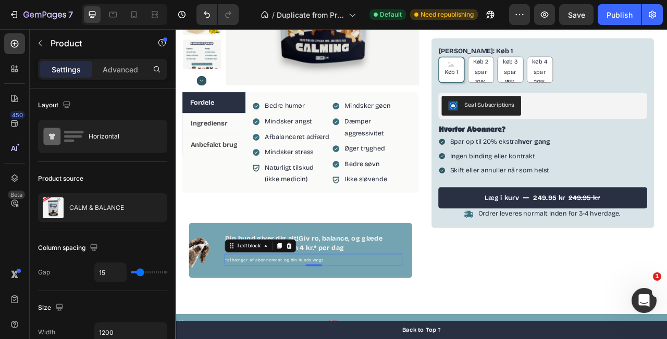
click at [317, 328] on p "*afhænger af abonnement og din hunds vægt" at bounding box center [351, 323] width 224 height 14
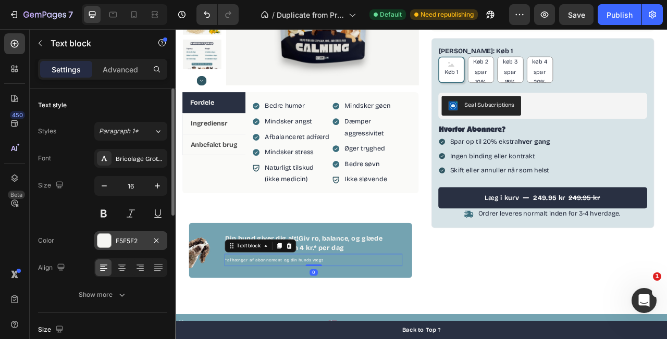
click at [115, 246] on div "F5F5F2" at bounding box center [130, 240] width 73 height 19
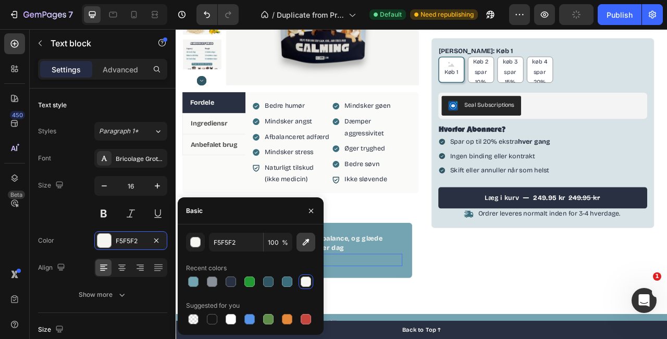
click at [311, 238] on icon "button" at bounding box center [306, 242] width 10 height 10
type input "F4F4F4"
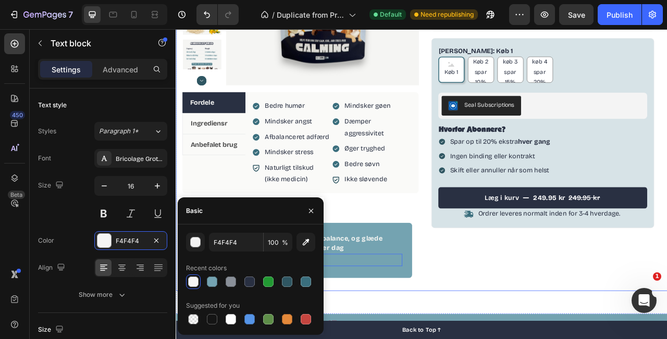
click at [584, 304] on div "100% naturligt kosttilskud Item List CALM & BALANCE Product Title Beroligende g…" at bounding box center [643, 105] width 301 height 498
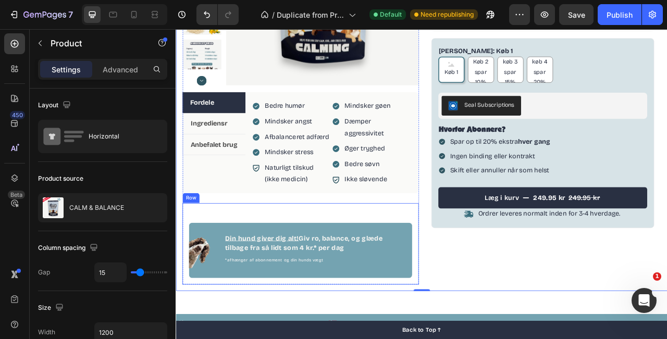
click at [340, 268] on div "Image Din hund giver dig alt! Giv ro, balance, og glæde tilbage fra så lidt som…" at bounding box center [334, 302] width 284 height 87
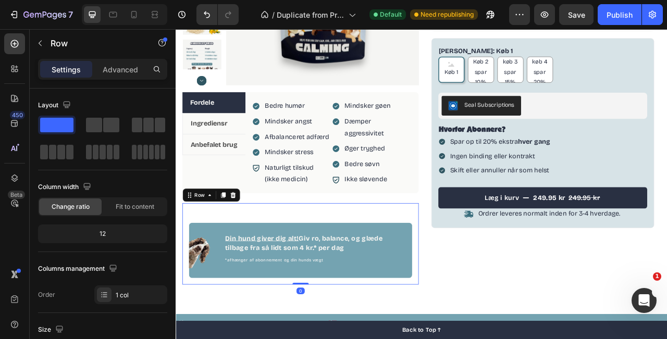
click at [123, 81] on div "Settings Advanced" at bounding box center [103, 74] width 146 height 30
click at [120, 67] on p "Advanced" at bounding box center [120, 69] width 35 height 11
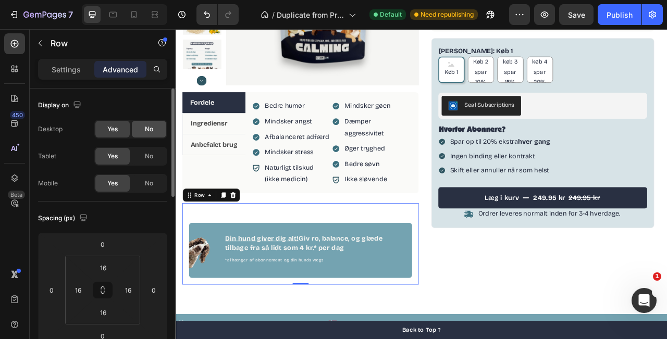
click at [140, 129] on div "No" at bounding box center [149, 129] width 34 height 17
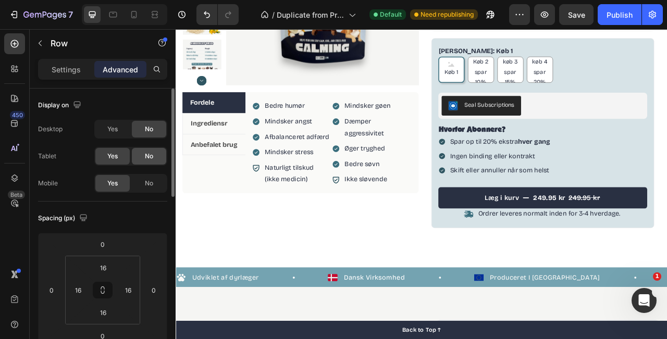
click at [146, 157] on span "No" at bounding box center [149, 156] width 8 height 9
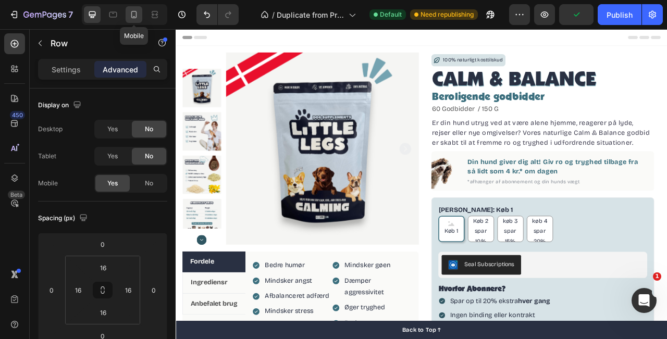
click at [138, 16] on icon at bounding box center [134, 14] width 10 height 10
type input "0"
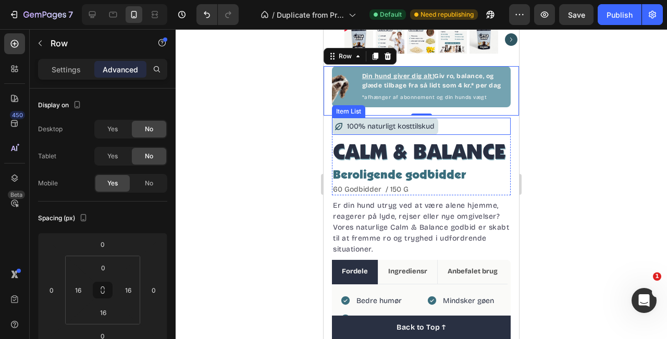
scroll to position [226, 0]
click at [507, 117] on div "100% naturligt kosttilskud" at bounding box center [421, 125] width 179 height 17
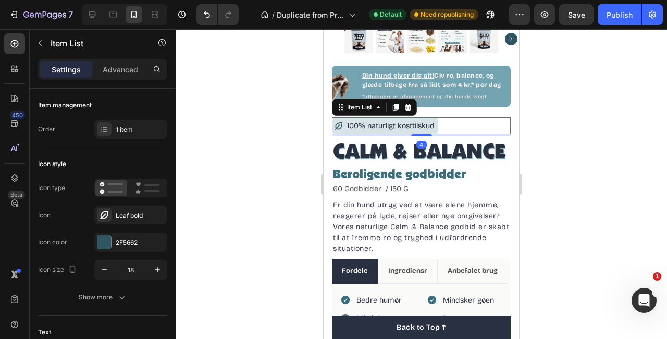
click at [568, 102] on div at bounding box center [422, 184] width 492 height 310
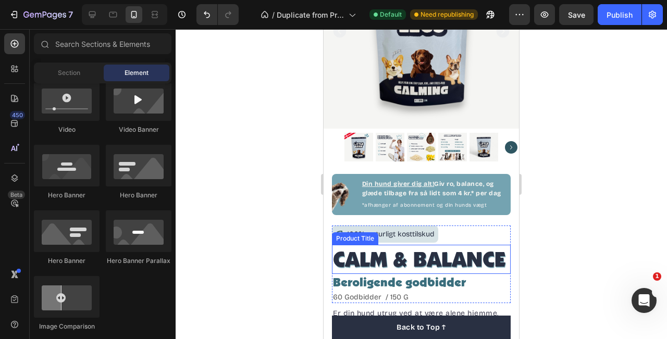
scroll to position [117, 0]
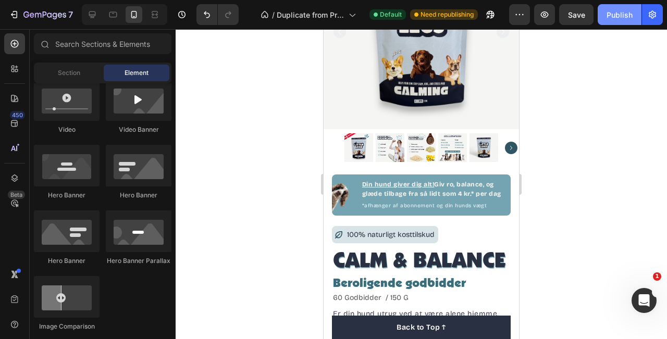
click at [632, 15] on div "Publish" at bounding box center [620, 14] width 26 height 11
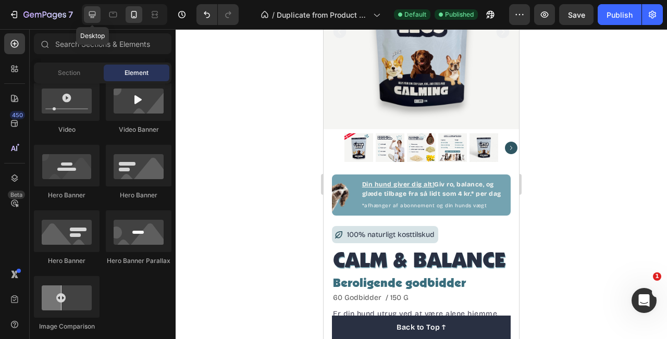
click at [89, 18] on icon at bounding box center [92, 14] width 10 height 10
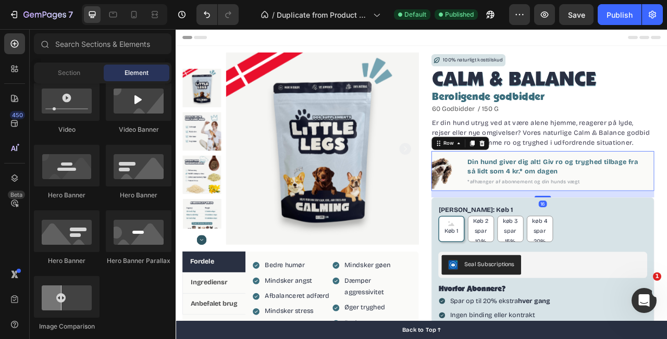
click at [546, 187] on div "Din hund giver dig alt! Giv ro og tryghed tilbage fra så lidt som 4 kr.* om dag…" at bounding box center [659, 209] width 226 height 45
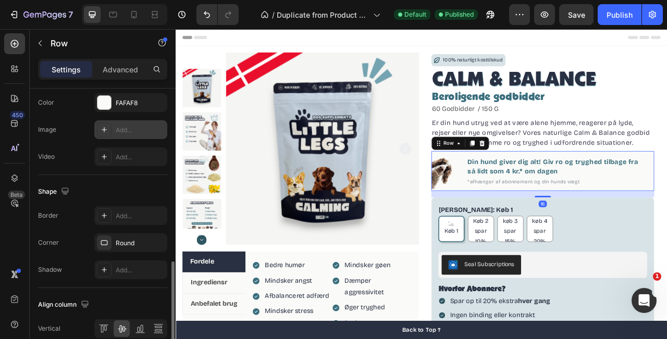
scroll to position [410, 0]
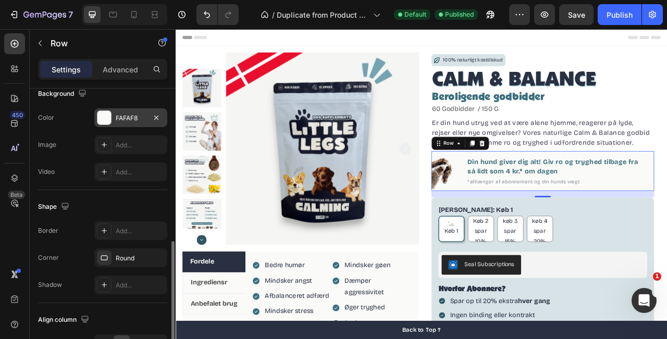
click at [107, 123] on div at bounding box center [104, 118] width 14 height 14
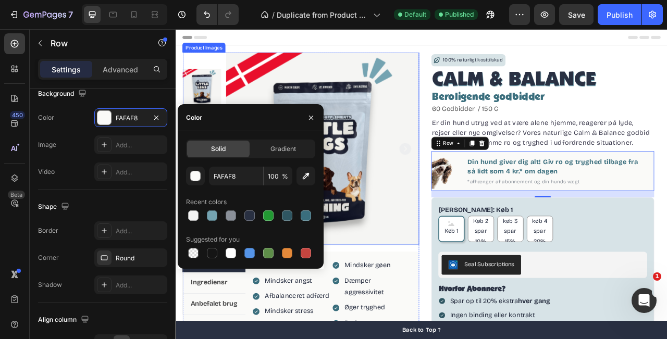
scroll to position [353, 0]
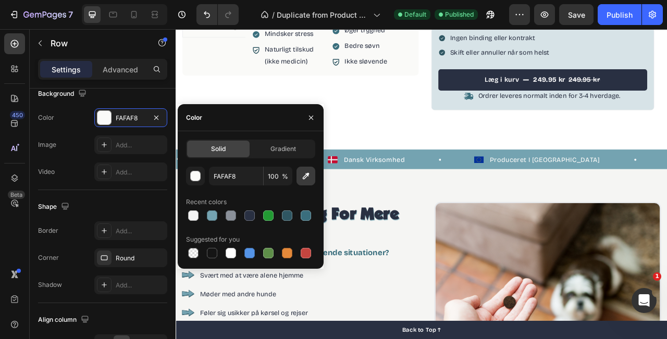
click at [310, 180] on icon "button" at bounding box center [306, 176] width 10 height 10
type input "74A3B1"
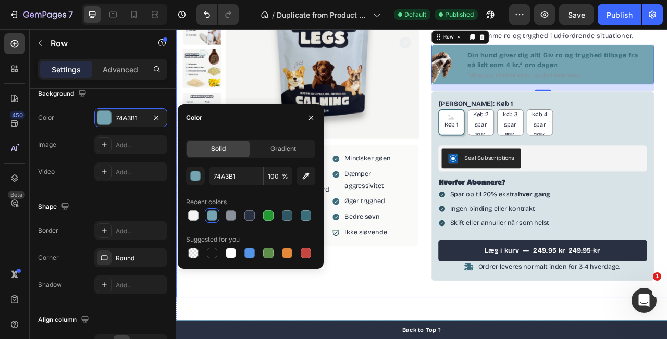
scroll to position [0, 0]
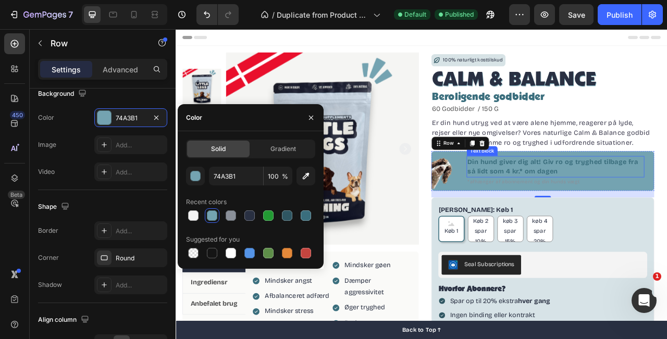
click at [591, 206] on p "Din hund giver dig alt! Giv ro og tryghed tilbage fra så lidt som 4 kr.* om dag…" at bounding box center [659, 204] width 224 height 25
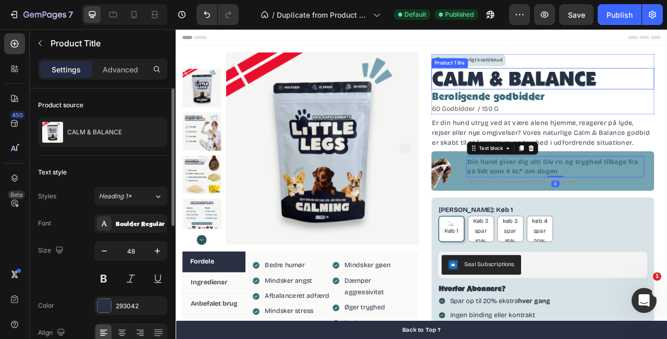
click at [667, 94] on h1 "CALM & BALANCE" at bounding box center [643, 92] width 284 height 27
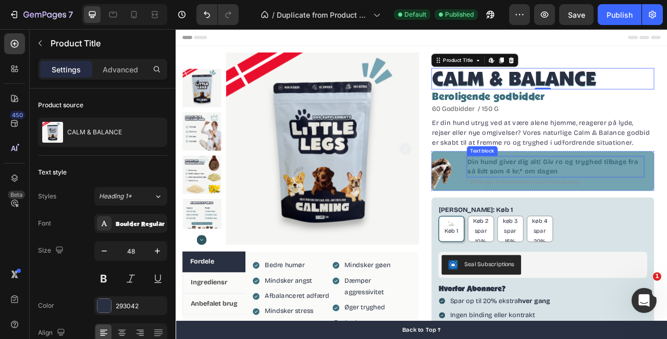
click at [641, 212] on p "Din hund giver dig alt! Giv ro og tryghed tilbage fra så lidt som 4 kr.* om dag…" at bounding box center [659, 204] width 224 height 25
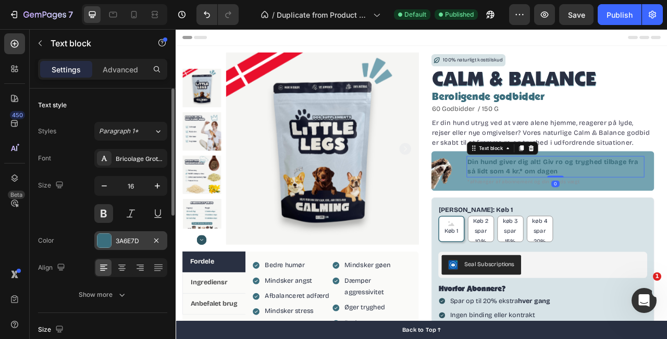
click at [105, 244] on div at bounding box center [104, 241] width 14 height 14
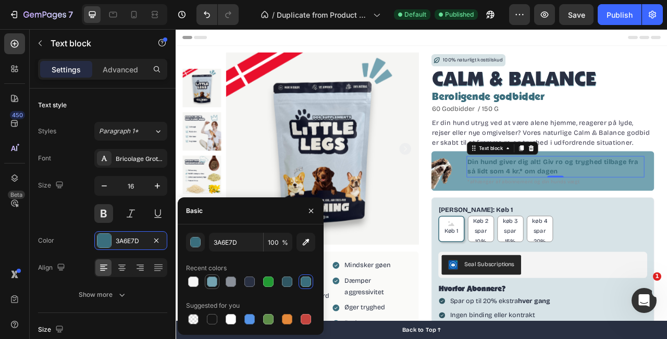
click at [212, 286] on div at bounding box center [212, 282] width 10 height 10
click at [235, 318] on div at bounding box center [231, 319] width 10 height 10
type input "FFFFFF"
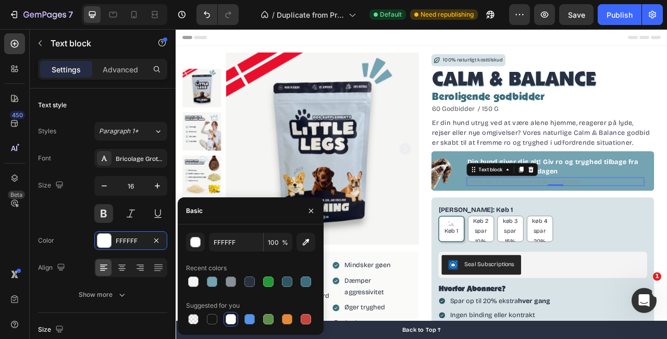
click at [622, 224] on span "*afhænger af abonnement og din hunds vægt" at bounding box center [618, 222] width 143 height 7
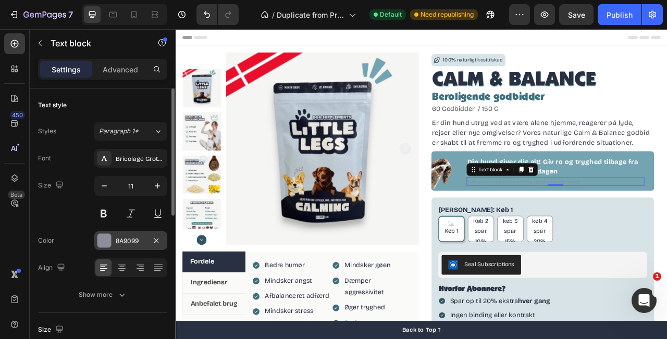
click at [102, 247] on div at bounding box center [104, 241] width 14 height 14
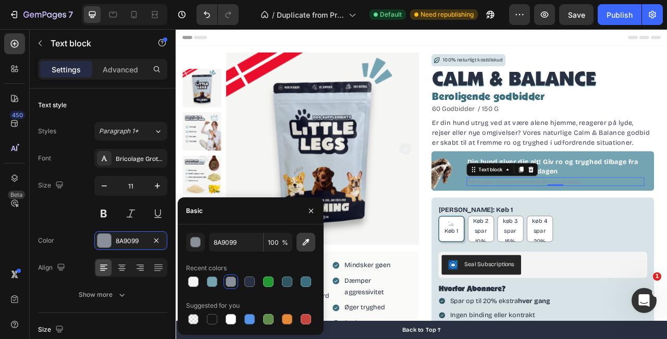
click at [305, 241] on icon "button" at bounding box center [306, 242] width 10 height 10
type input "F5F5F2"
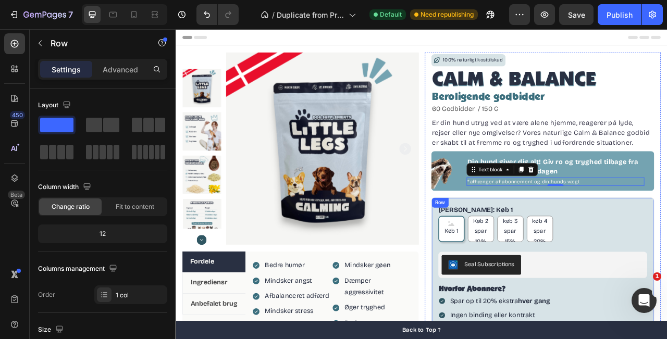
click at [519, 247] on div "Row" at bounding box center [511, 250] width 21 height 13
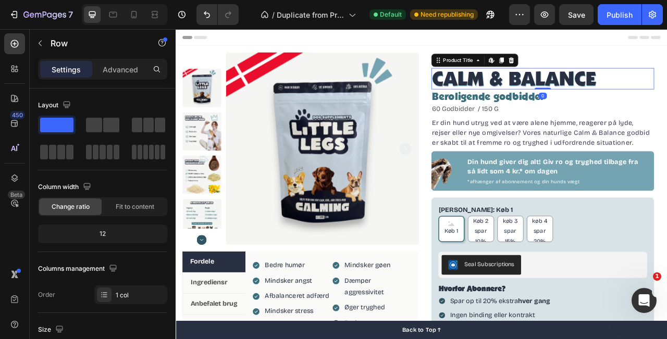
click at [667, 94] on h1 "CALM & BALANCE" at bounding box center [643, 92] width 284 height 27
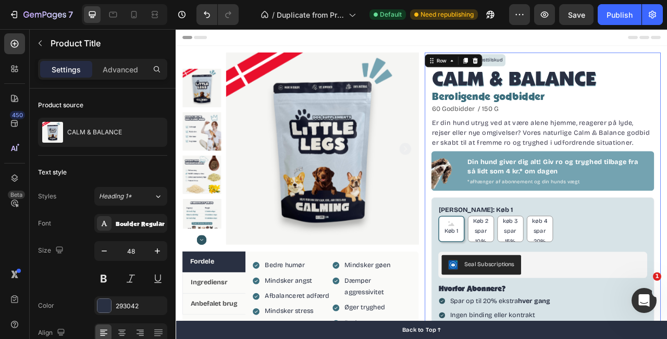
click at [667, 137] on div "100% naturligt kosttilskud Item List CALM & BALANCE Product Title Beroligende g…" at bounding box center [643, 278] width 301 height 439
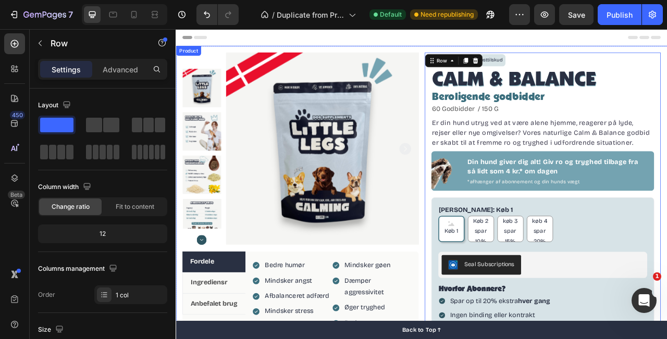
click at [667, 118] on div "Product Images Fordele Ingrediensr Anbefalet brug Bedre humør Mindsker angst Af…" at bounding box center [489, 279] width 626 height 456
